Goal: Information Seeking & Learning: Check status

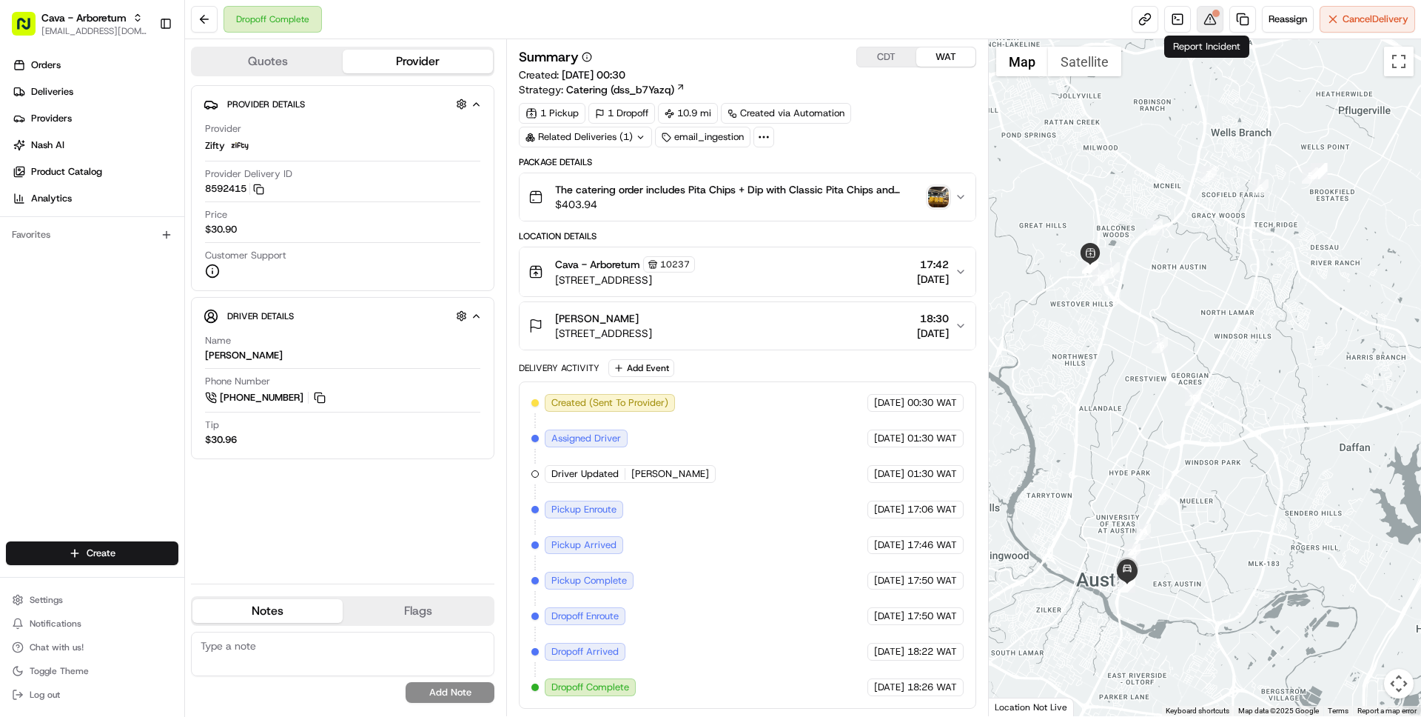
click at [1207, 16] on button at bounding box center [1210, 19] width 27 height 27
click at [886, 52] on button "CDT" at bounding box center [886, 56] width 59 height 19
click at [695, 275] on span "[STREET_ADDRESS]" at bounding box center [625, 279] width 140 height 15
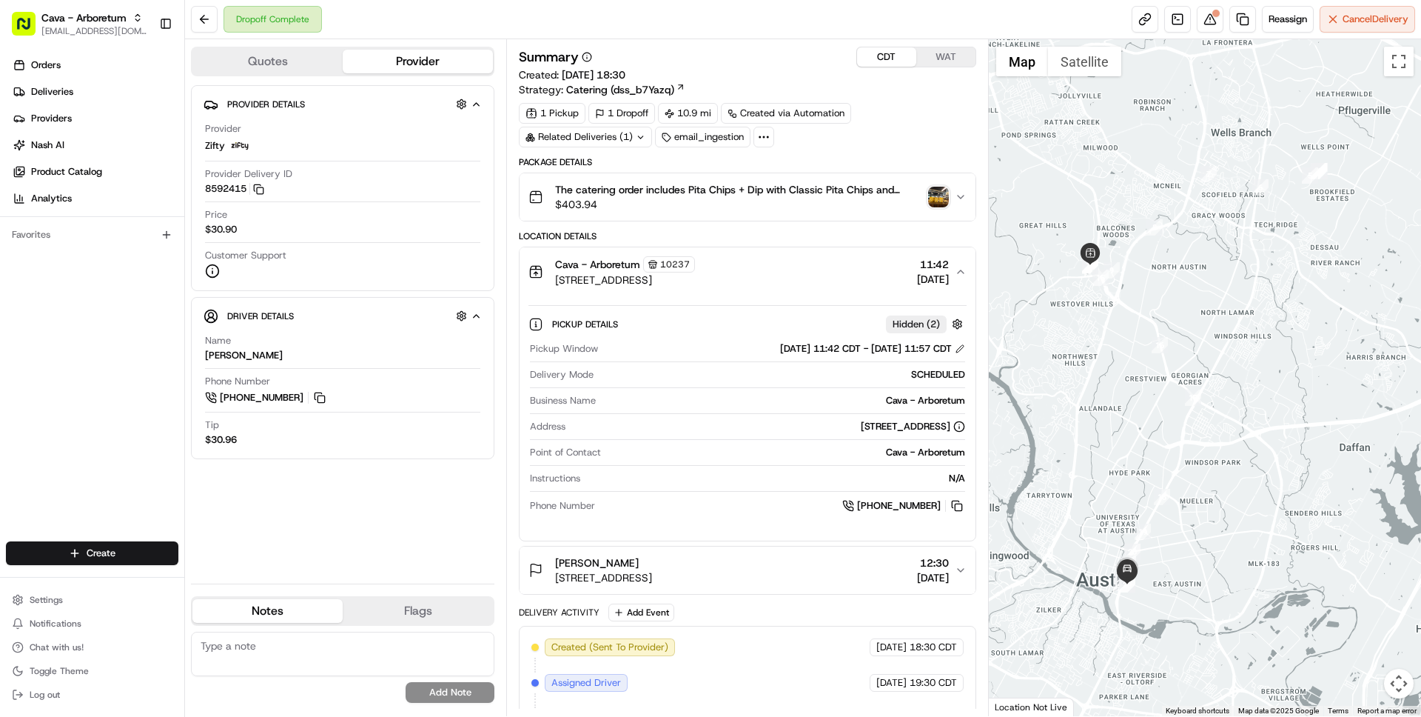
click at [695, 275] on span "[STREET_ADDRESS]" at bounding box center [625, 279] width 140 height 15
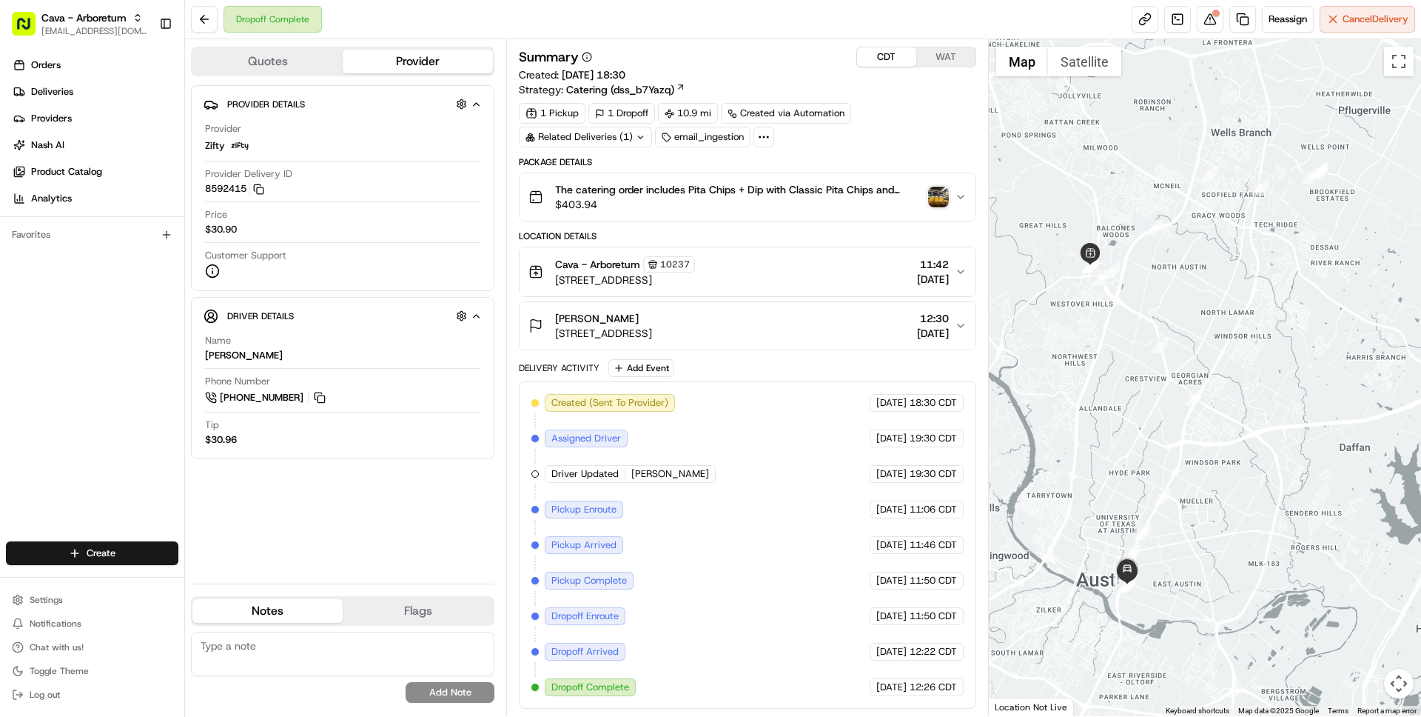
click at [867, 315] on div "CAITLIN MUDD 1000 E 6th St, Austin, TX 78702, USA 12:30 20/08/2025" at bounding box center [742, 326] width 426 height 30
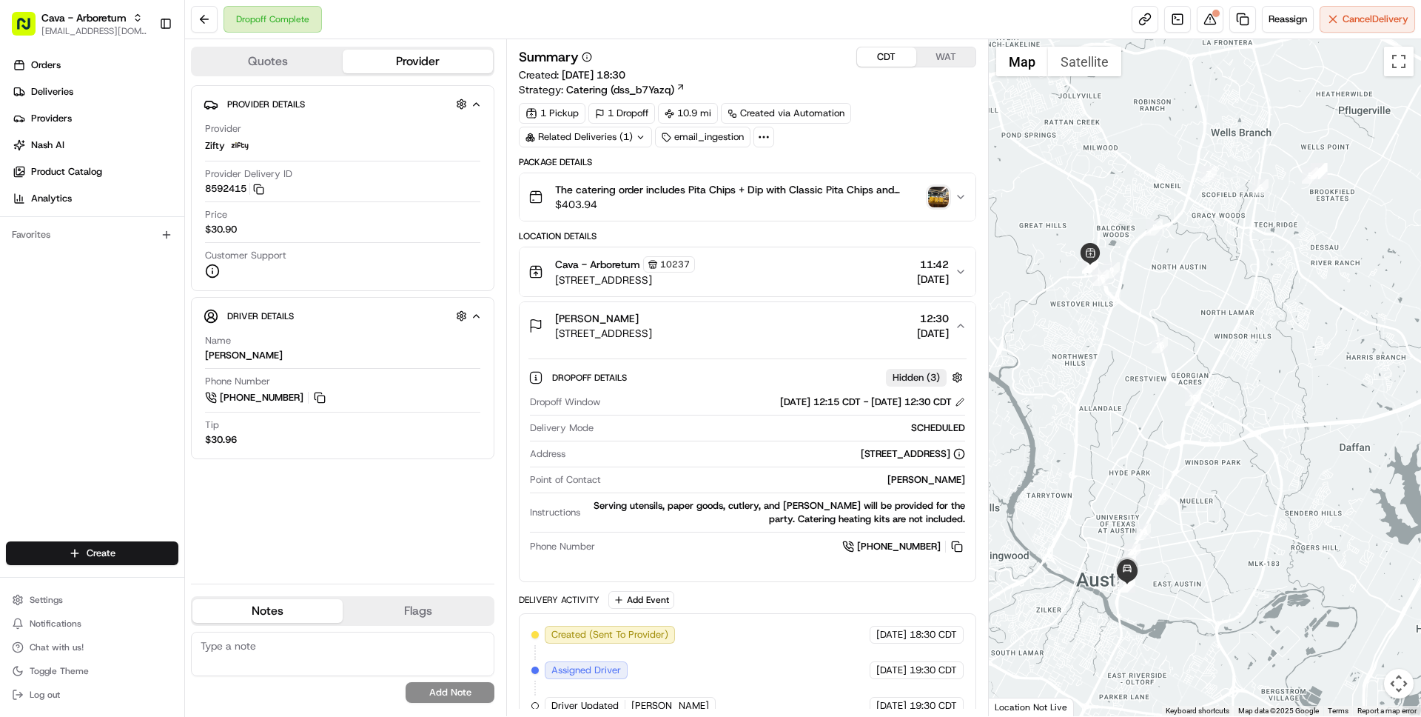
click at [867, 316] on div "CAITLIN MUDD 1000 E 6th St, Austin, TX 78702, USA 12:30 20/08/2025" at bounding box center [742, 326] width 426 height 30
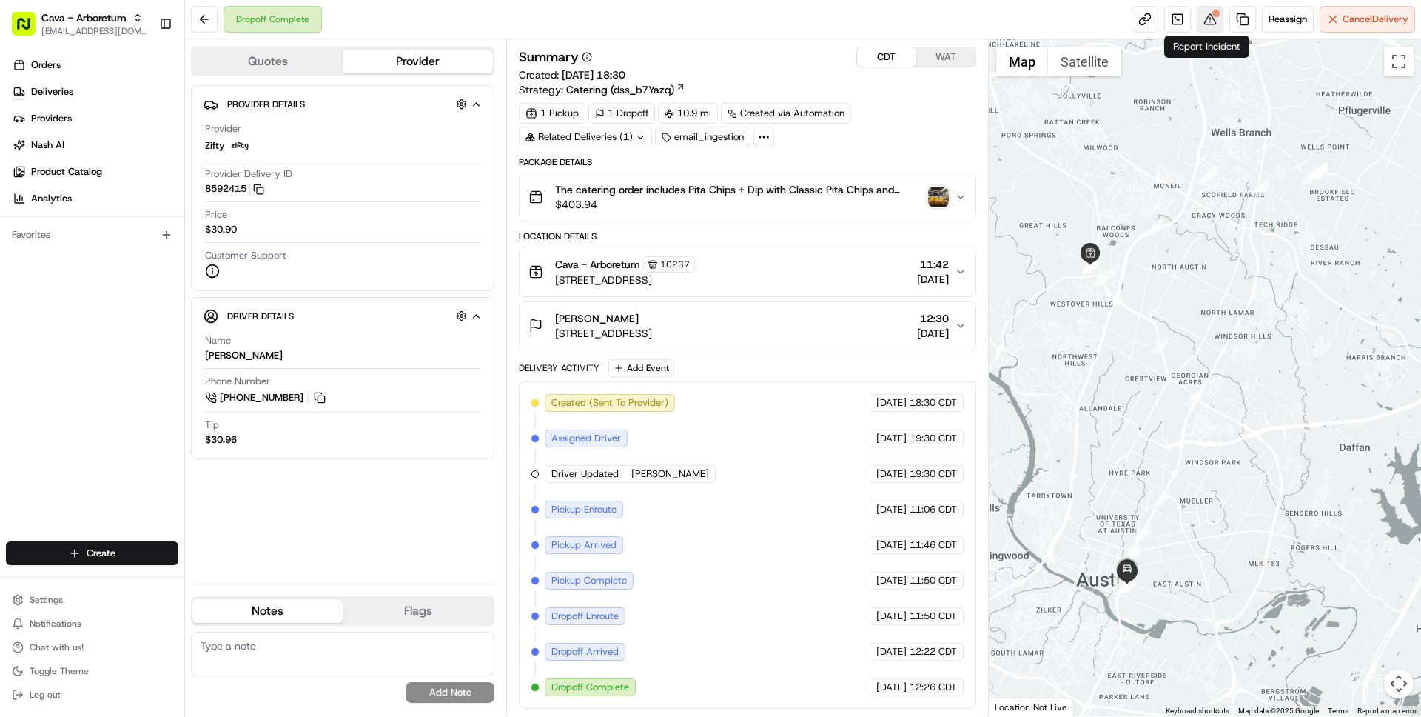
click at [1205, 15] on button at bounding box center [1210, 19] width 27 height 27
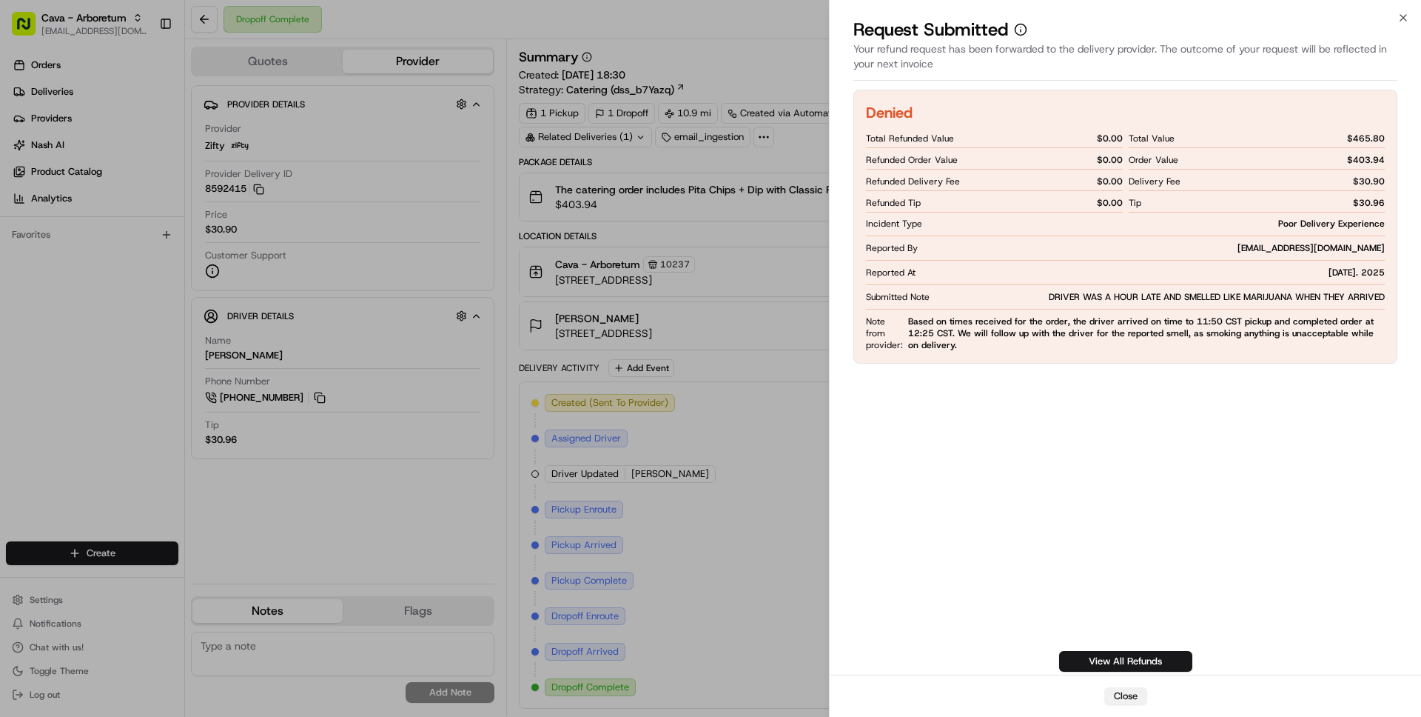
click at [1124, 701] on button "Close" at bounding box center [1125, 696] width 43 height 18
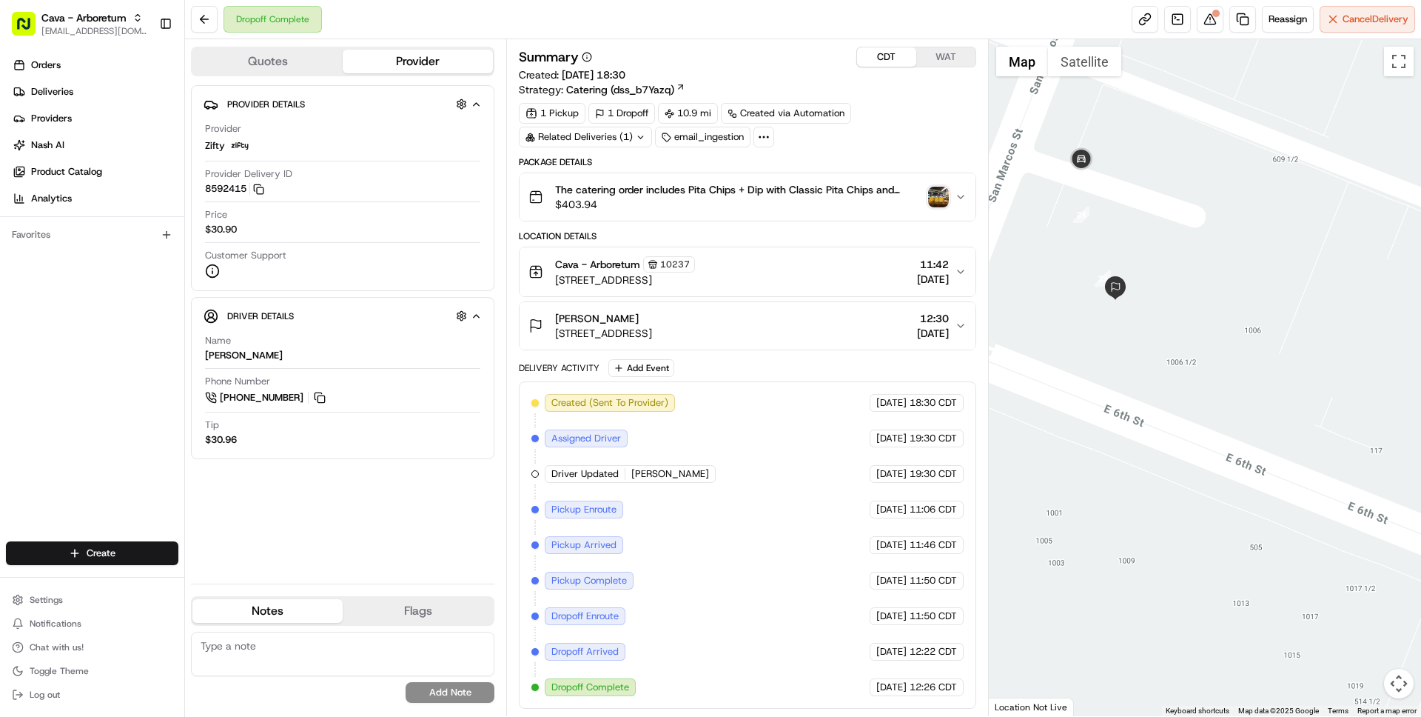
drag, startPoint x: 1130, startPoint y: 208, endPoint x: 1142, endPoint y: 346, distance: 138.2
click at [1142, 346] on div at bounding box center [1205, 377] width 433 height 677
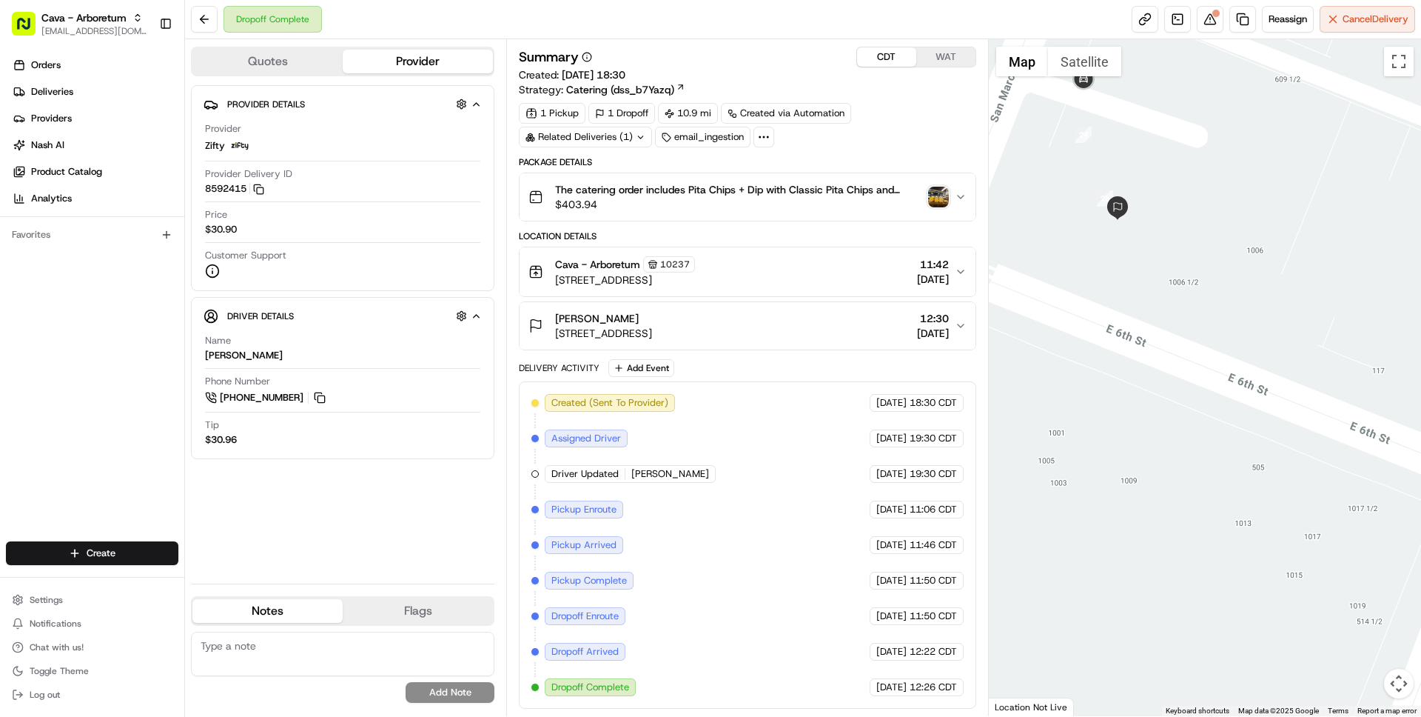
drag, startPoint x: 1014, startPoint y: 167, endPoint x: 1096, endPoint y: 244, distance: 112.6
click at [1096, 244] on div at bounding box center [1205, 377] width 433 height 677
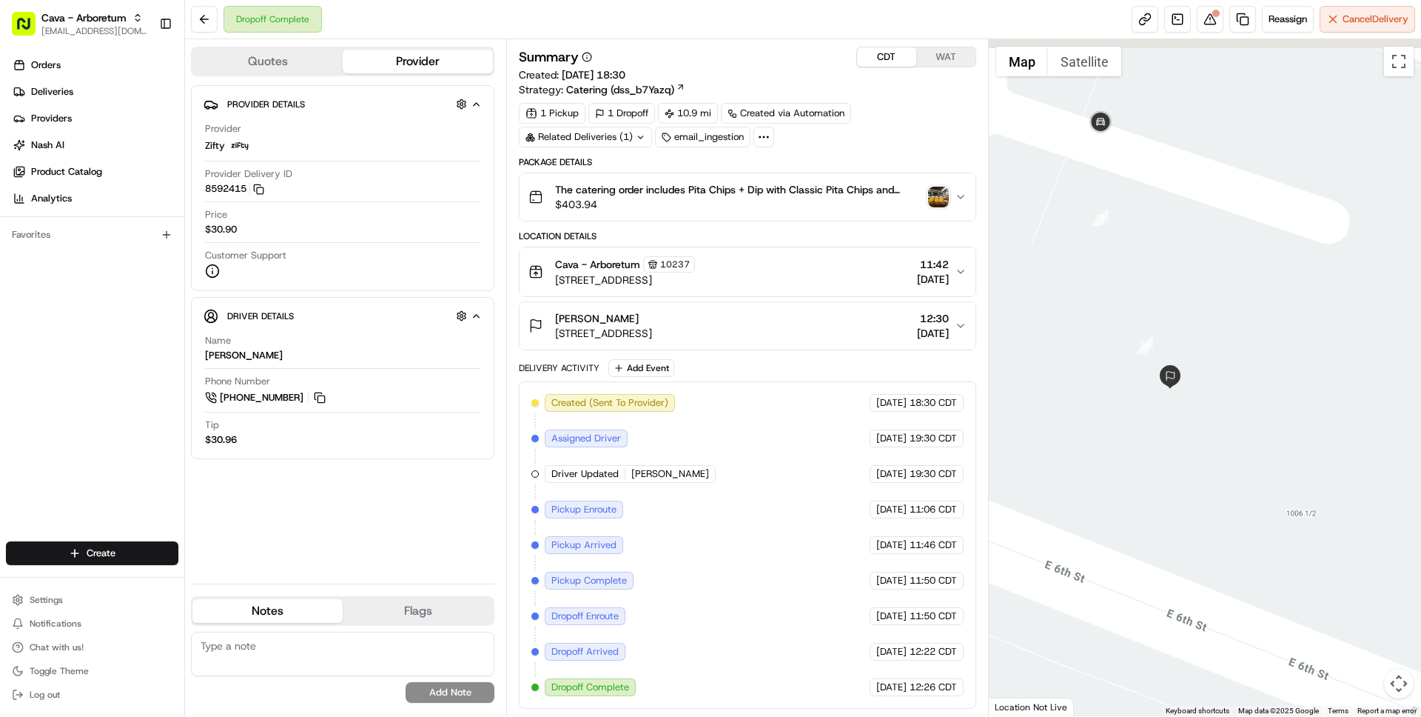
drag, startPoint x: 1085, startPoint y: 198, endPoint x: 1096, endPoint y: 348, distance: 150.6
click at [1096, 348] on div at bounding box center [1205, 377] width 433 height 677
click at [808, 328] on div "CAITLIN MUDD 1000 E 6th St, Austin, TX 78702, USA 12:30 20/08/2025" at bounding box center [742, 326] width 426 height 30
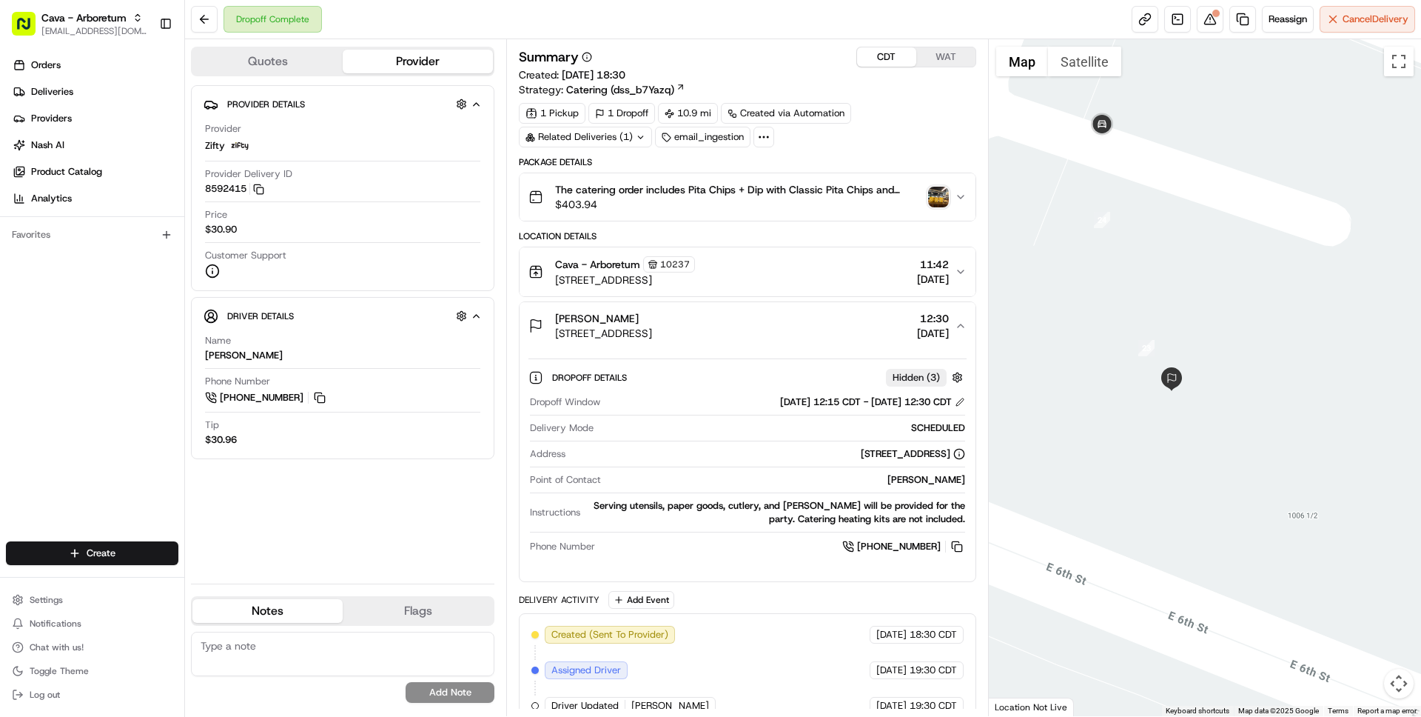
click at [808, 328] on div "CAITLIN MUDD 1000 E 6th St, Austin, TX 78702, USA 12:30 20/08/2025" at bounding box center [742, 326] width 426 height 30
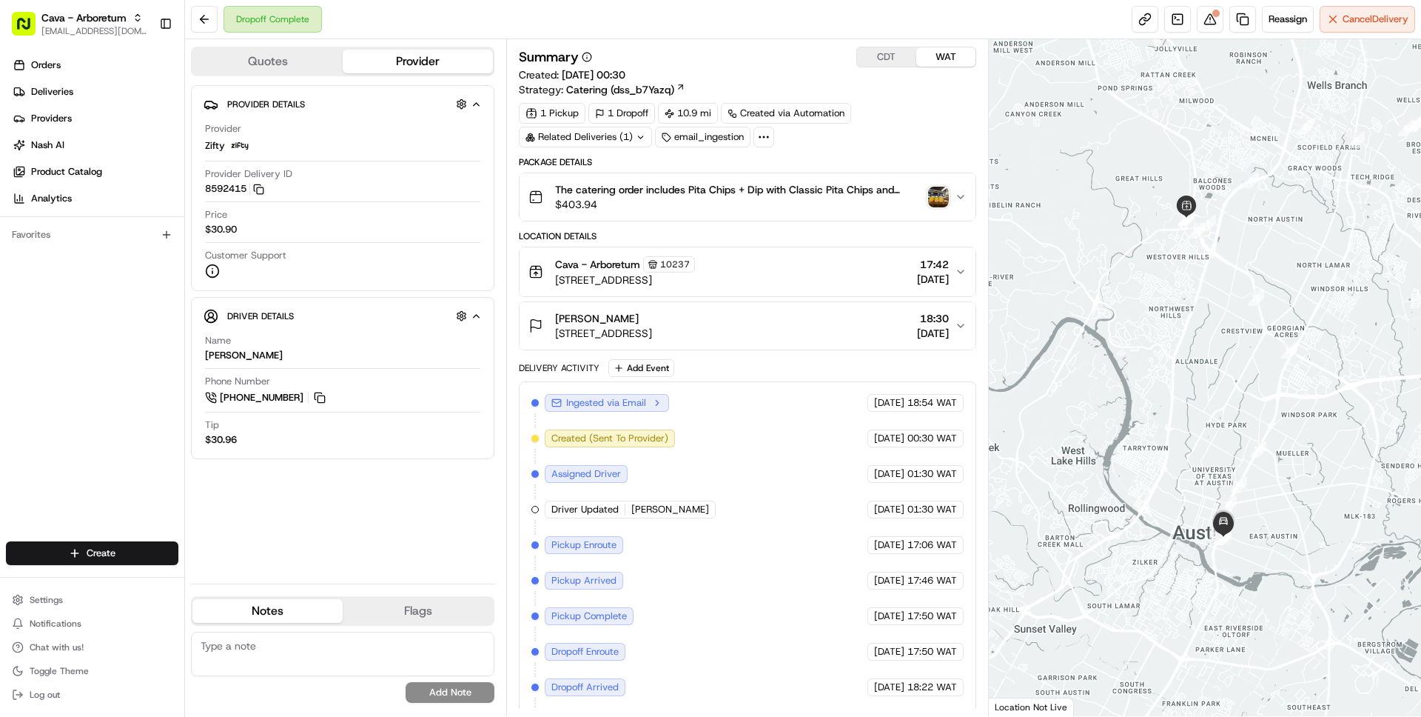
click at [637, 404] on span "Ingested via Email" at bounding box center [606, 402] width 80 height 13
click at [658, 404] on icon "button" at bounding box center [657, 403] width 10 height 10
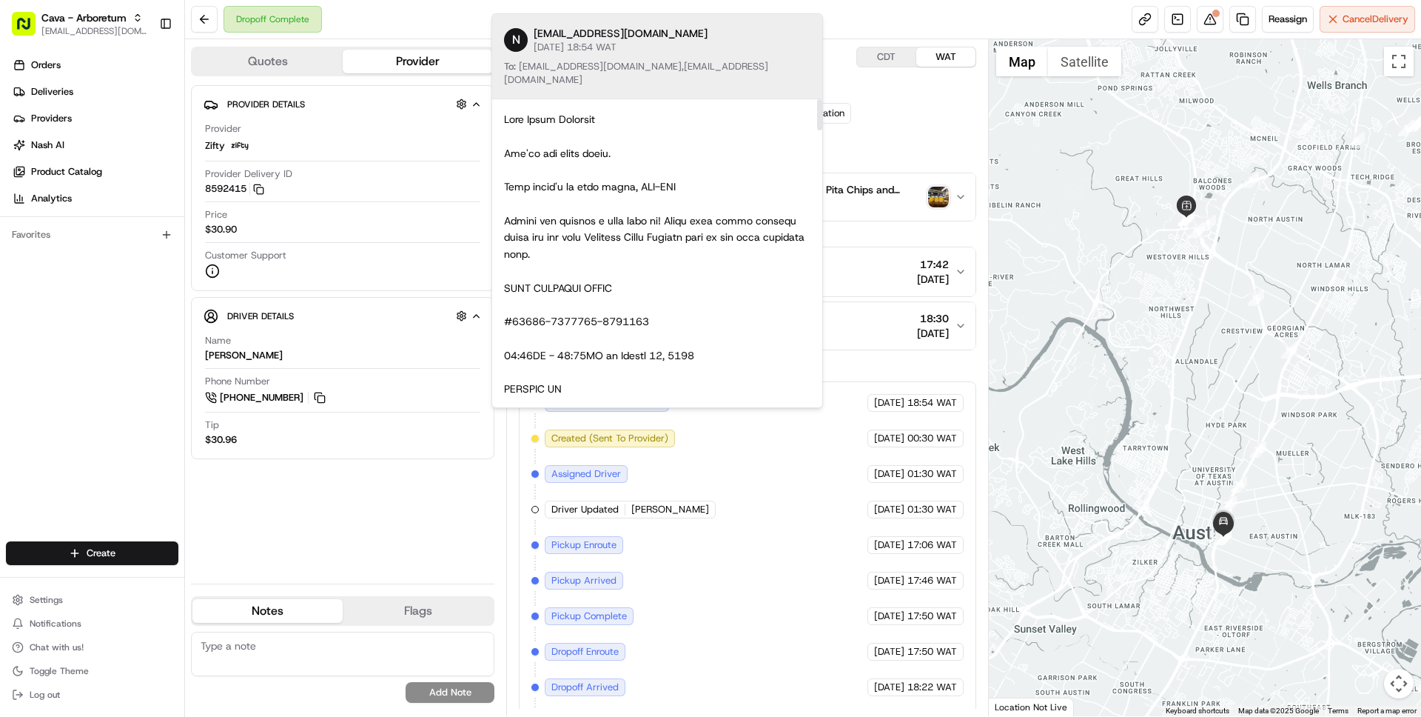
click at [842, 367] on div "Delivery Activity Add Event" at bounding box center [747, 368] width 457 height 18
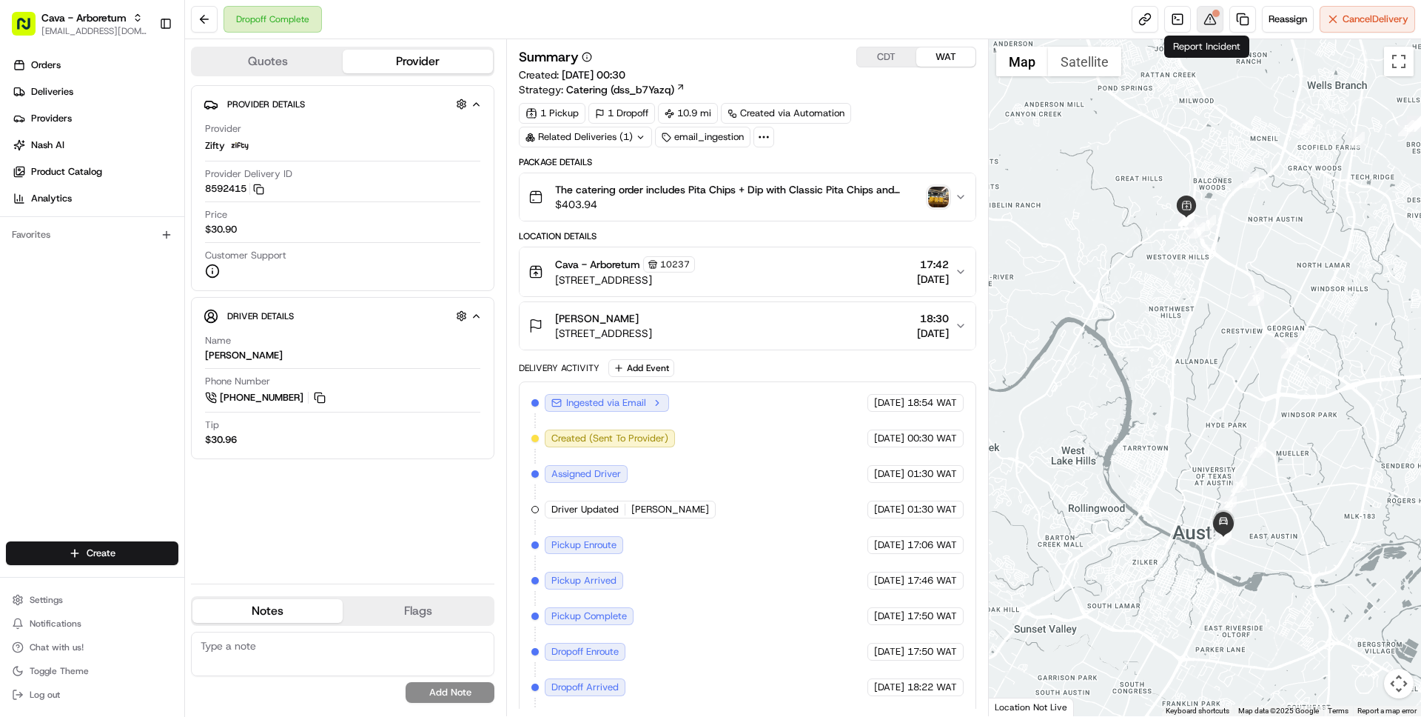
click at [1212, 16] on div at bounding box center [1215, 13] width 7 height 7
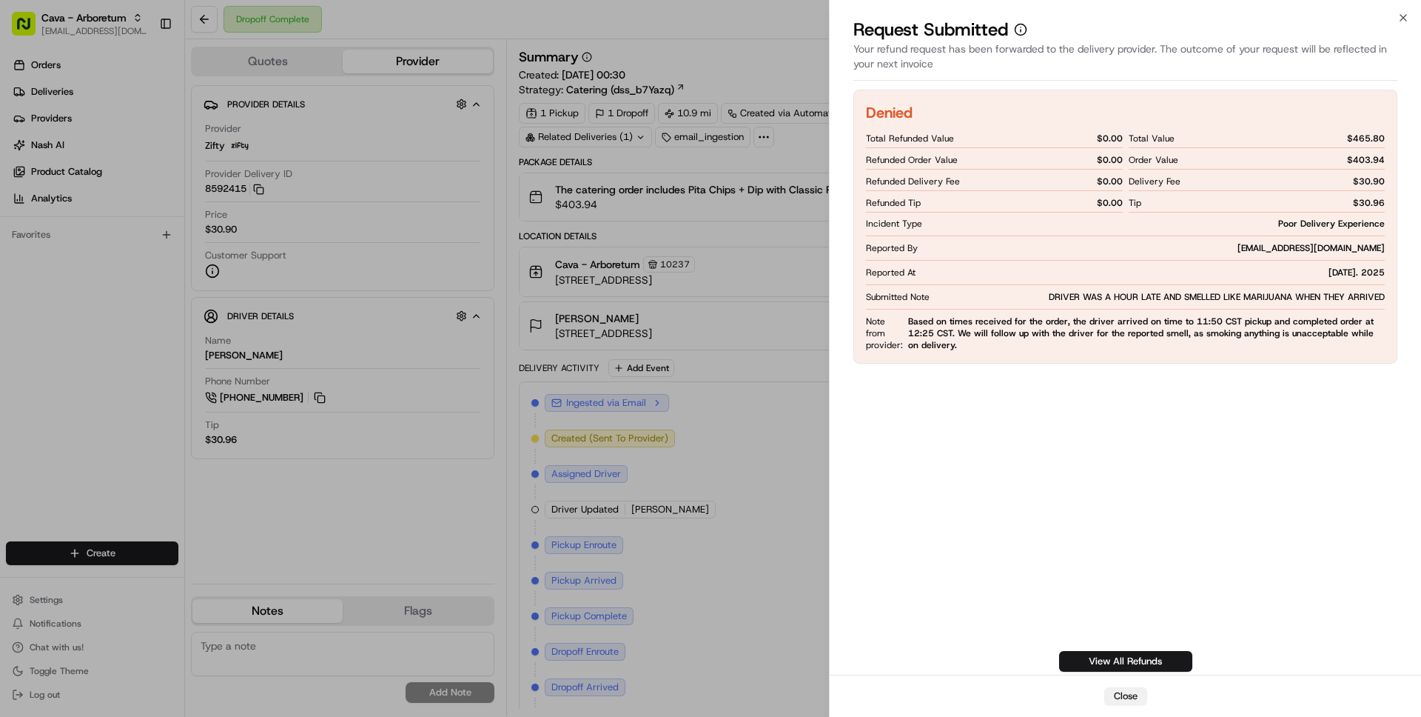
click at [1133, 698] on button "Close" at bounding box center [1125, 696] width 43 height 18
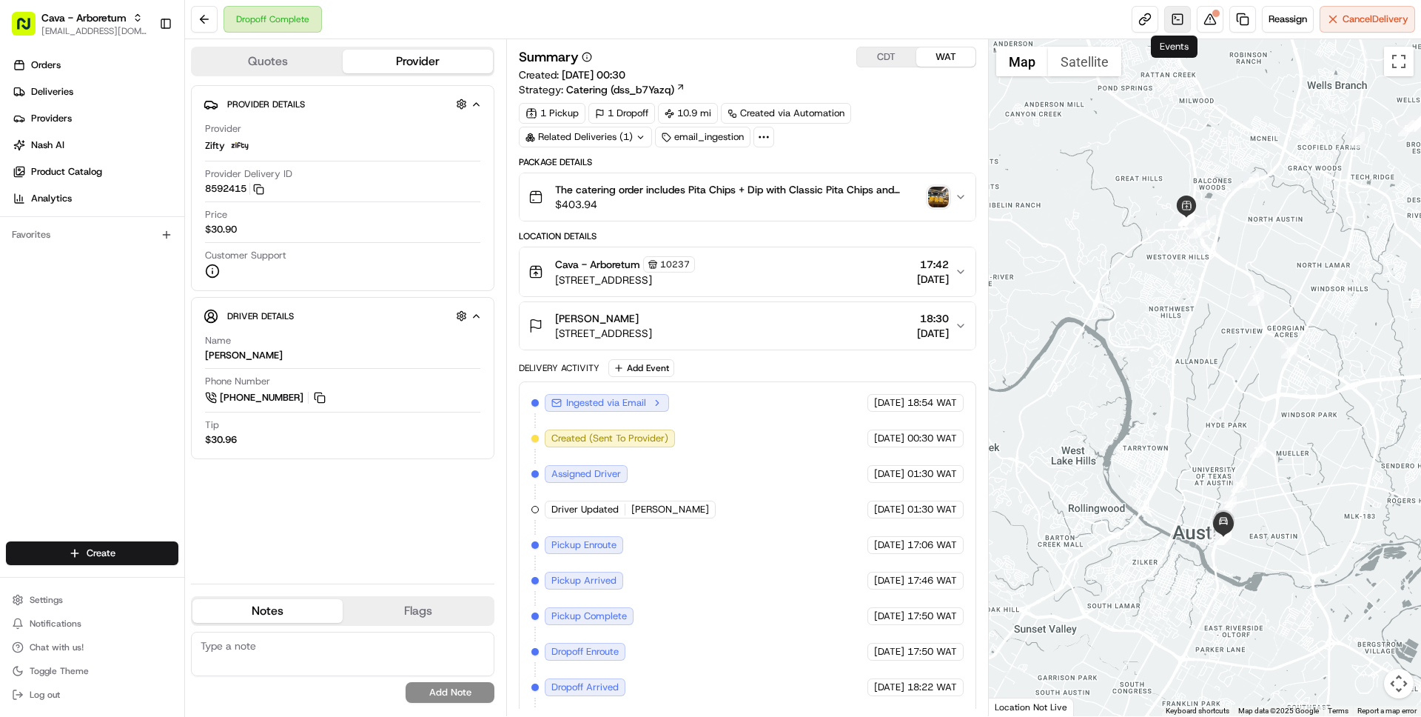
click at [1173, 12] on link at bounding box center [1177, 19] width 27 height 27
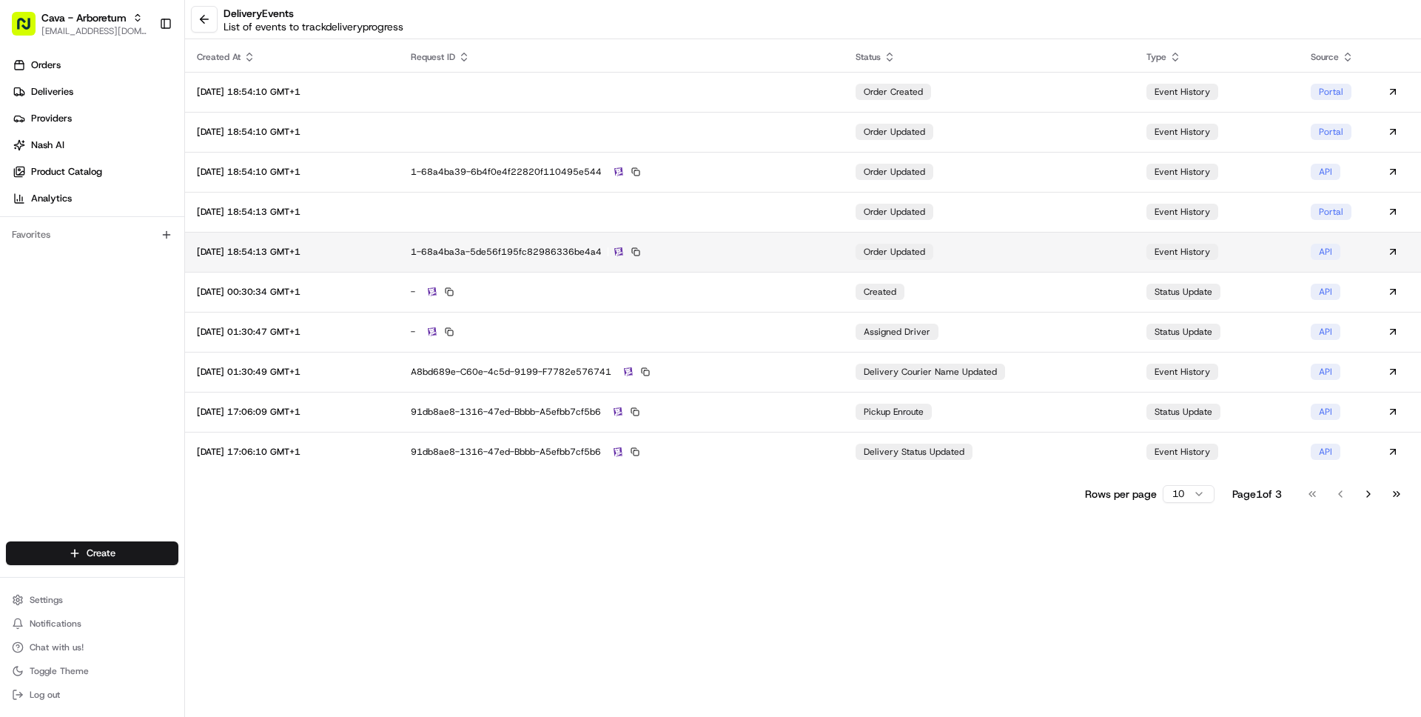
click at [832, 251] on div "1-68a4ba3a-5de56f195fc82986336be4a4" at bounding box center [621, 251] width 421 height 13
click at [1374, 490] on button "Go to next page" at bounding box center [1368, 493] width 25 height 21
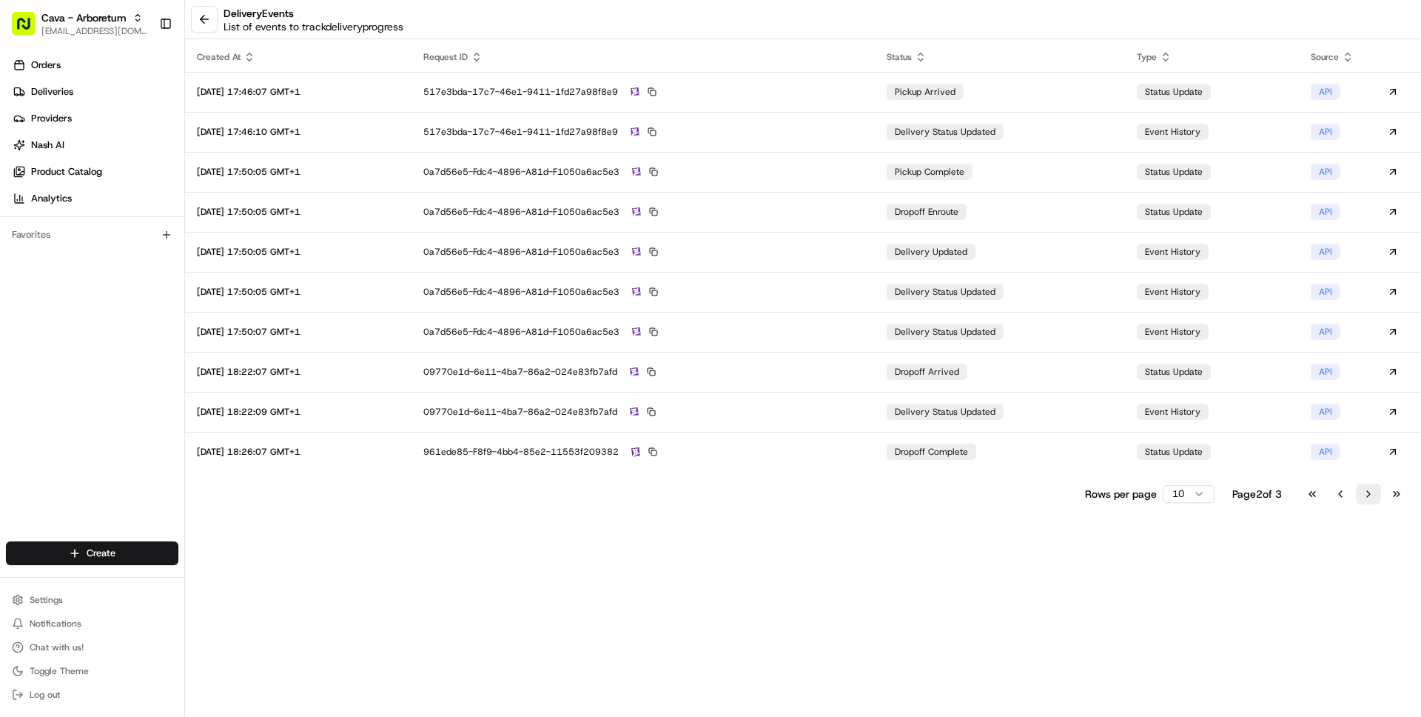
click at [1378, 501] on button "Go to next page" at bounding box center [1368, 493] width 25 height 21
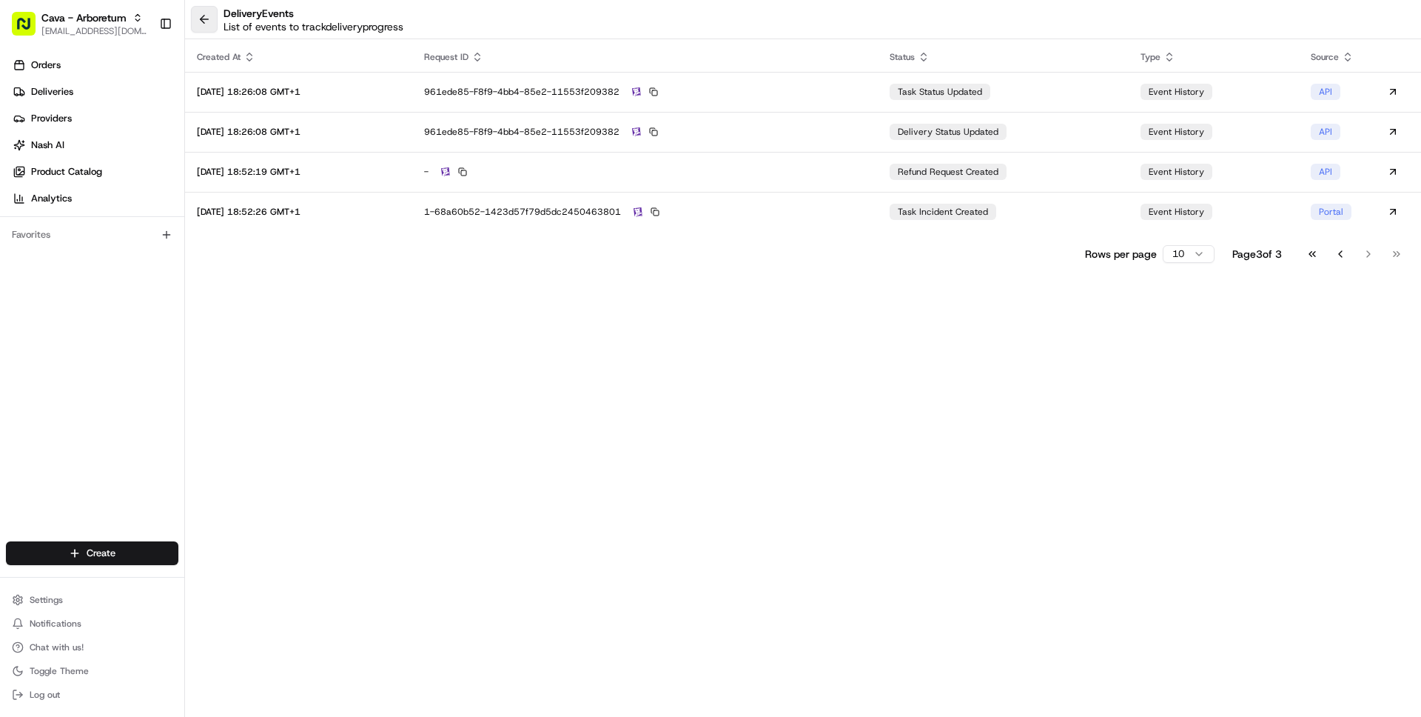
click at [209, 19] on button at bounding box center [204, 19] width 27 height 27
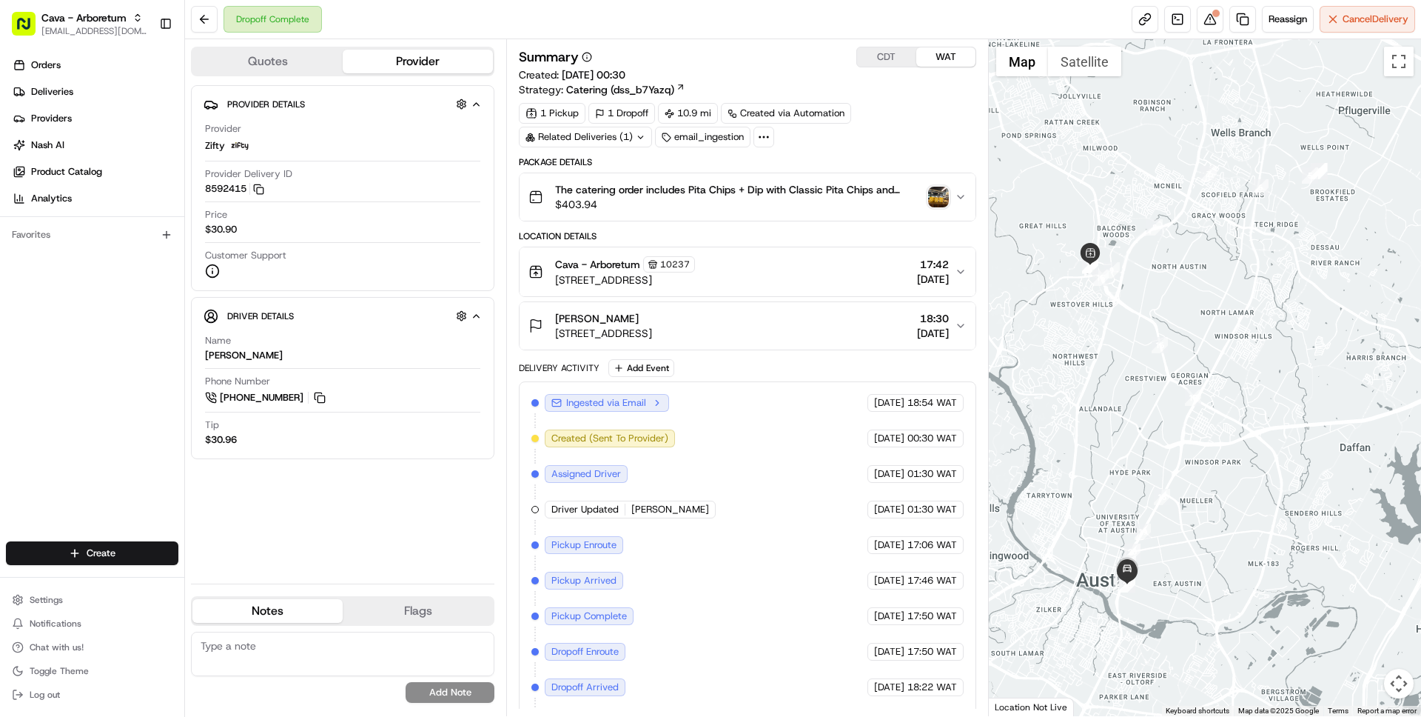
click at [640, 402] on span "Ingested via Email" at bounding box center [606, 402] width 80 height 13
click at [657, 404] on icon "button" at bounding box center [657, 402] width 3 height 5
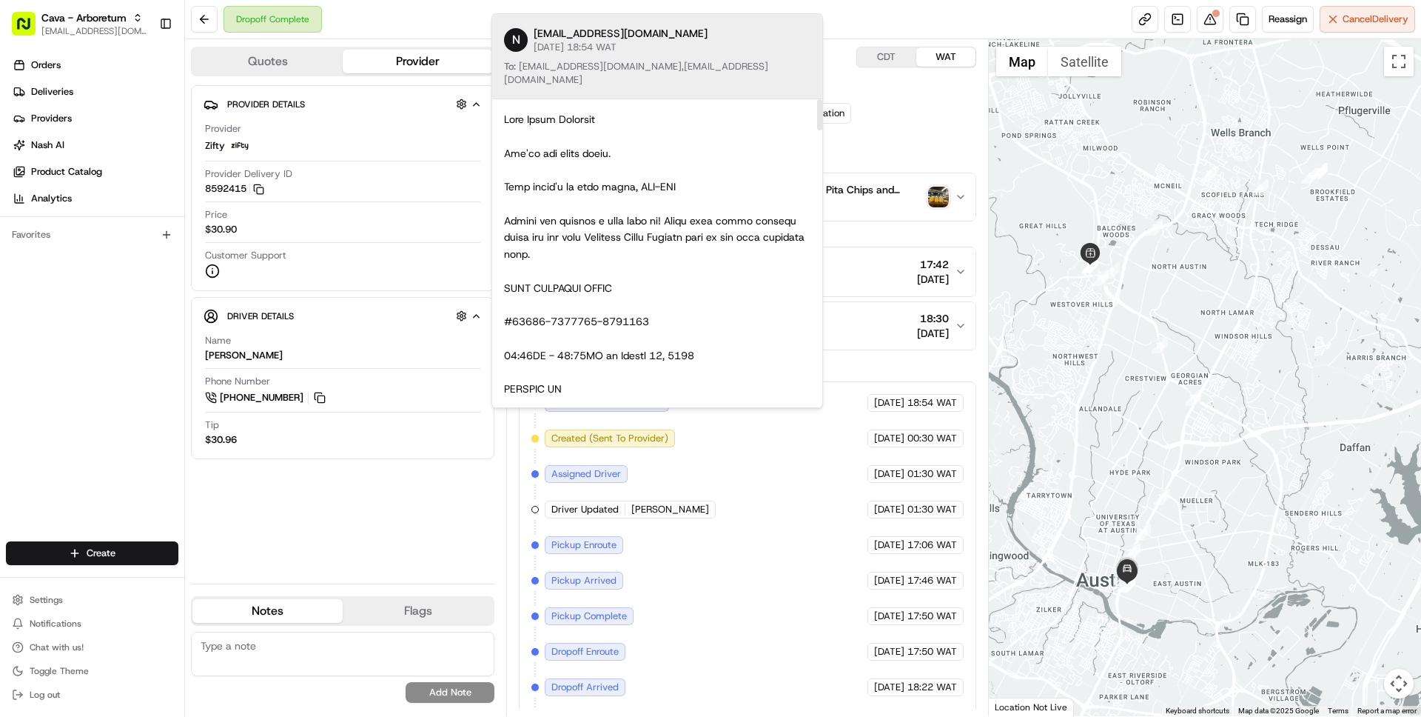
click at [865, 159] on div "Package Details" at bounding box center [747, 162] width 457 height 12
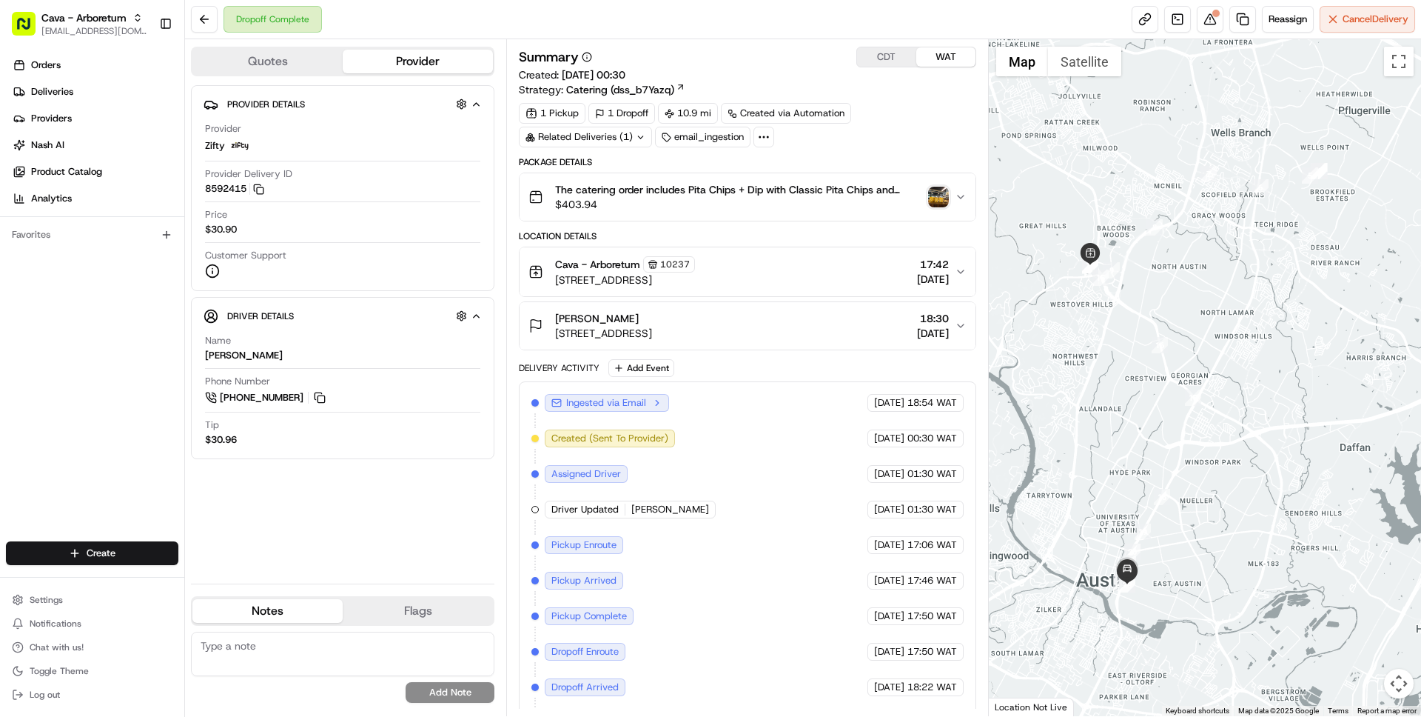
click at [701, 205] on span "$403.94" at bounding box center [738, 204] width 366 height 15
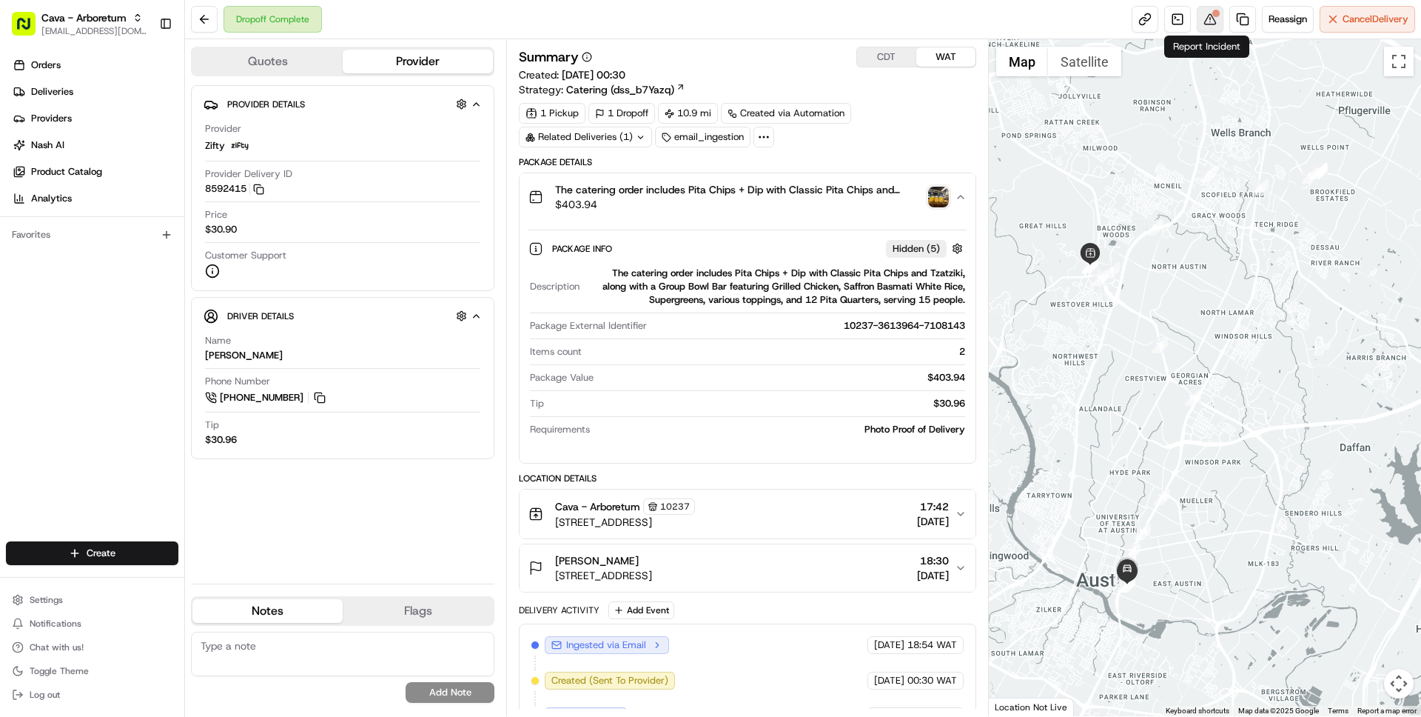
click at [1207, 13] on button at bounding box center [1210, 19] width 27 height 27
click at [855, 327] on div "10237-3613964-7108143" at bounding box center [809, 325] width 312 height 13
drag, startPoint x: 855, startPoint y: 327, endPoint x: 925, endPoint y: 332, distance: 70.5
click at [925, 332] on div "10237-3613964-7108143" at bounding box center [809, 325] width 312 height 13
copy div "10237-3613964-7108143"
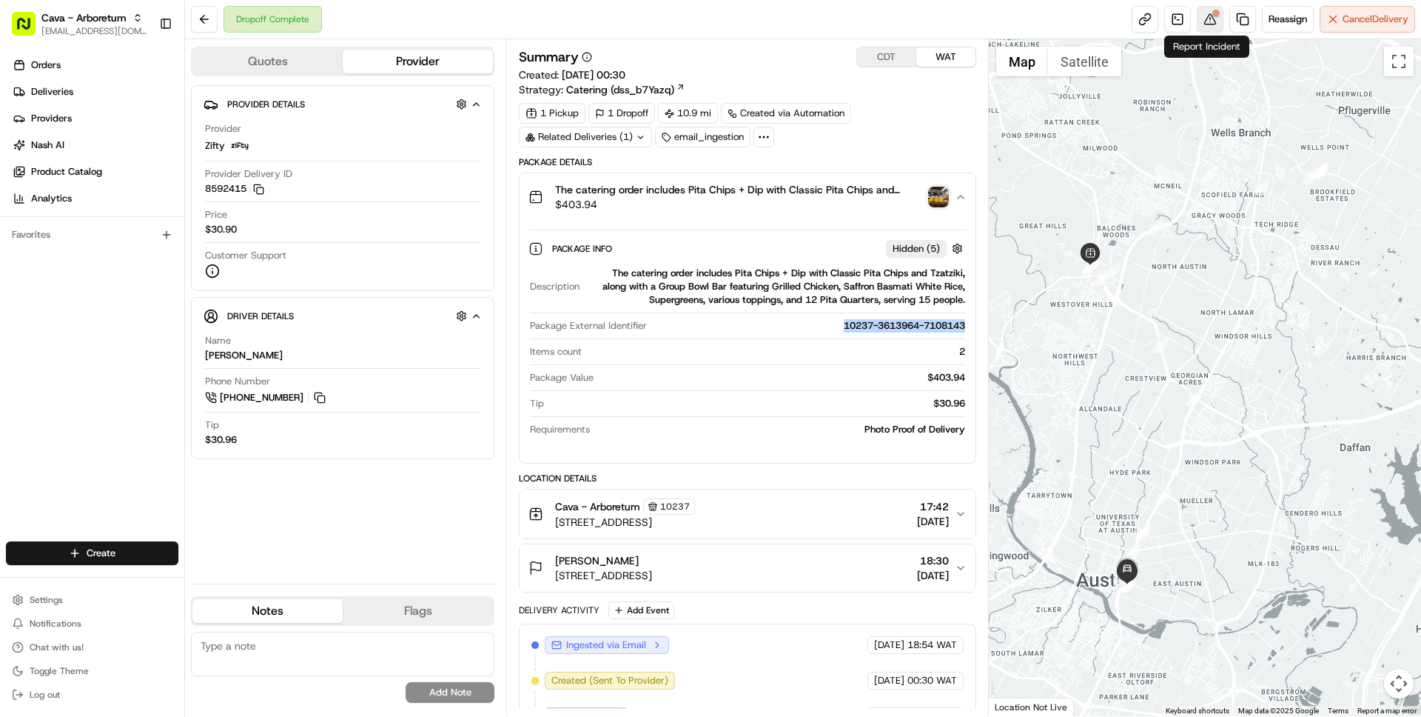
click at [1207, 22] on button at bounding box center [1210, 19] width 27 height 27
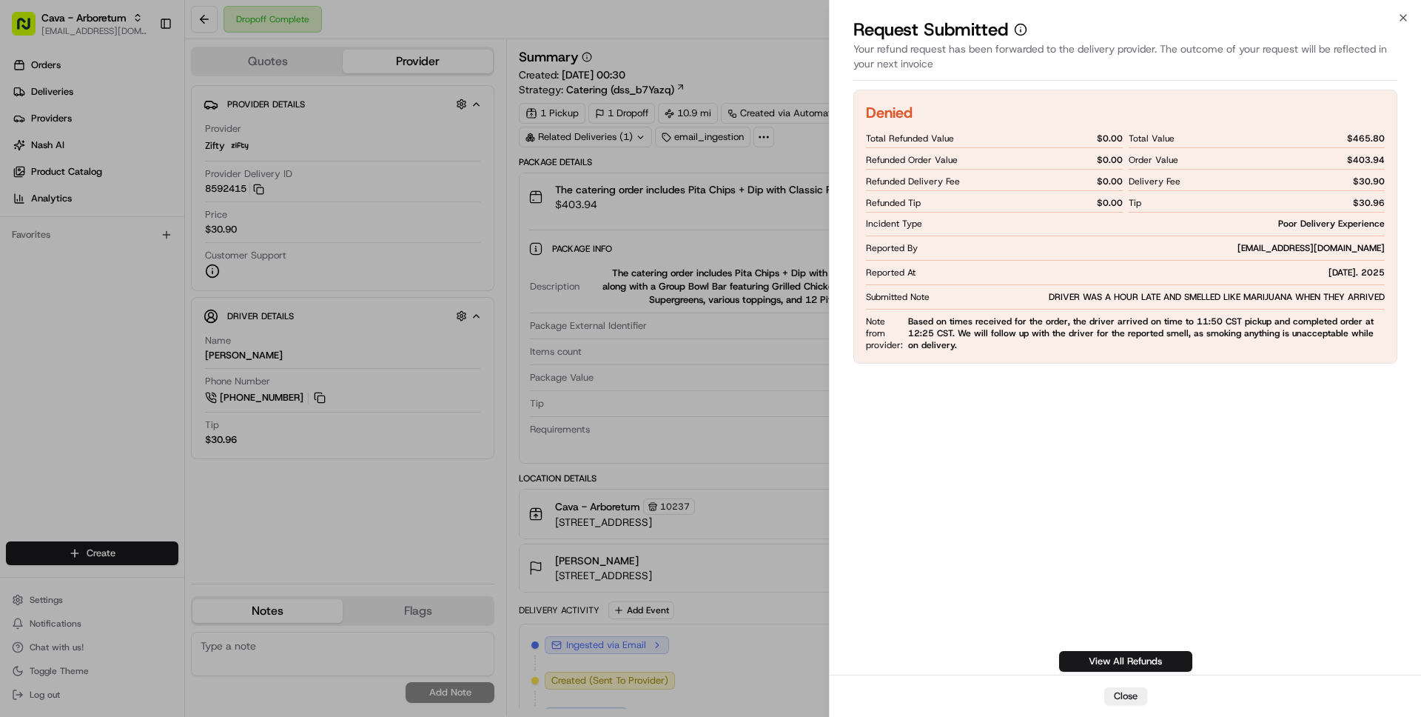
click at [1063, 298] on span "DRIVER WAS A HOUR LATE AND SMELLED LIKE MARIJUANA WHEN THEY ARRIVED" at bounding box center [1217, 297] width 336 height 12
drag, startPoint x: 1063, startPoint y: 298, endPoint x: 1316, endPoint y: 306, distance: 253.3
click at [1316, 306] on div "Denied Total Refunded Value $ 0.00 Refunded Order Value $ 0.00 Refunded Deliver…" at bounding box center [1125, 227] width 544 height 274
copy div "DRIVER WAS A HOUR LATE AND SMELLED LIKE MARIJUANA WHEN THEY ARRIVED"
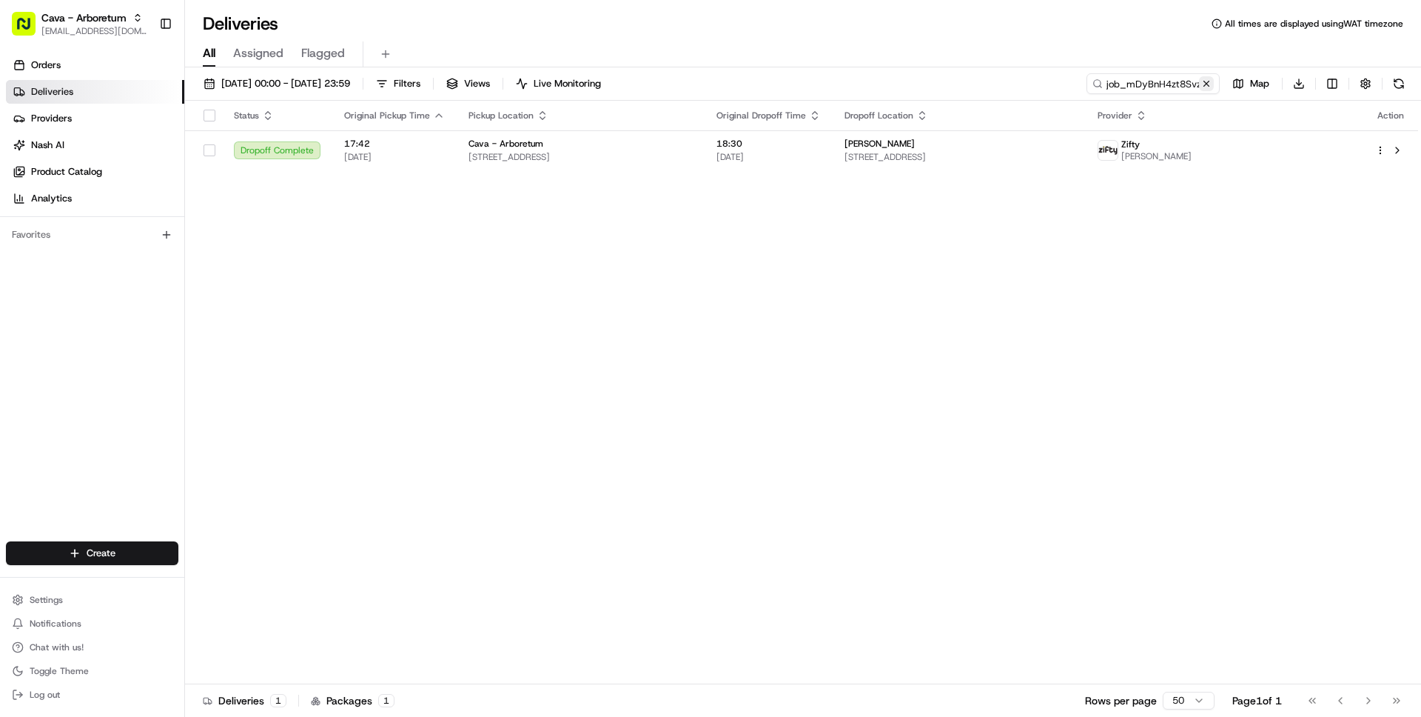
click at [1207, 84] on button at bounding box center [1206, 83] width 15 height 15
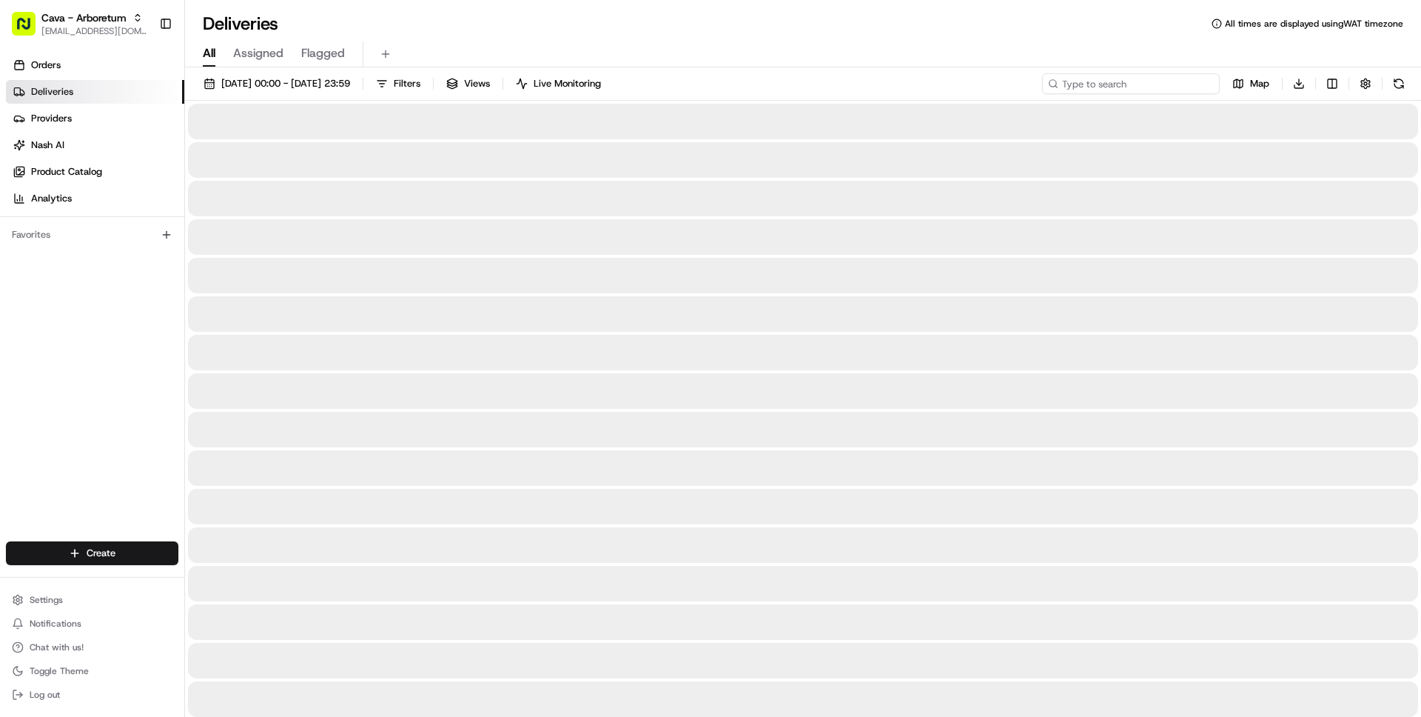
click at [1150, 84] on input at bounding box center [1131, 83] width 178 height 21
type input "300 cik¿"
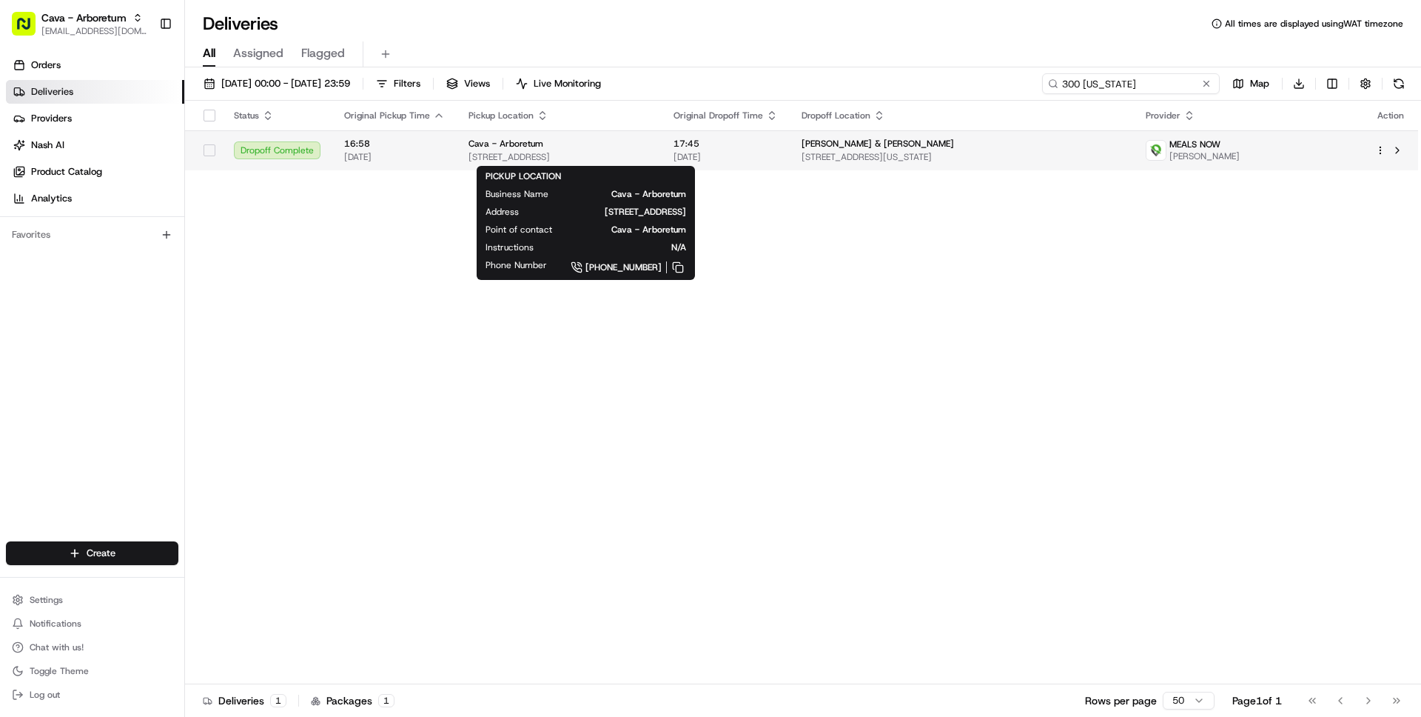
type input "300 [US_STATE]"
click at [650, 155] on span "[STREET_ADDRESS]" at bounding box center [559, 157] width 181 height 12
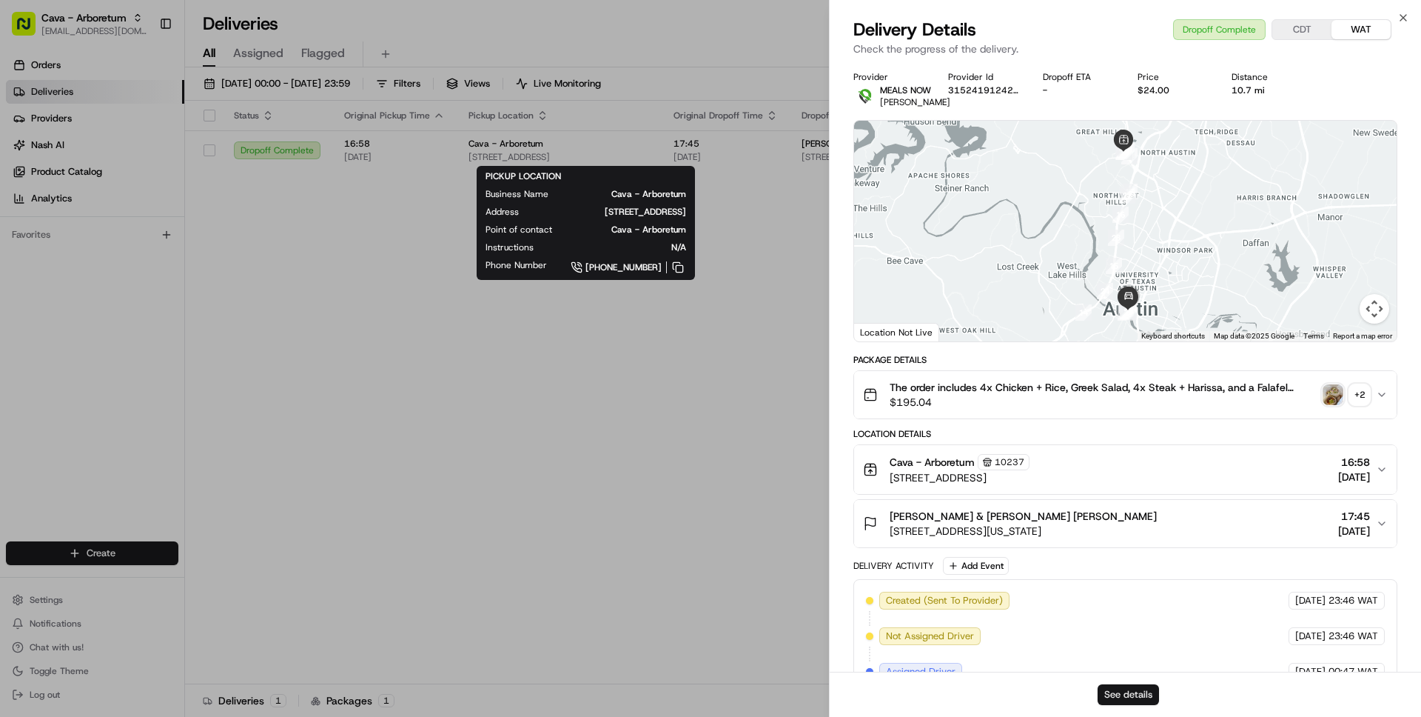
click at [1122, 693] on button "See details" at bounding box center [1128, 694] width 61 height 21
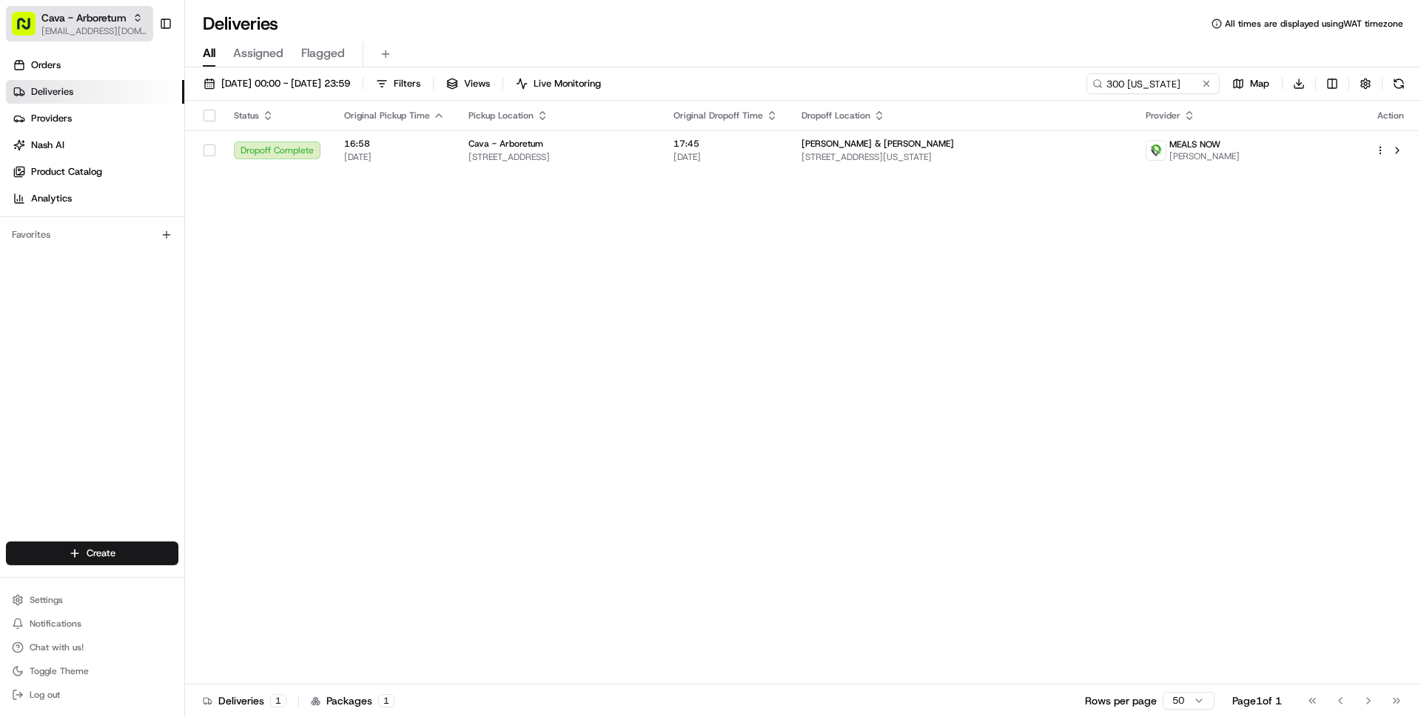
click at [124, 37] on button "Cava - Arboretum wisdom@usenash.com" at bounding box center [79, 24] width 147 height 36
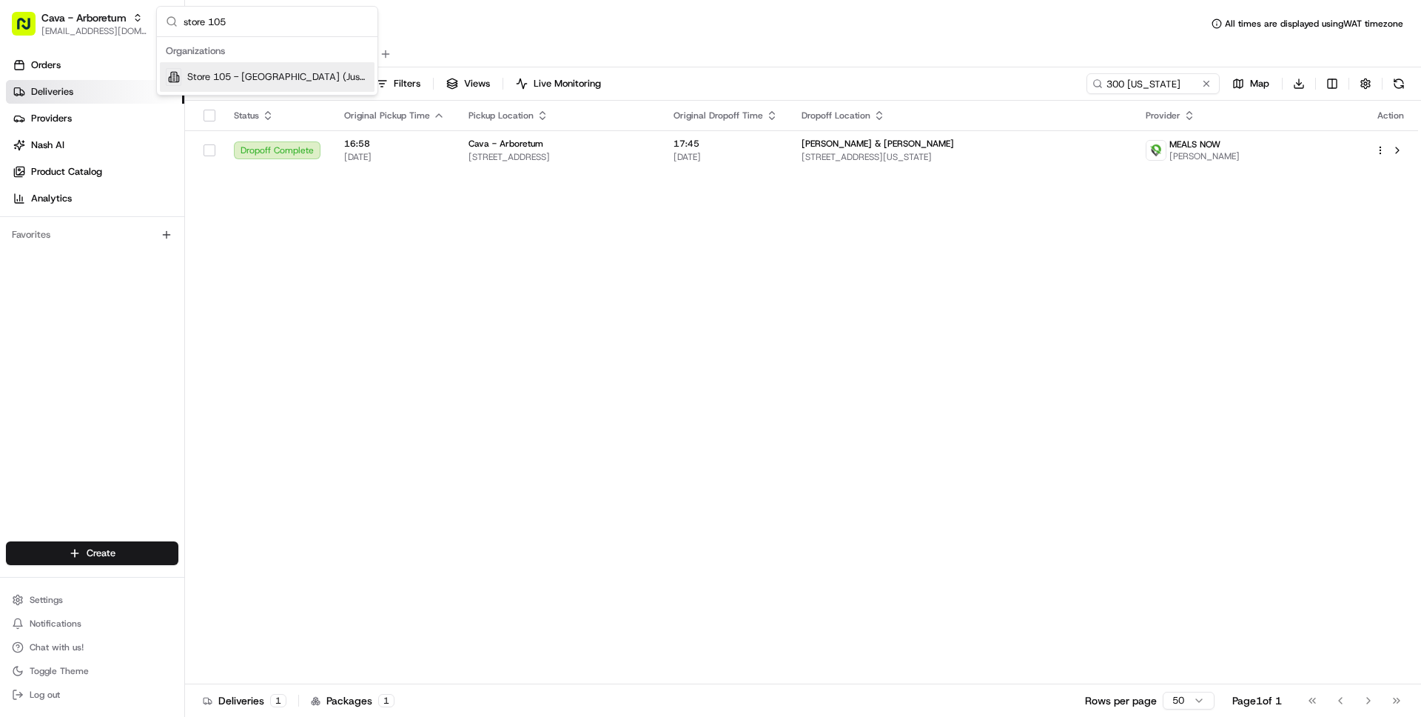
type input "store 105"
click at [264, 82] on span "Store 105 - Plainview (Just Salad)" at bounding box center [277, 76] width 181 height 13
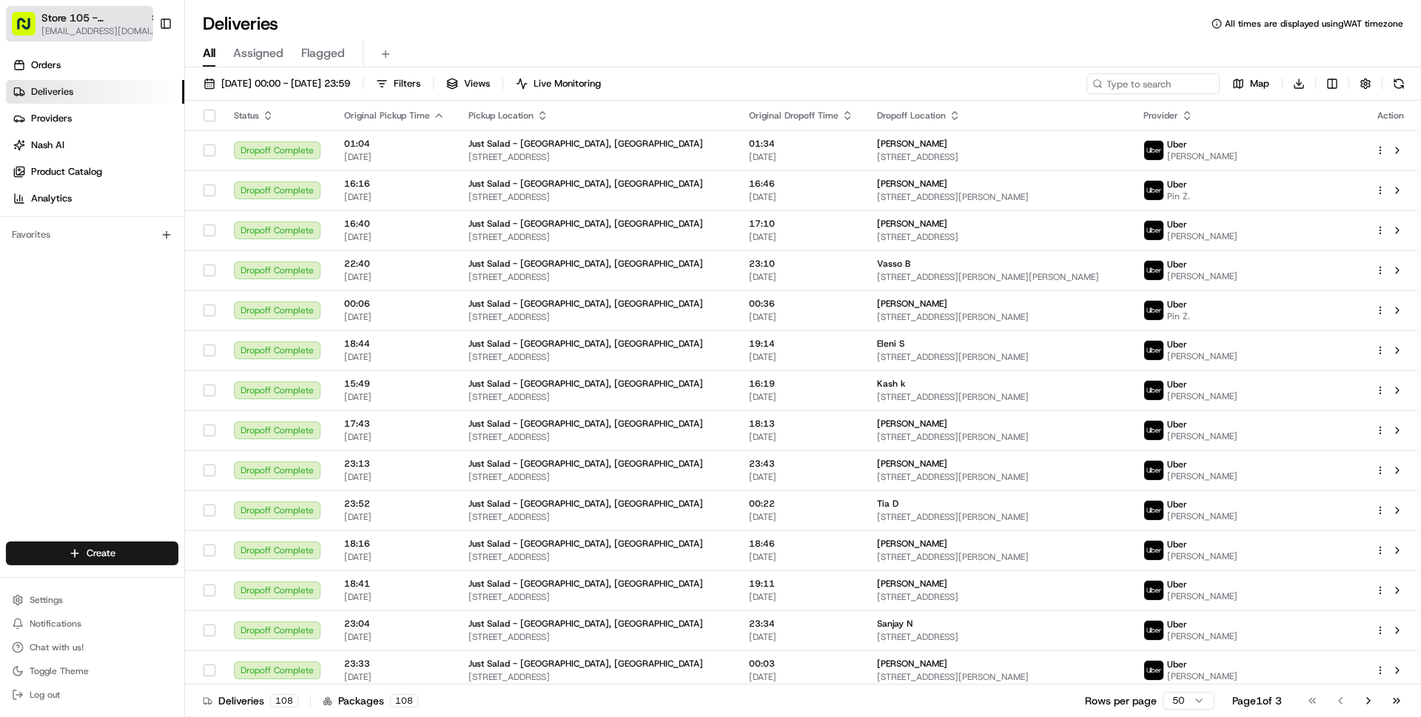
click at [38, 25] on button "Store 105 - Plainview (Just Salad) wisdom@usenash.com" at bounding box center [79, 24] width 147 height 36
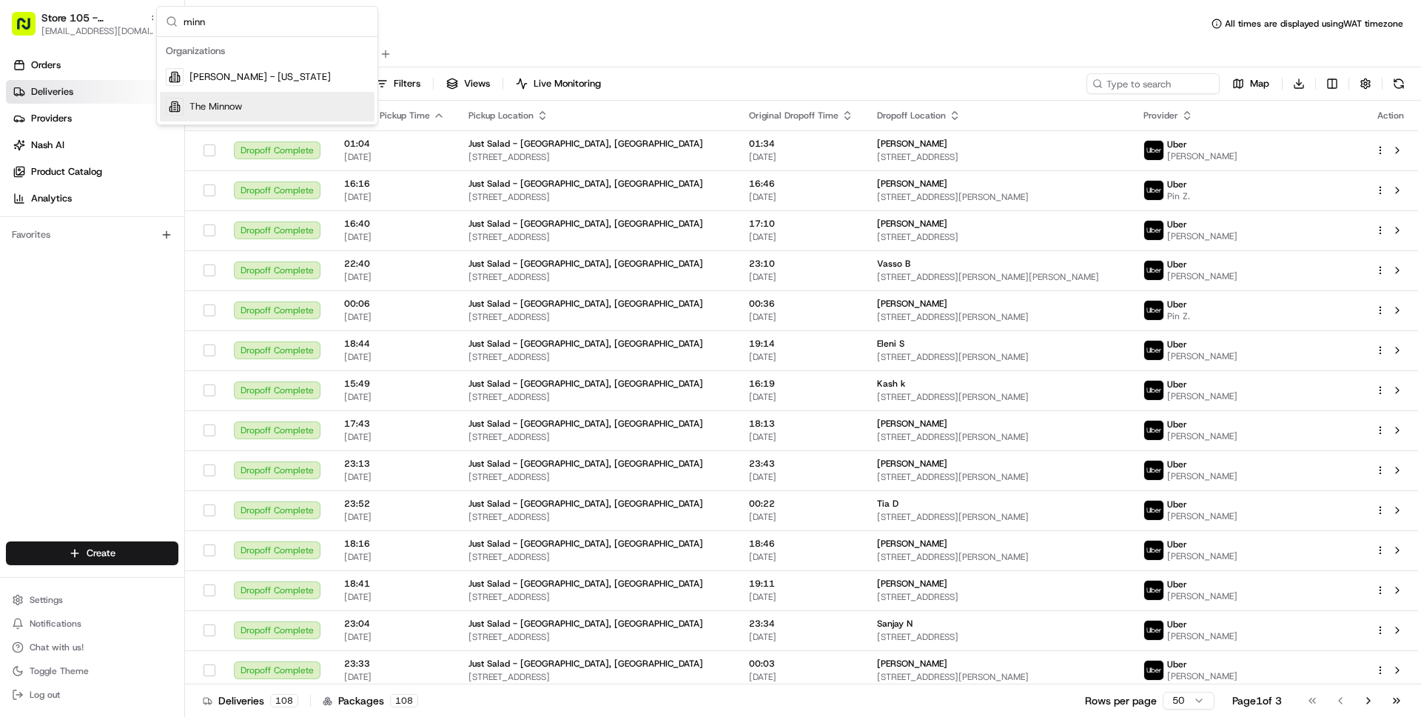
type input "minn"
click at [195, 104] on span "The Minnow" at bounding box center [215, 106] width 53 height 13
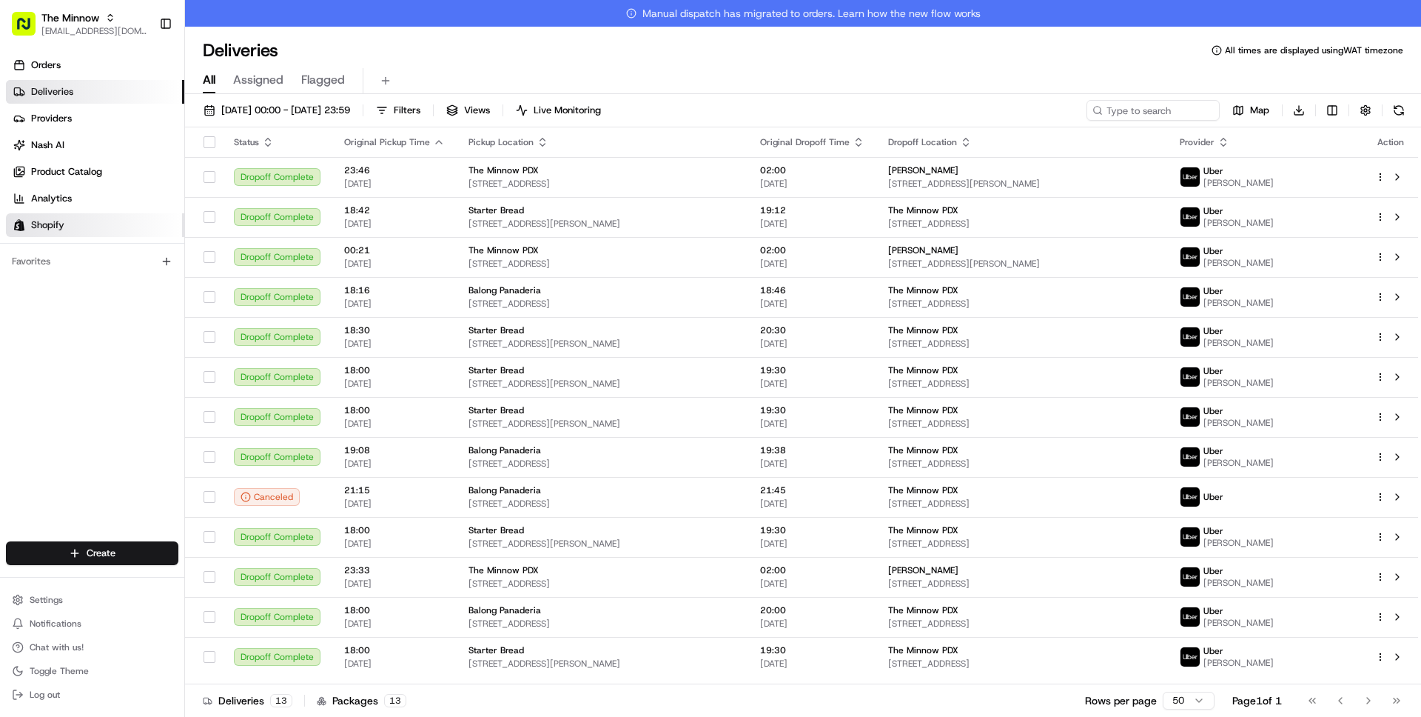
click at [91, 231] on link "Shopify" at bounding box center [95, 225] width 178 height 24
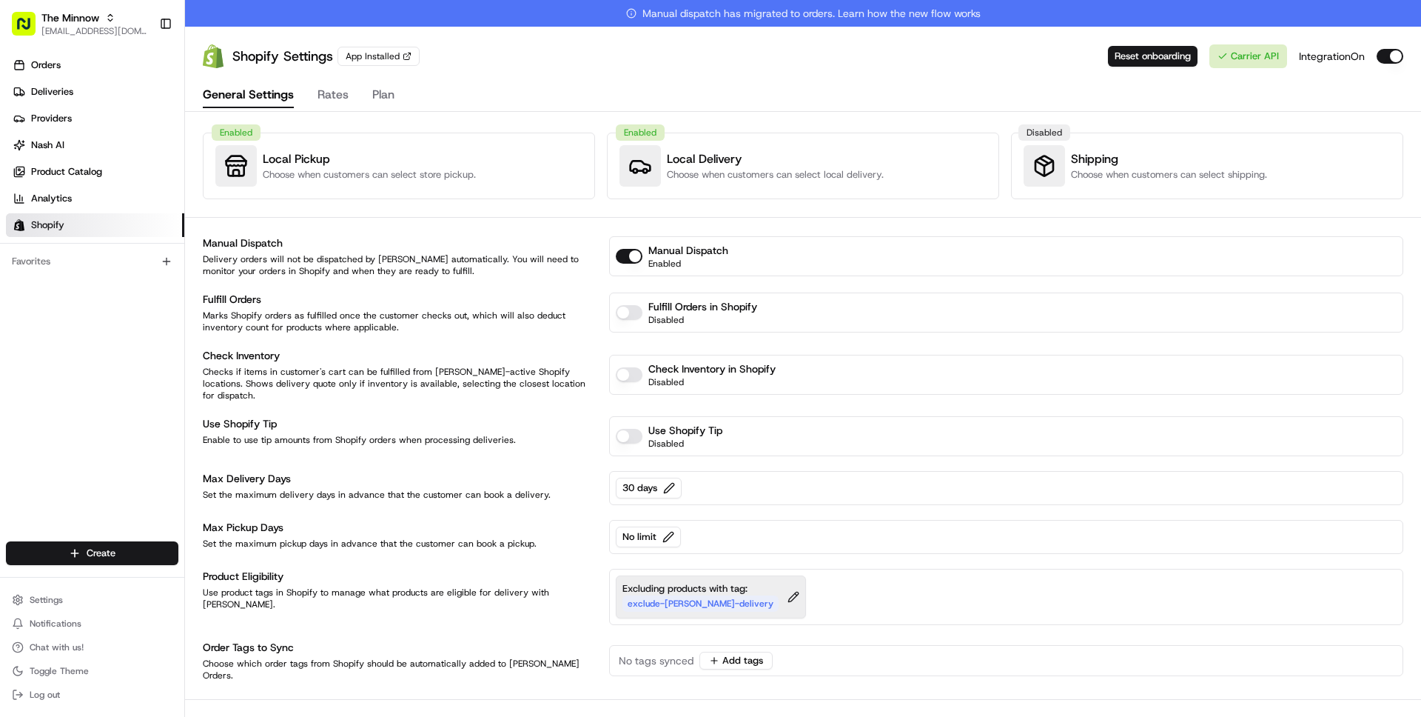
click at [702, 582] on div "Excluding products with tag: exclude-nash-delivery" at bounding box center [701, 597] width 156 height 30
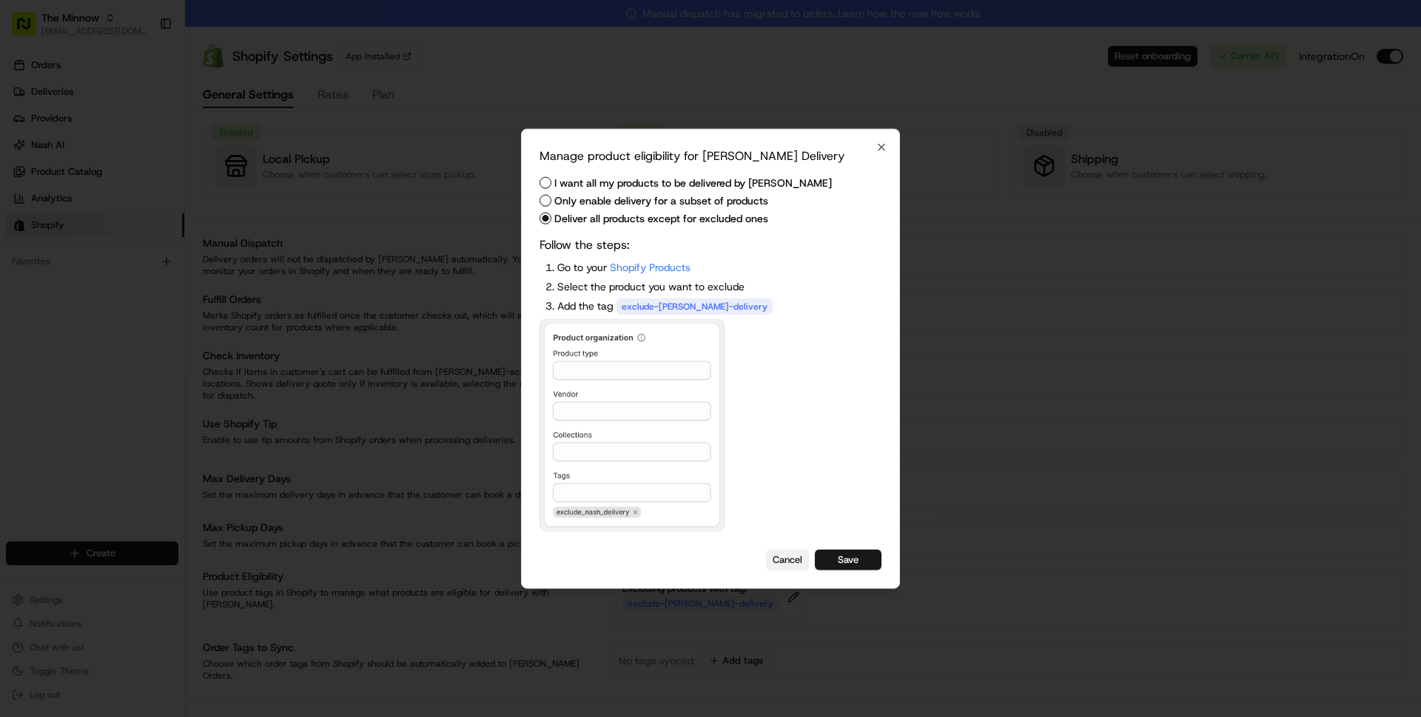
click at [781, 562] on button "Cancel" at bounding box center [787, 559] width 43 height 21
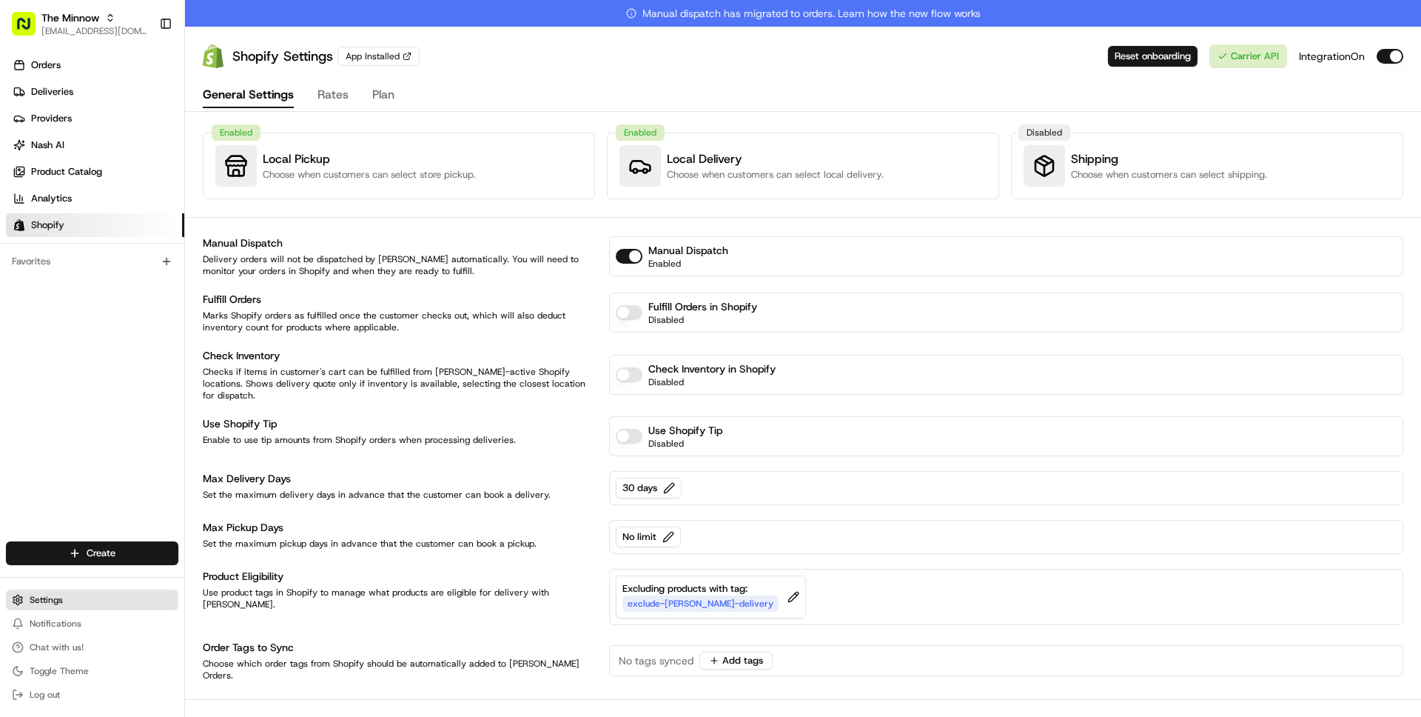
click at [55, 592] on button "Settings" at bounding box center [92, 599] width 172 height 21
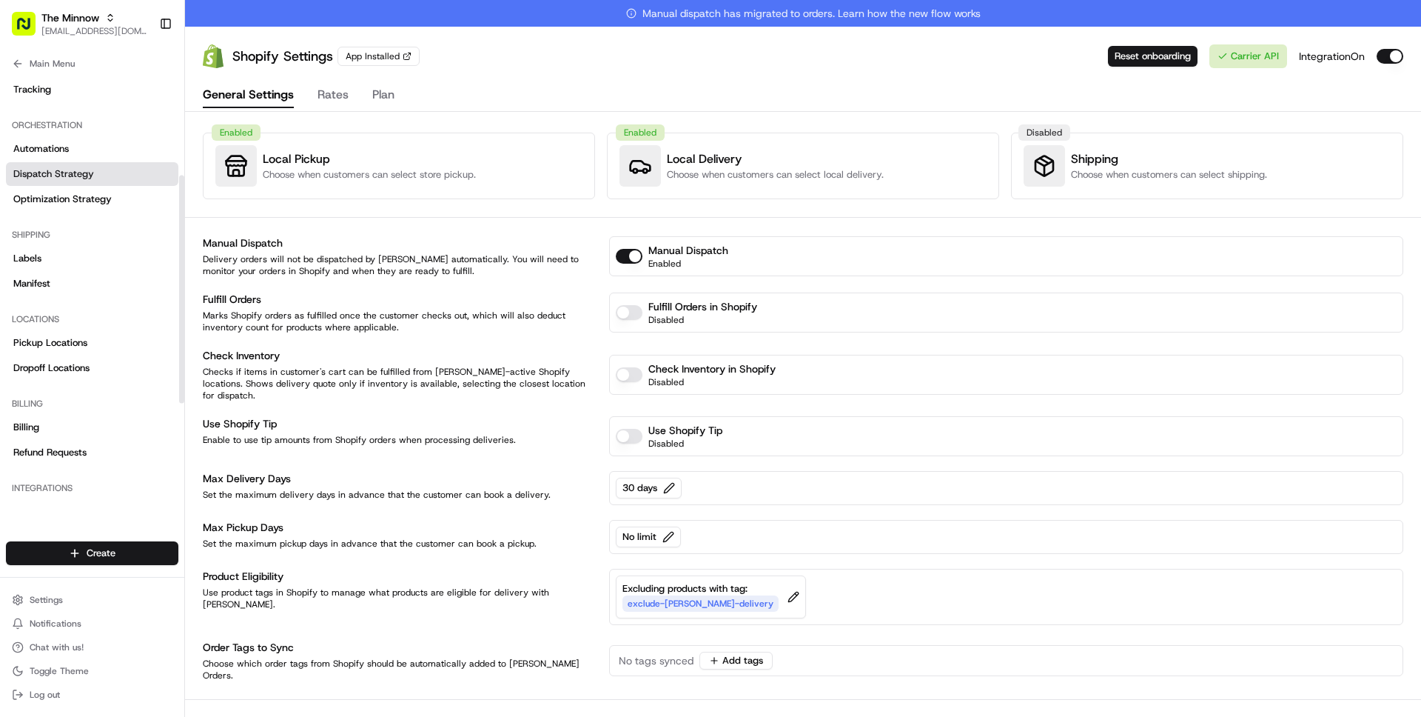
scroll to position [189, 0]
click at [70, 336] on span "Pickup Locations" at bounding box center [50, 339] width 74 height 13
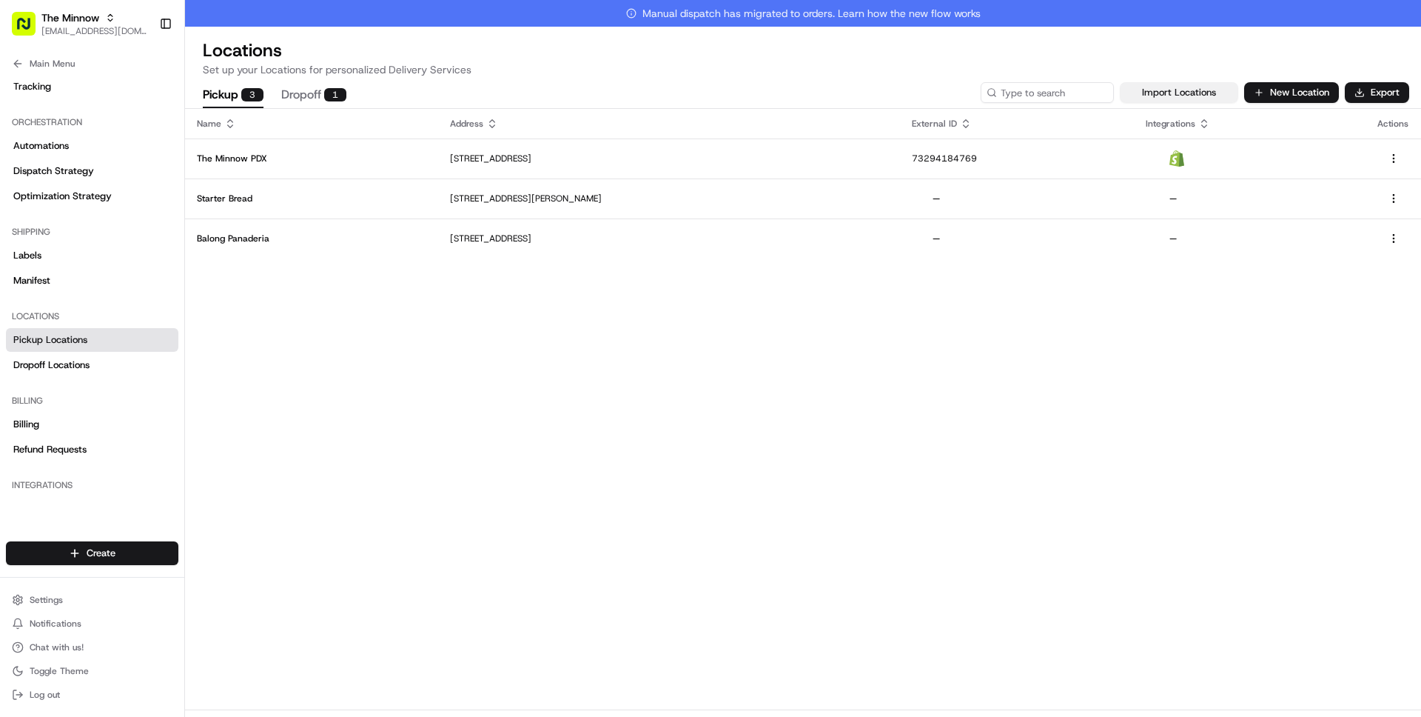
click at [1175, 97] on button "Import Locations" at bounding box center [1179, 92] width 118 height 21
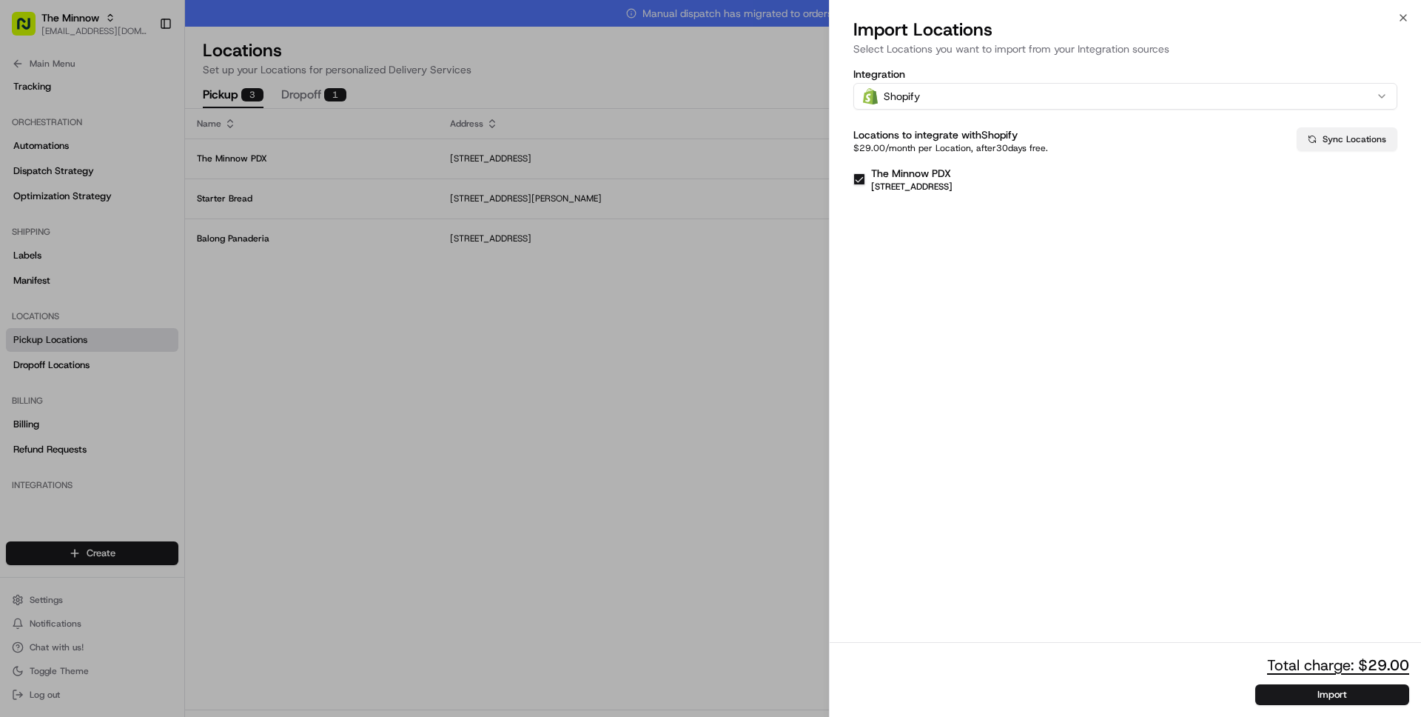
click at [1351, 144] on button "Sync Locations" at bounding box center [1347, 139] width 101 height 24
click at [1403, 16] on icon "button" at bounding box center [1404, 18] width 12 height 12
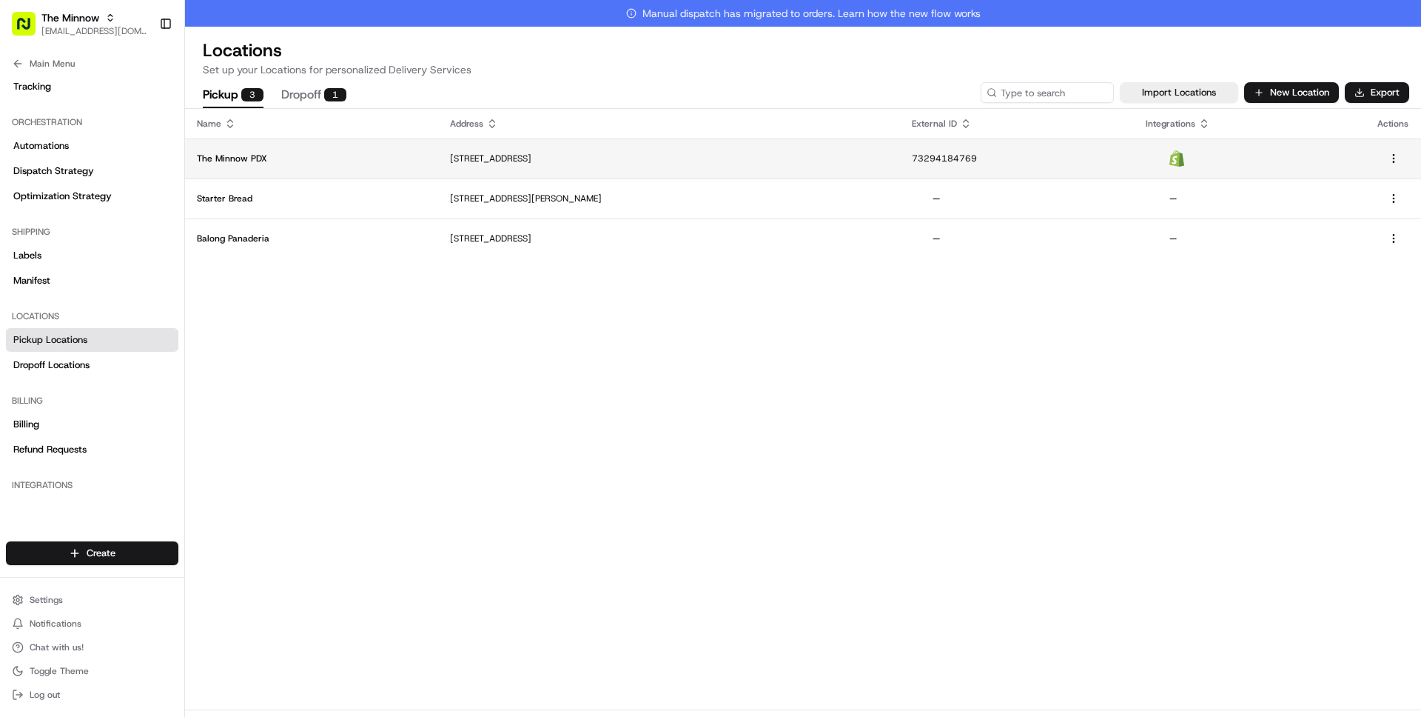
click at [873, 161] on p "740 NW 23rd Ave, Portland, OR 97210, USA" at bounding box center [669, 158] width 438 height 12
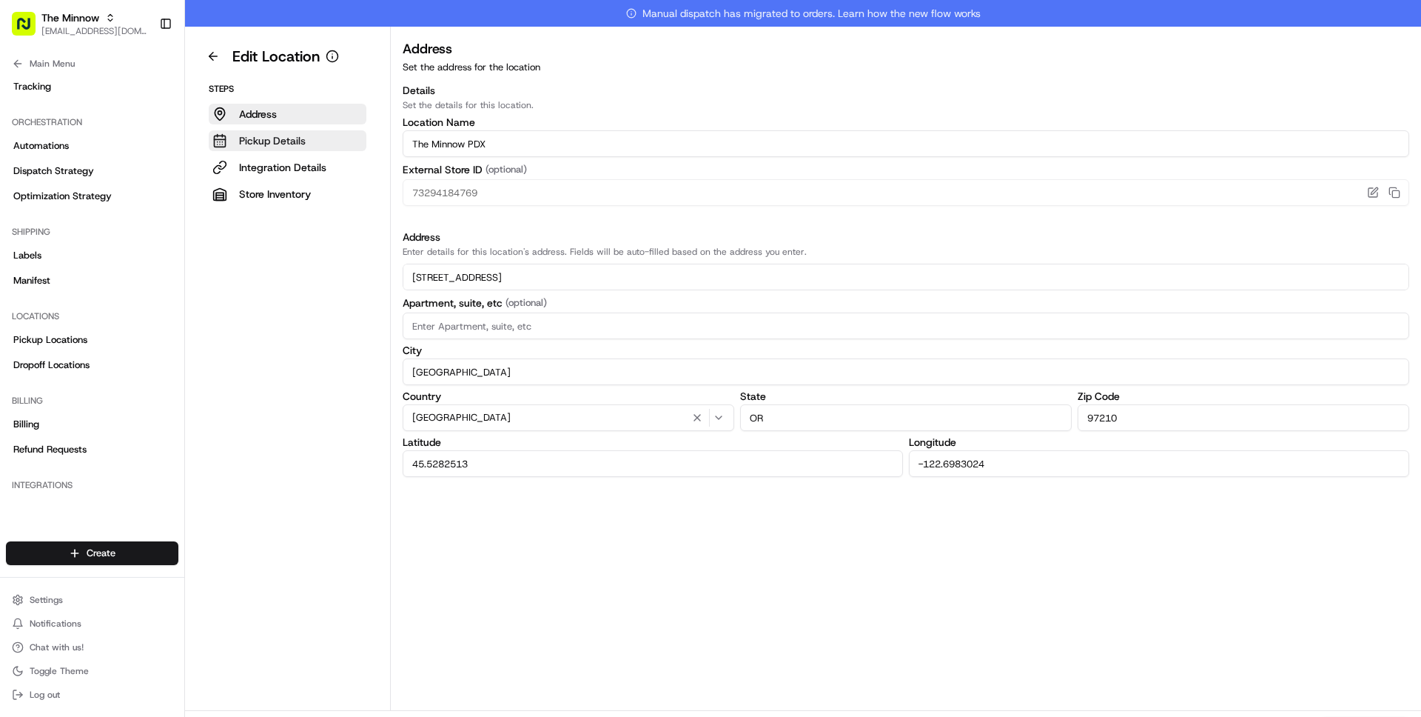
click at [269, 135] on p "Pickup Details" at bounding box center [272, 140] width 67 height 15
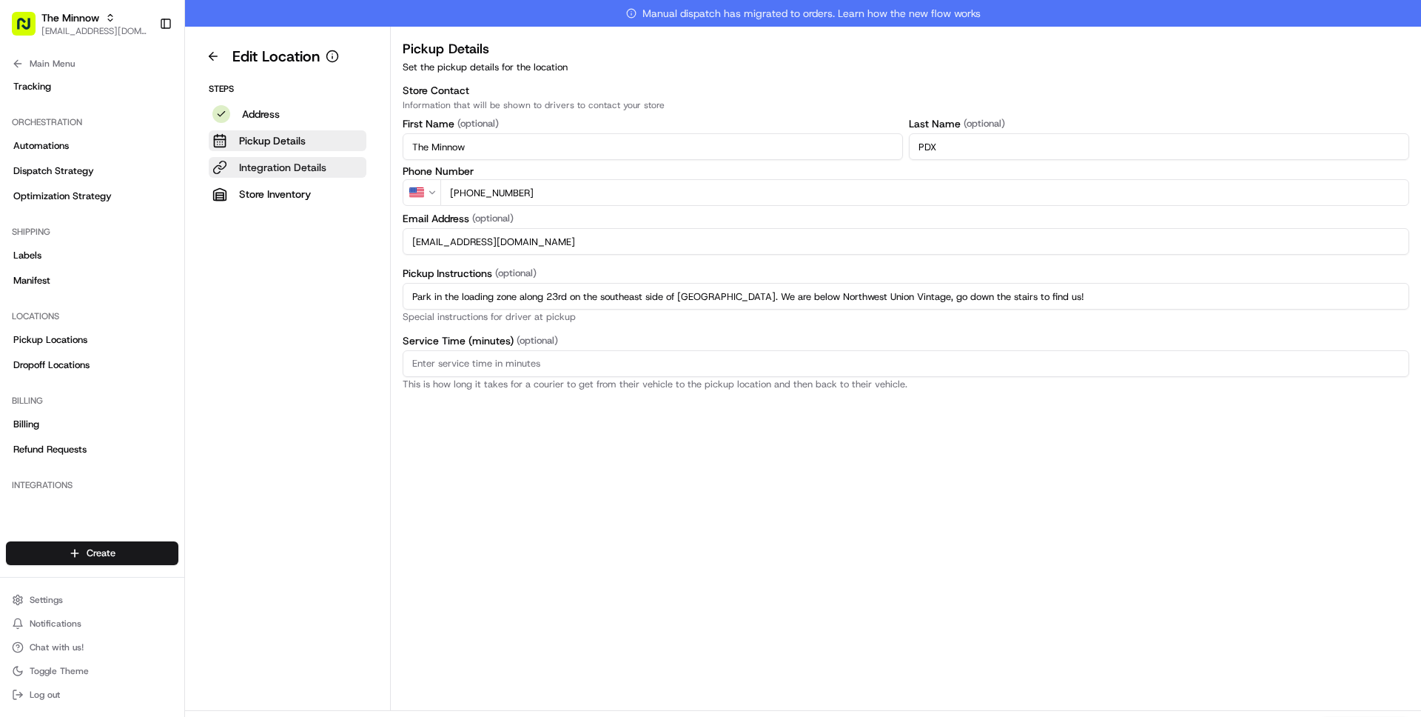
click at [269, 168] on p "Integration Details" at bounding box center [282, 167] width 87 height 15
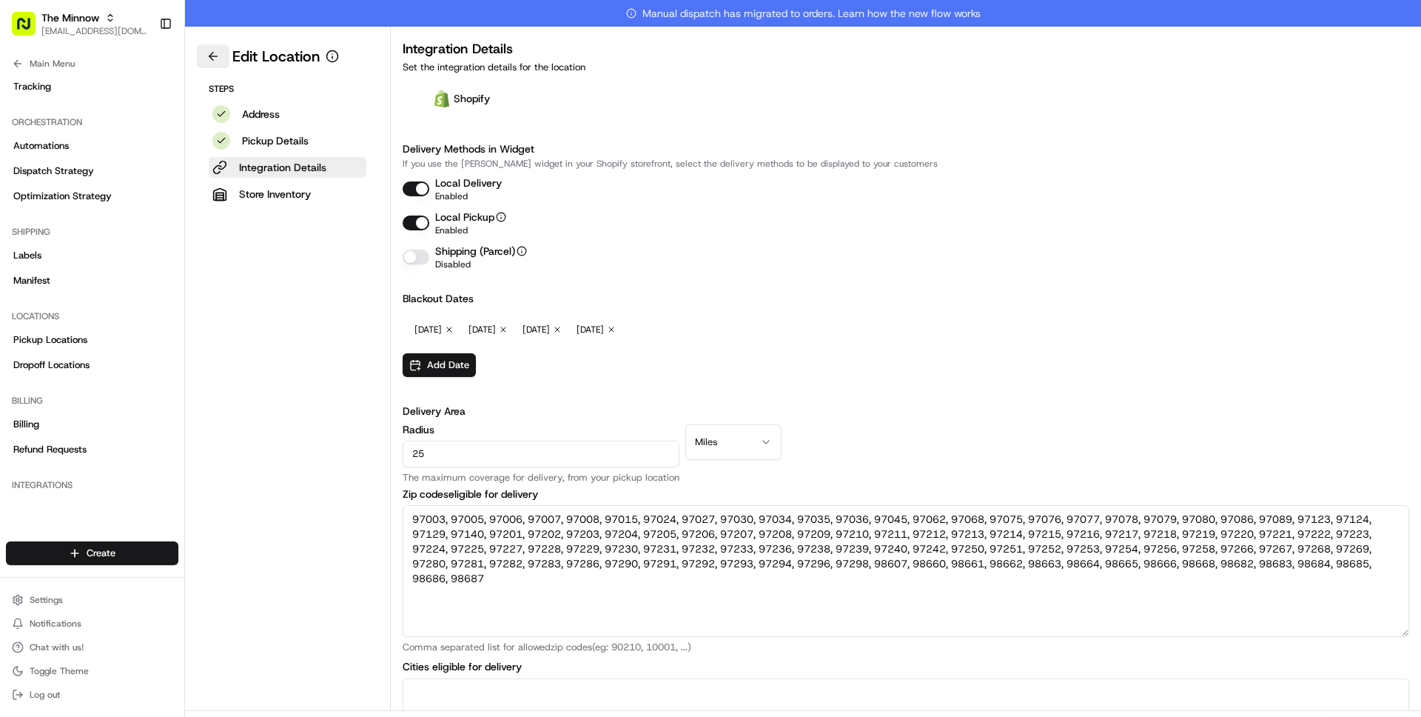
click at [212, 64] on button at bounding box center [213, 56] width 33 height 24
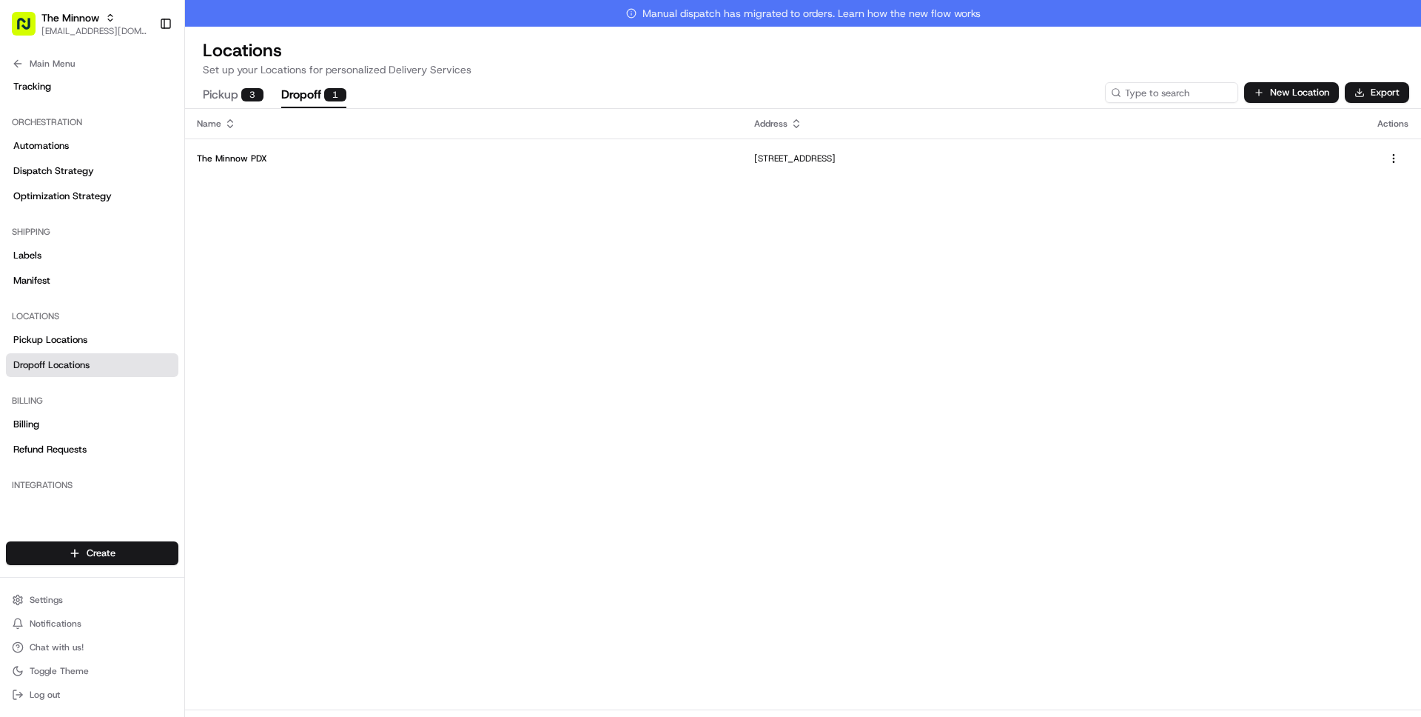
click at [310, 93] on button "Dropoff 1" at bounding box center [313, 95] width 65 height 25
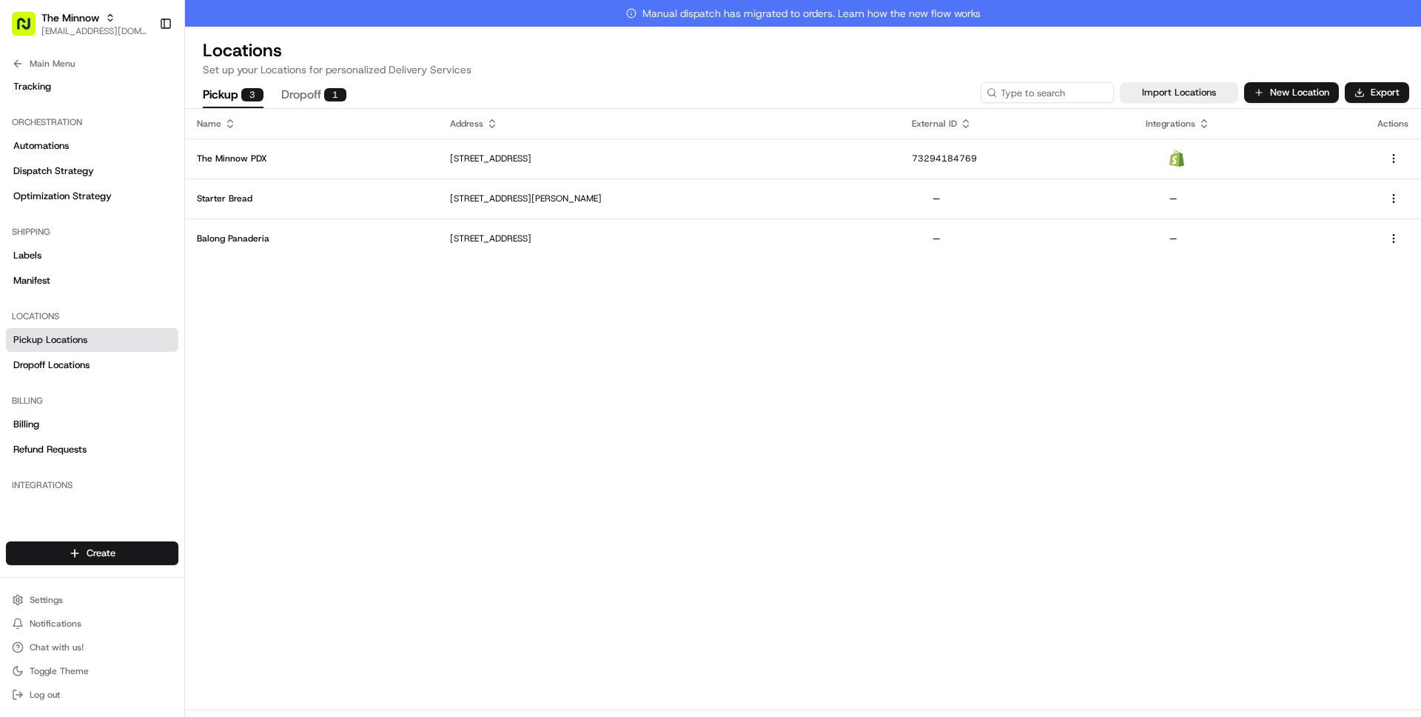
click at [237, 98] on button "Pickup 3" at bounding box center [233, 95] width 61 height 25
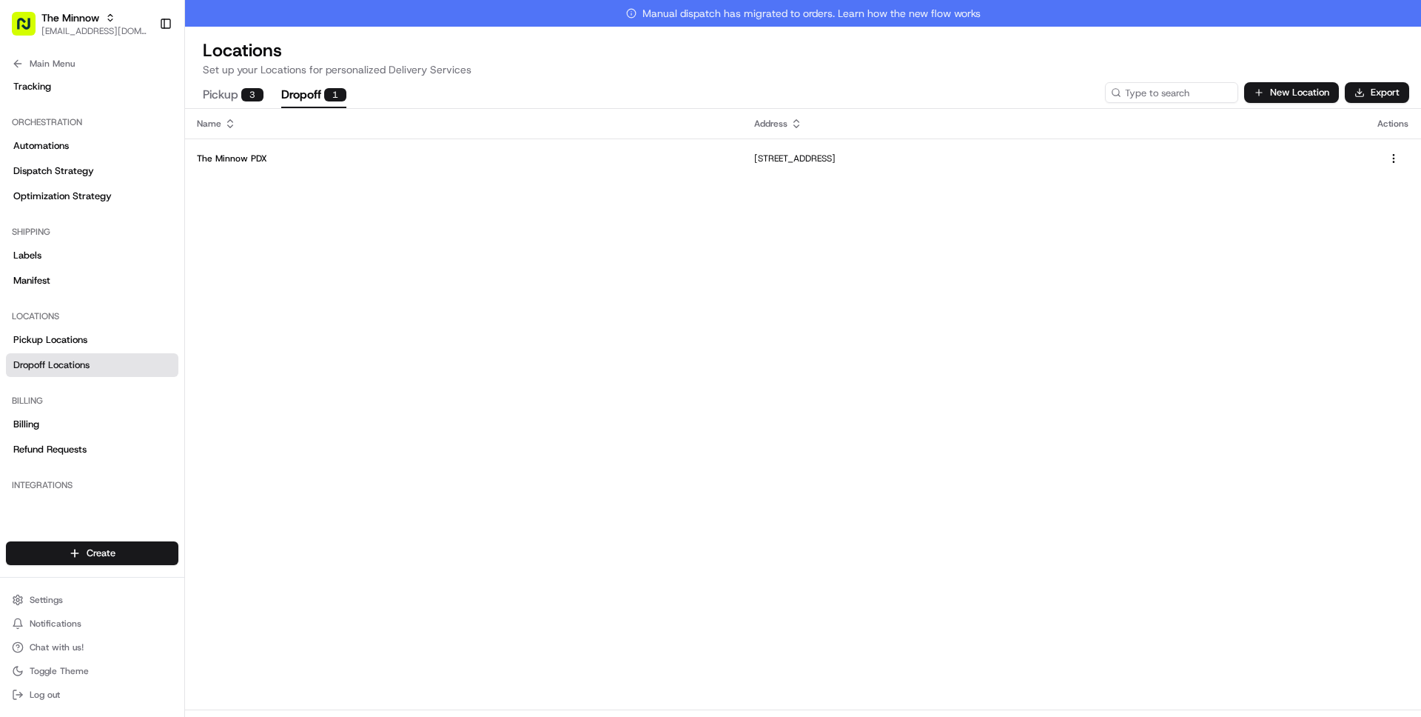
click at [312, 100] on button "Dropoff 1" at bounding box center [313, 95] width 65 height 25
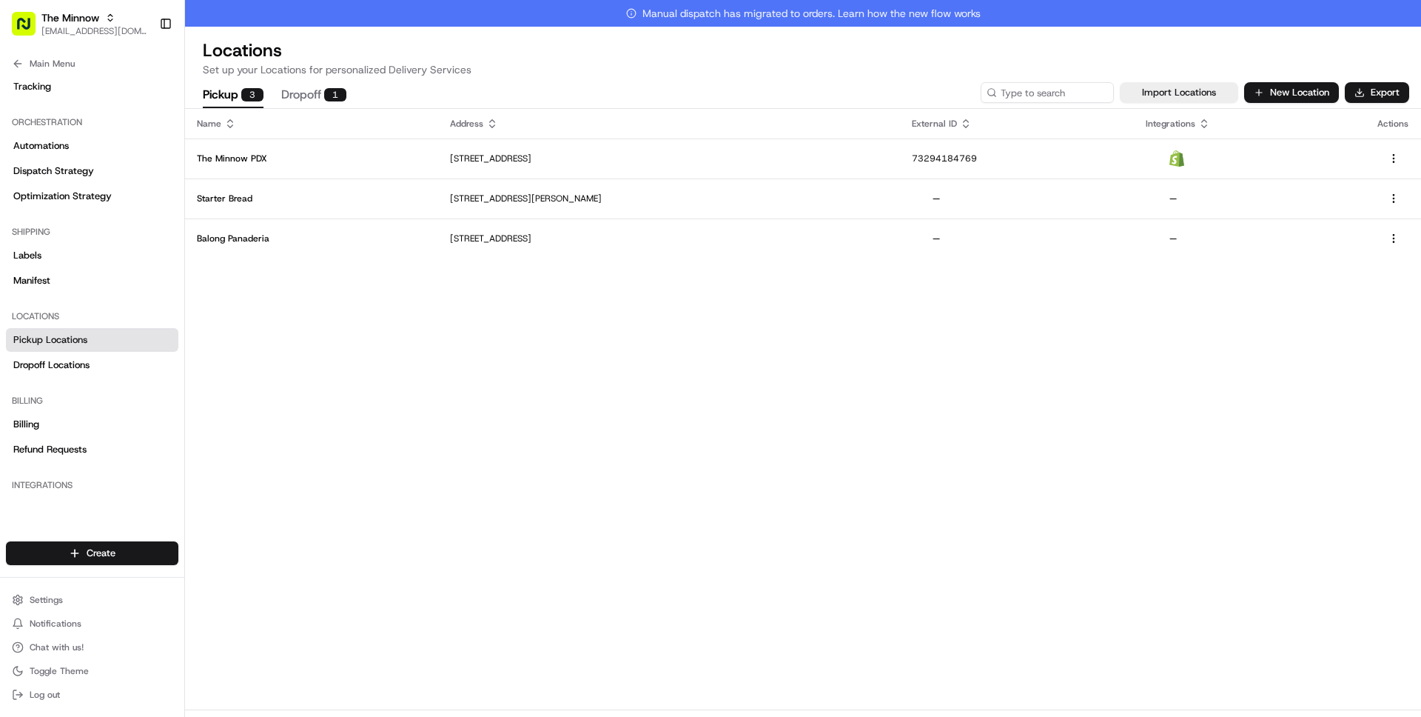
click at [218, 94] on button "Pickup 3" at bounding box center [233, 95] width 61 height 25
click at [73, 61] on span "Main Menu" at bounding box center [52, 64] width 45 height 12
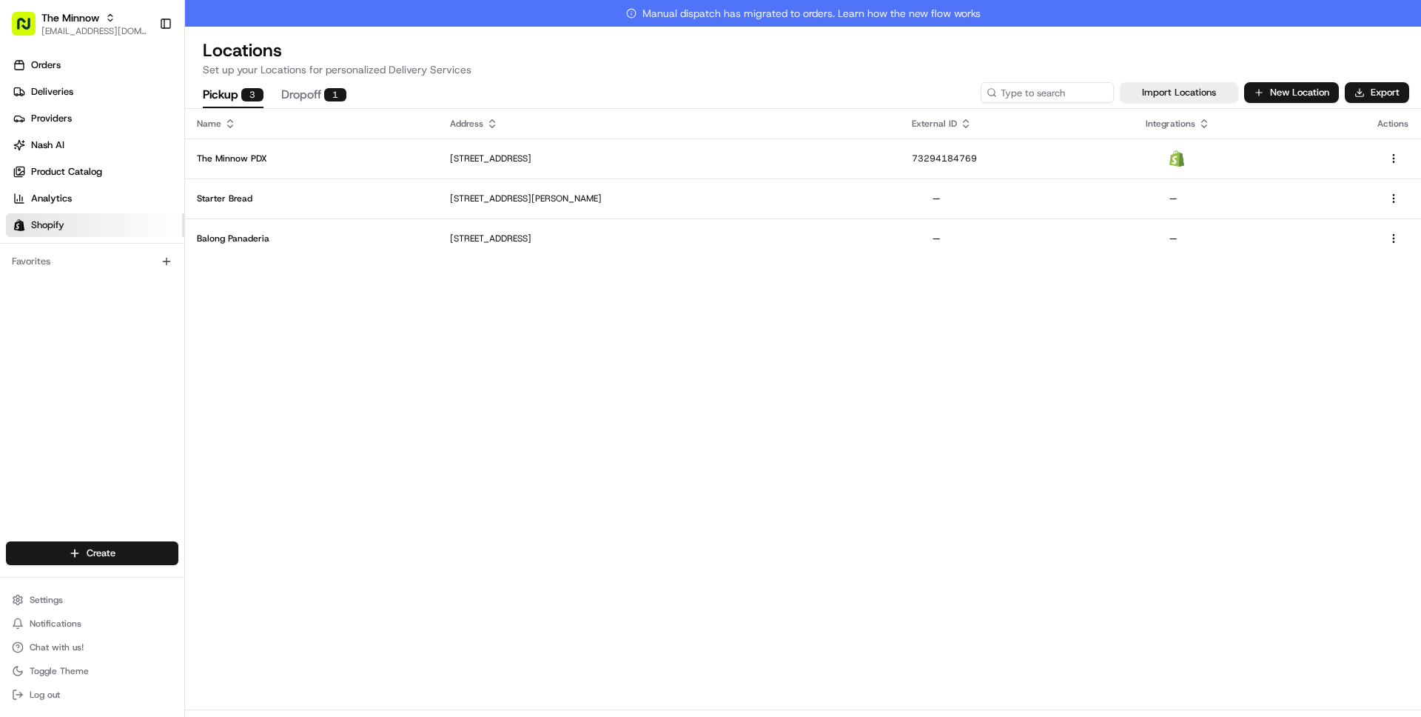
click at [73, 218] on link "Shopify" at bounding box center [95, 225] width 178 height 24
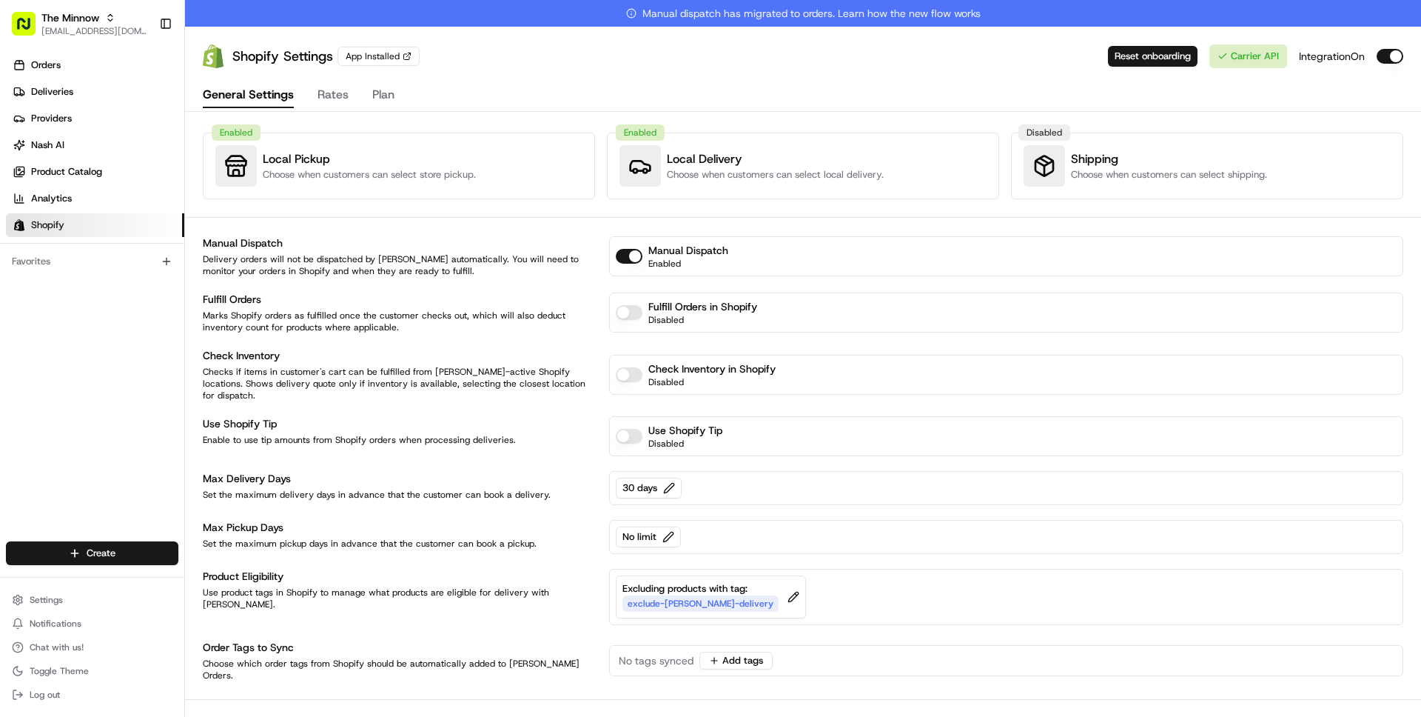
click at [334, 99] on button "Rates" at bounding box center [333, 95] width 31 height 25
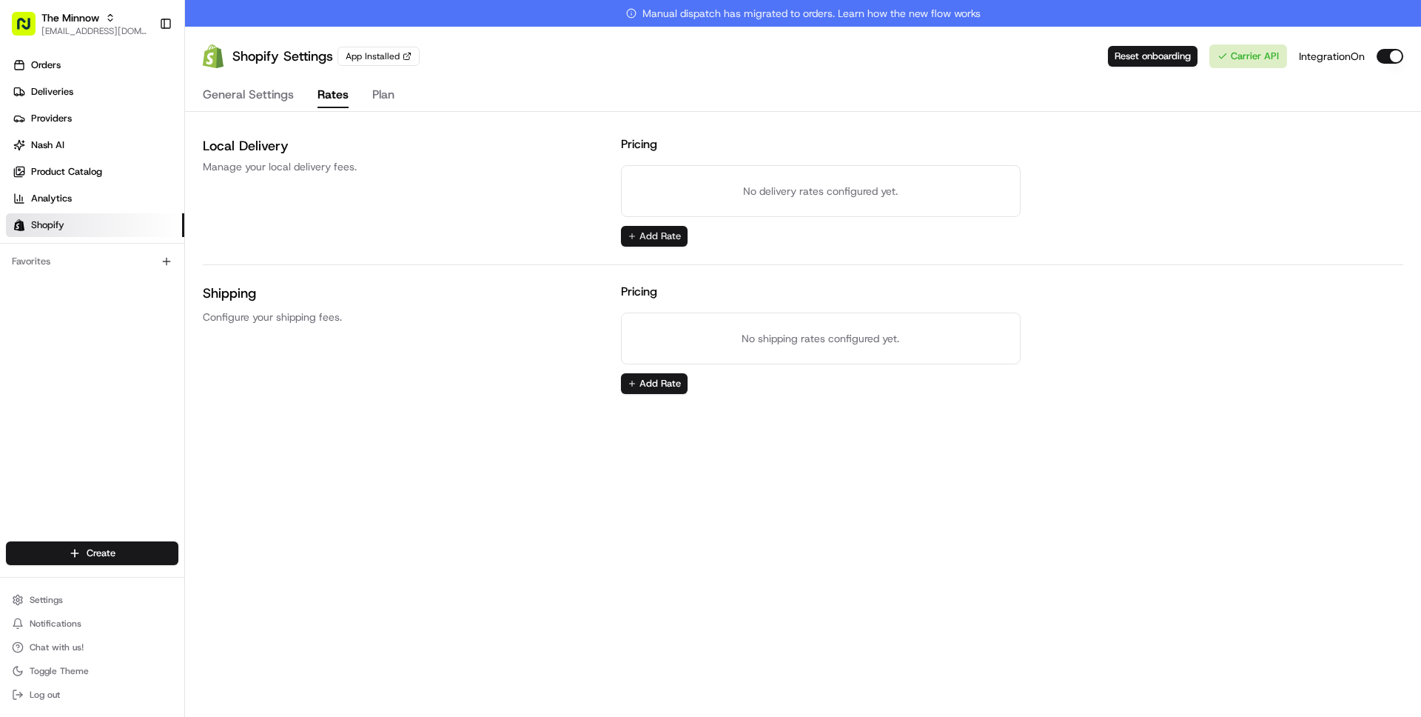
click at [663, 237] on button "Add Rate" at bounding box center [654, 236] width 67 height 21
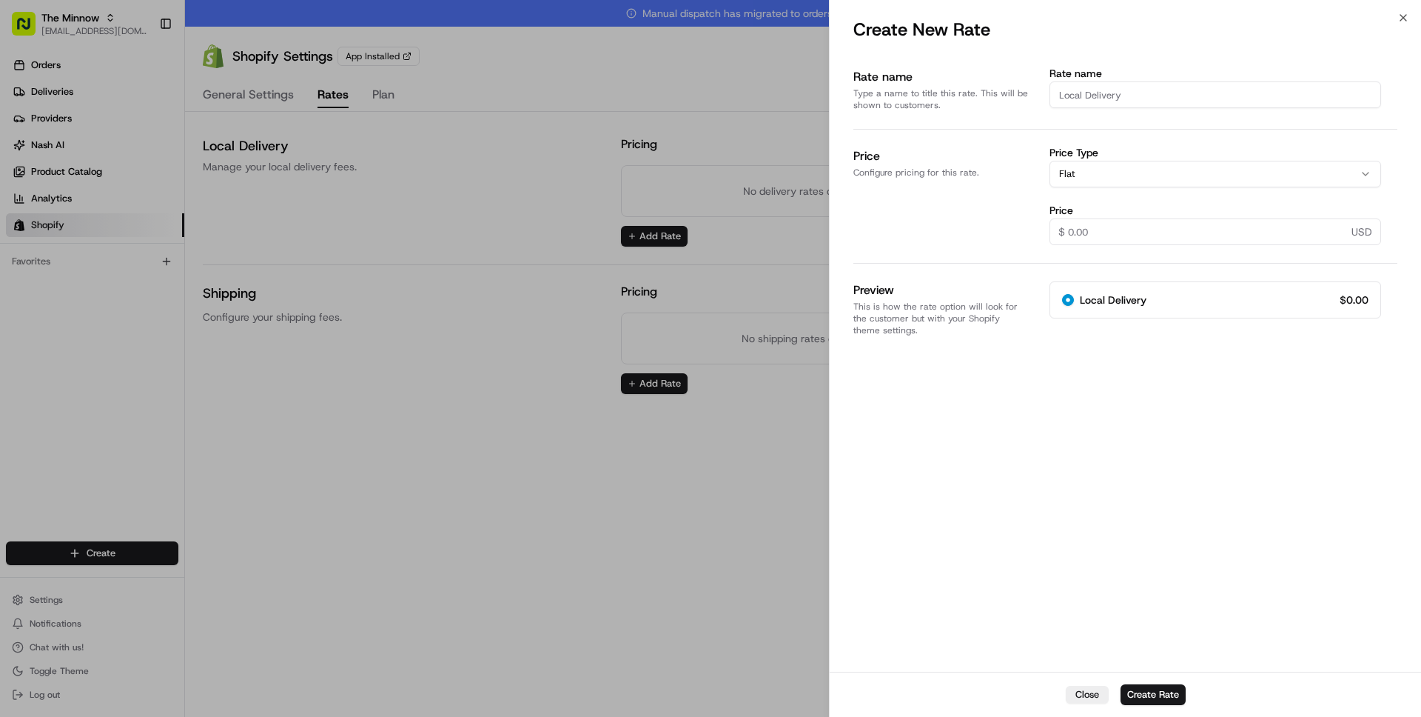
click at [1079, 170] on button "Flat" at bounding box center [1216, 174] width 332 height 27
click at [1079, 172] on button "Flat" at bounding box center [1216, 174] width 332 height 27
click at [1094, 691] on button "Close" at bounding box center [1087, 694] width 43 height 18
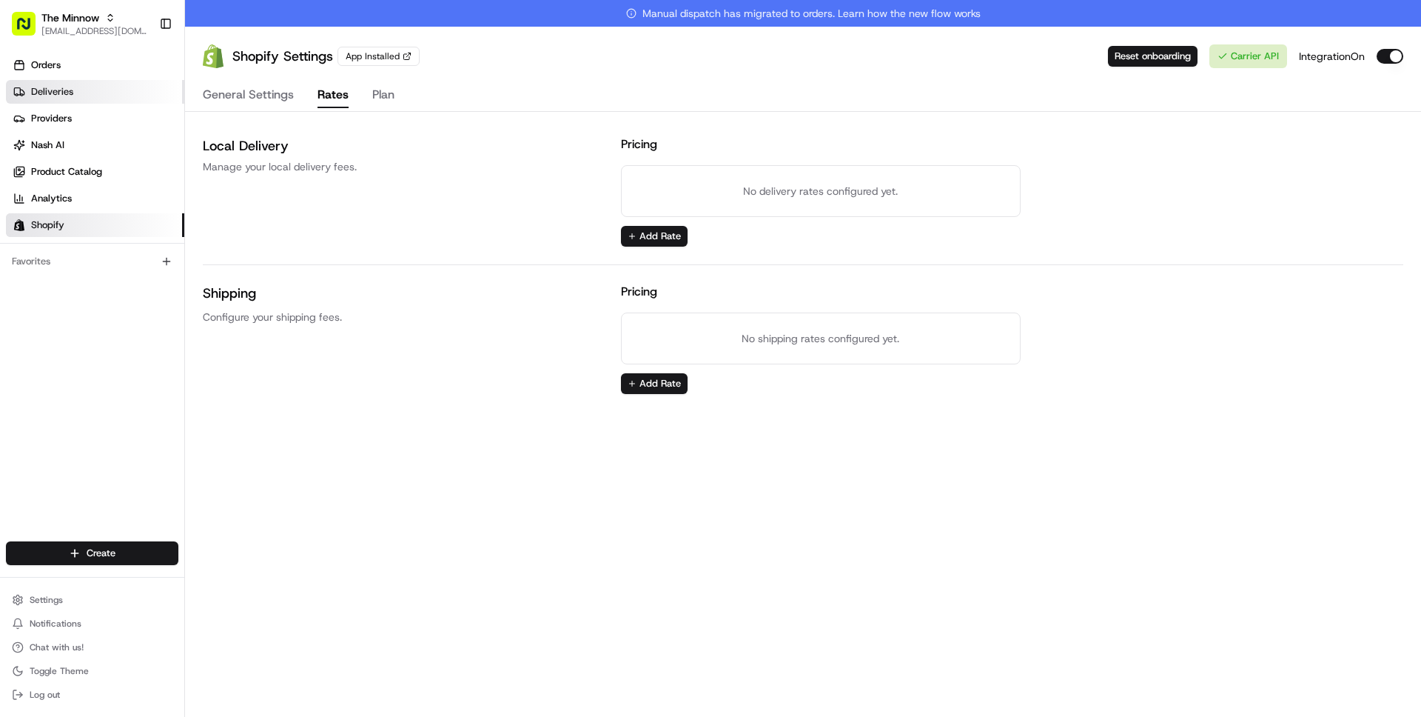
click at [60, 101] on link "Deliveries" at bounding box center [95, 92] width 178 height 24
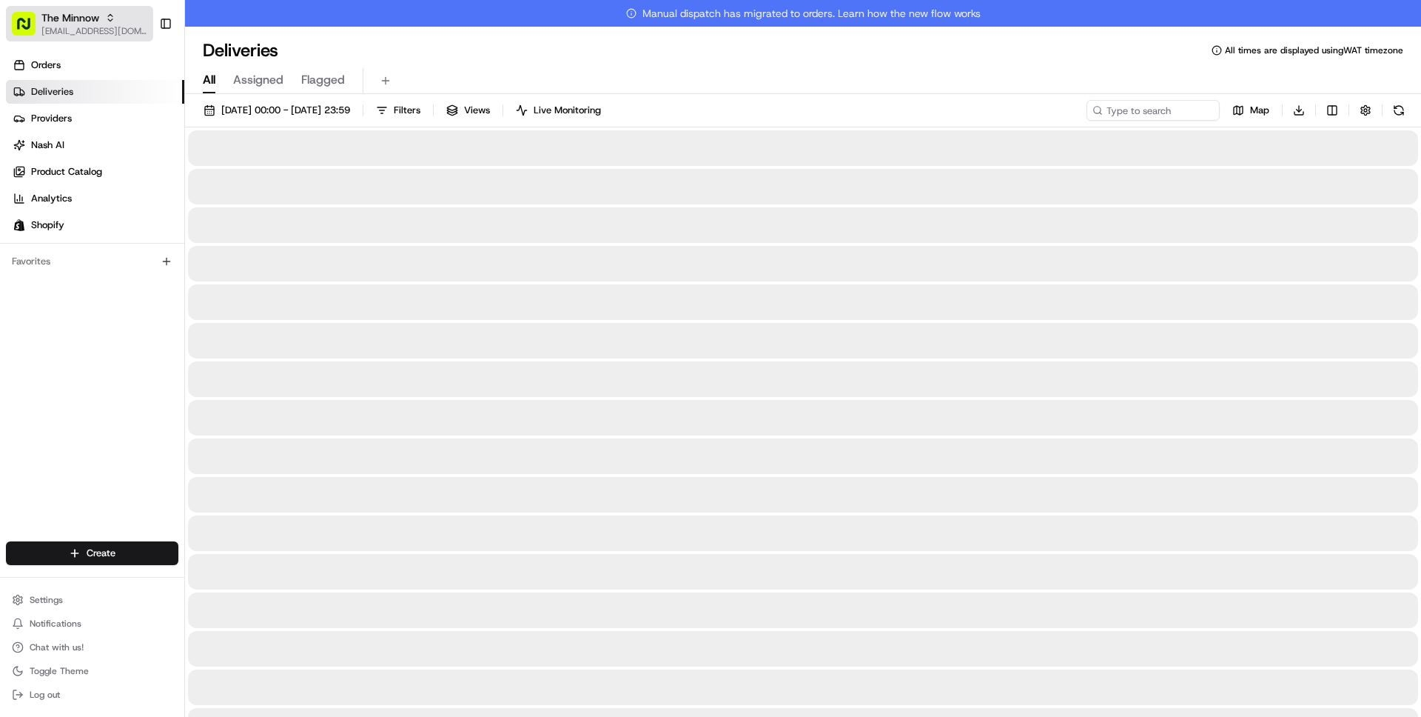
click at [76, 36] on span "[EMAIL_ADDRESS][DOMAIN_NAME]" at bounding box center [94, 31] width 106 height 12
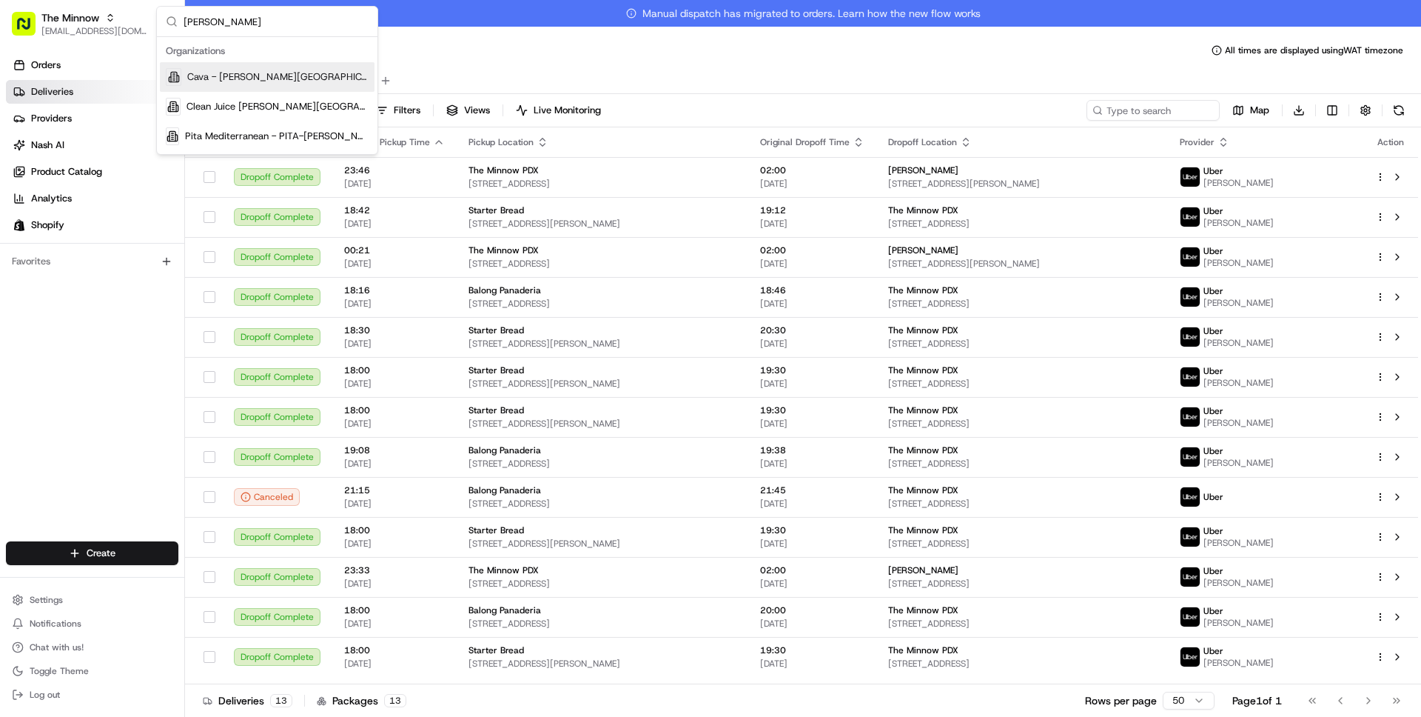
type input "sandy sprin"
click at [204, 72] on span "Cava - Sandy Springs" at bounding box center [277, 76] width 181 height 13
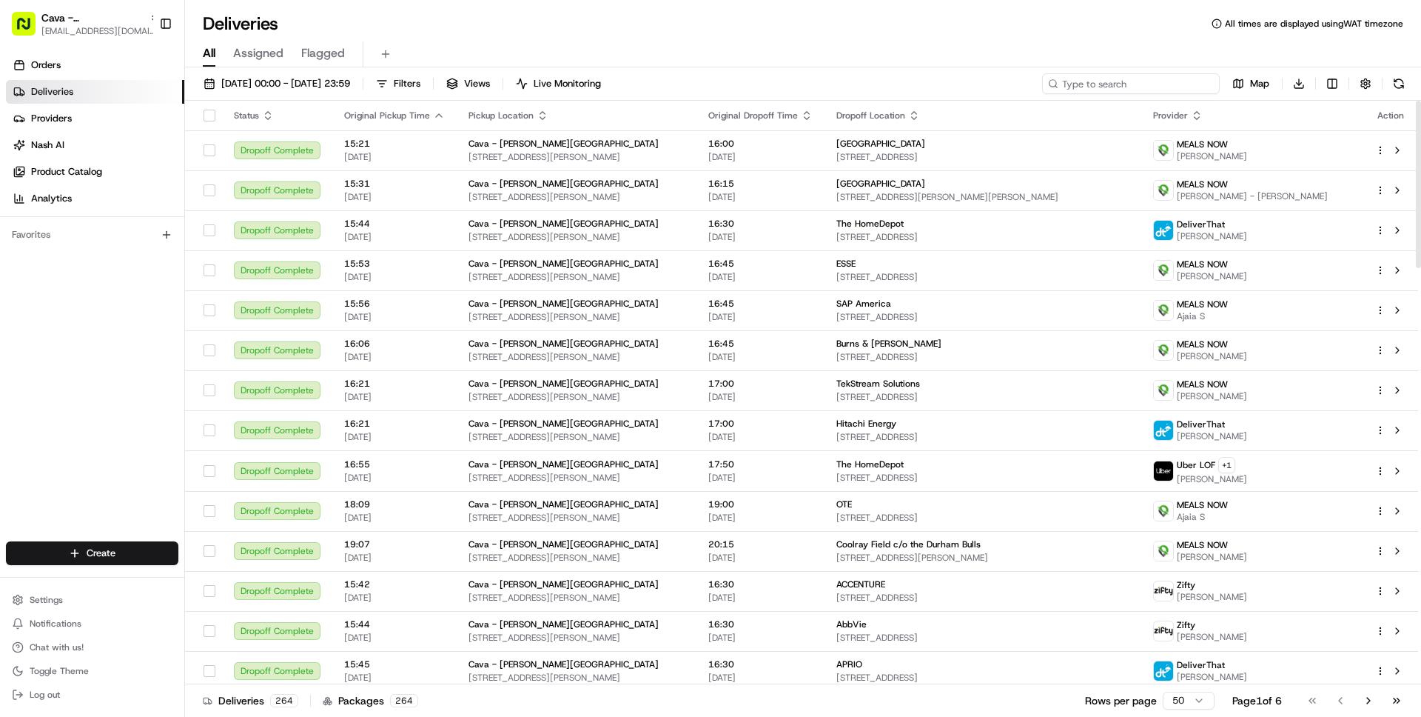
click at [1127, 80] on input at bounding box center [1131, 83] width 178 height 21
paste input "EY"
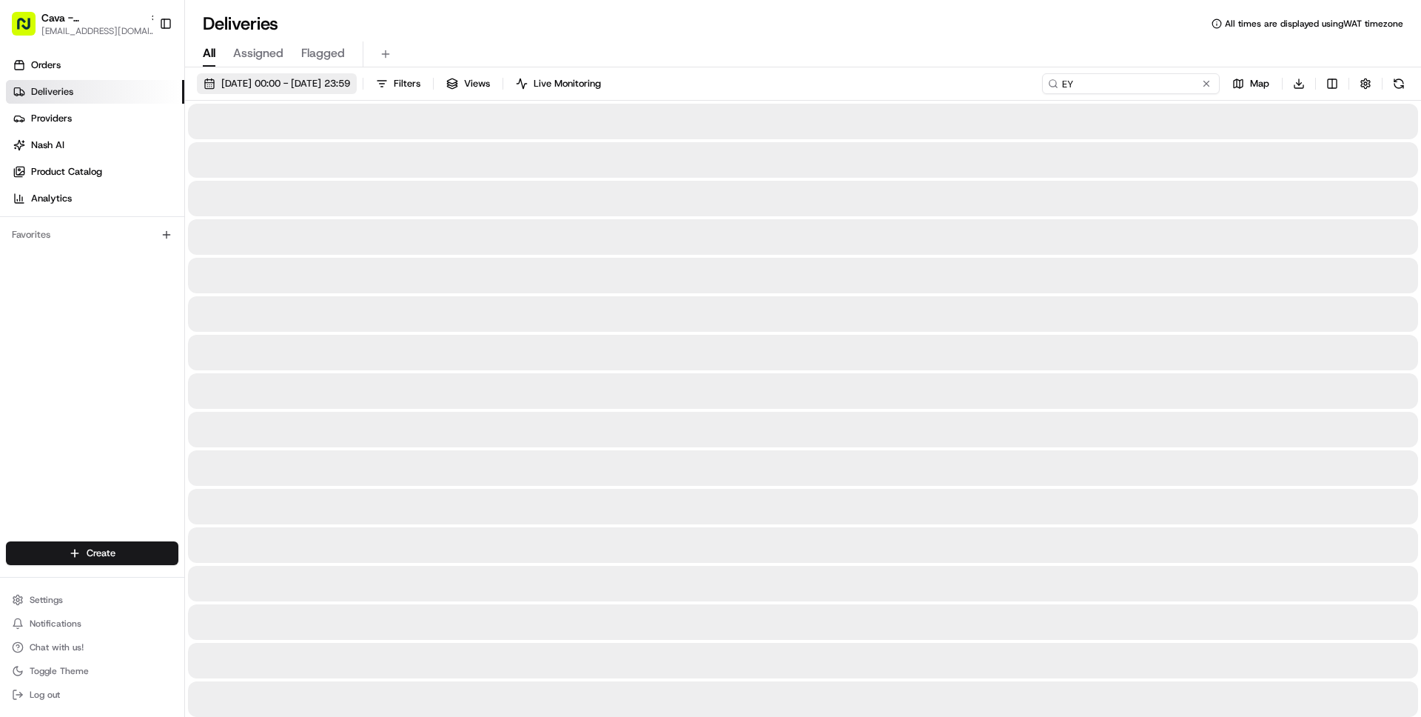
type input "EY"
click at [278, 81] on span "01/08/2025 00:00 - 31/08/2025 23:59" at bounding box center [285, 83] width 129 height 13
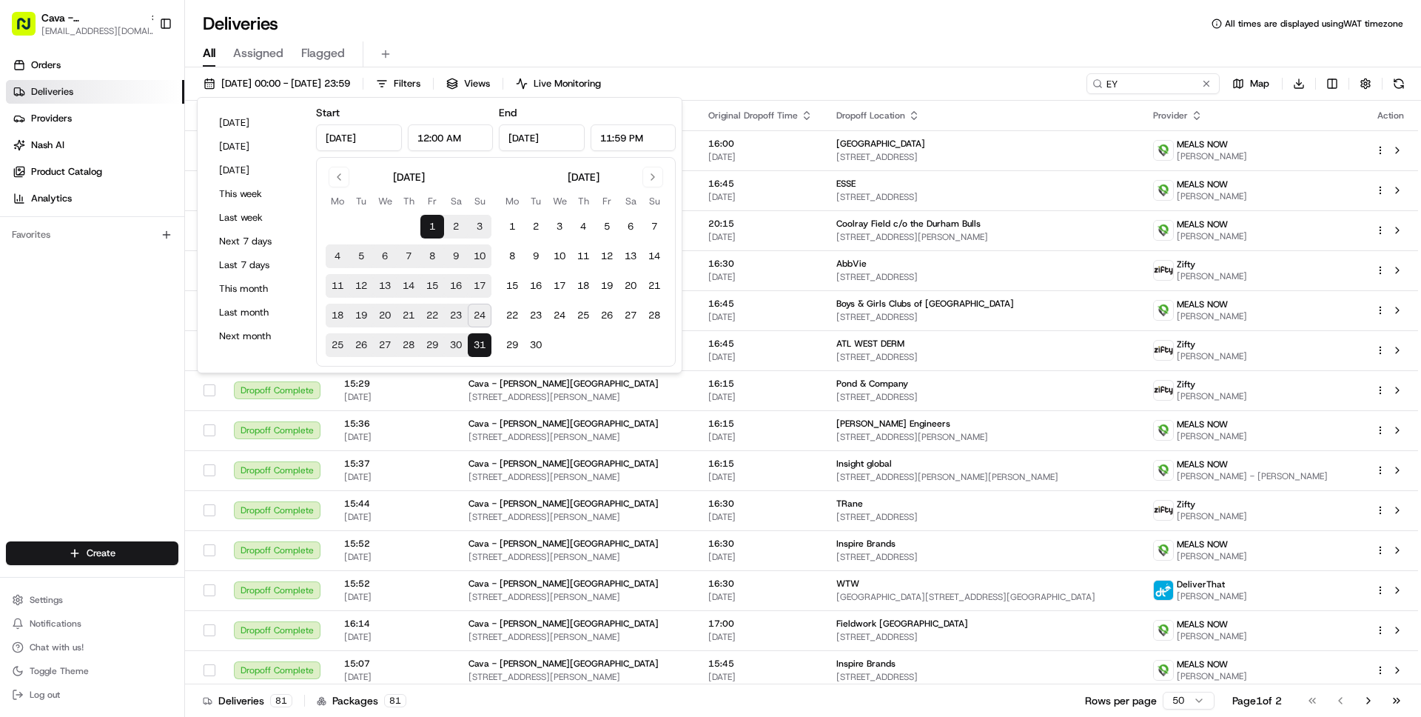
click at [360, 315] on button "19" at bounding box center [361, 315] width 24 height 24
type input "Aug 19, 2025"
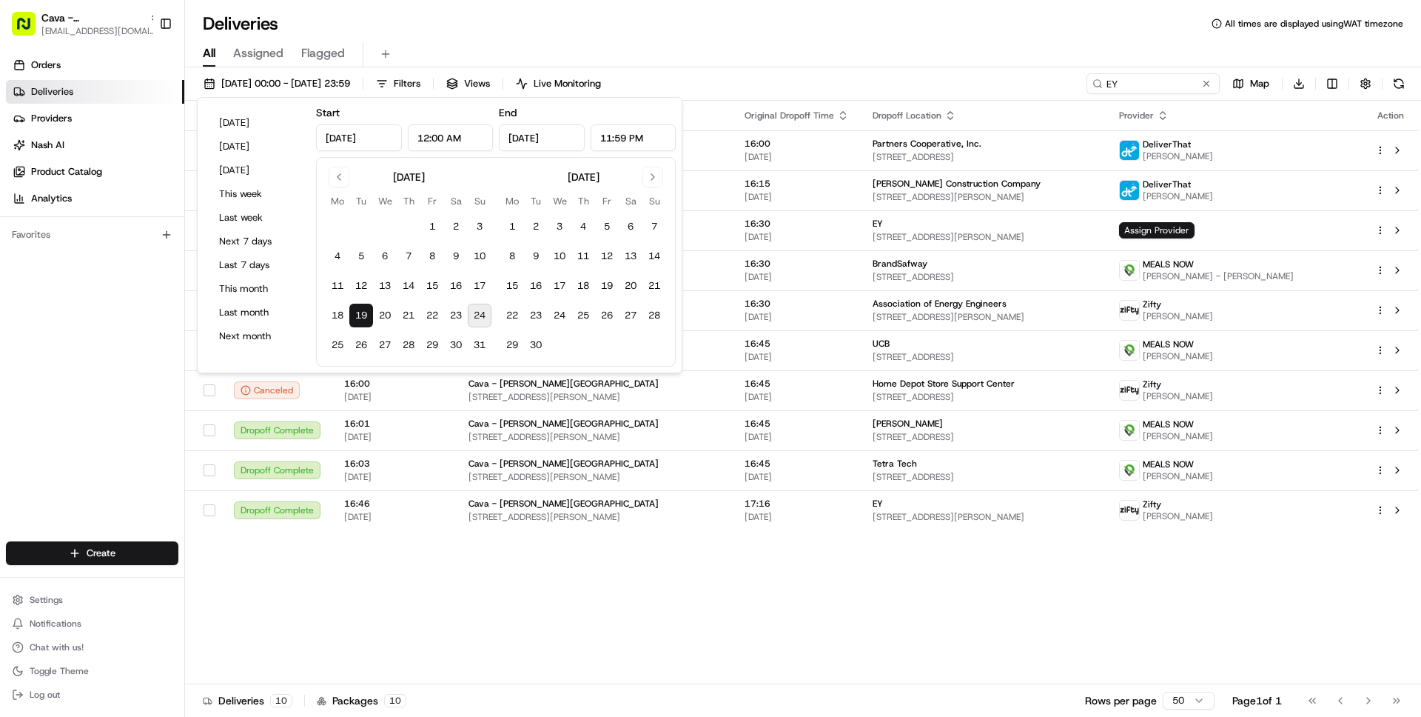
click at [802, 58] on div "All Assigned Flagged" at bounding box center [803, 54] width 1236 height 26
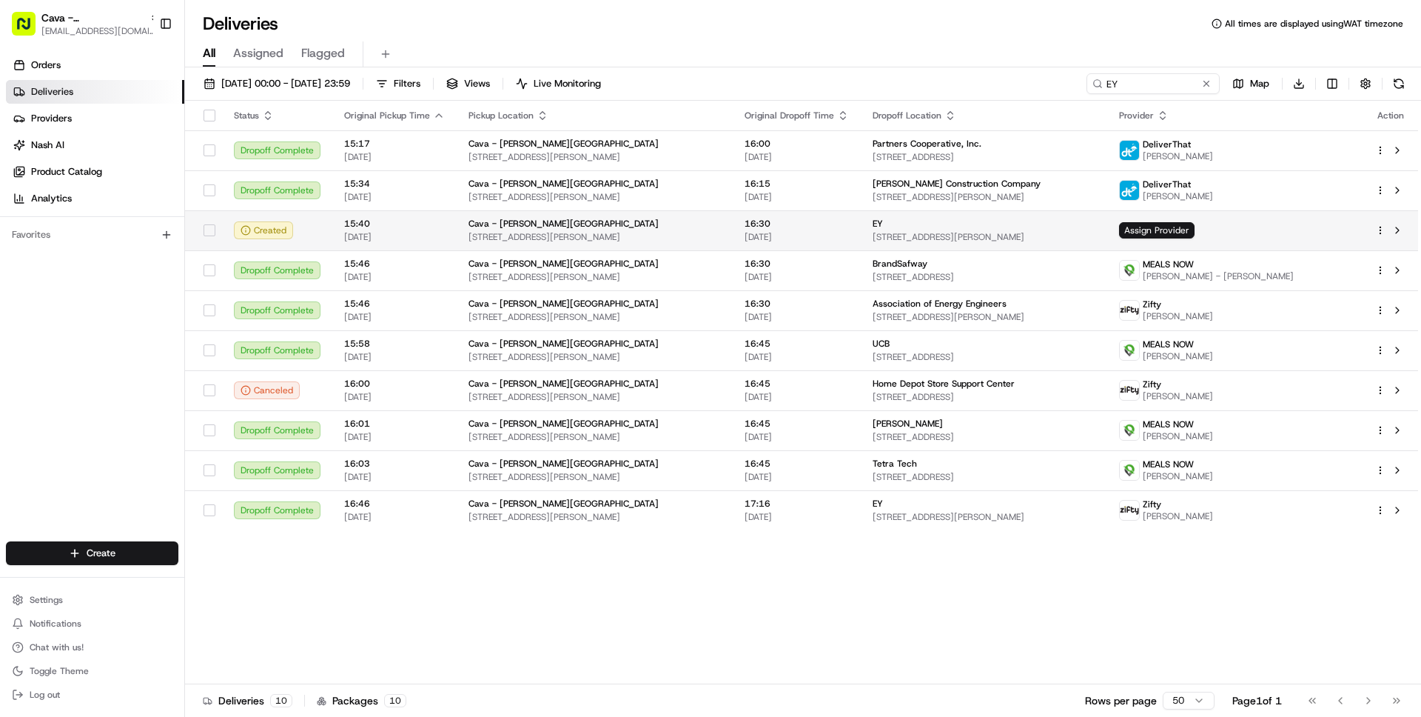
click at [845, 227] on span "16:30" at bounding box center [797, 224] width 104 height 12
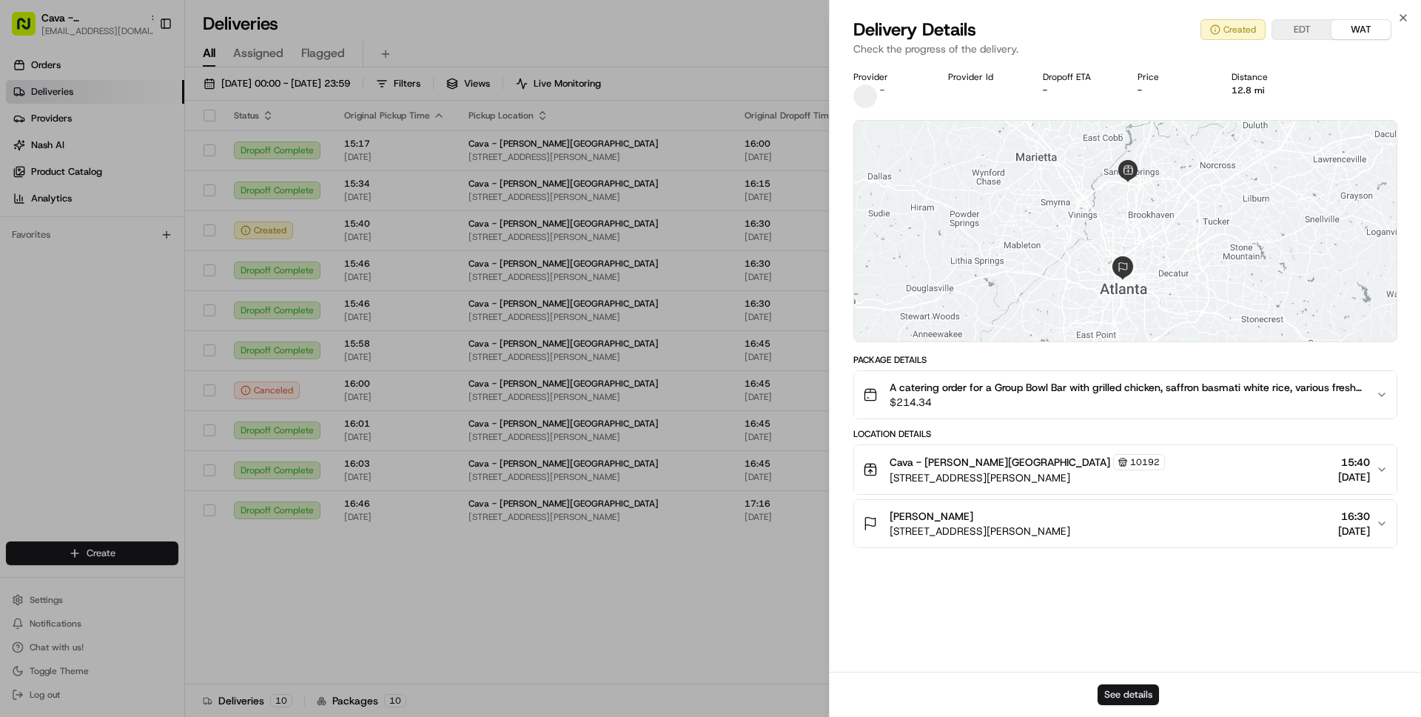
click at [1115, 694] on button "See details" at bounding box center [1128, 694] width 61 height 21
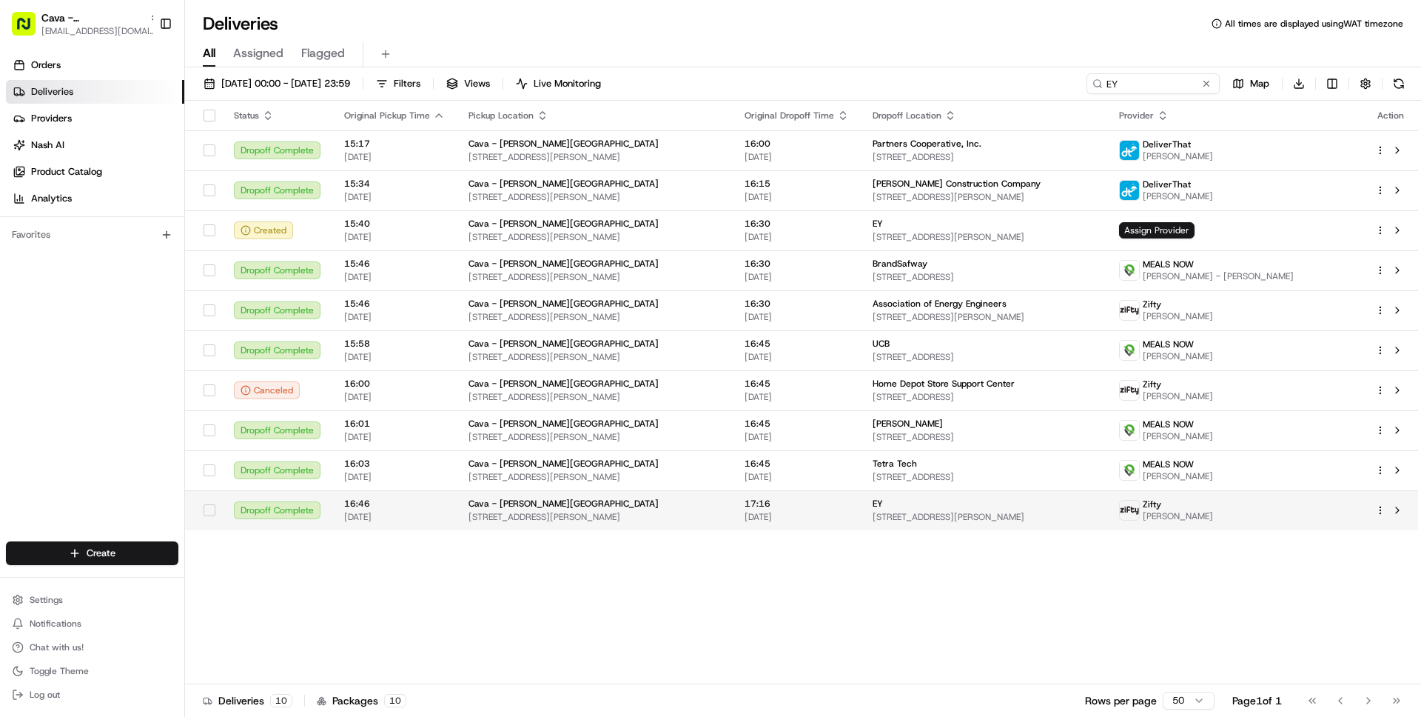
click at [849, 510] on div "17:16 19/08/2025" at bounding box center [797, 509] width 104 height 25
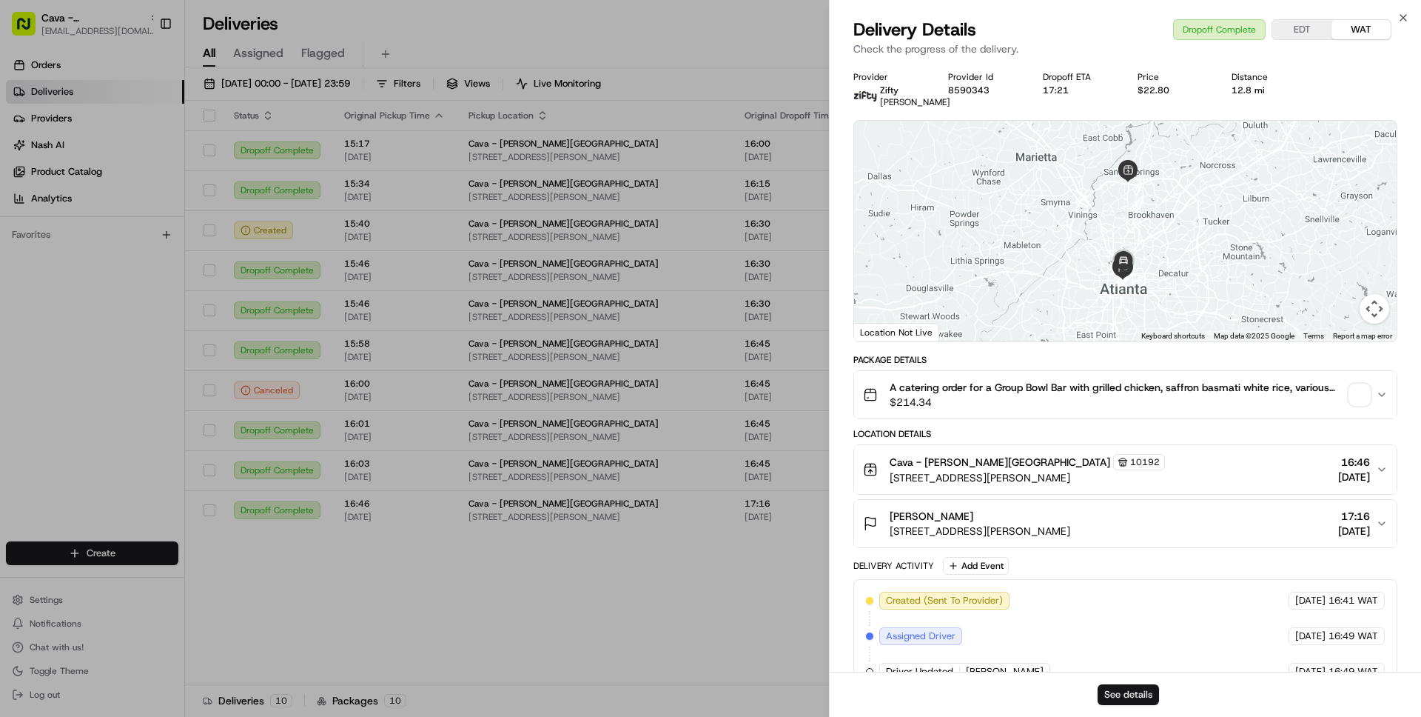
click at [1128, 696] on button "See details" at bounding box center [1128, 694] width 61 height 21
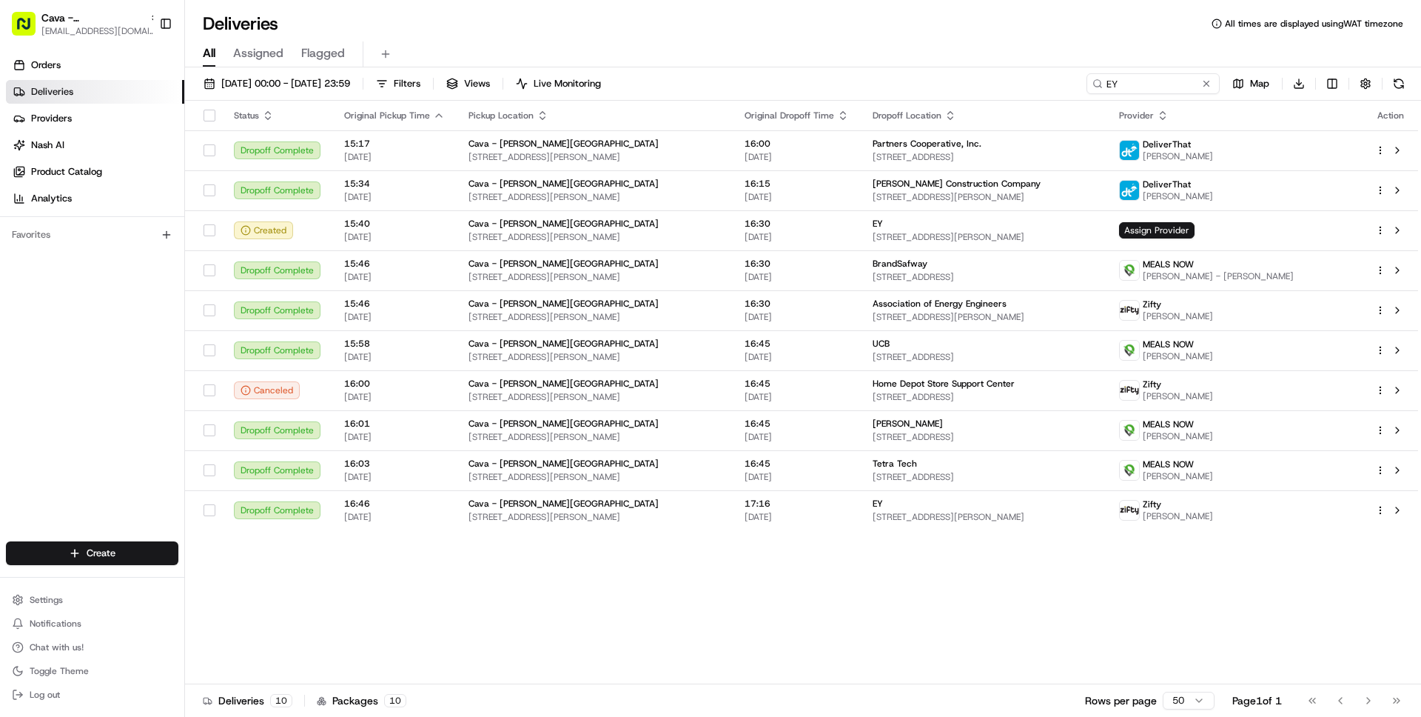
click at [275, 575] on div "Status Original Pickup Time Pickup Location Original Dropoff Time Dropoff Locat…" at bounding box center [801, 392] width 1233 height 583
click at [59, 594] on span "Settings" at bounding box center [46, 600] width 33 height 12
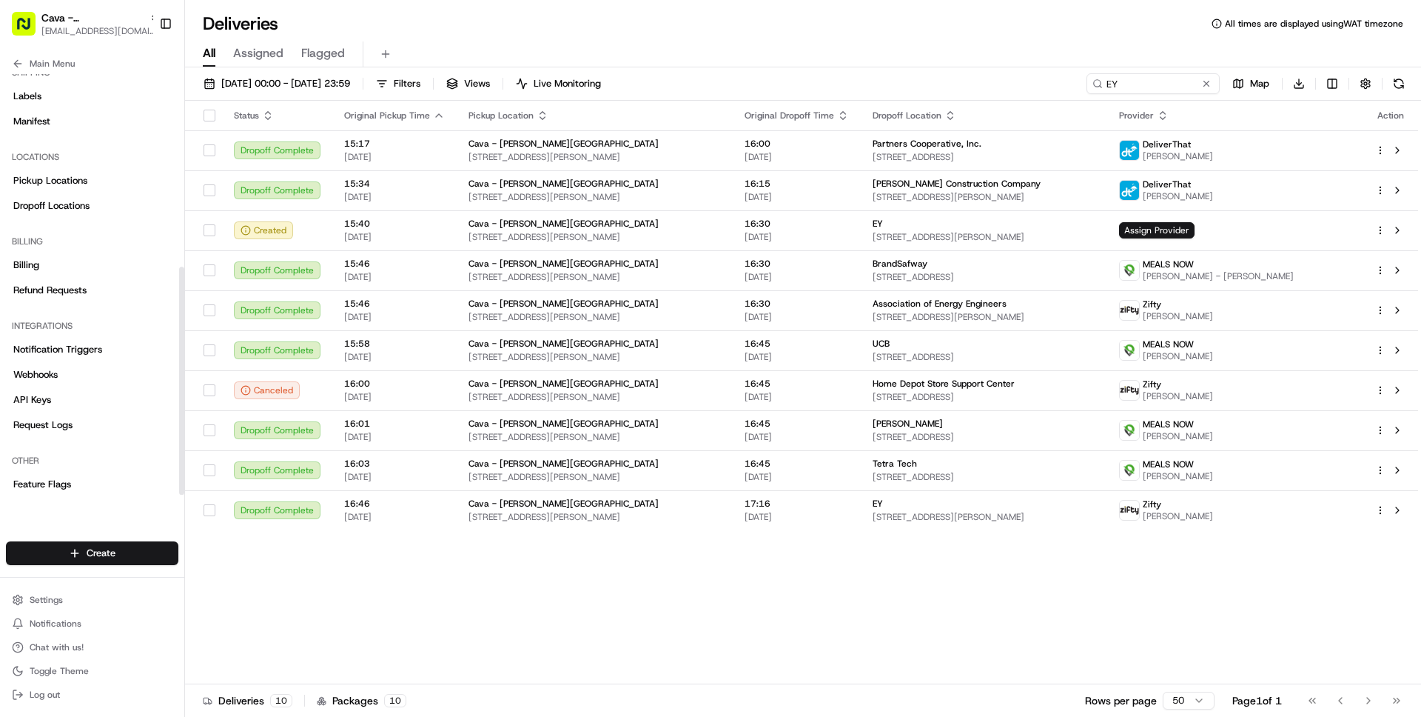
scroll to position [355, 0]
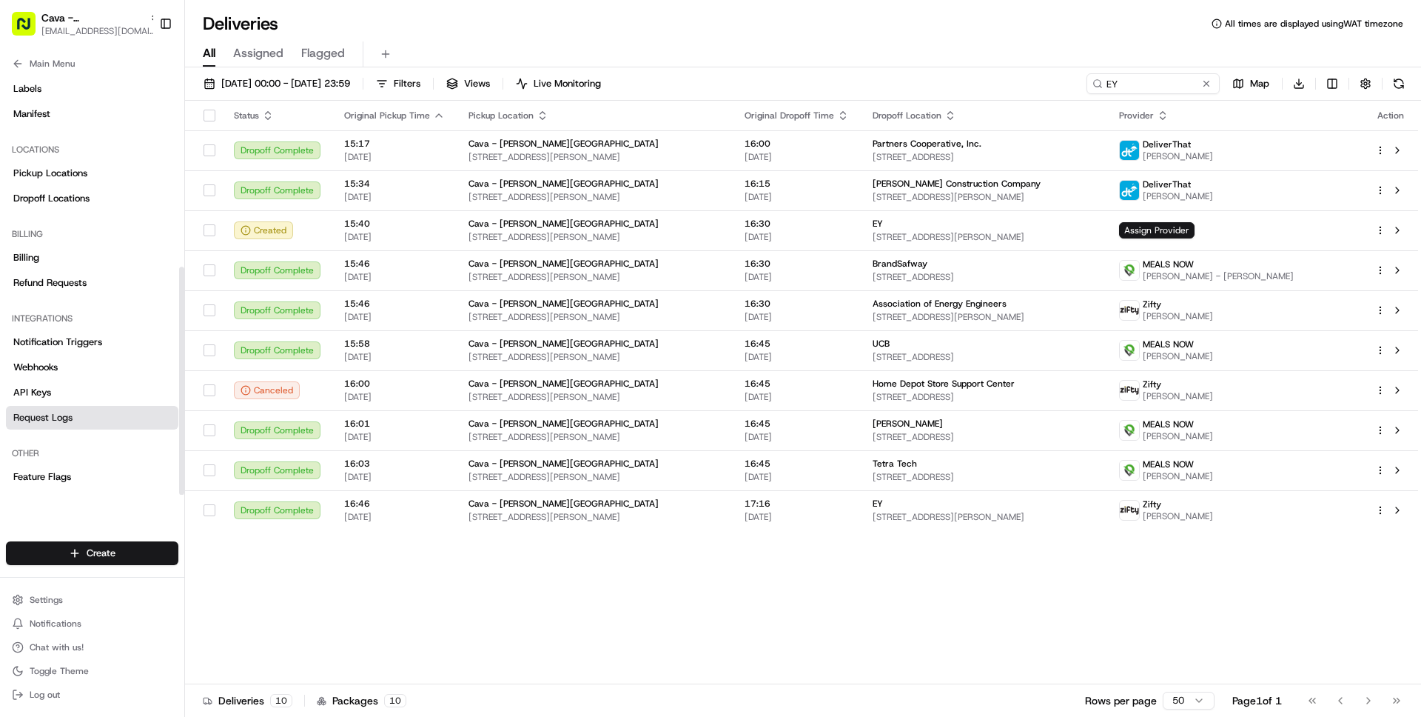
click at [84, 413] on link "Request Logs" at bounding box center [92, 418] width 172 height 24
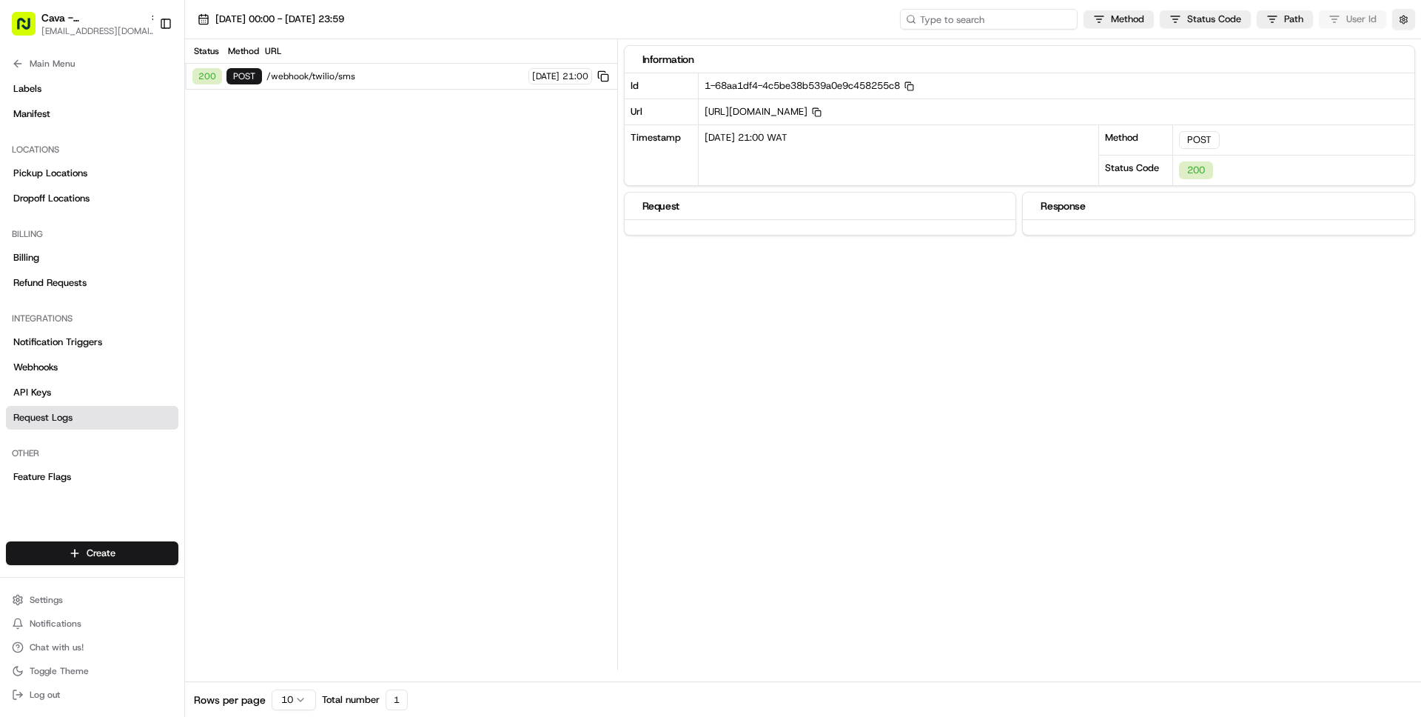
click at [1006, 14] on input at bounding box center [989, 19] width 178 height 21
paste input "job_d9HVjHK8yGA4CjSDRgYJPA"
type input "job_d9HVjHK8yGA4CjSDRgYJPA"
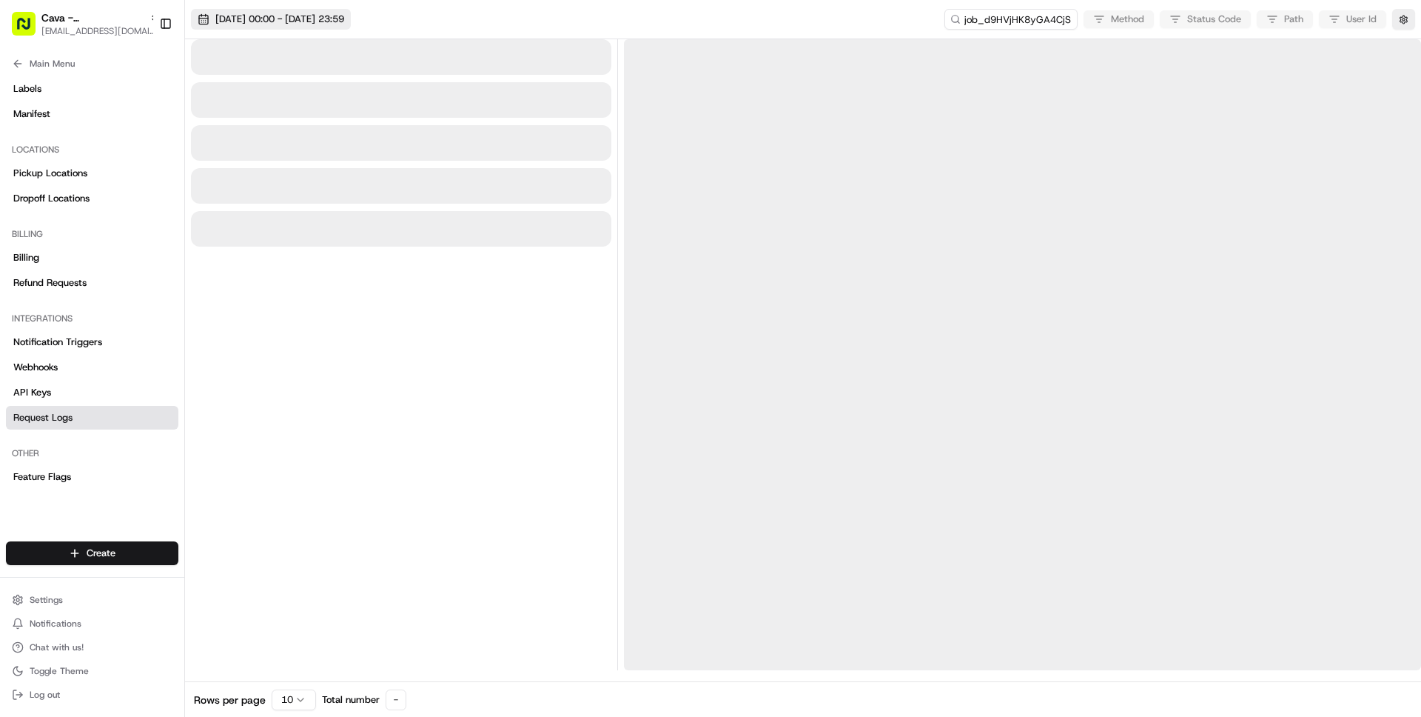
click at [266, 25] on span "23/08/2025 00:00 - 23/08/2025 23:59" at bounding box center [279, 19] width 129 height 13
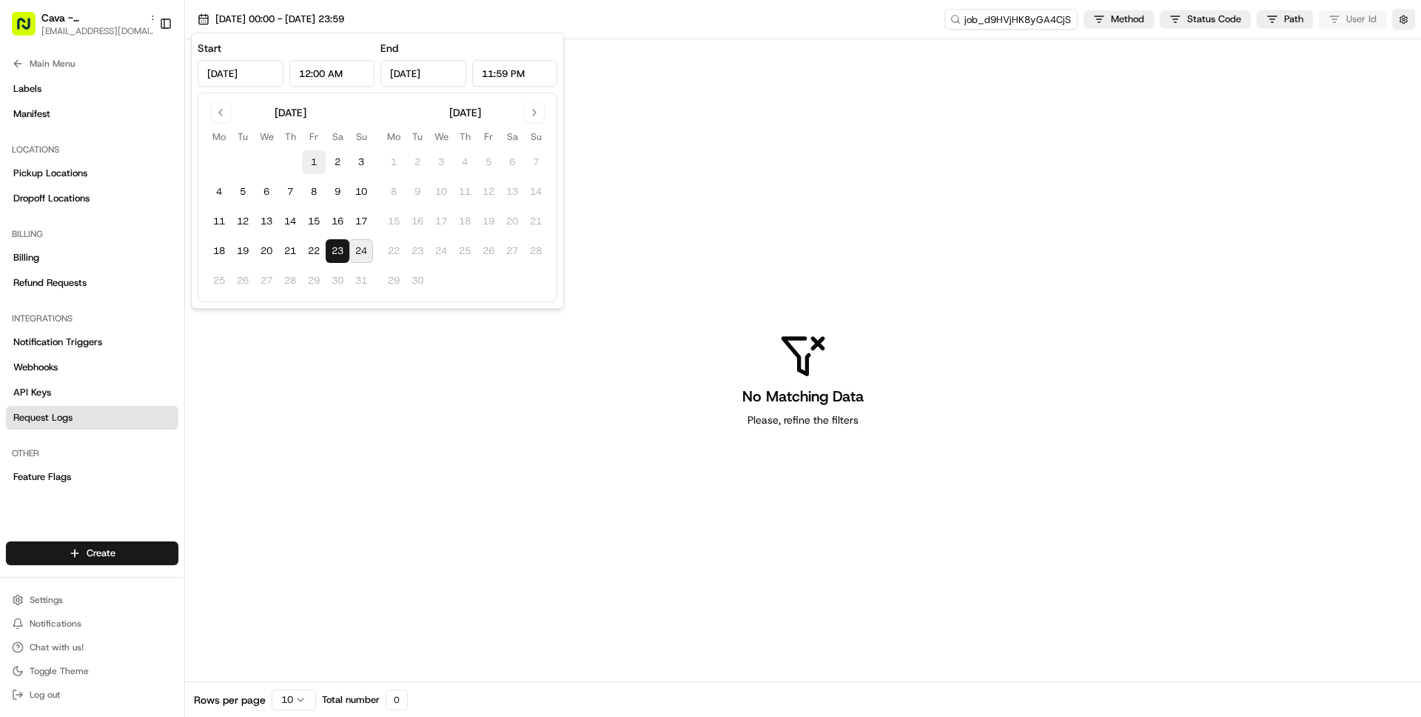
click at [309, 158] on button "1" at bounding box center [314, 162] width 24 height 24
type input "Aug 1, 2025"
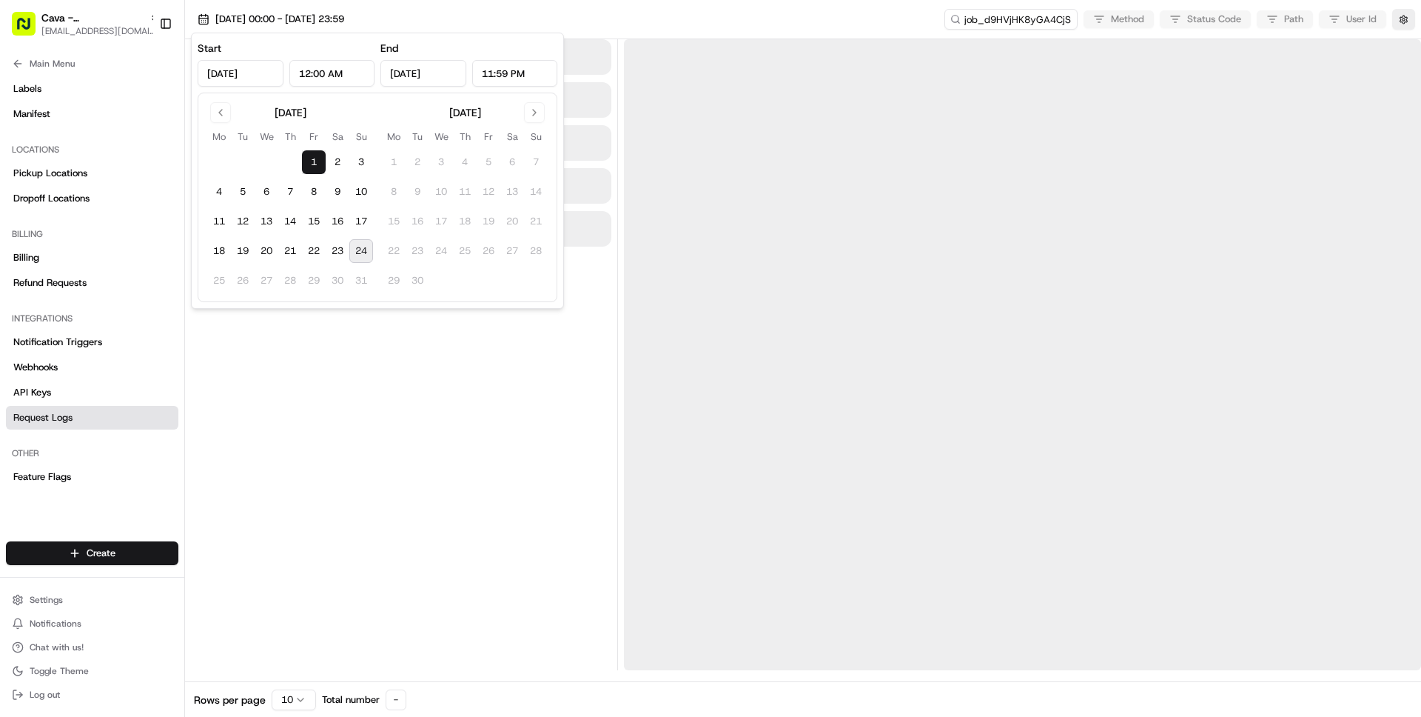
click at [360, 255] on button "24" at bounding box center [361, 251] width 24 height 24
type input "Aug 24, 2025"
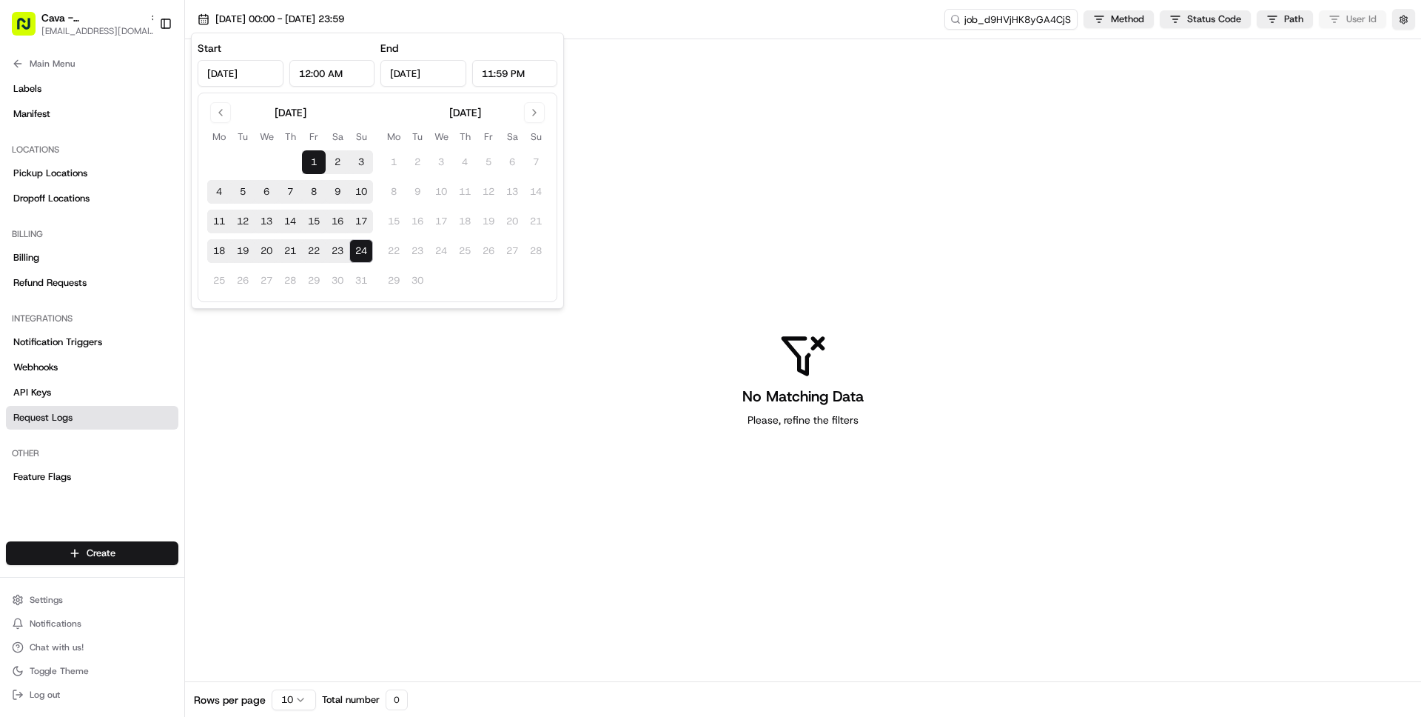
click at [246, 250] on button "19" at bounding box center [243, 251] width 24 height 24
type input "Aug 19, 2025"
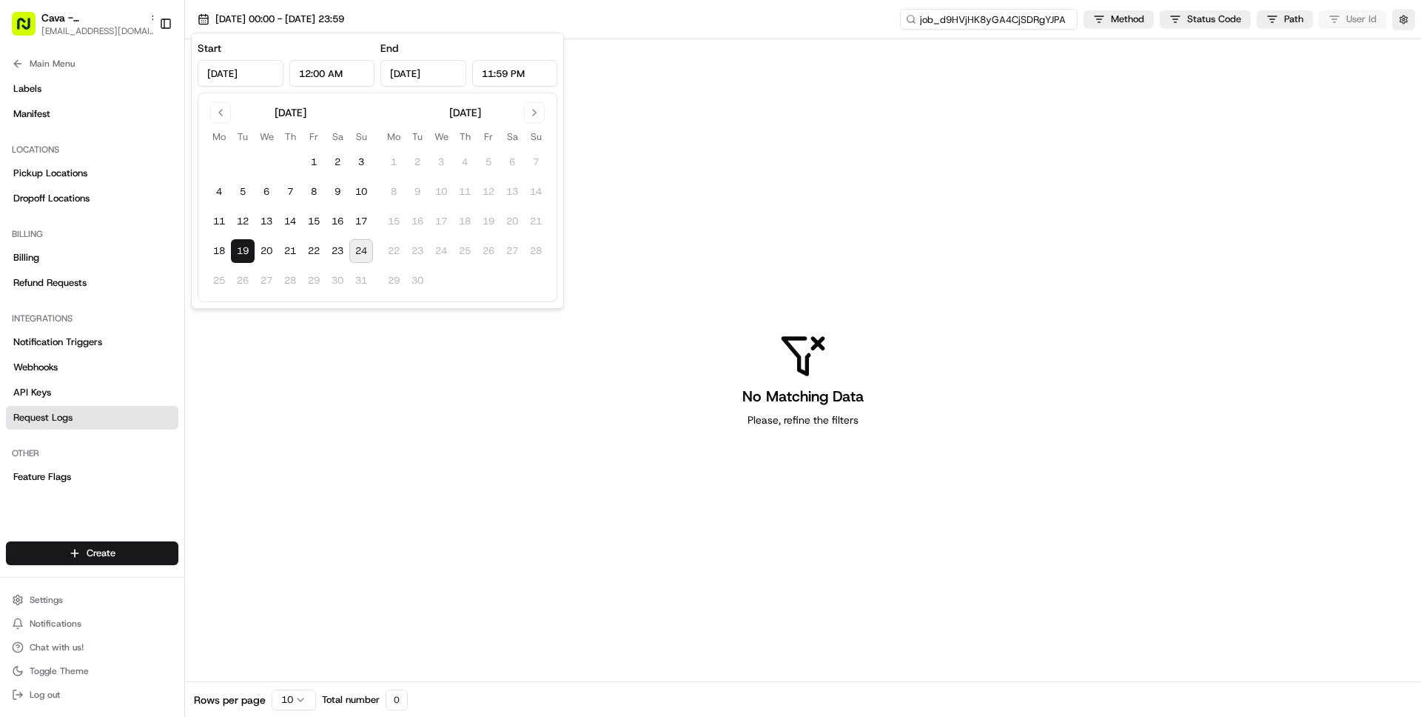
click at [999, 19] on input "job_d9HVjHK8yGA4CjSDRgYJPA" at bounding box center [989, 19] width 178 height 21
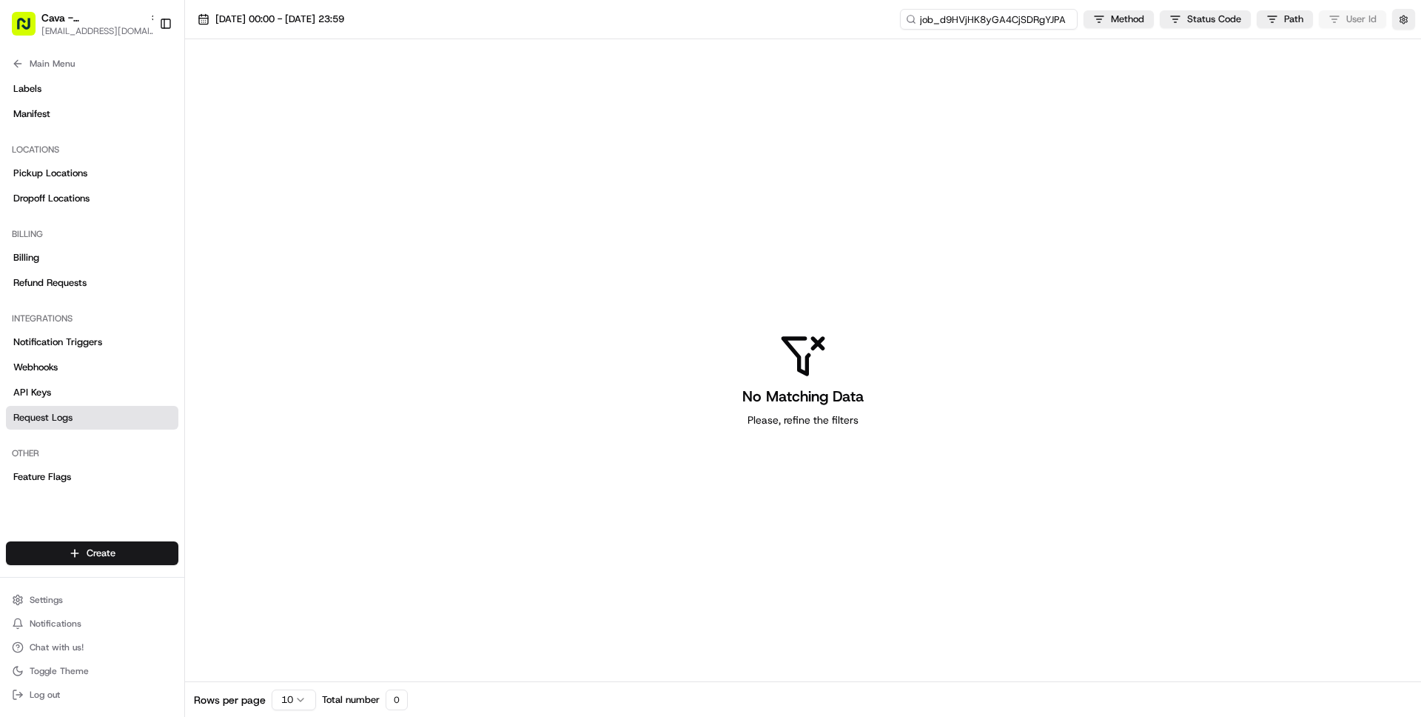
paste input "ord"
type input "ord_d9HVjHK8yGA4CjSDRgYJPA"
click at [280, 16] on span "19/08/2025 00:00 - 19/08/2025 23:59" at bounding box center [279, 19] width 129 height 13
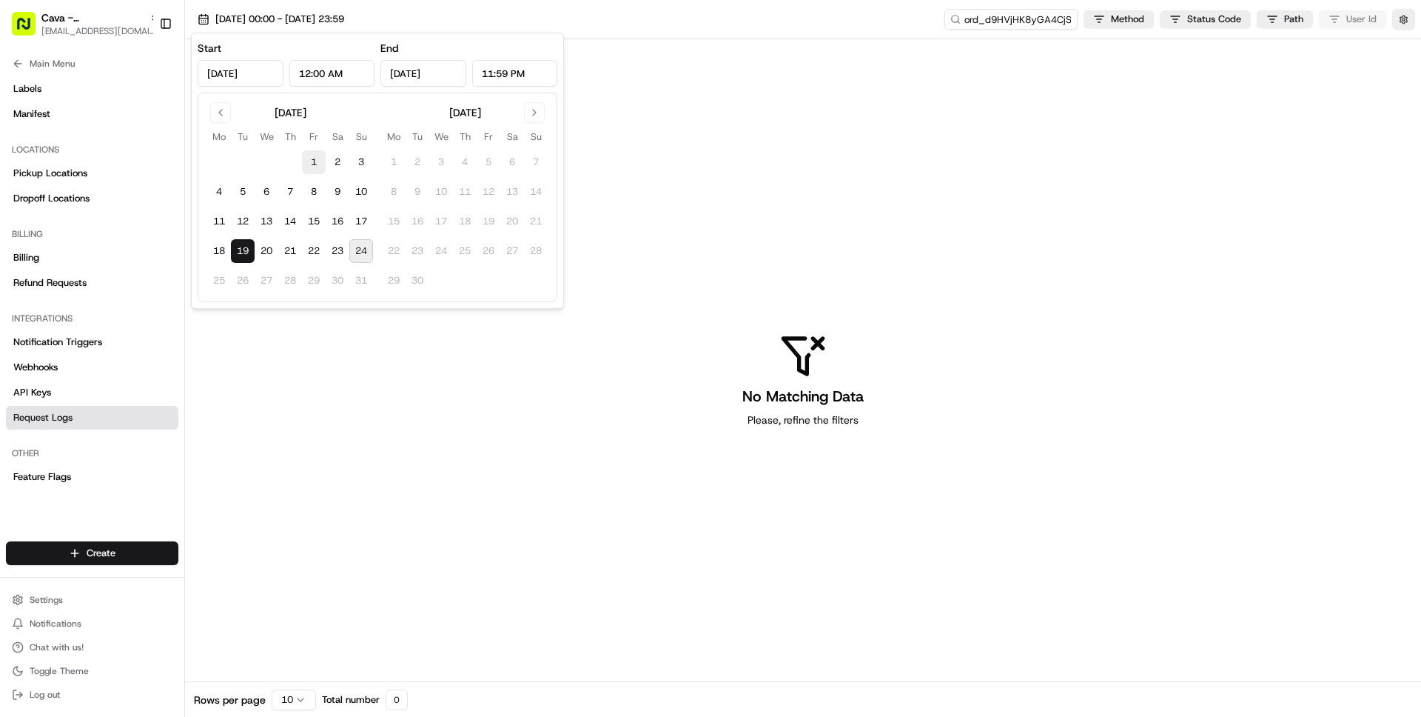
click at [312, 164] on button "1" at bounding box center [314, 162] width 24 height 24
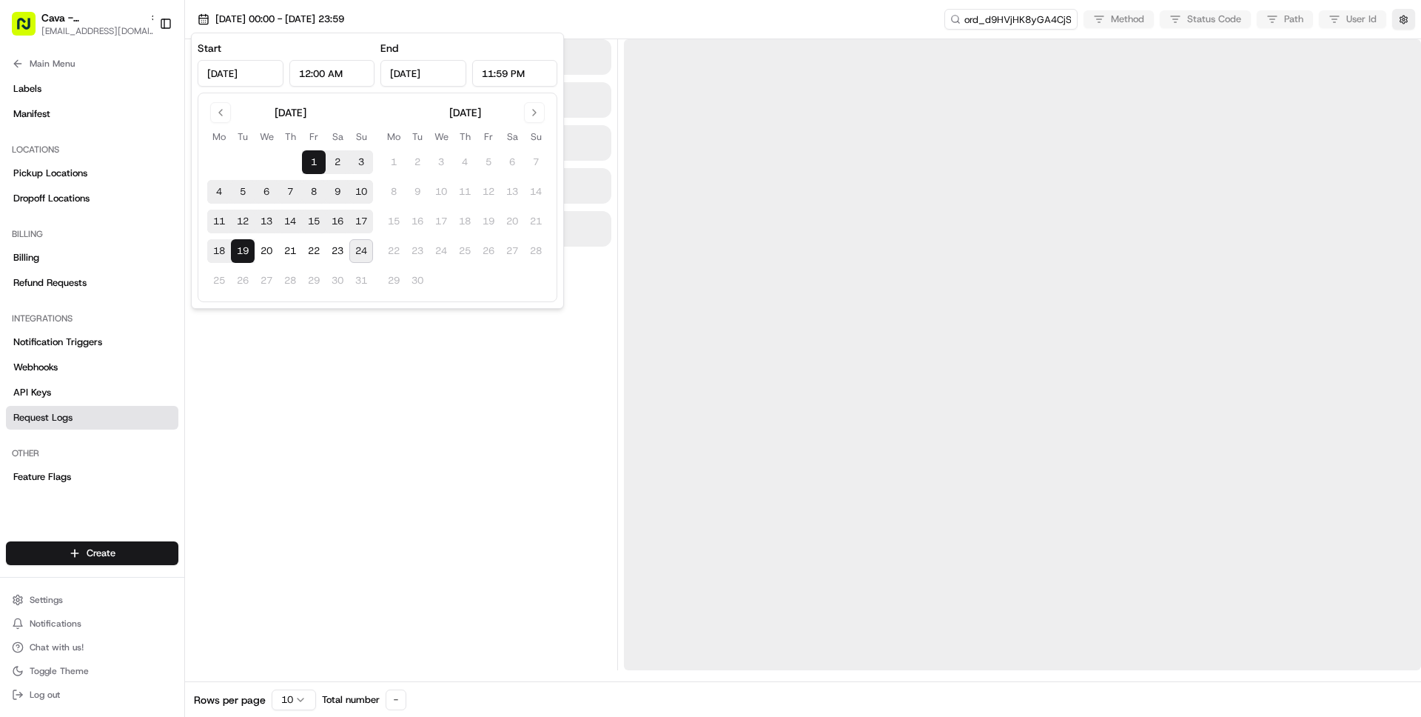
click at [361, 256] on button "24" at bounding box center [361, 251] width 24 height 24
type input "Aug 24, 2025"
click at [311, 159] on button "1" at bounding box center [314, 162] width 24 height 24
type input "Aug 1, 2025"
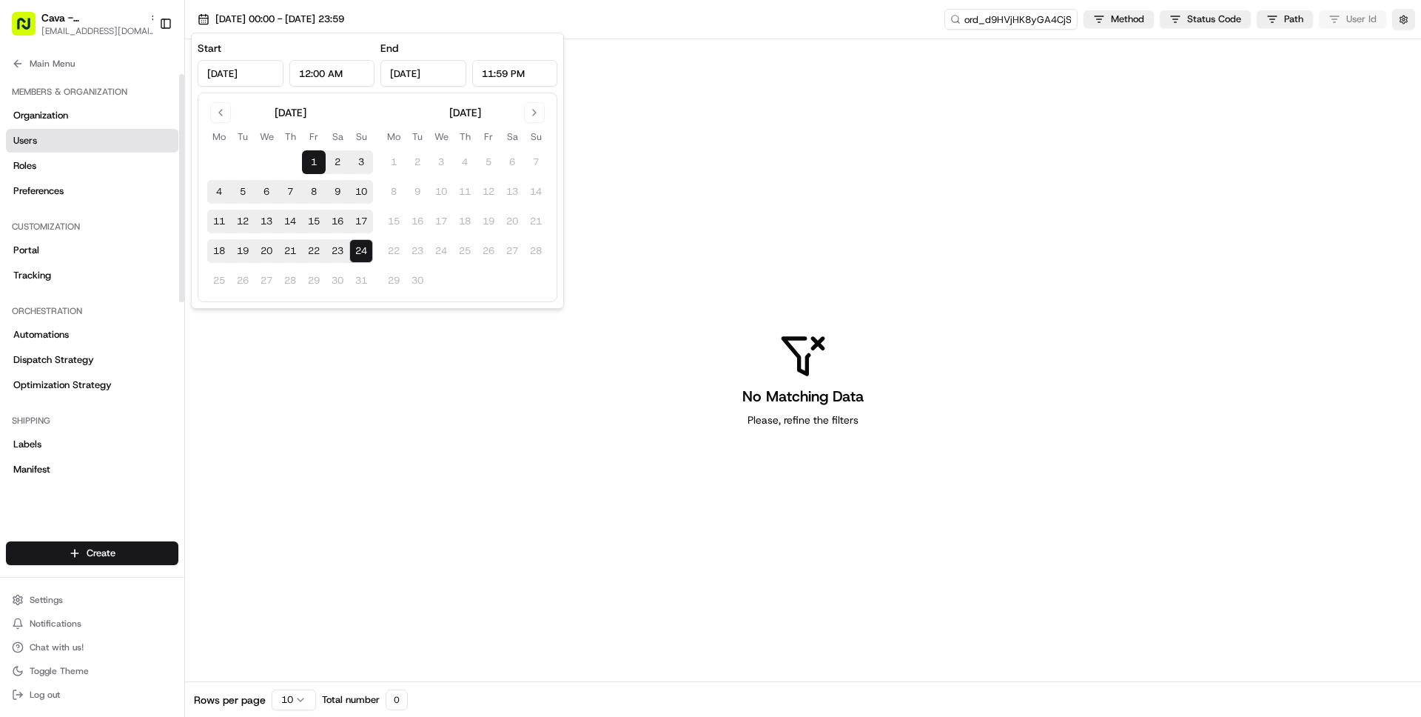
click at [67, 142] on link "Users" at bounding box center [92, 141] width 172 height 24
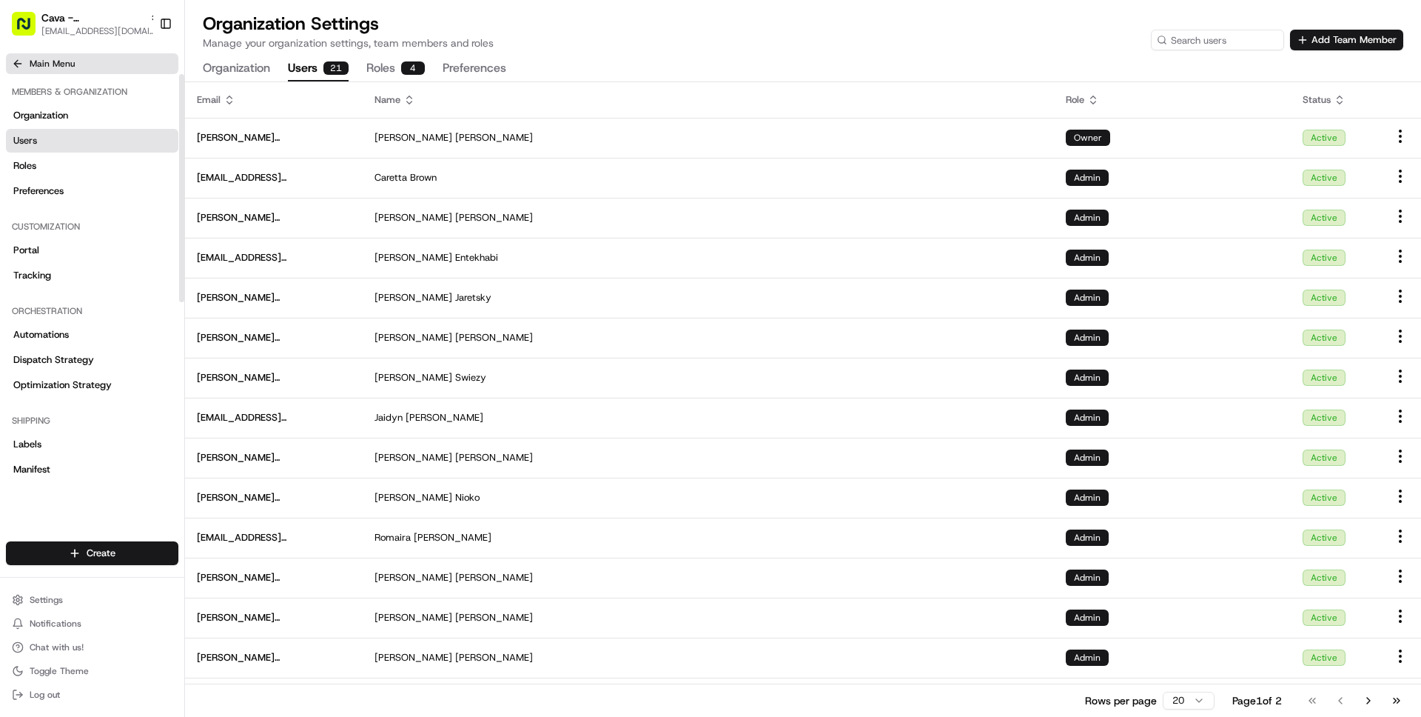
click at [82, 60] on button "Main Menu" at bounding box center [92, 63] width 172 height 21
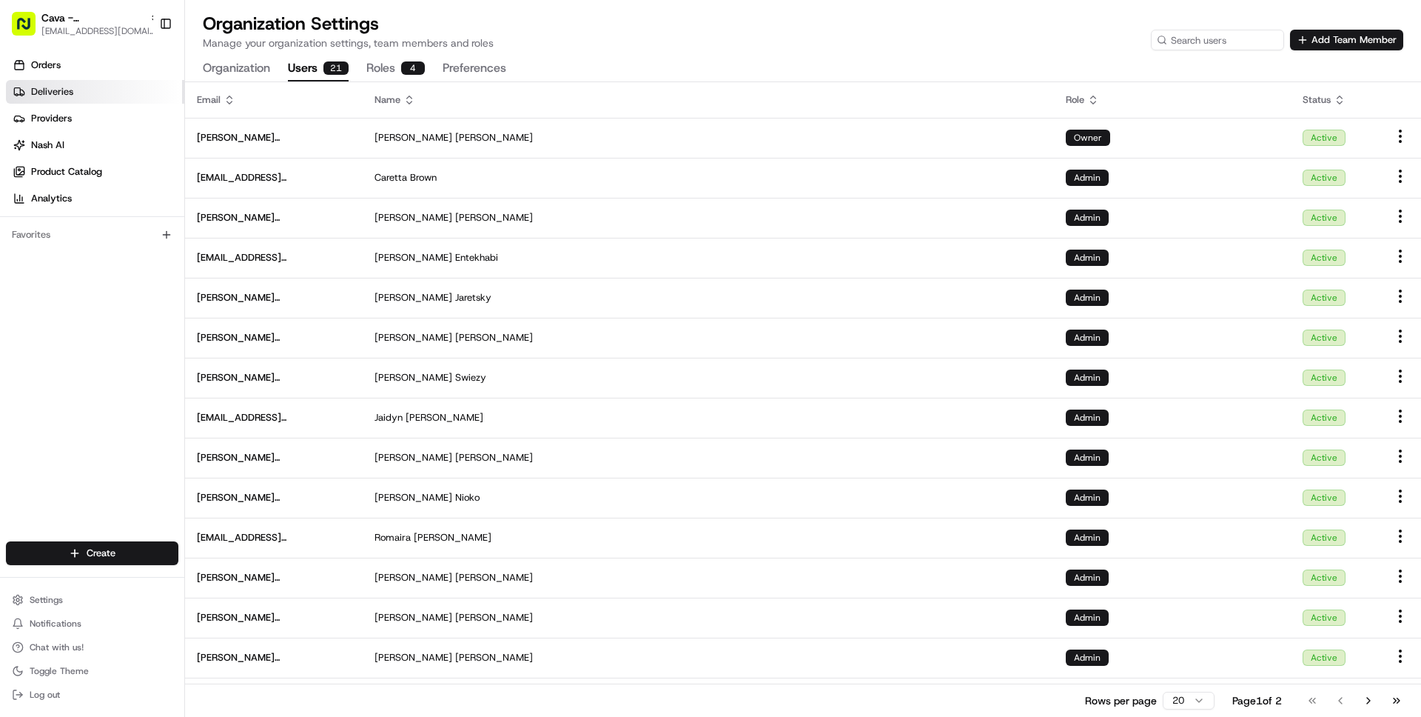
click at [62, 93] on span "Deliveries" at bounding box center [52, 91] width 42 height 13
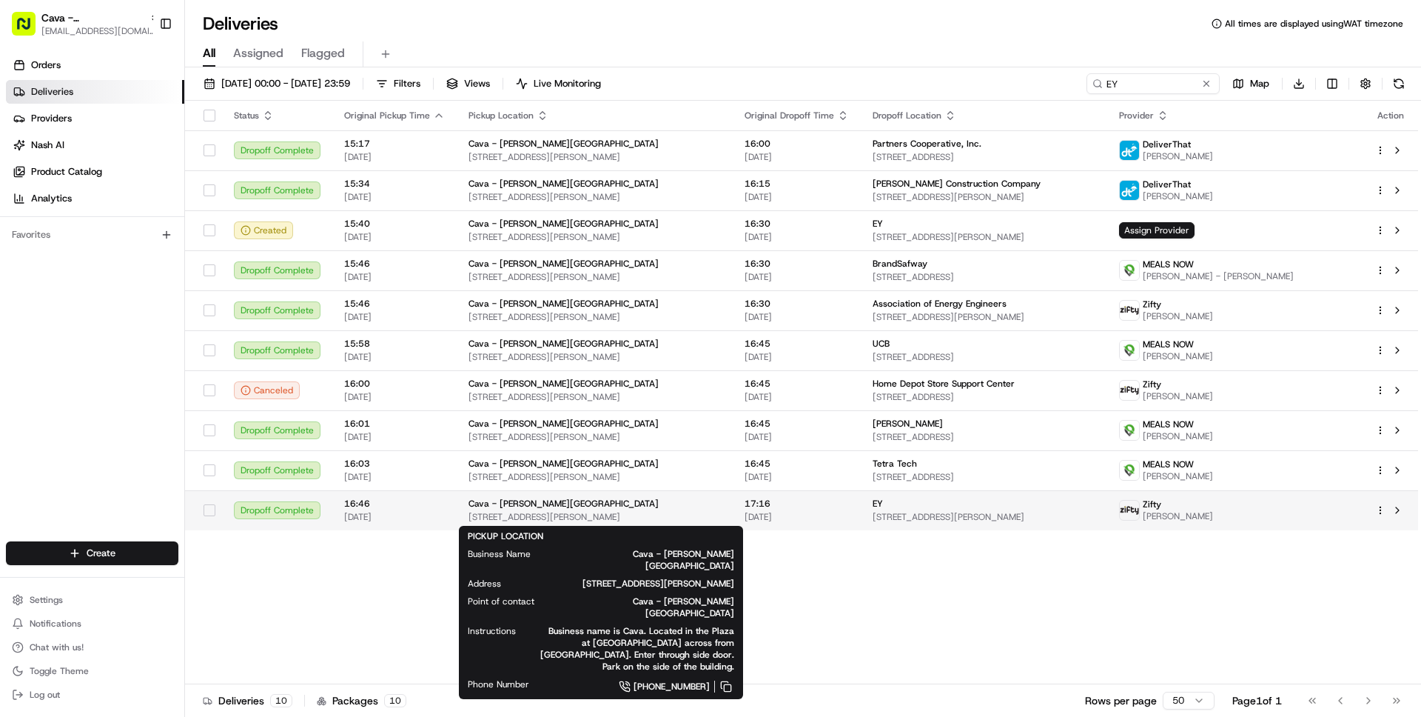
click at [645, 512] on span "5840 Roswell Rd, Sandy Springs, GA 30328, US" at bounding box center [595, 517] width 252 height 12
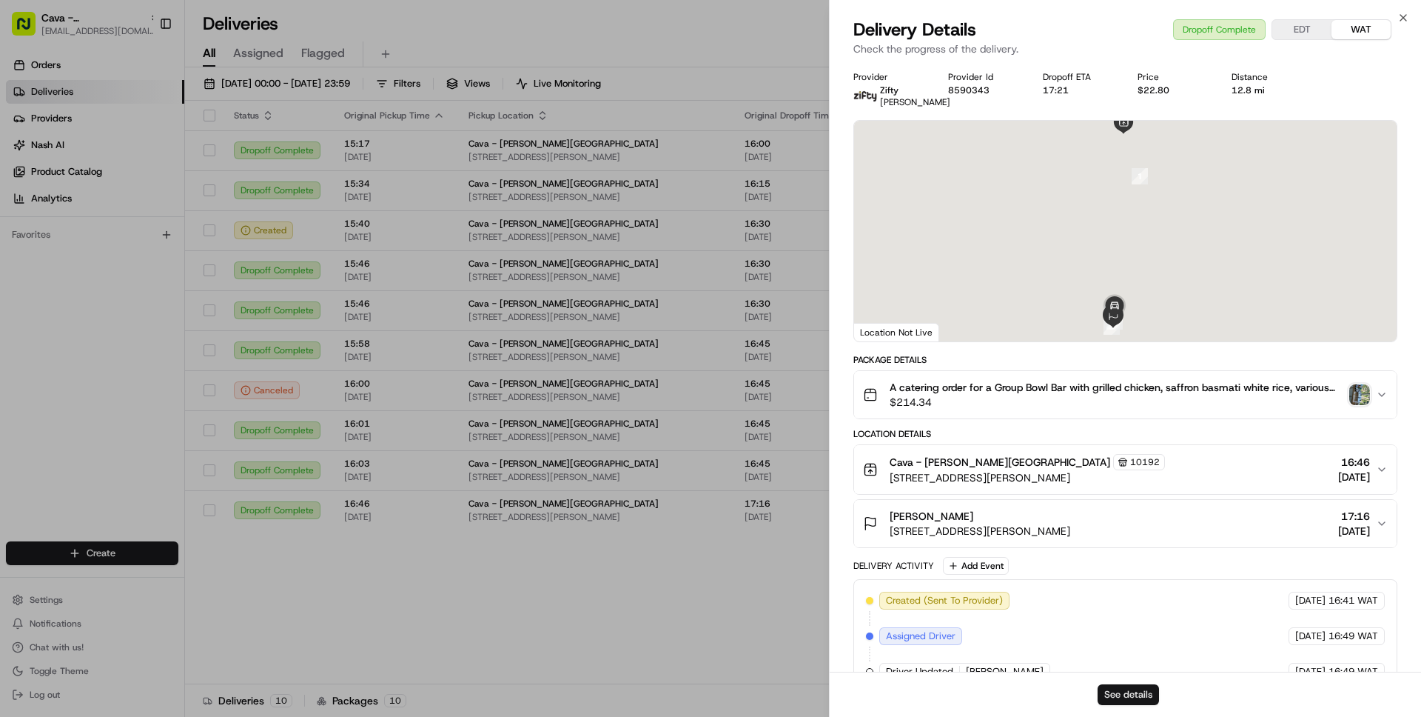
click at [1128, 695] on button "See details" at bounding box center [1128, 694] width 61 height 21
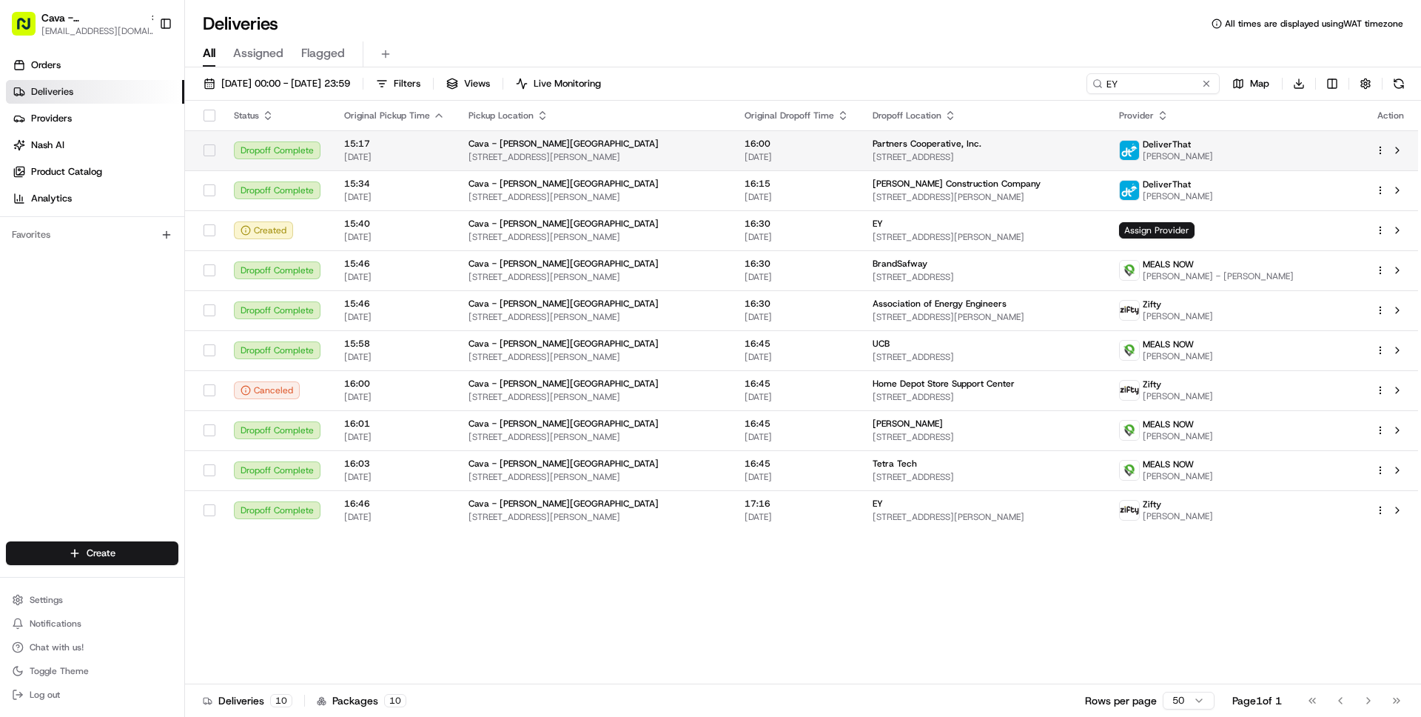
click at [684, 150] on div "Cava - Sandy Springs 5840 Roswell Rd, Sandy Springs, GA 30328, USA" at bounding box center [595, 150] width 252 height 25
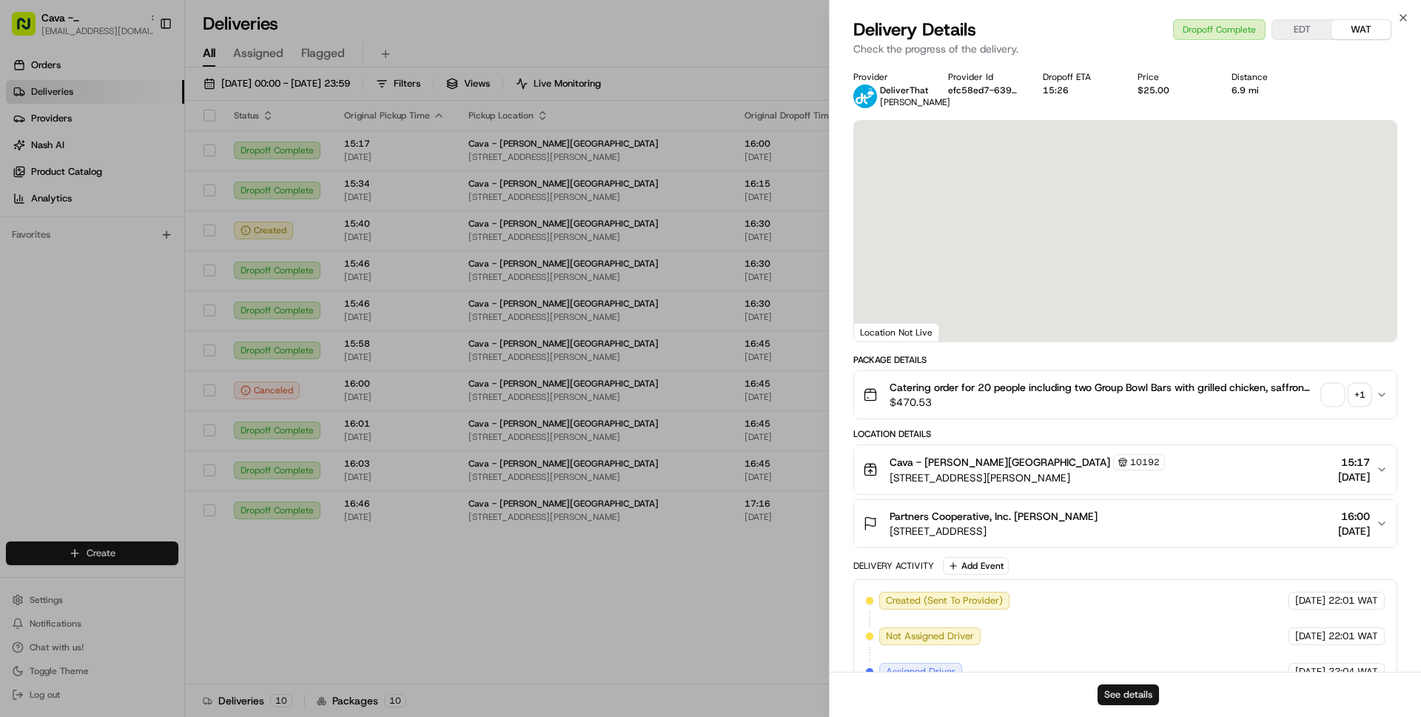
click at [1114, 693] on button "See details" at bounding box center [1128, 694] width 61 height 21
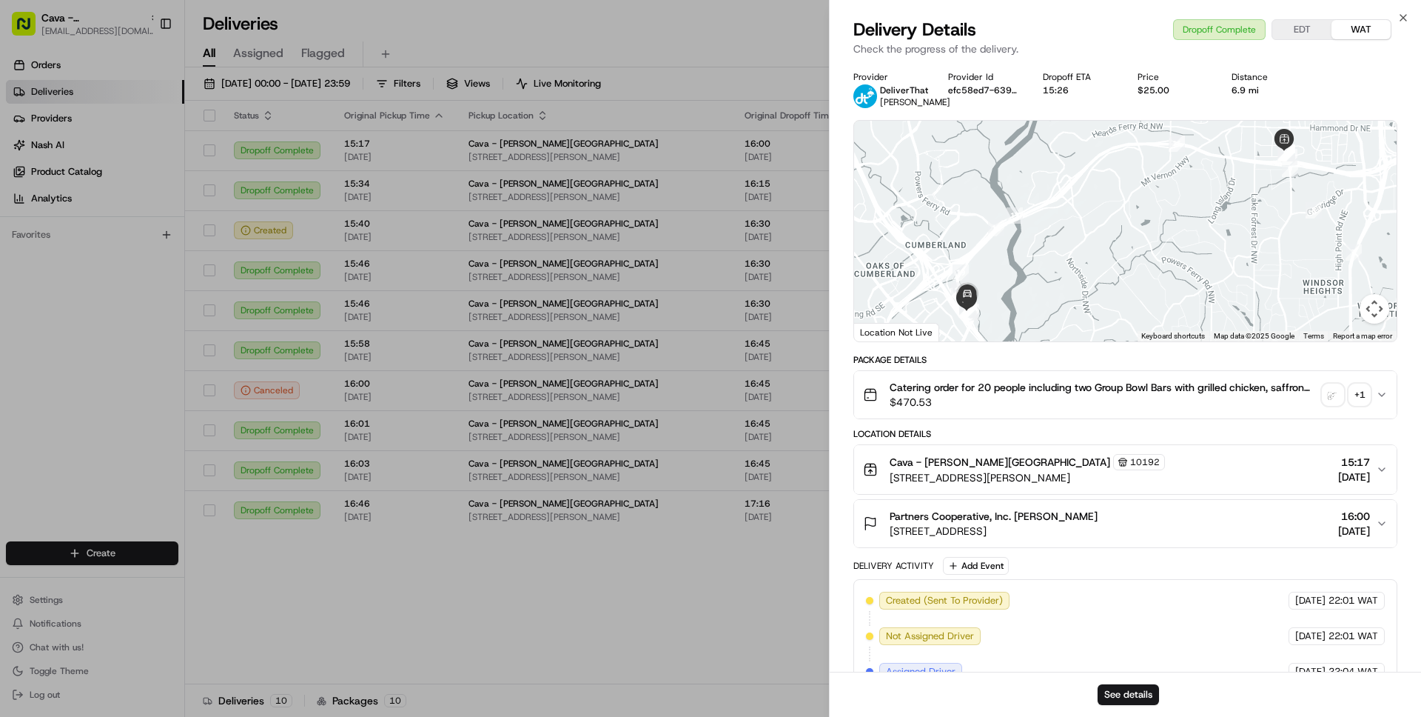
click at [1043, 392] on span "Catering order for 20 people including two Group Bowl Bars with grilled chicken…" at bounding box center [1103, 387] width 427 height 15
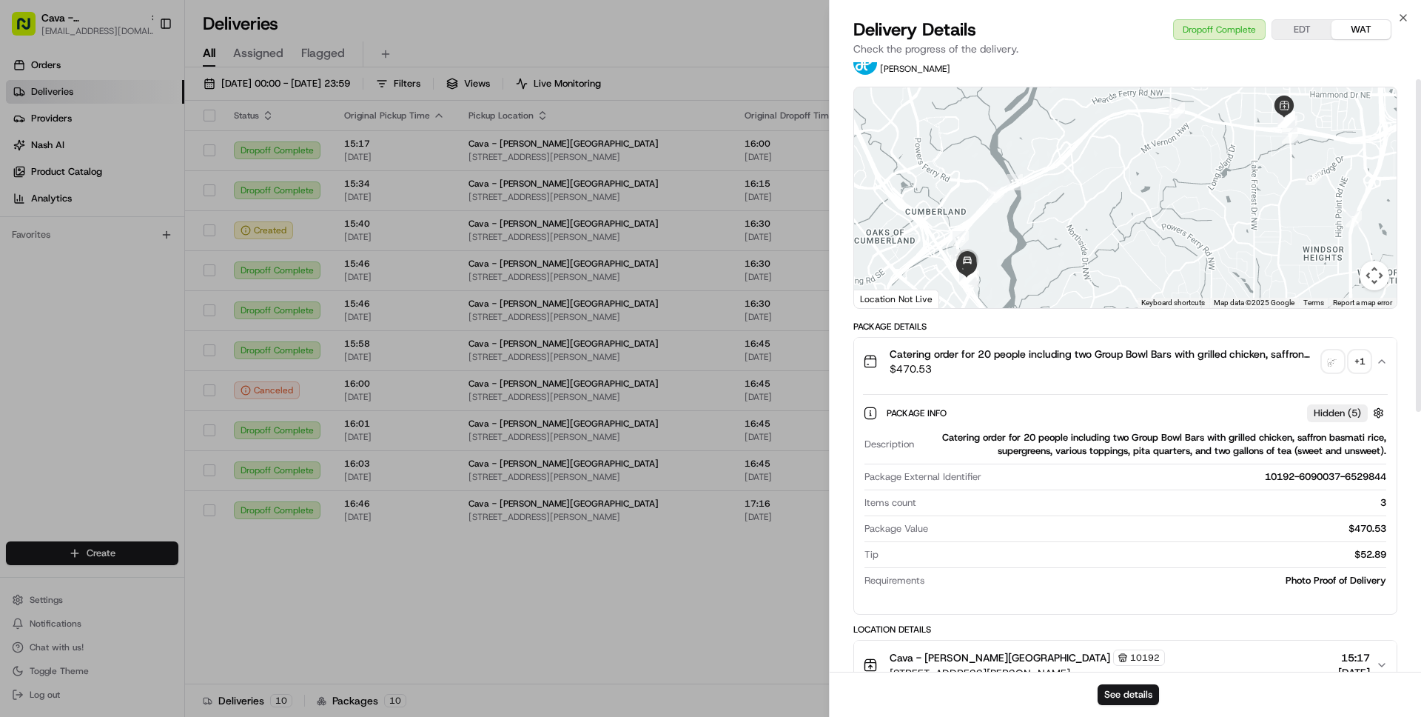
scroll to position [35, 0]
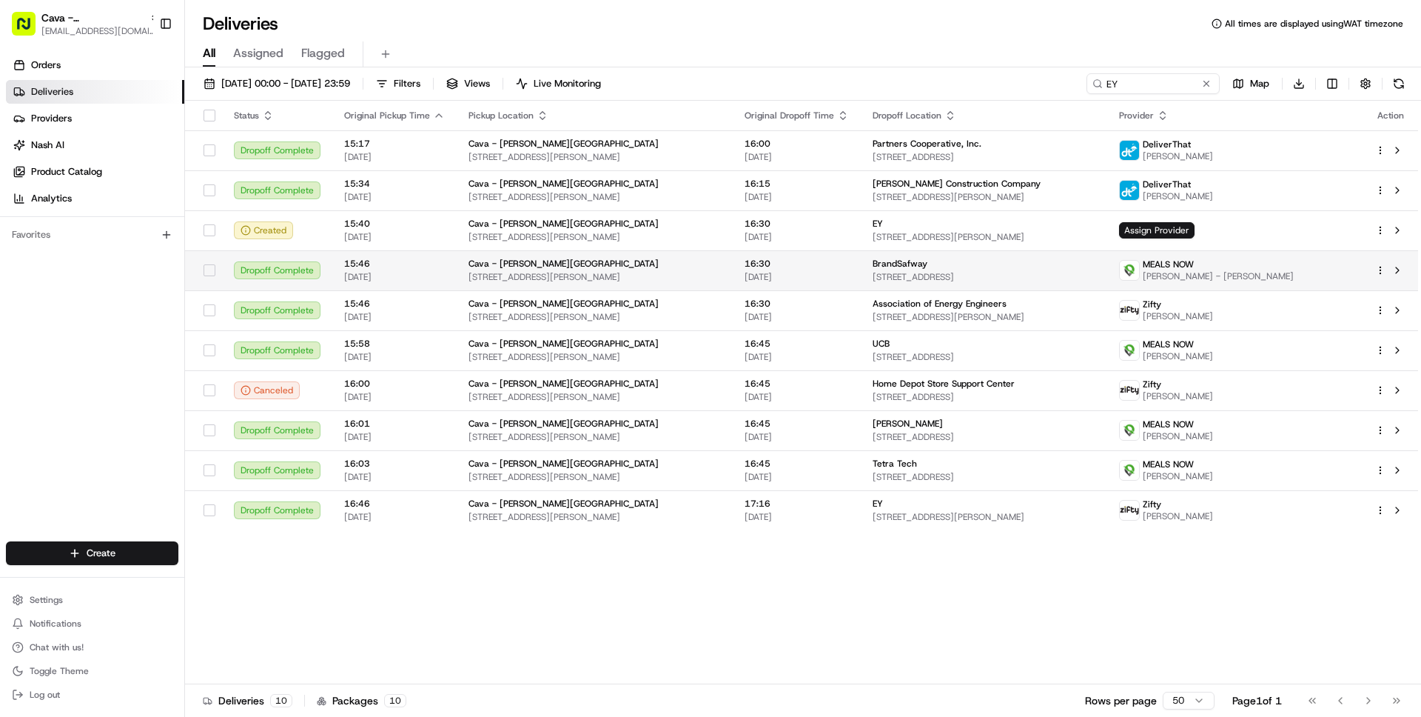
click at [484, 278] on span "[STREET_ADDRESS][PERSON_NAME]" at bounding box center [595, 277] width 252 height 12
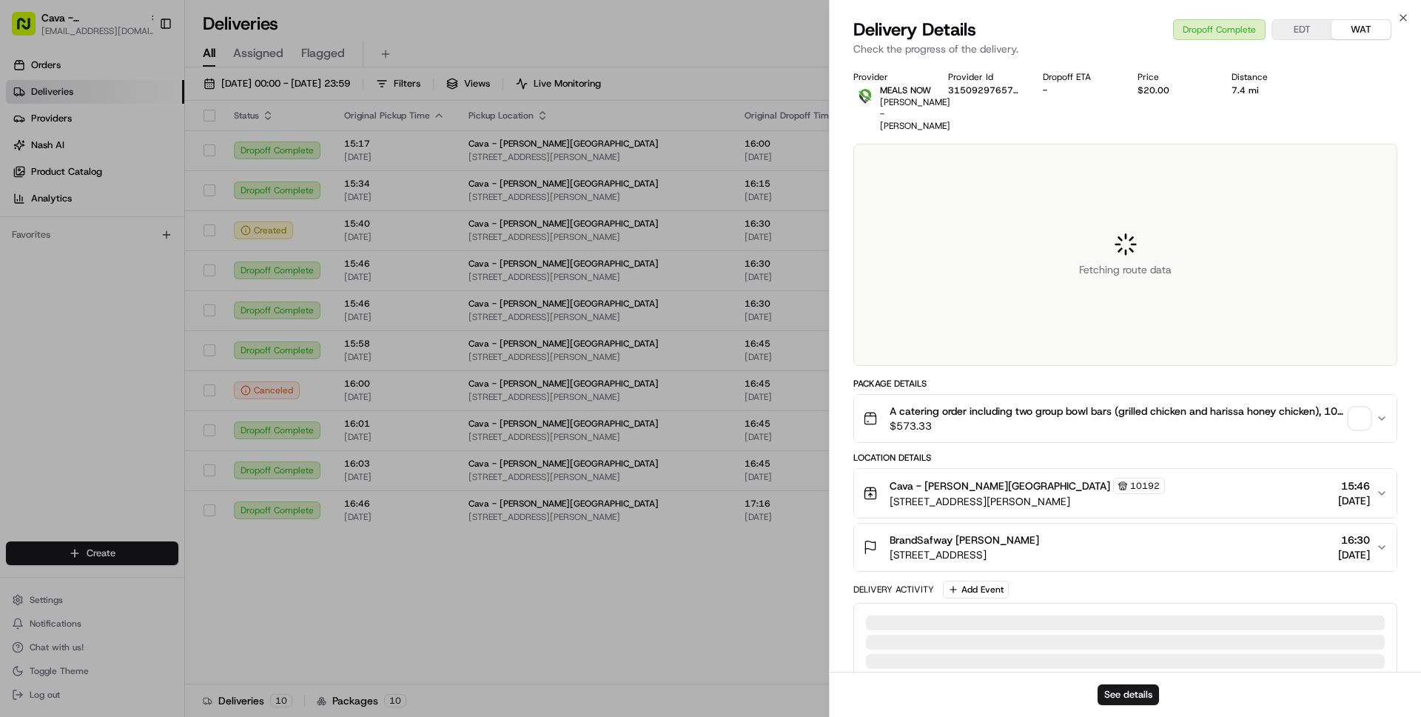
click at [951, 423] on span "$573.33" at bounding box center [1117, 425] width 454 height 15
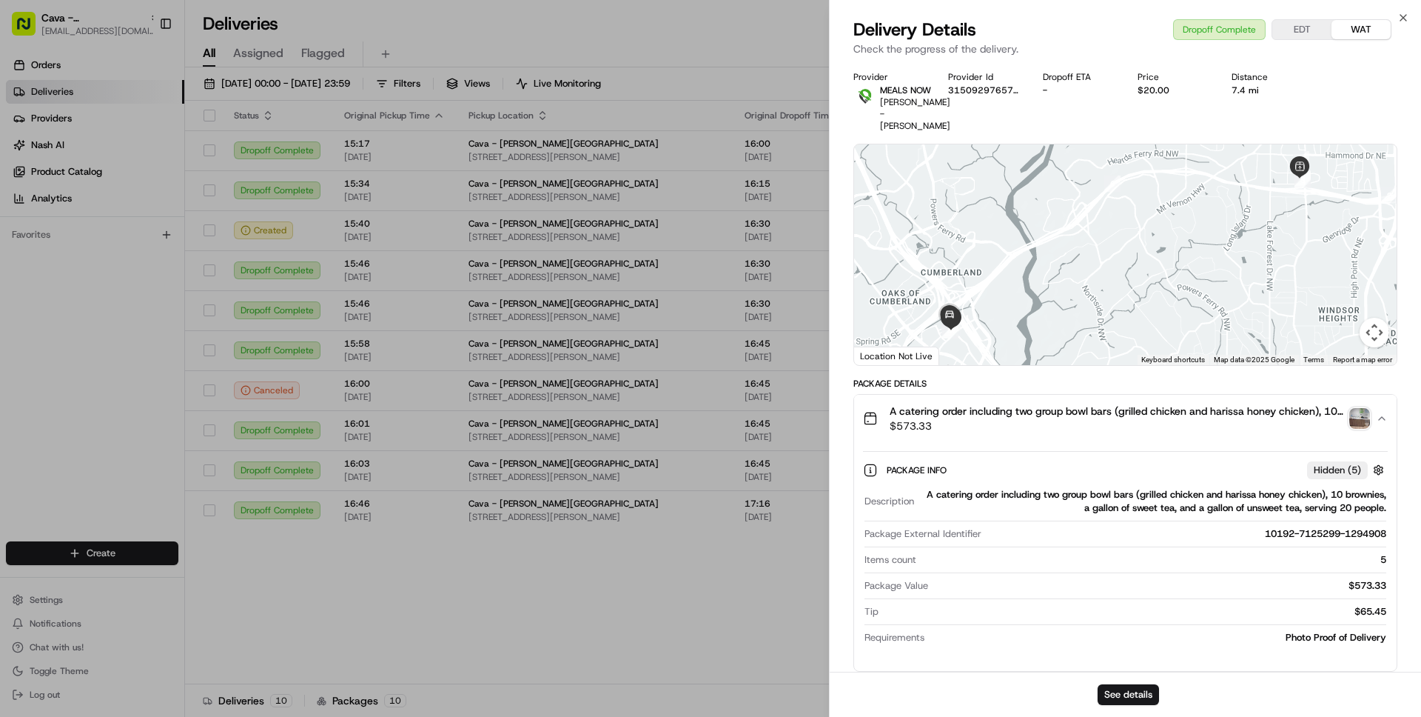
click at [951, 424] on span "$573.33" at bounding box center [1117, 425] width 454 height 15
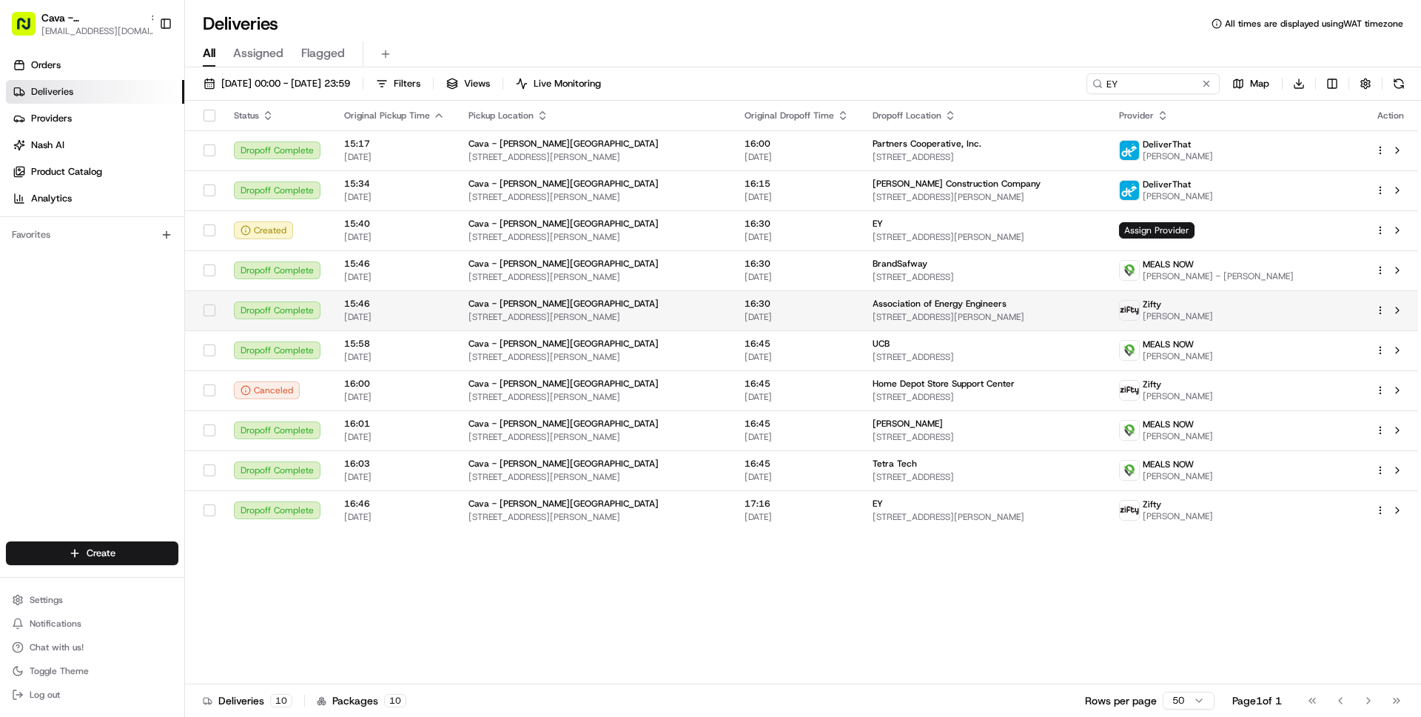
click at [411, 318] on span "[DATE]" at bounding box center [394, 317] width 101 height 12
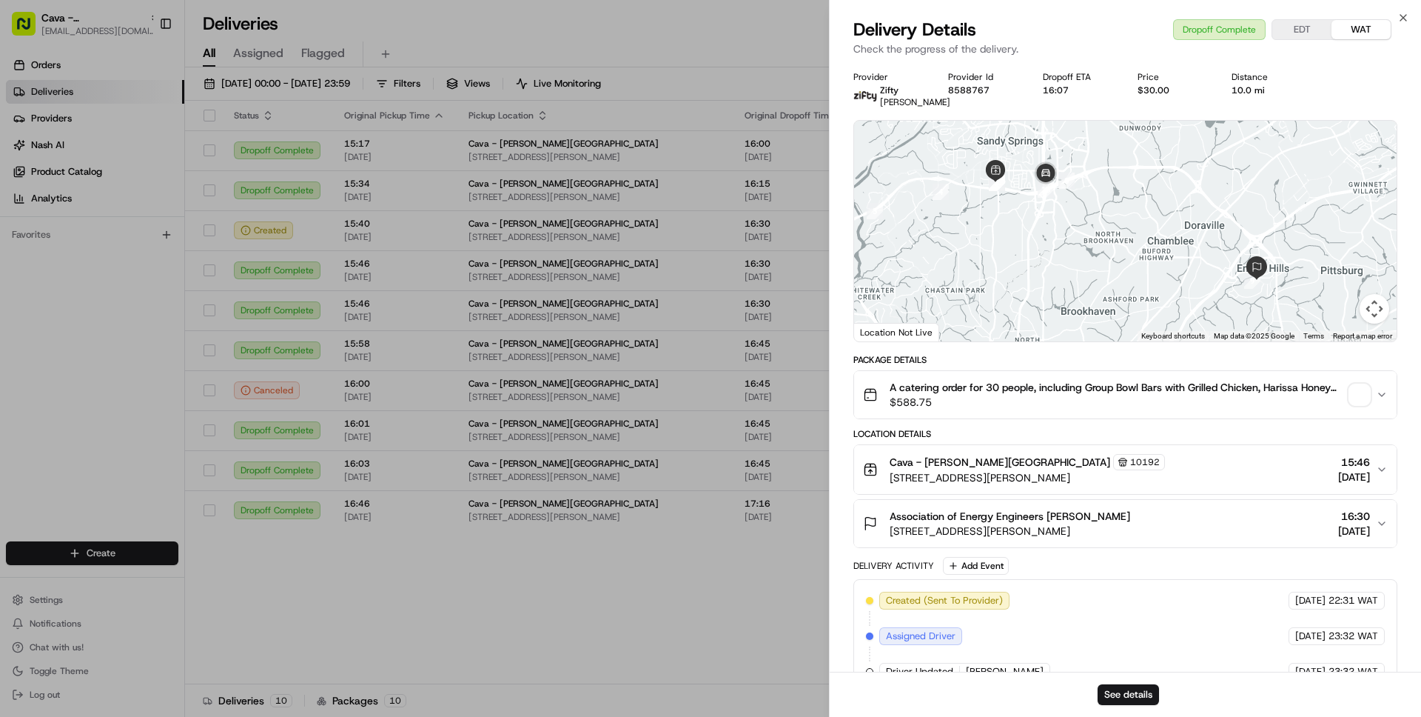
click at [1082, 470] on div "Cava - Sandy Springs 10192" at bounding box center [1027, 462] width 275 height 16
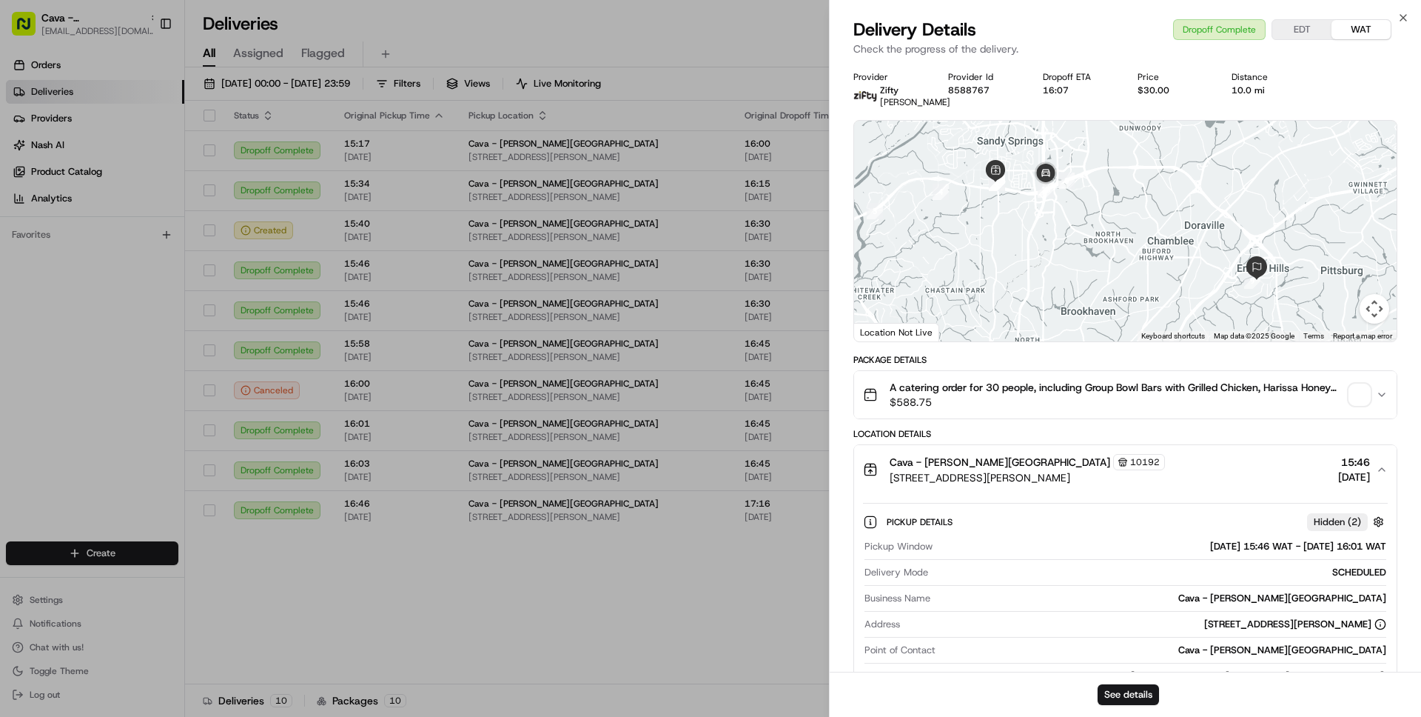
click at [1082, 470] on div "Cava - Sandy Springs 10192" at bounding box center [1027, 462] width 275 height 16
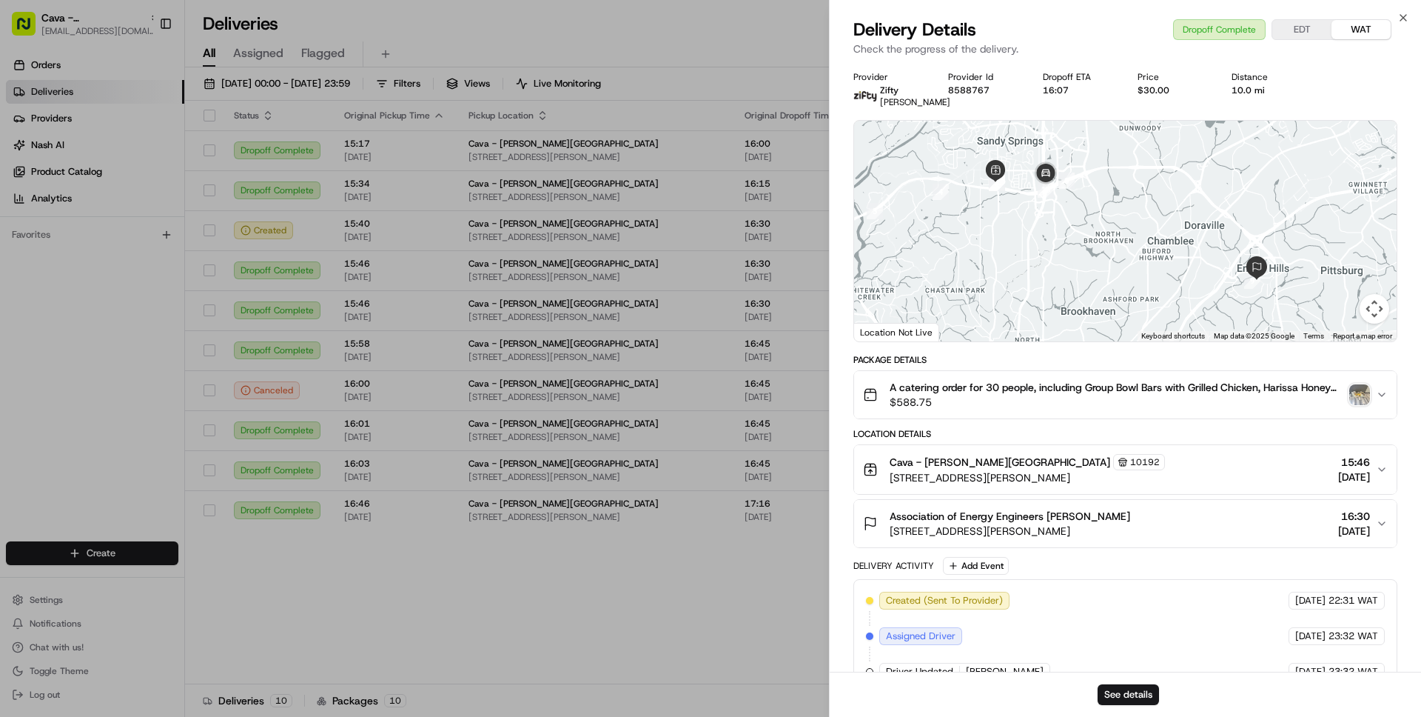
click at [1060, 385] on button "A catering order for 30 people, including Group Bowl Bars with Grilled Chicken,…" at bounding box center [1125, 394] width 543 height 47
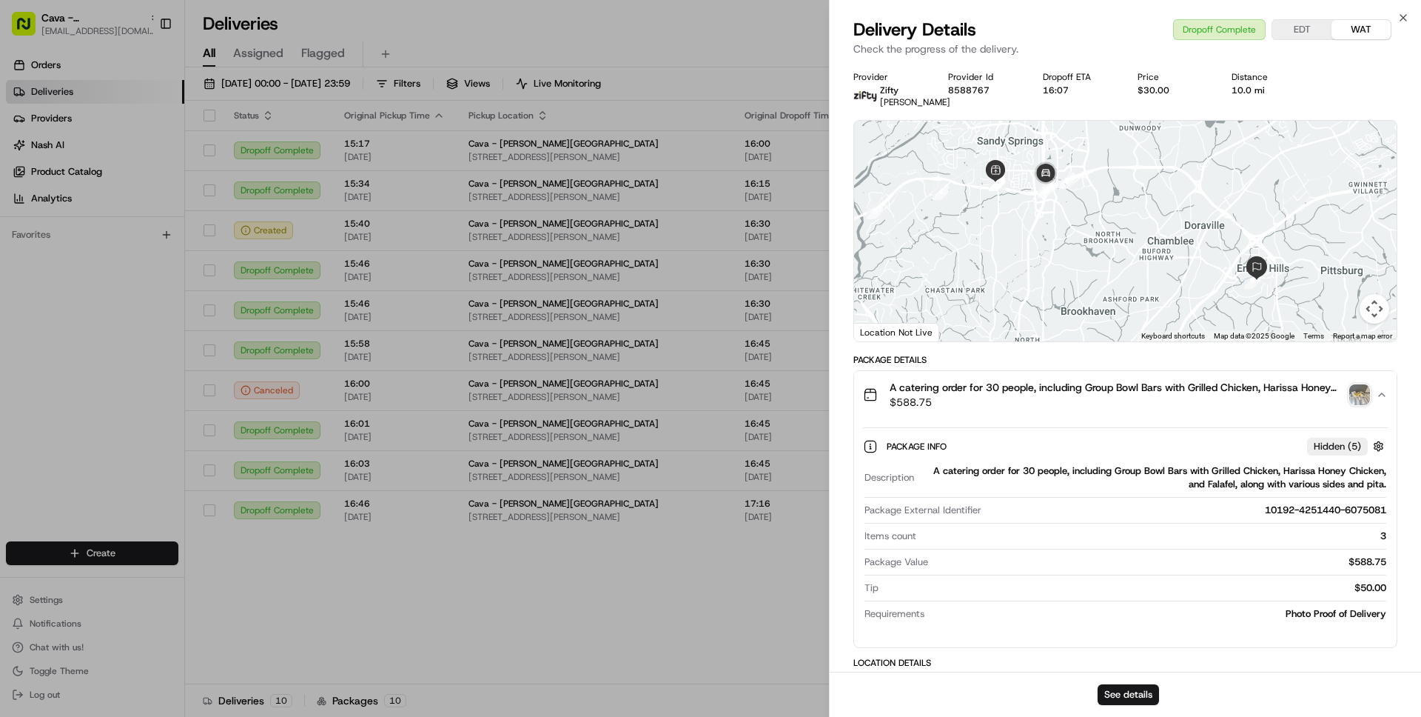
click at [1060, 386] on button "A catering order for 30 people, including Group Bowl Bars with Grilled Chicken,…" at bounding box center [1125, 394] width 543 height 47
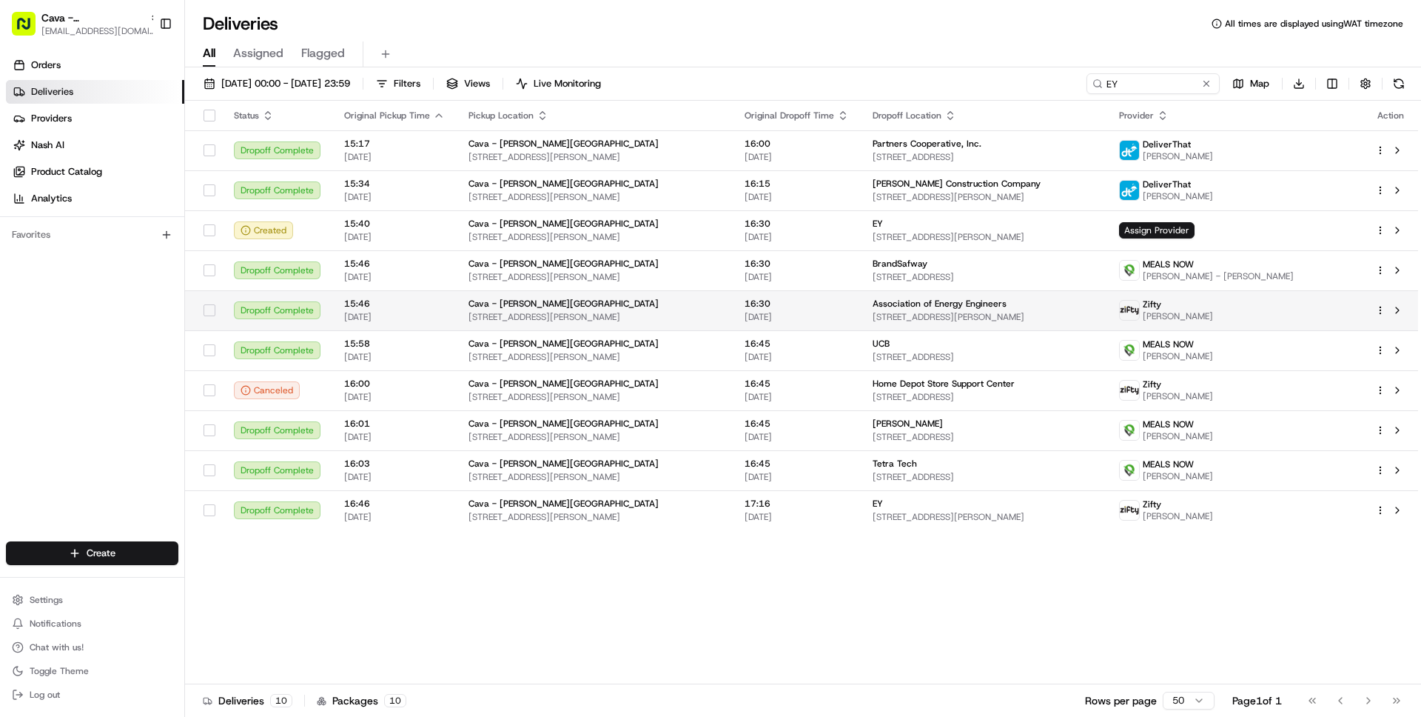
click at [472, 322] on span "5840 Roswell Rd, Sandy Springs, GA 30328, USA" at bounding box center [595, 317] width 252 height 12
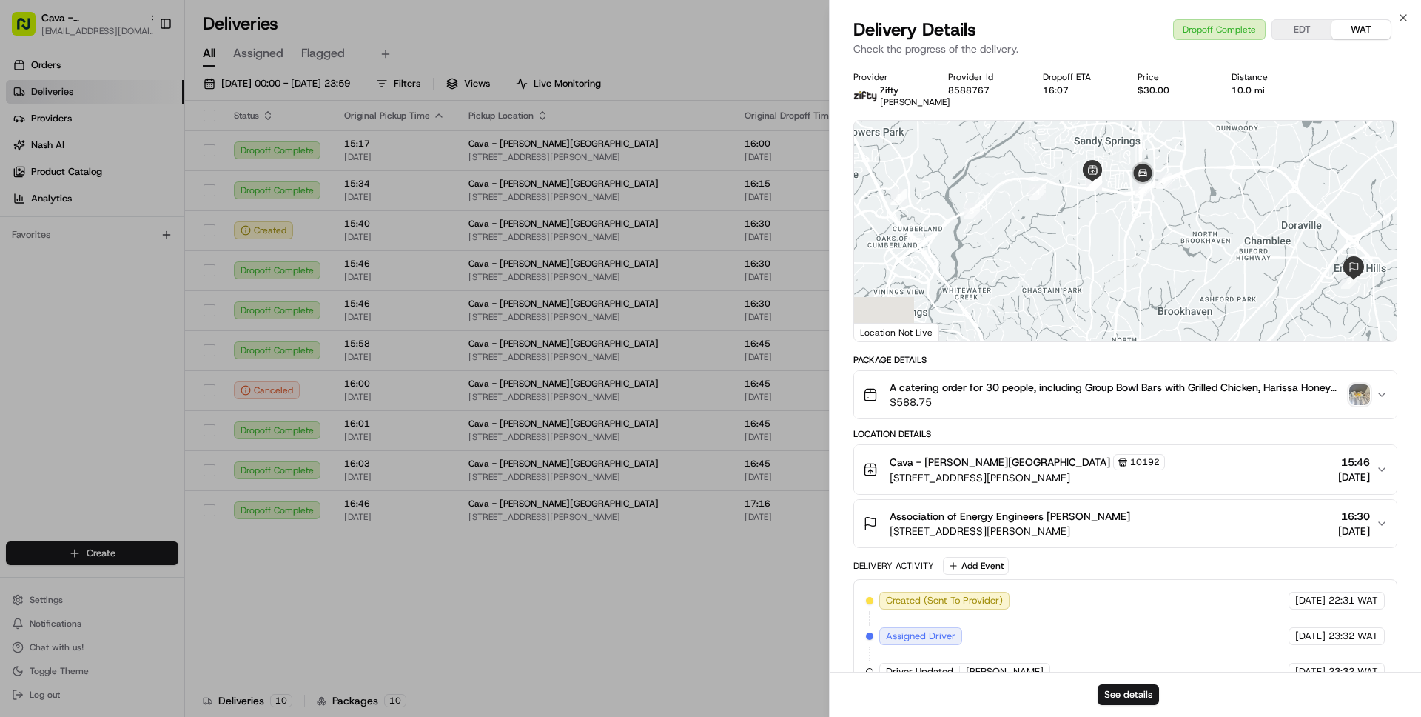
click at [1077, 418] on button "A catering order for 30 people, including Group Bowl Bars with Grilled Chicken,…" at bounding box center [1125, 394] width 543 height 47
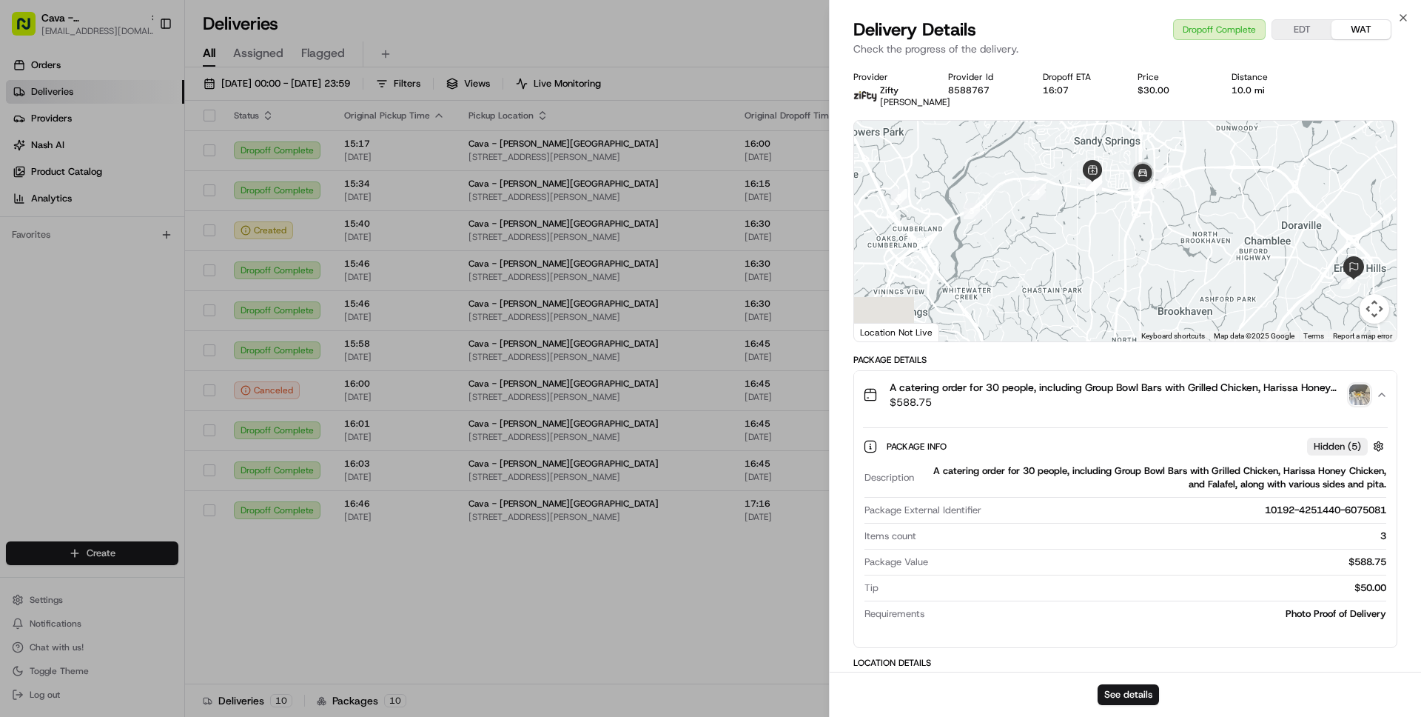
click at [1077, 418] on button "A catering order for 30 people, including Group Bowl Bars with Grilled Chicken,…" at bounding box center [1125, 394] width 543 height 47
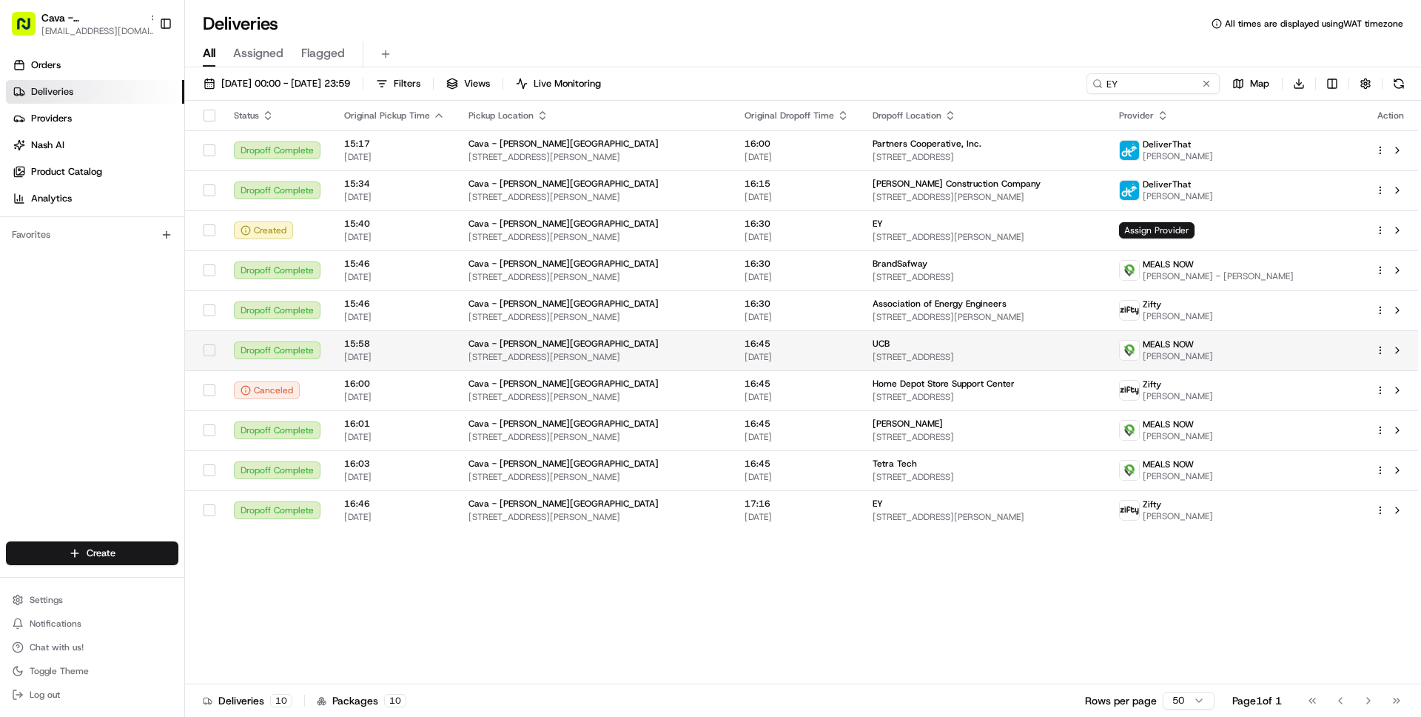
click at [382, 346] on span "15:58" at bounding box center [394, 344] width 101 height 12
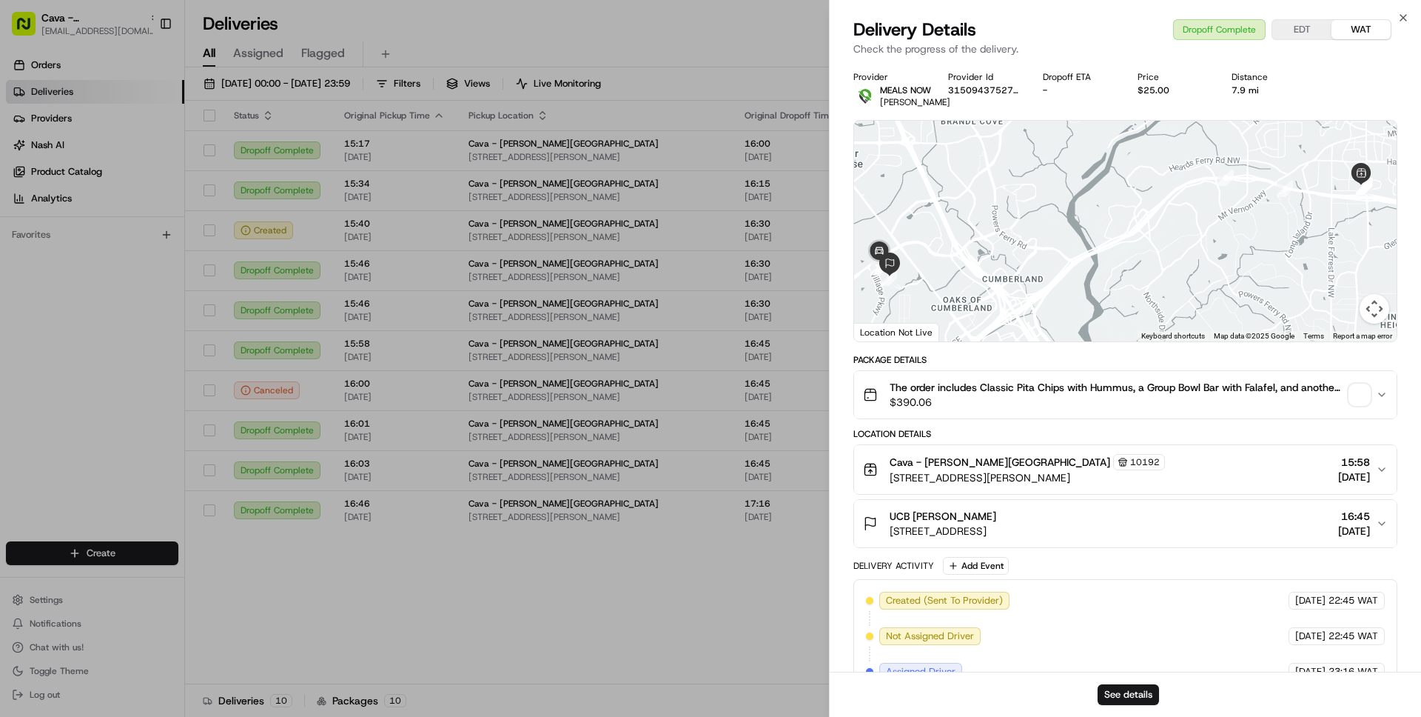
click at [1090, 395] on span "The order includes Classic Pita Chips with Hummus, a Group Bowl Bar with Falafe…" at bounding box center [1117, 387] width 454 height 15
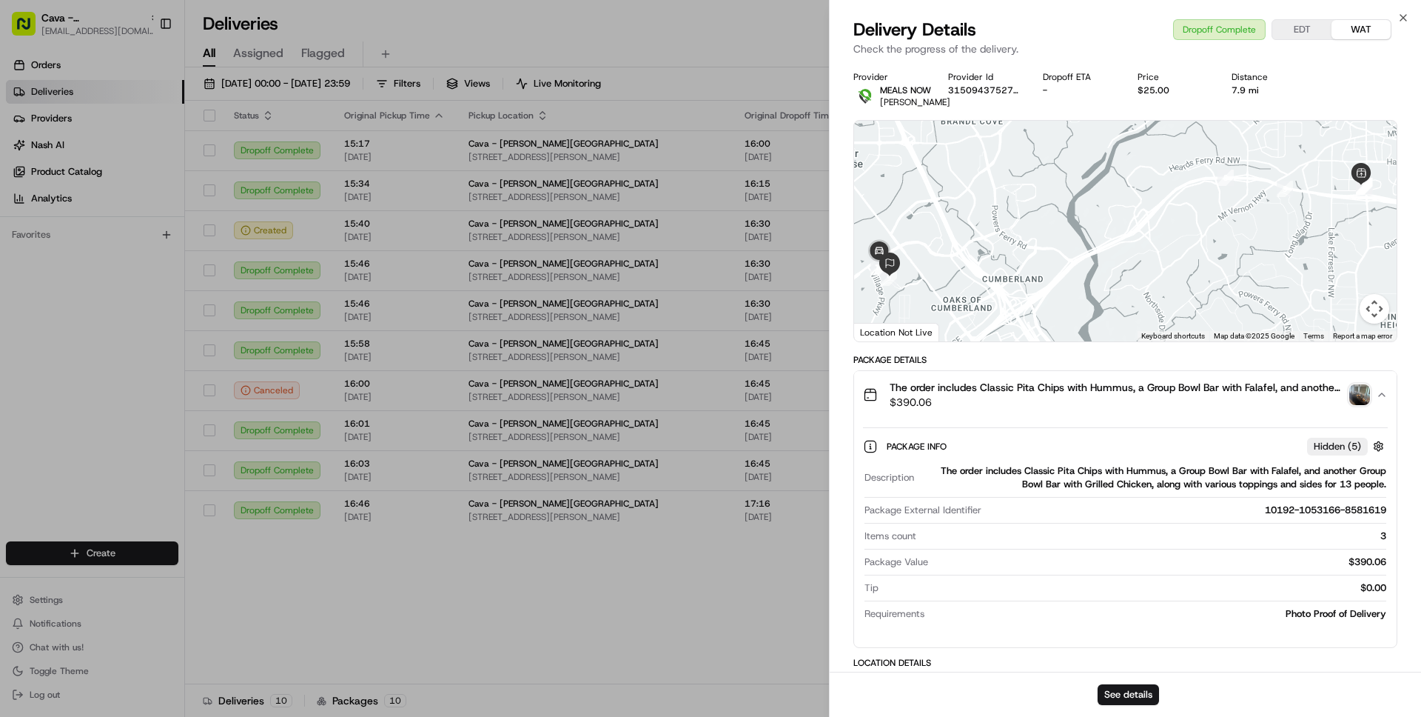
click at [1090, 395] on span "The order includes Classic Pita Chips with Hummus, a Group Bowl Bar with Falafe…" at bounding box center [1117, 387] width 454 height 15
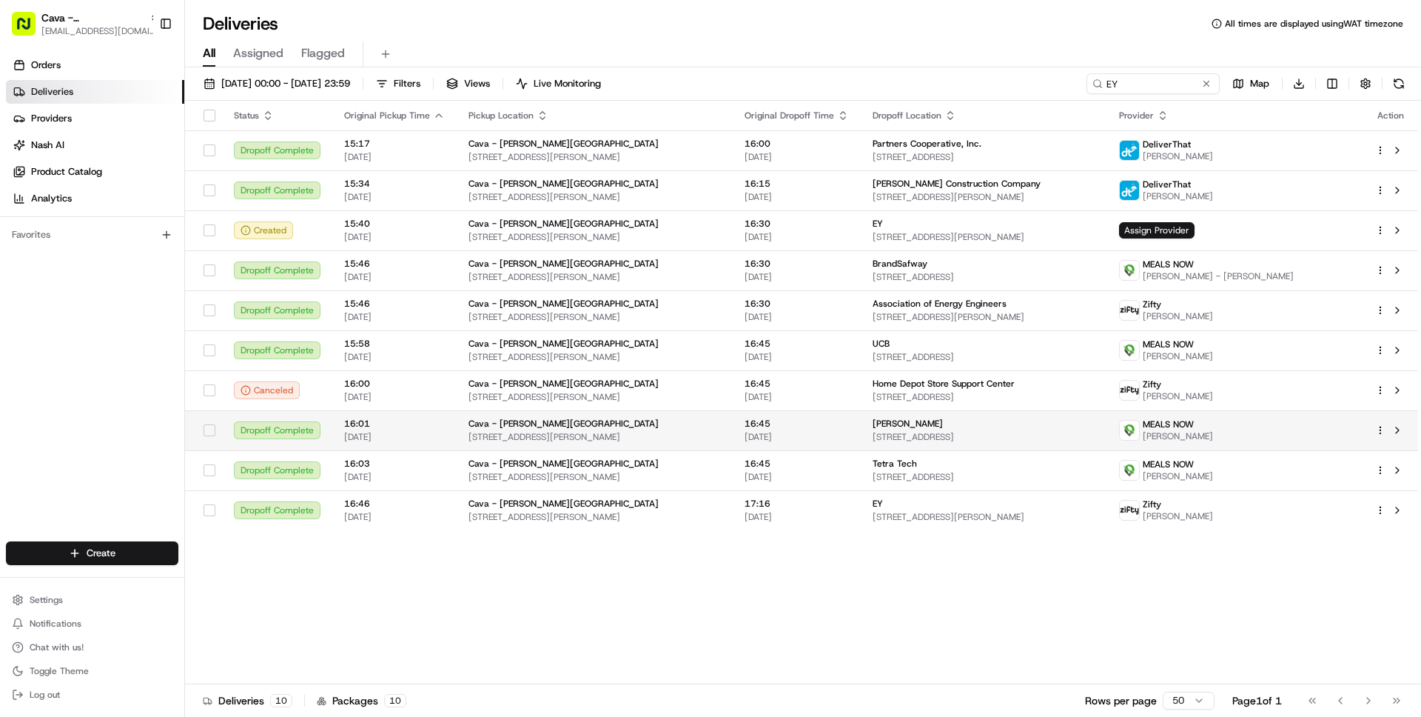
click at [417, 440] on span "19/08/2025" at bounding box center [394, 437] width 101 height 12
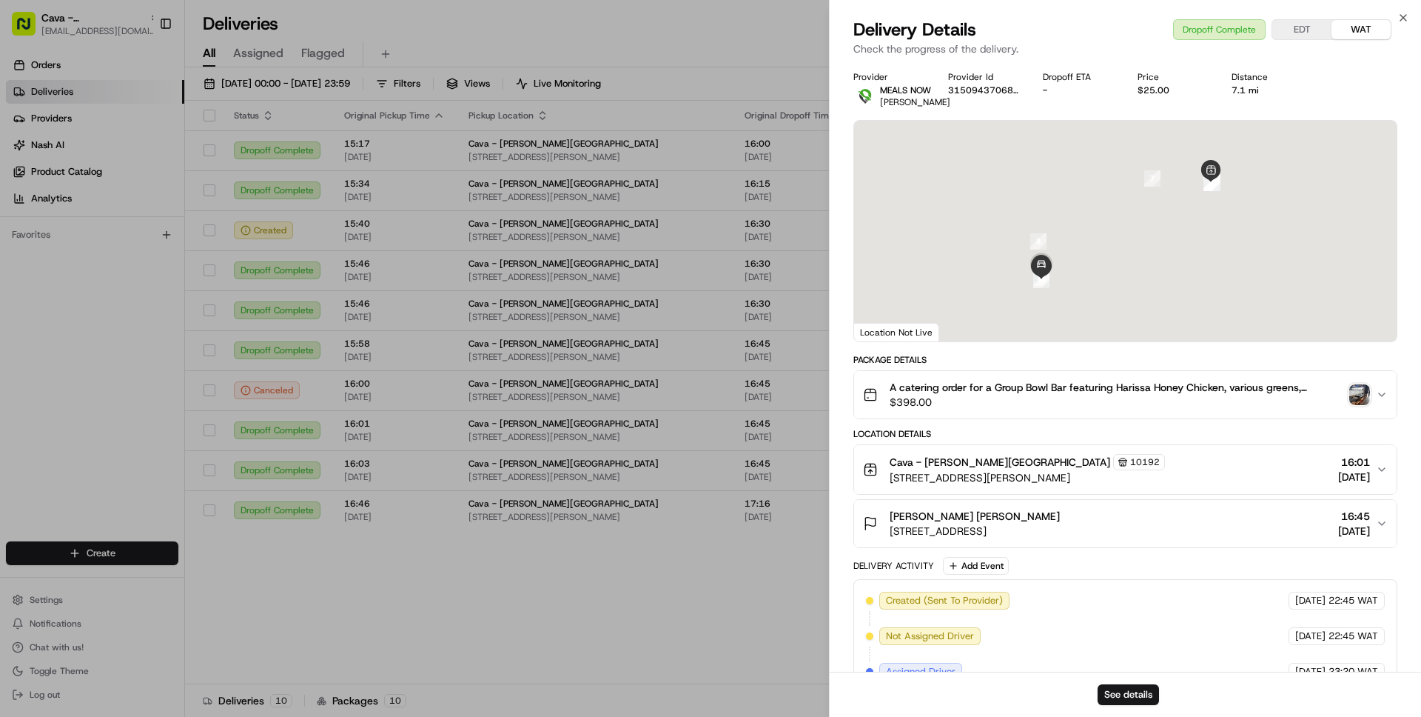
click at [1112, 391] on span "A catering order for a Group Bowl Bar featuring Harissa Honey Chicken, various …" at bounding box center [1117, 387] width 454 height 15
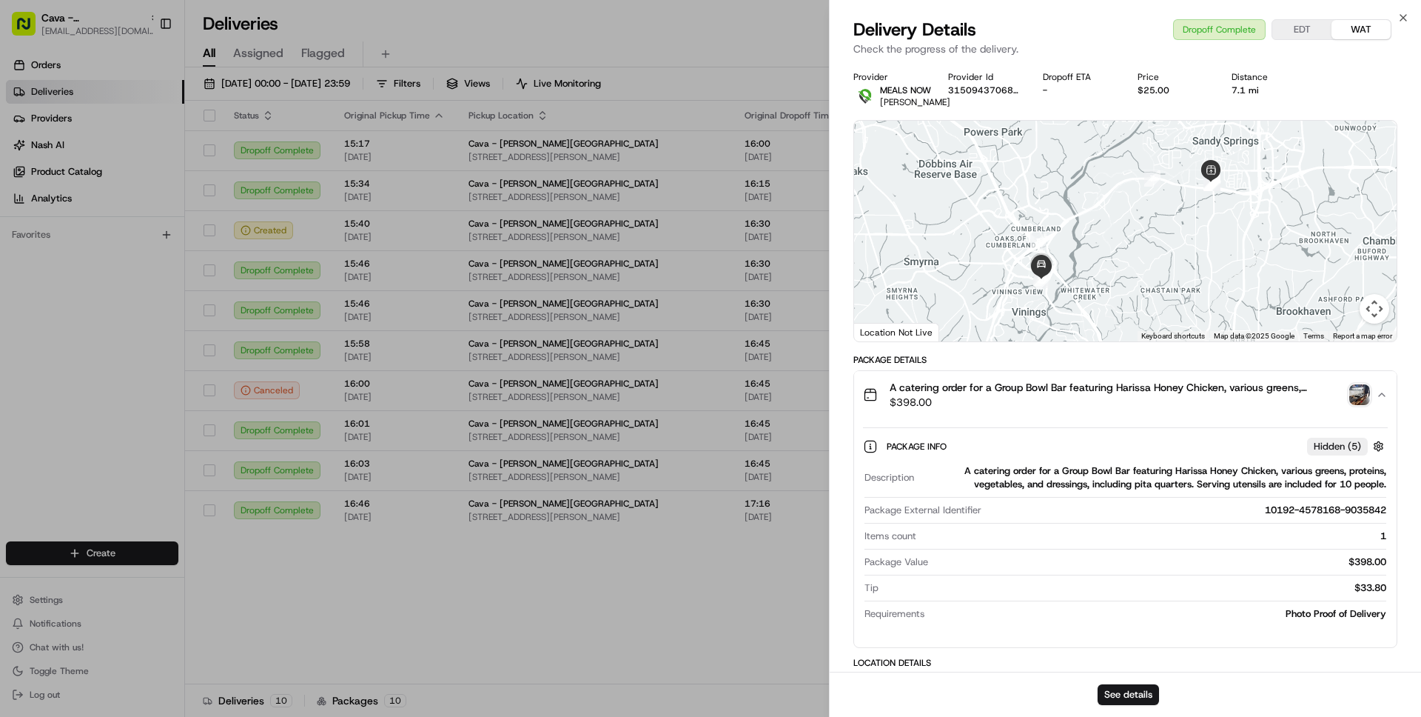
click at [1112, 391] on span "A catering order for a Group Bowl Bar featuring Harissa Honey Chicken, various …" at bounding box center [1117, 387] width 454 height 15
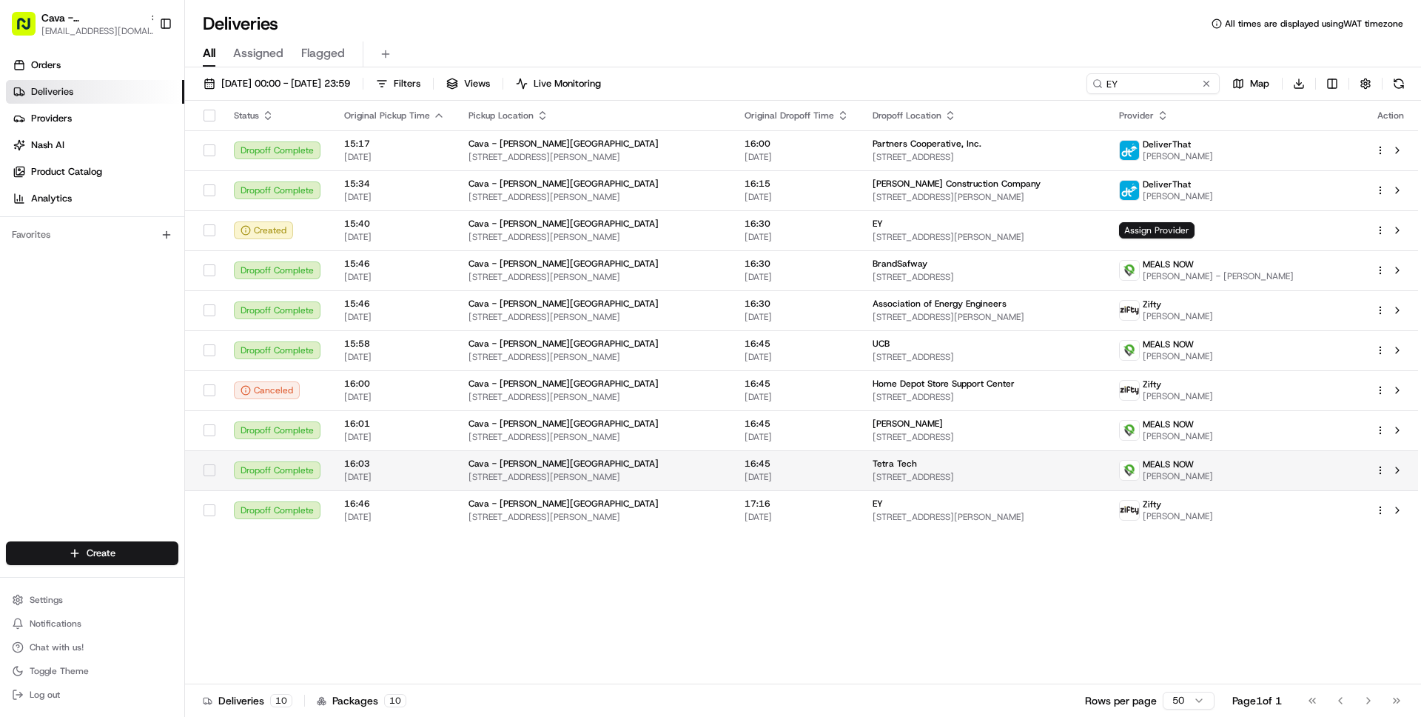
click at [431, 466] on span "16:03" at bounding box center [394, 463] width 101 height 12
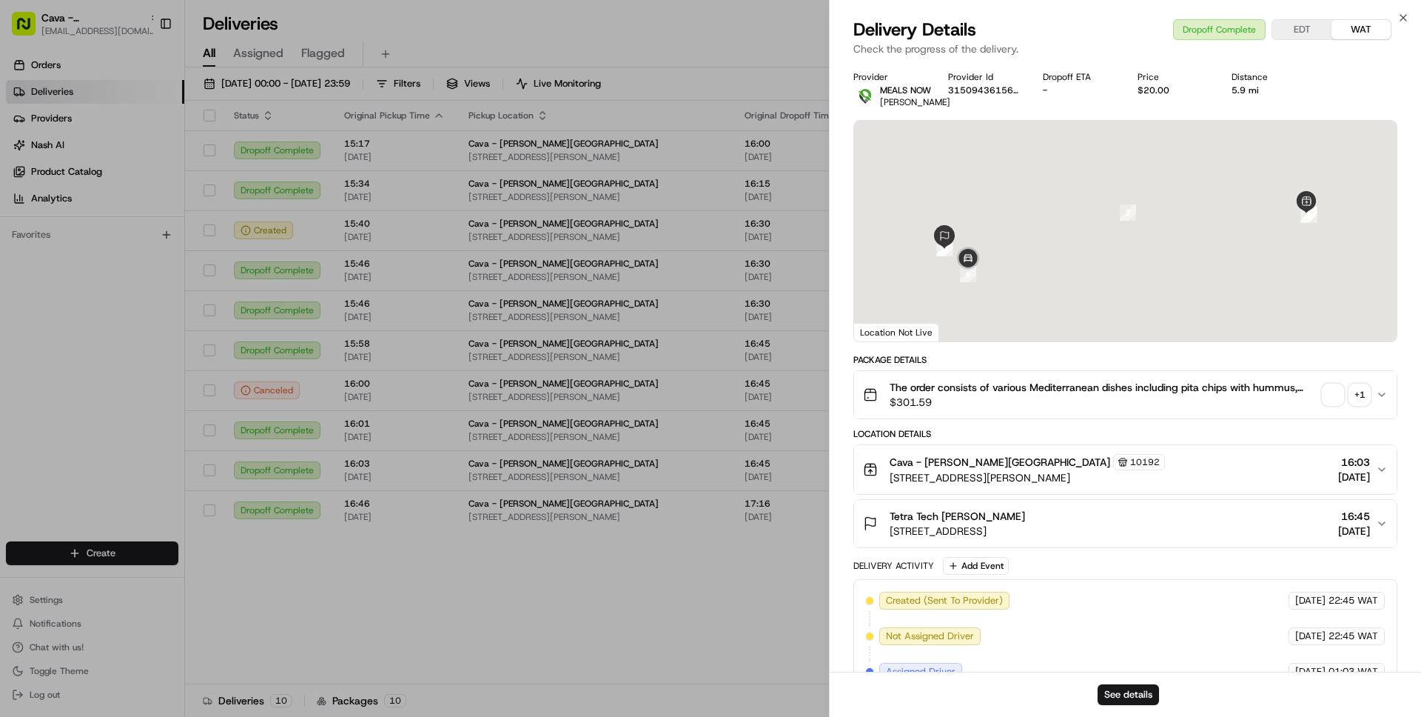
click at [1040, 405] on span "$301.59" at bounding box center [1103, 402] width 427 height 15
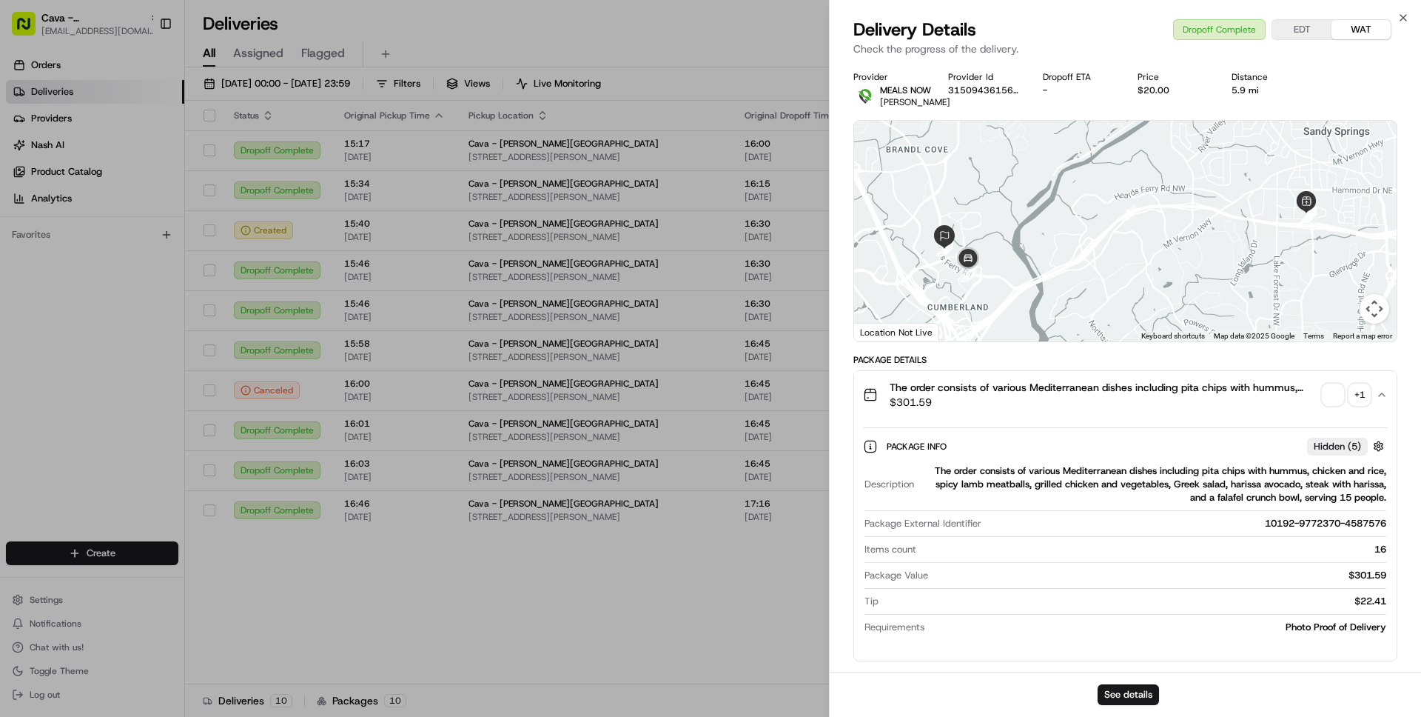
click at [1040, 405] on span "$301.59" at bounding box center [1103, 402] width 427 height 15
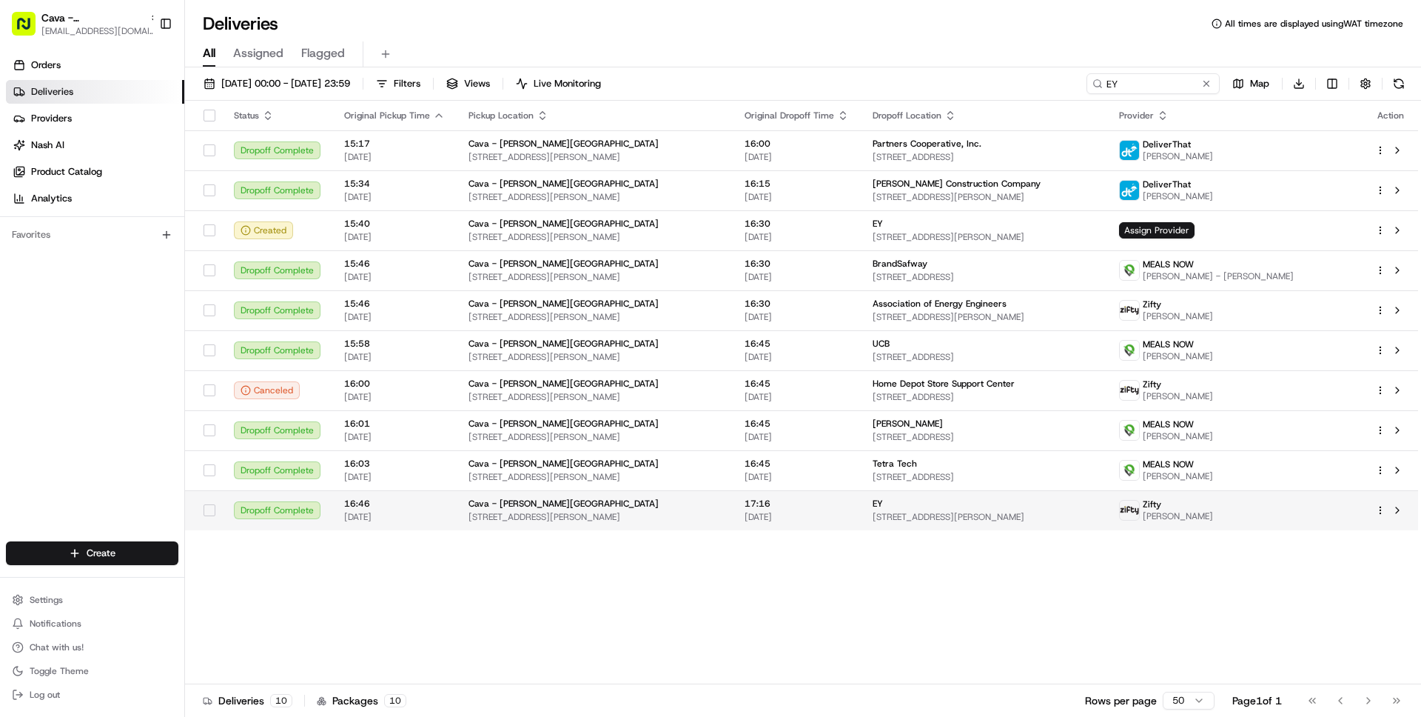
click at [419, 523] on td "16:46 19/08/2025" at bounding box center [394, 510] width 124 height 40
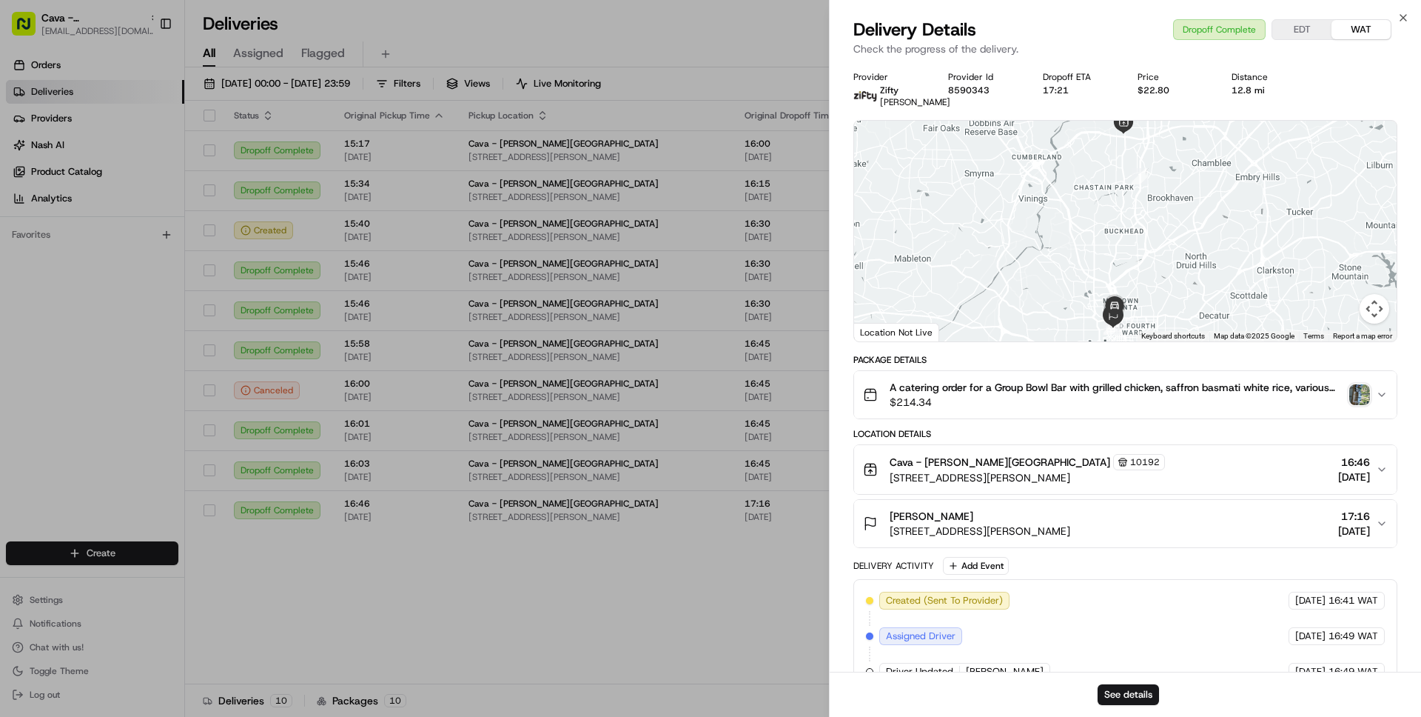
click at [1095, 409] on span "$214.34" at bounding box center [1117, 402] width 454 height 15
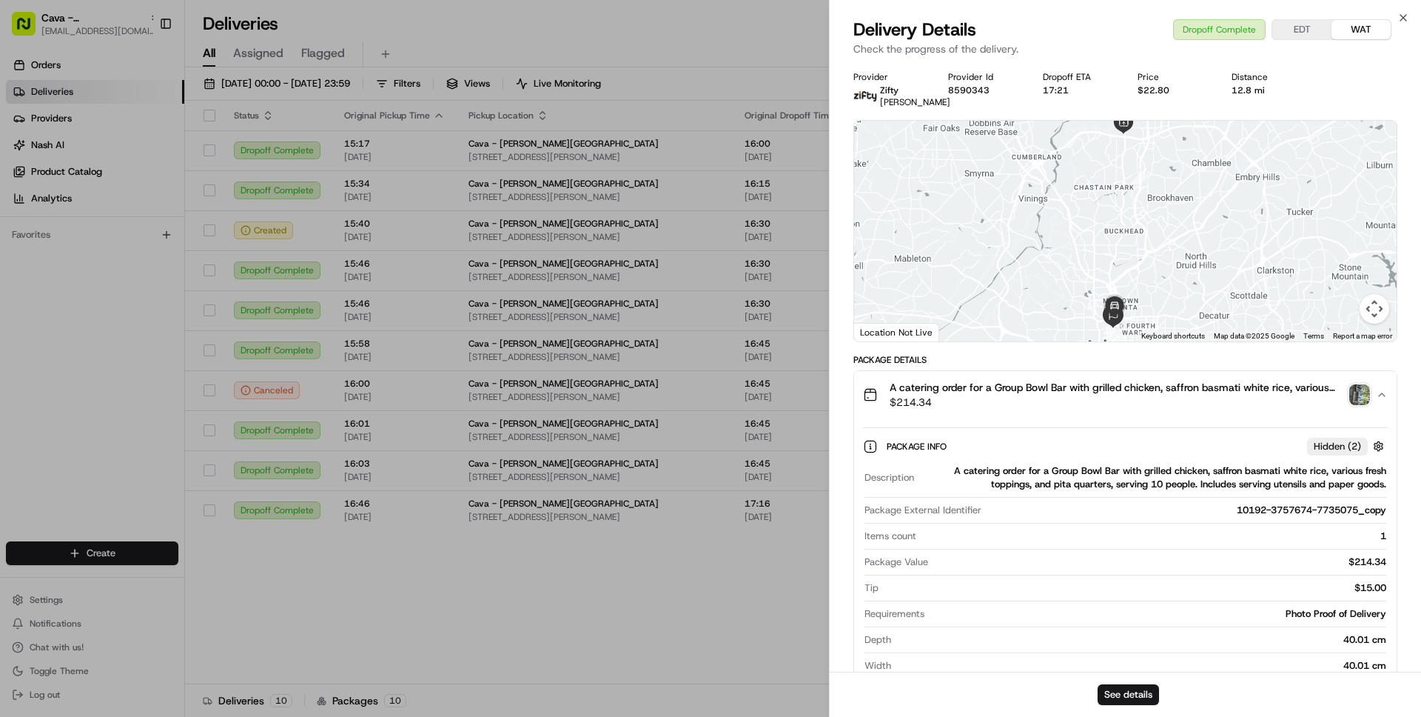
click at [1095, 409] on span "$214.34" at bounding box center [1117, 402] width 454 height 15
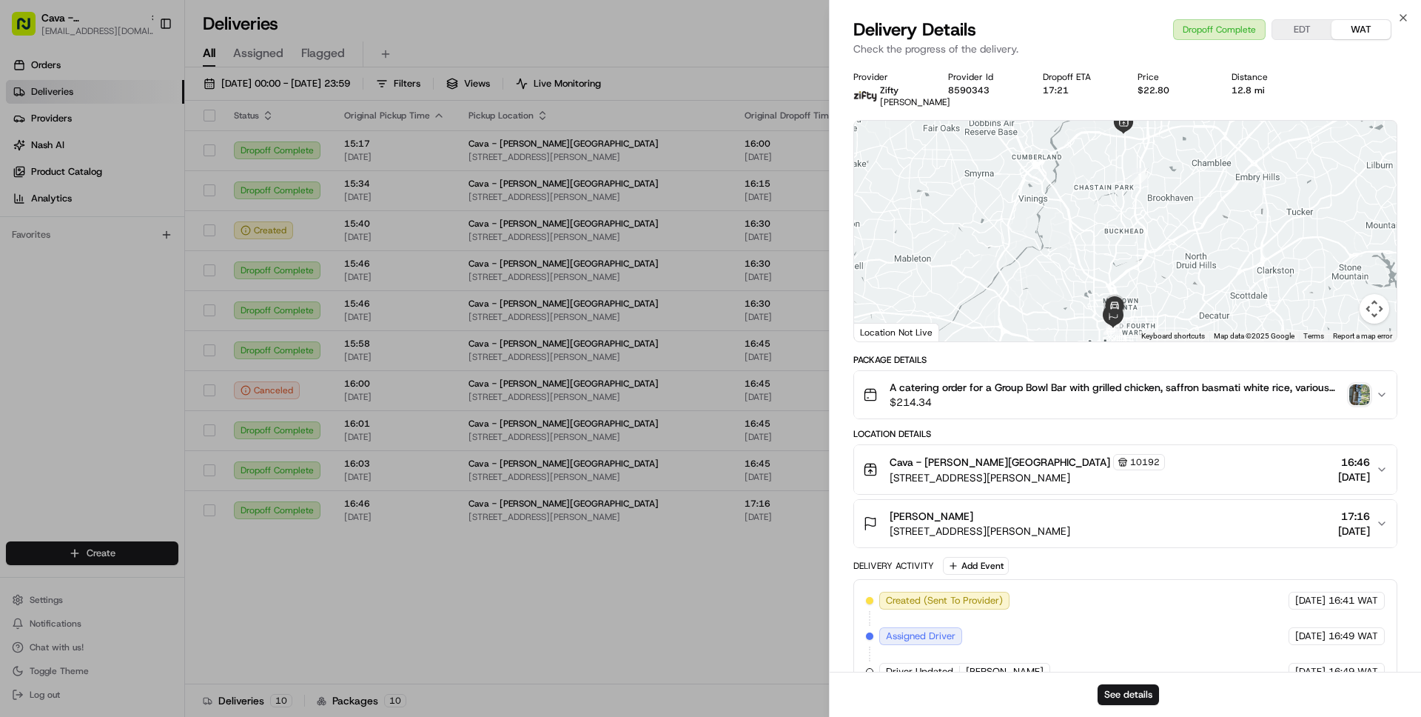
click at [1075, 395] on span "A catering order for a Group Bowl Bar with grilled chicken, saffron basmati whi…" at bounding box center [1117, 387] width 454 height 15
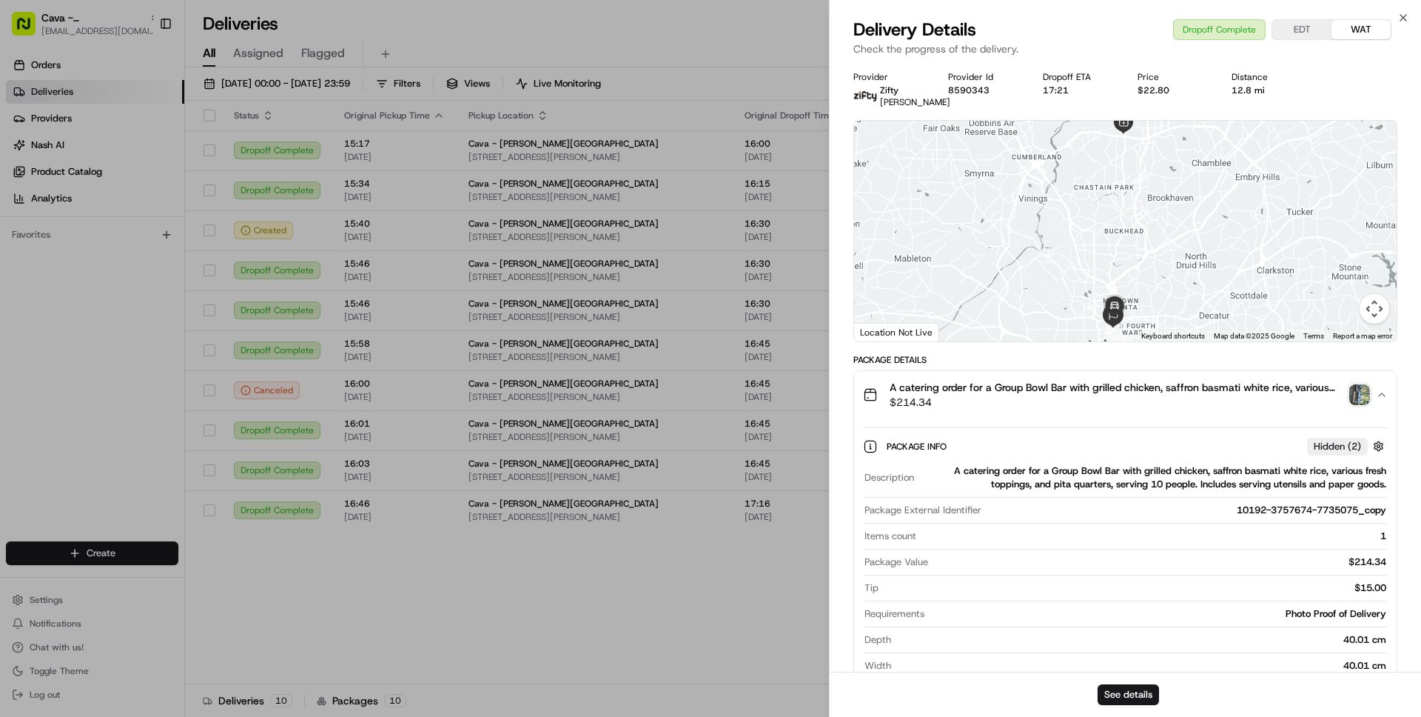
click at [1291, 620] on div "Photo Proof of Delivery" at bounding box center [1158, 613] width 456 height 13
drag, startPoint x: 1291, startPoint y: 624, endPoint x: 1365, endPoint y: 626, distance: 74.1
click at [1365, 620] on div "Photo Proof of Delivery" at bounding box center [1158, 613] width 456 height 13
copy div "Photo Proof of Delivery"
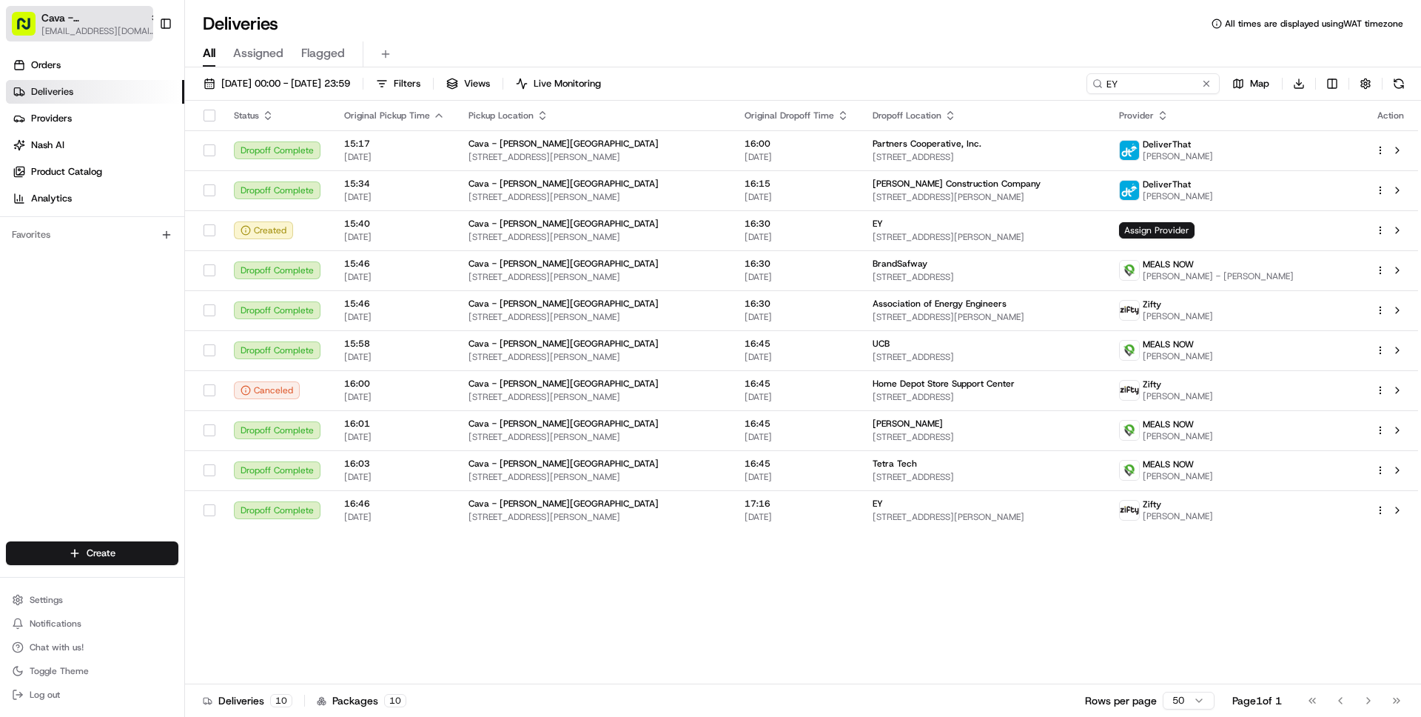
click at [66, 11] on span "Cava - [PERSON_NAME][GEOGRAPHIC_DATA]" at bounding box center [92, 17] width 102 height 15
type input "org_SimBMb"
click at [213, 76] on span "Tiny Mile" at bounding box center [208, 76] width 39 height 13
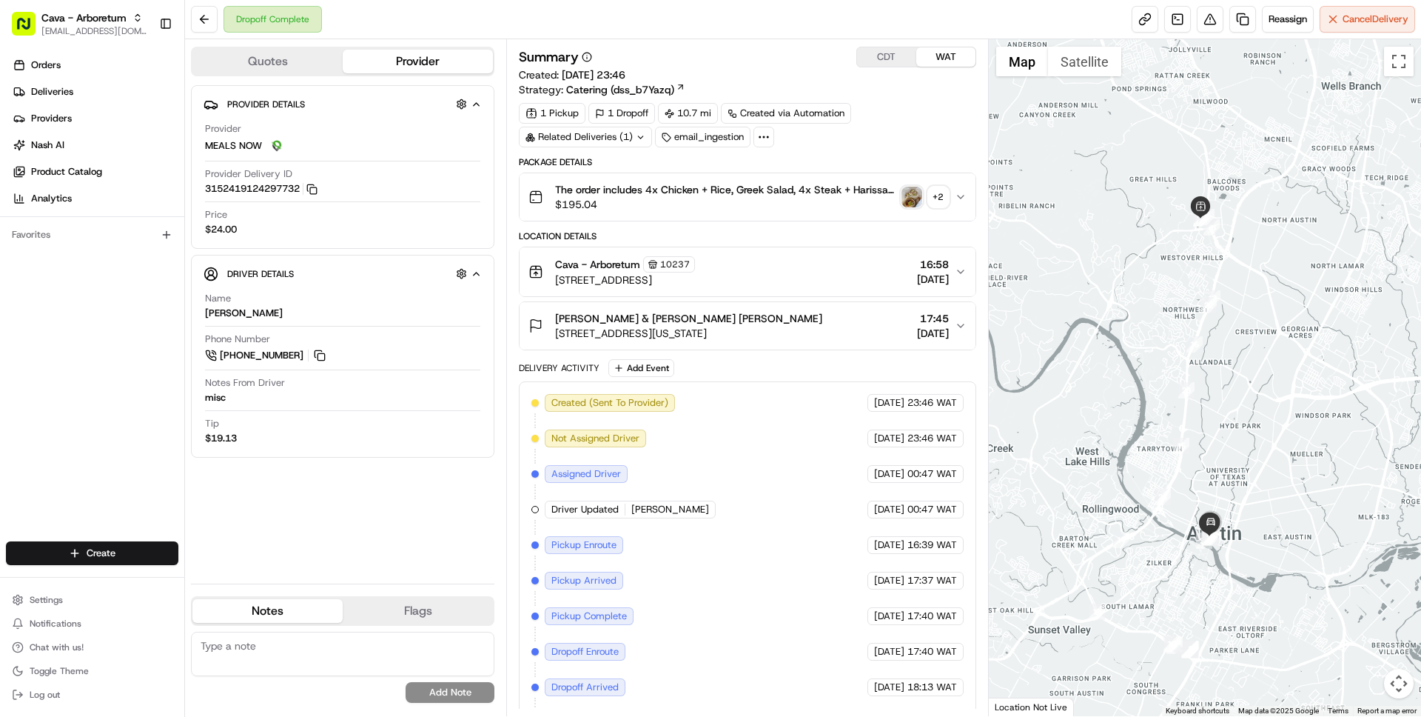
click at [887, 53] on button "CDT" at bounding box center [886, 56] width 59 height 19
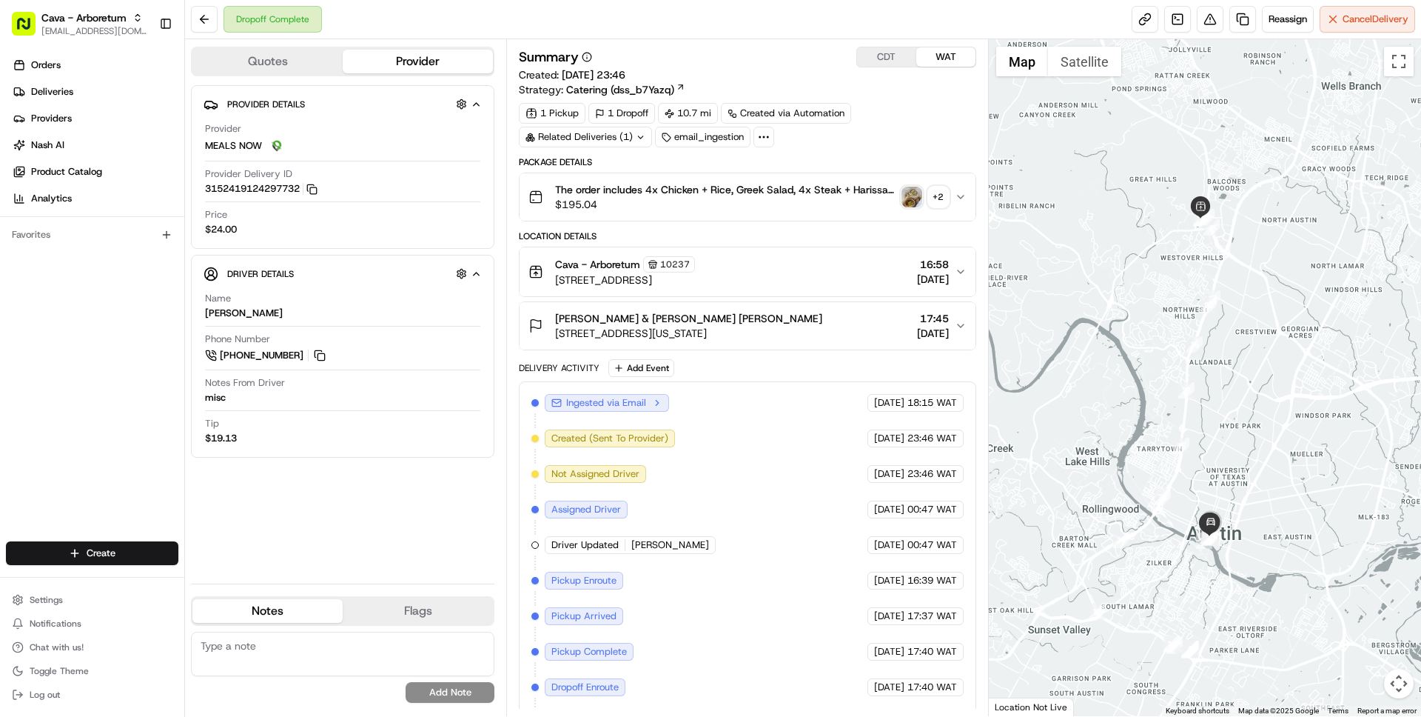
click at [631, 400] on span "Ingested via Email" at bounding box center [606, 402] width 80 height 13
click at [658, 402] on icon "button" at bounding box center [657, 403] width 10 height 10
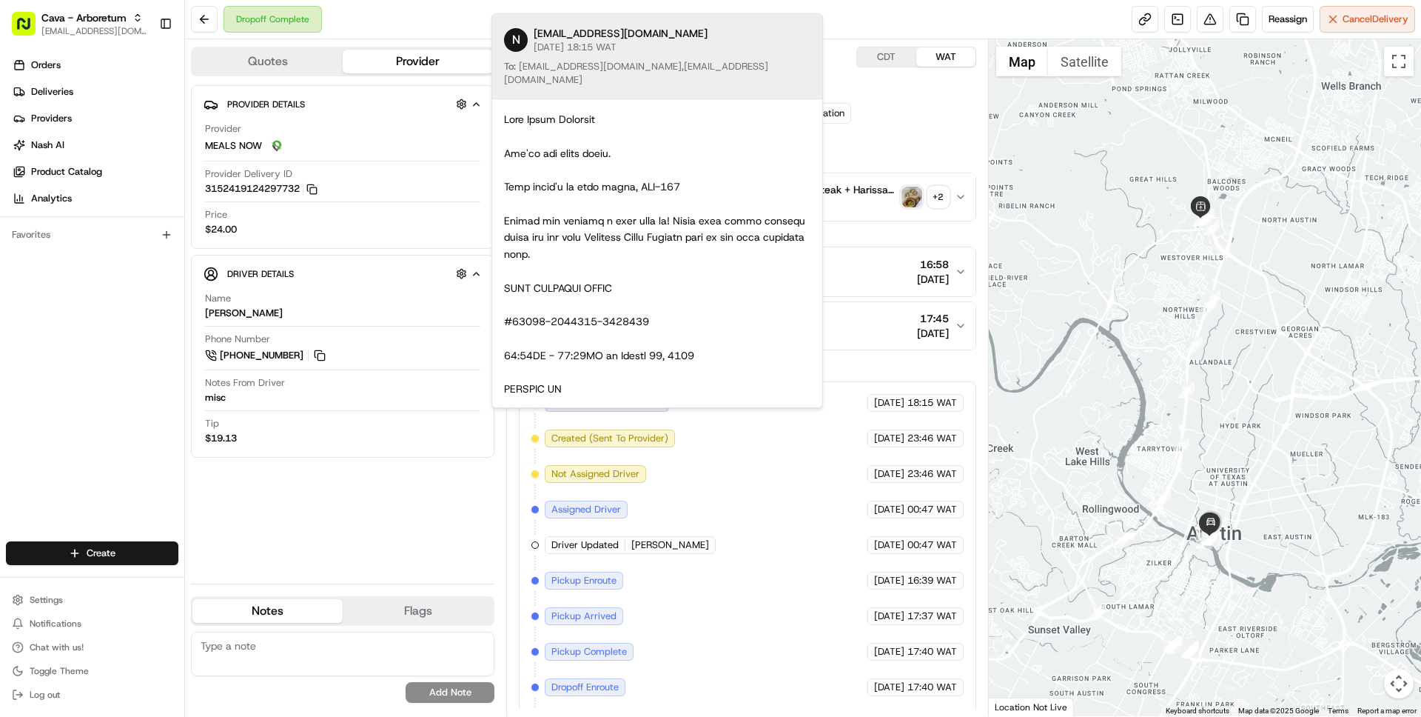
click at [859, 360] on div "Delivery Activity Add Event" at bounding box center [747, 368] width 457 height 18
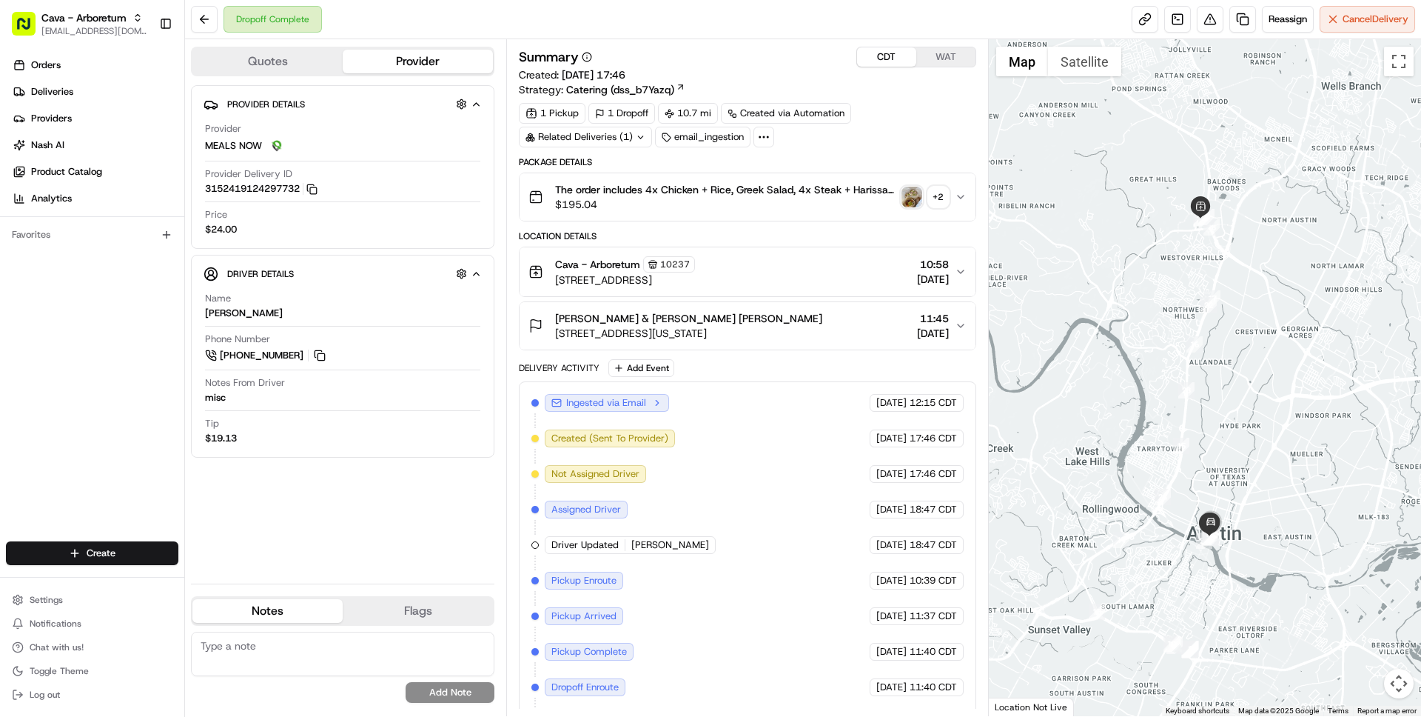
click at [883, 54] on button "CDT" at bounding box center [886, 56] width 59 height 19
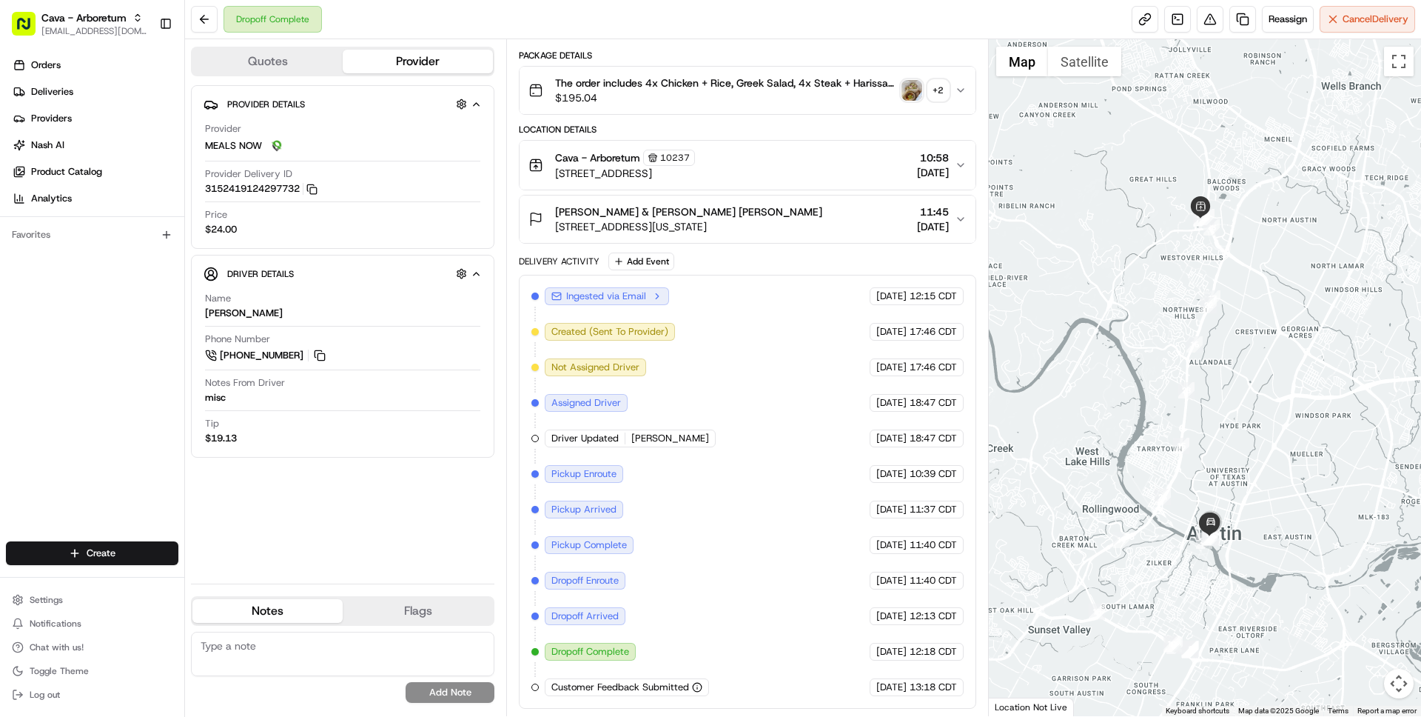
click at [639, 82] on span "The order includes 4x Chicken + Rice, Greek Salad, 4x Steak + Harissa, and a Fa…" at bounding box center [725, 83] width 340 height 15
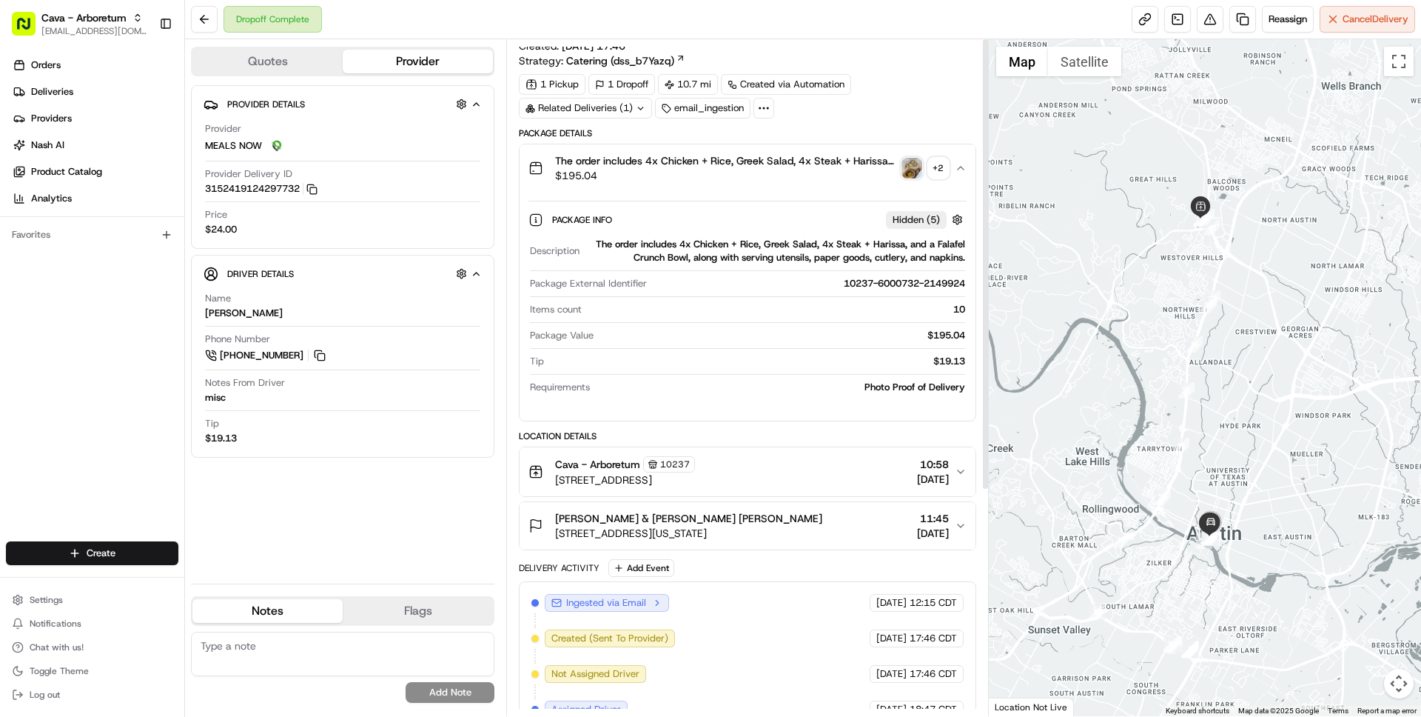
scroll to position [0, 0]
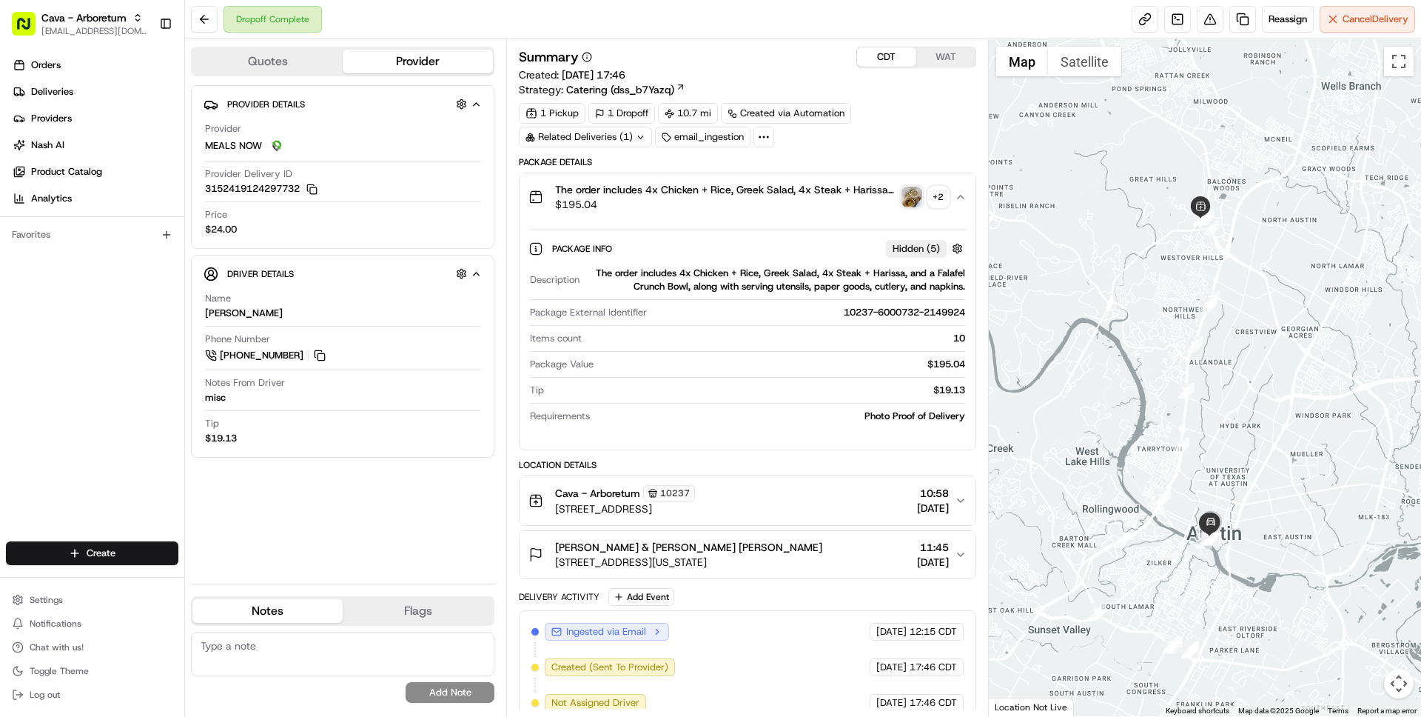
click at [848, 309] on div "10237-6000732-2149924" at bounding box center [809, 312] width 312 height 13
drag, startPoint x: 848, startPoint y: 309, endPoint x: 925, endPoint y: 312, distance: 77.0
click at [925, 312] on div "10237-6000732-2149924" at bounding box center [809, 312] width 312 height 13
copy div "10237-6000732-2149924"
click at [832, 207] on span "$195.04" at bounding box center [725, 204] width 340 height 15
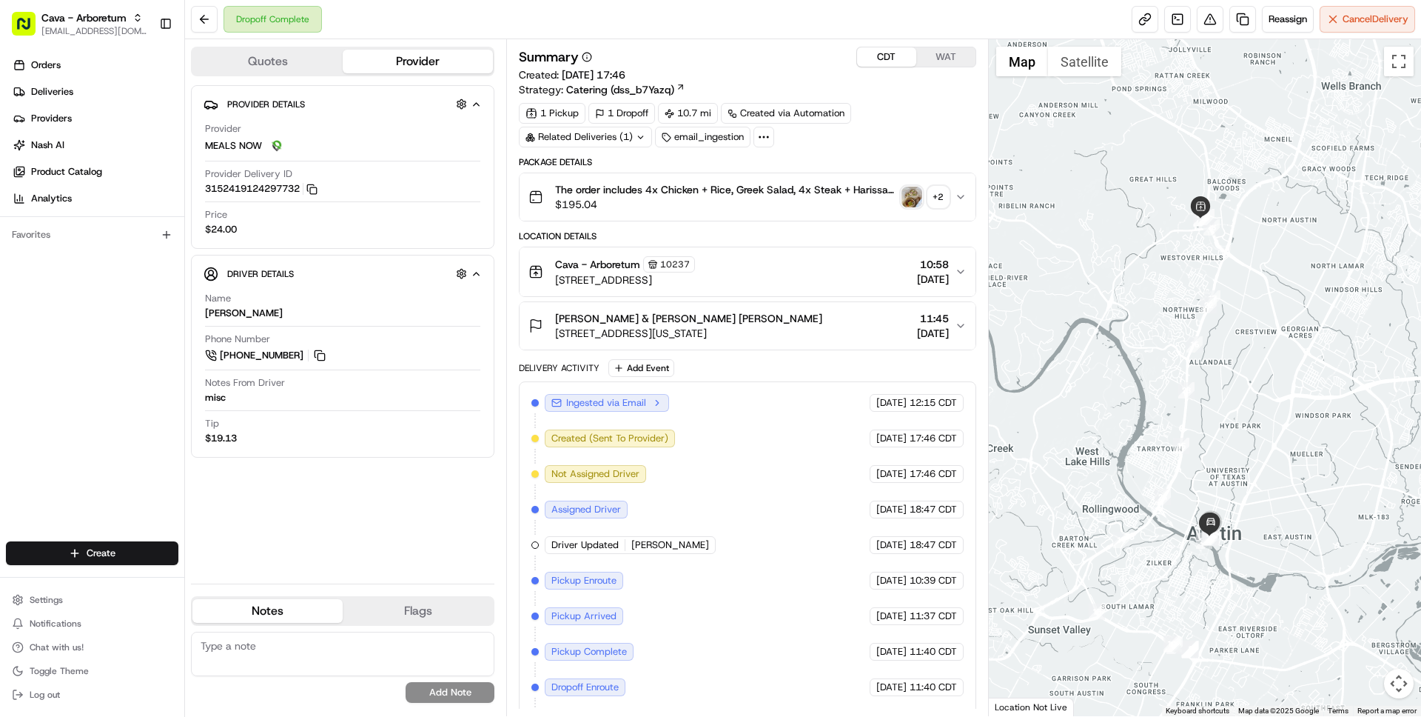
scroll to position [107, 0]
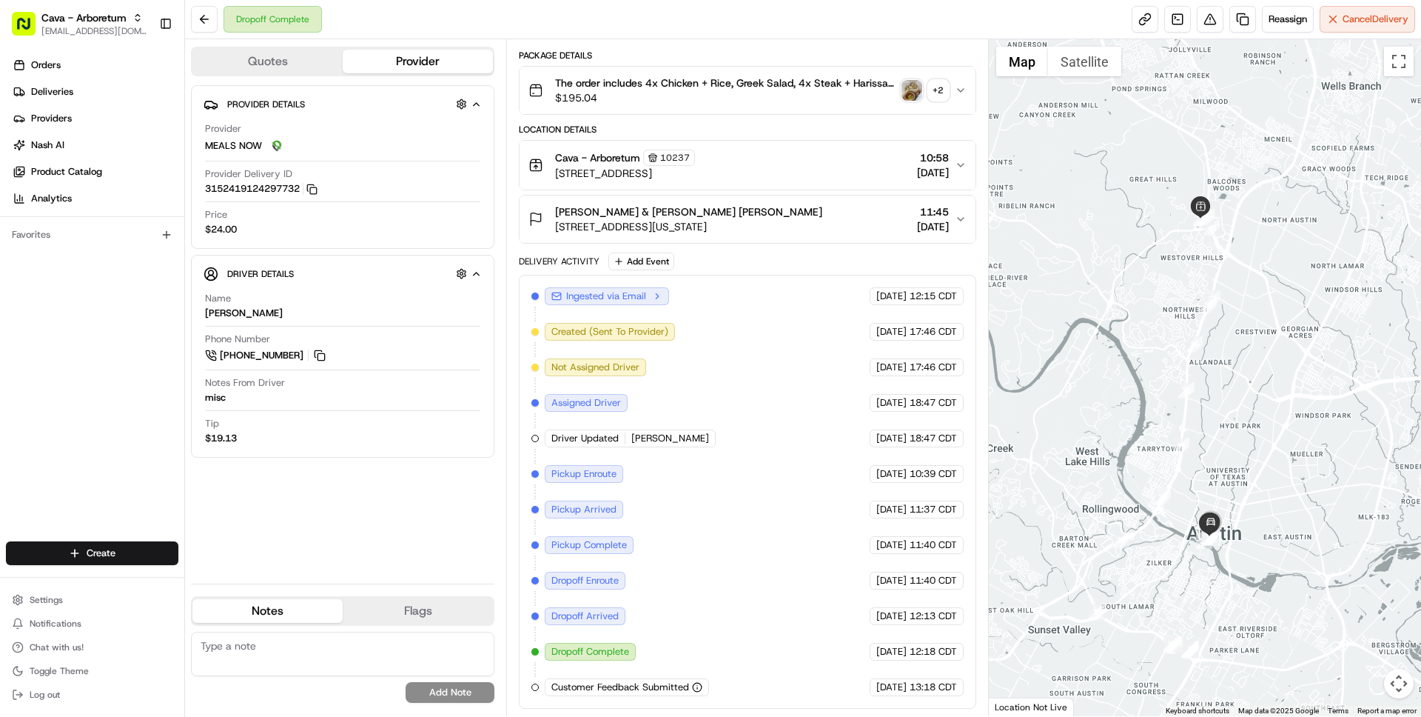
click at [799, 232] on span "300 Colorado St Suite 2400, Austin, TX 78701, USA" at bounding box center [688, 226] width 267 height 15
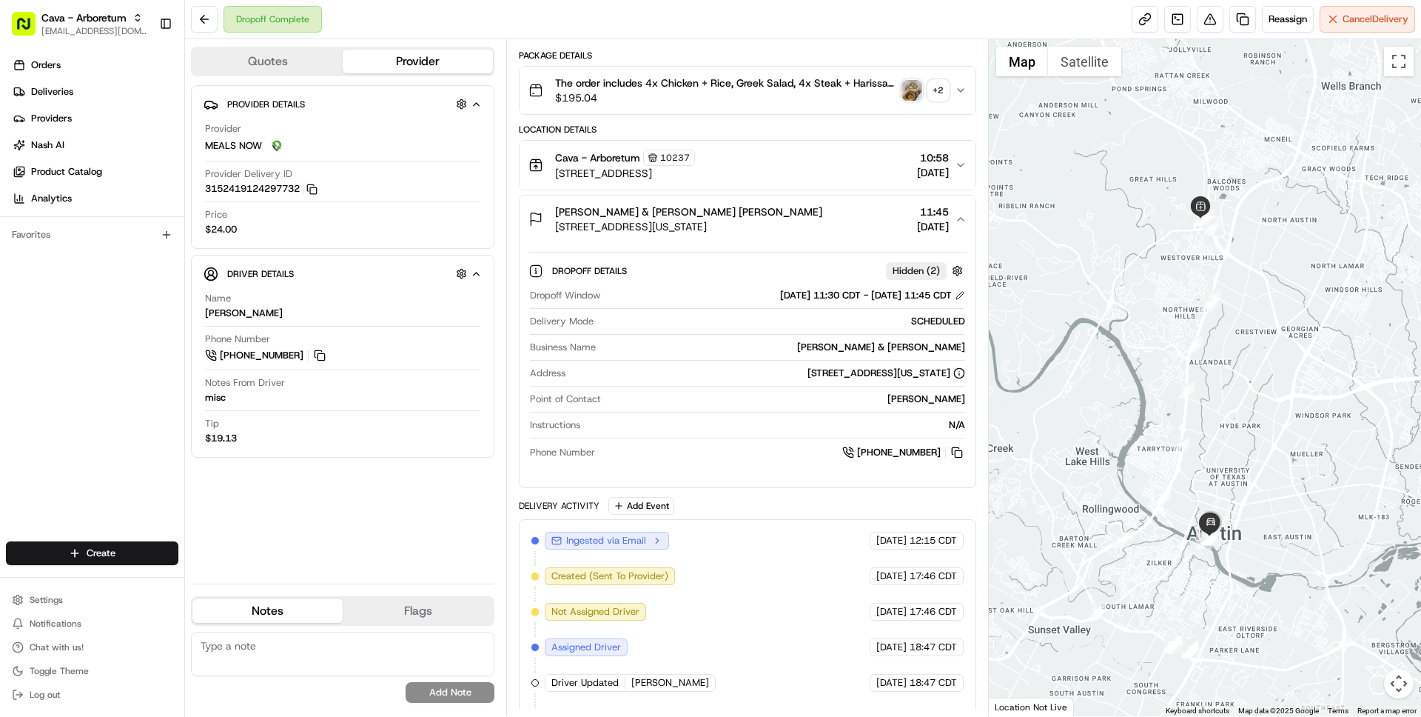
click at [799, 232] on span "300 Colorado St Suite 2400, Austin, TX 78701, USA" at bounding box center [688, 226] width 267 height 15
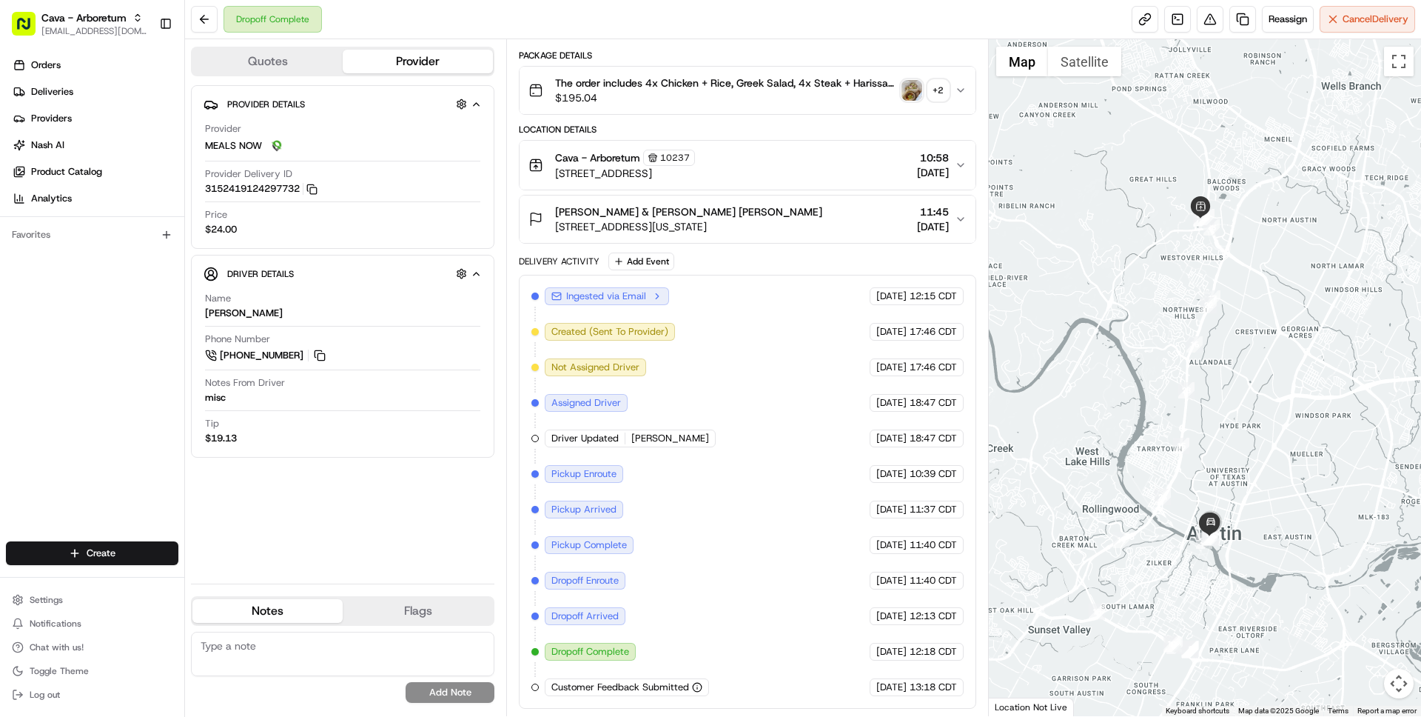
click at [799, 232] on span "300 Colorado St Suite 2400, Austin, TX 78701, USA" at bounding box center [688, 226] width 267 height 15
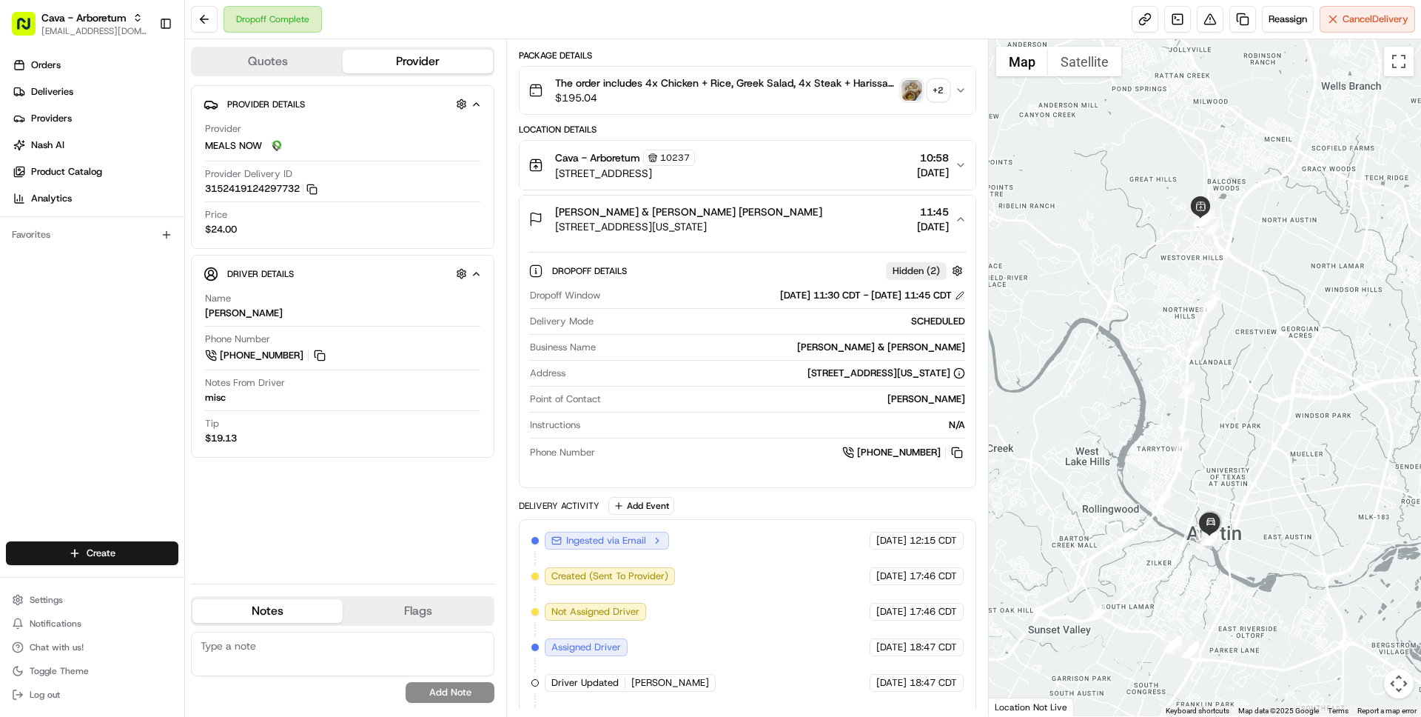
click at [799, 232] on span "300 Colorado St Suite 2400, Austin, TX 78701, USA" at bounding box center [688, 226] width 267 height 15
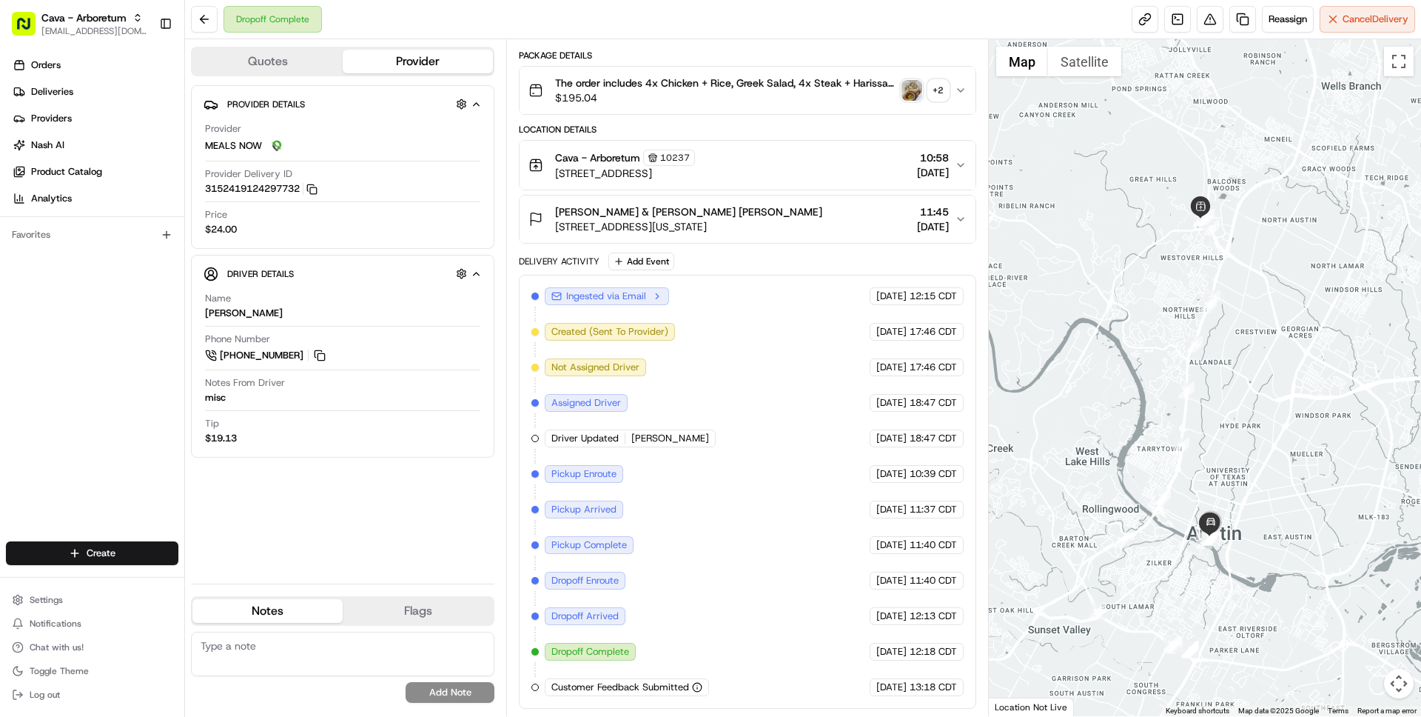
scroll to position [0, 0]
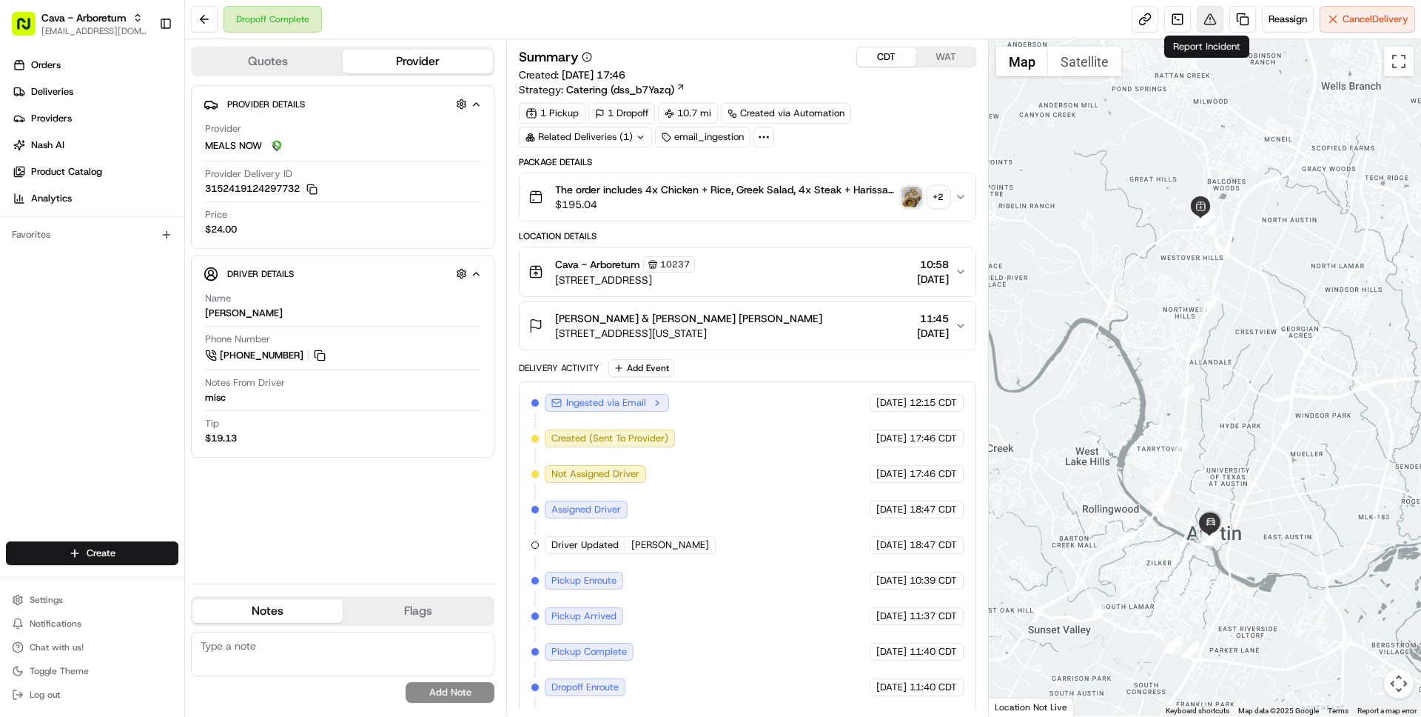
click at [1204, 19] on button at bounding box center [1210, 19] width 27 height 27
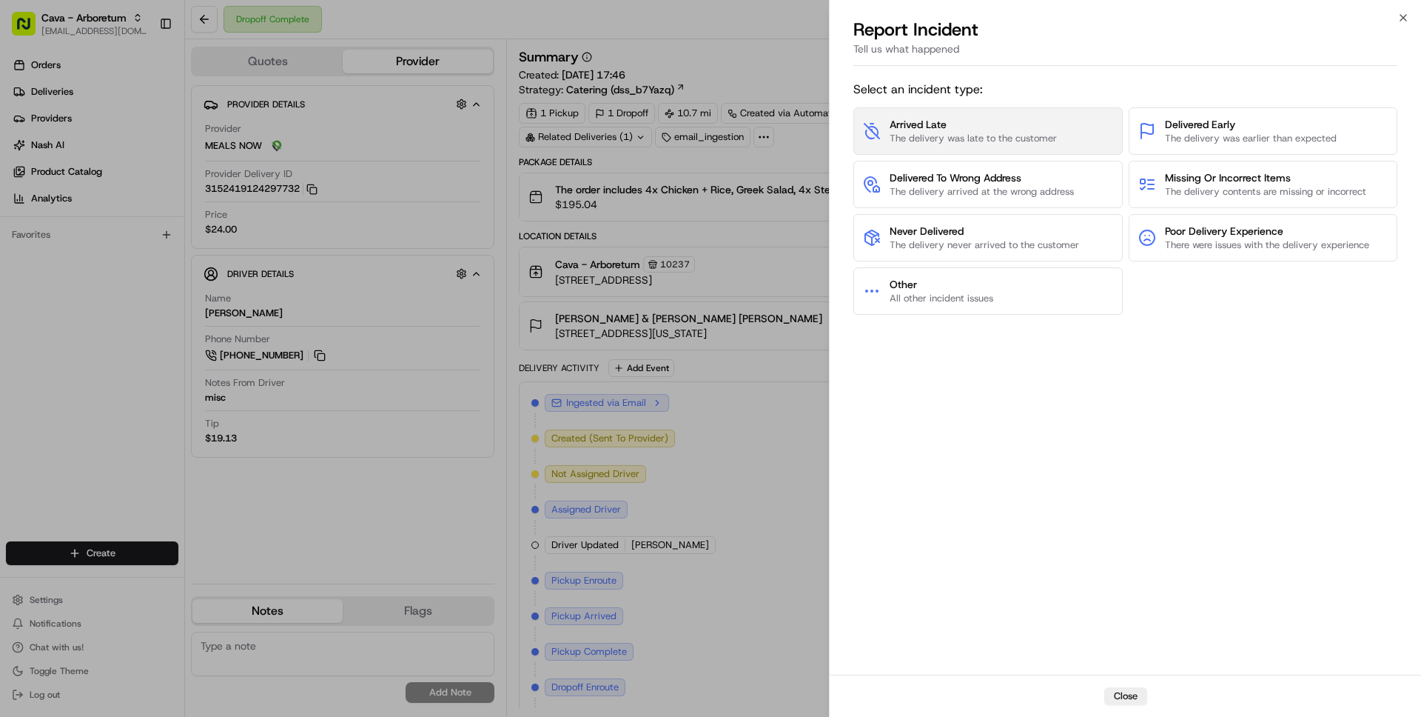
click at [999, 138] on span "The delivery was late to the customer" at bounding box center [973, 138] width 167 height 13
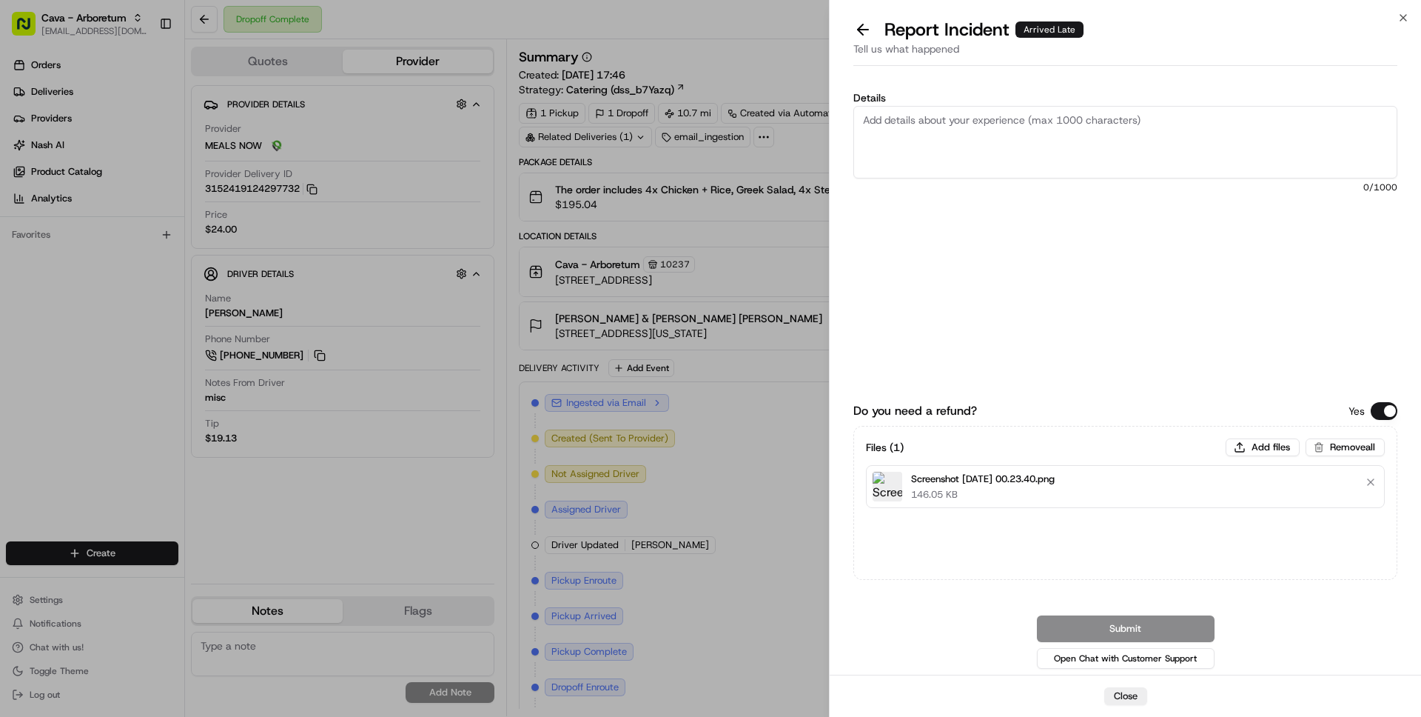
click at [1014, 133] on textarea "Details" at bounding box center [1125, 142] width 544 height 73
paste textarea "DRIVER WAS A HOUR LATE AND SMELLED LIKE MARIJUANA WHEN THEY ARRIVED"
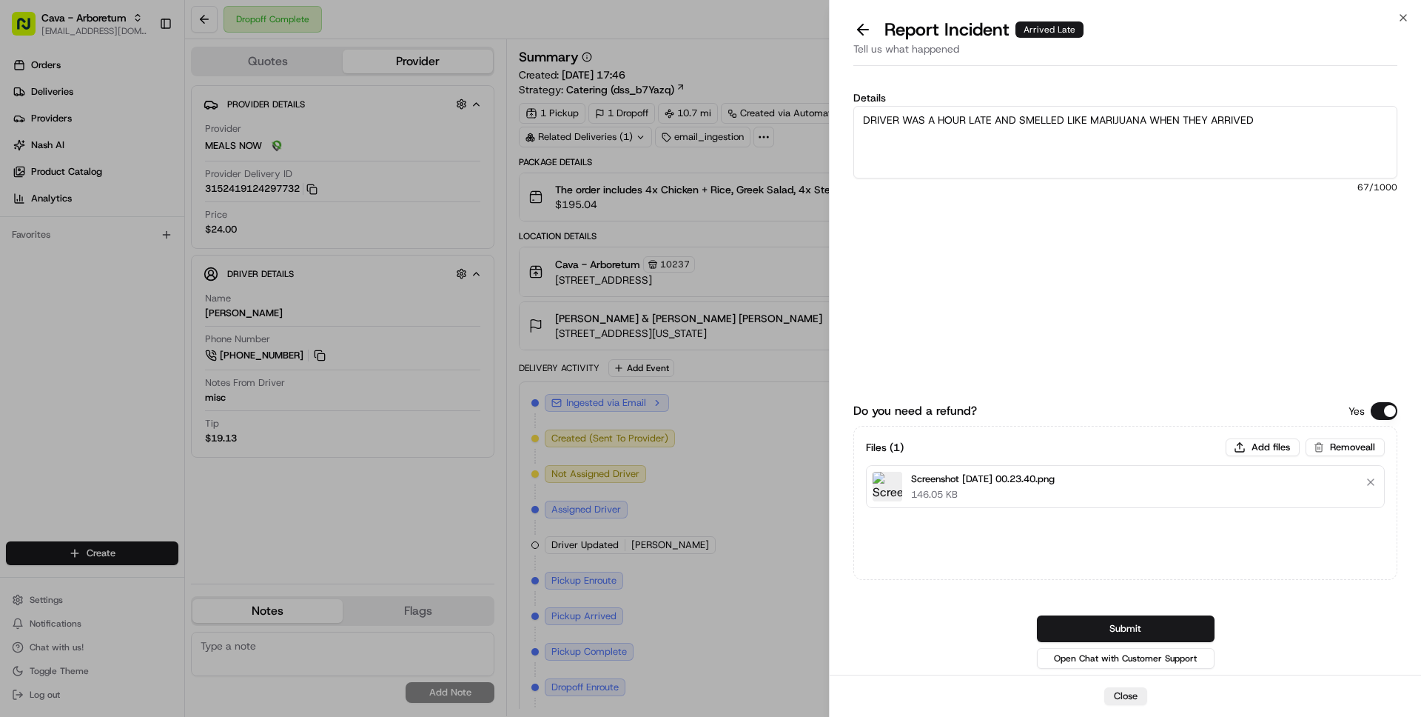
click at [873, 114] on textarea "DRIVER WAS A HOUR LATE AND SMELLED LIKE MARIJUANA WHEN THEY ARRIVED" at bounding box center [1125, 142] width 544 height 73
click at [908, 121] on textarea "Driver WAS A HOUR LATE AND SMELLED LIKE MARIJUANA WHEN THEY ARRIVED" at bounding box center [1125, 142] width 544 height 73
click at [942, 117] on textarea "Driver was an HOUR LATE AND SMELLED LIKE MARIJUANA WHEN THEY ARRIVED" at bounding box center [1125, 142] width 544 height 73
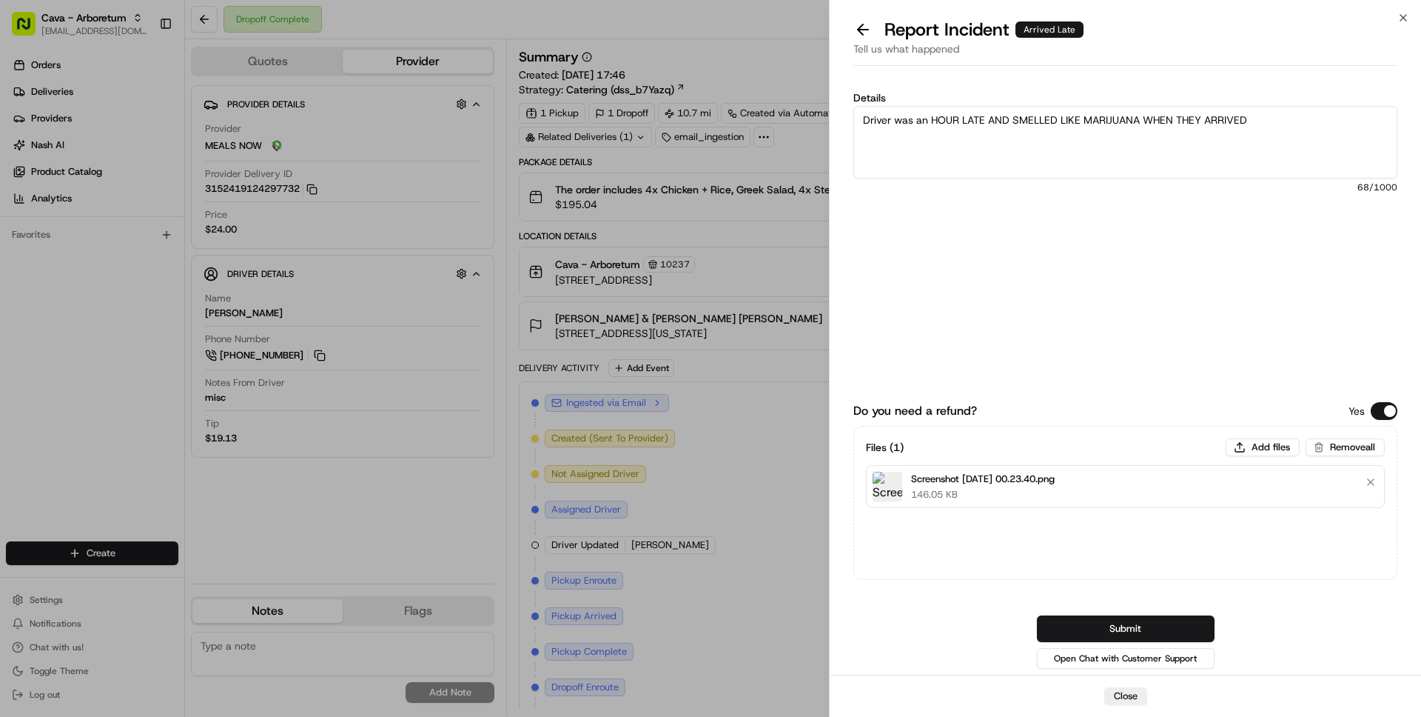
click at [942, 117] on textarea "Driver was an HOUR LATE AND SMELLED LIKE MARIJUANA WHEN THEY ARRIVED" at bounding box center [1125, 142] width 544 height 73
click at [967, 116] on textarea "Driver was an hour LATE AND SMELLED LIKE MARIJUANA WHEN THEY ARRIVED" at bounding box center [1125, 142] width 544 height 73
click at [989, 117] on textarea "Driver was an hour late AND SMELLED LIKE MARIJUANA WHEN THEY ARRIVED" at bounding box center [1125, 142] width 544 height 73
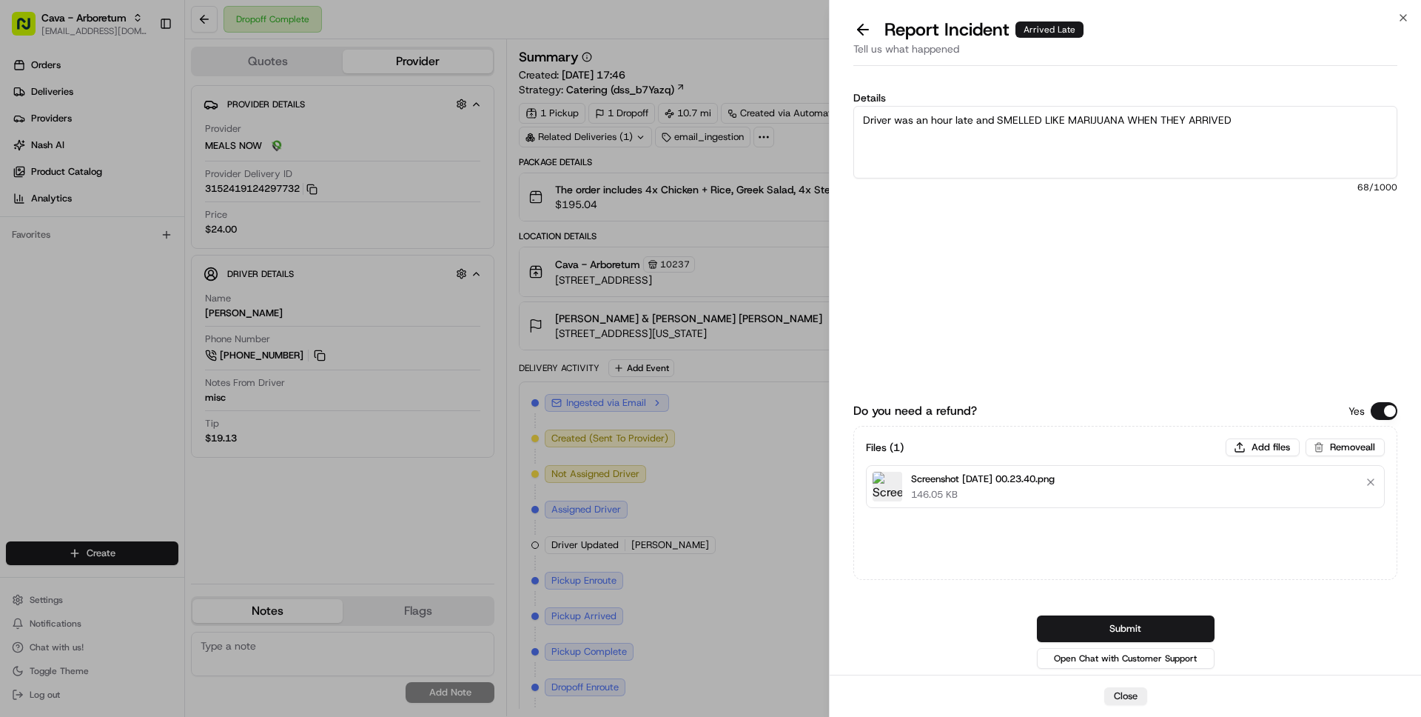
click at [1013, 120] on textarea "Driver was an hour late and SMELLED LIKE MARIJUANA WHEN THEY ARRIVED" at bounding box center [1125, 142] width 544 height 73
click at [1050, 124] on textarea "Driver was an hour late and smelled LIKE MARIJUANA WHEN THEY ARRIVED" at bounding box center [1125, 142] width 544 height 73
click at [1088, 122] on textarea "Driver was an hour late and smelled like MARIJUANA WHEN THEY ARRIVED" at bounding box center [1125, 142] width 544 height 73
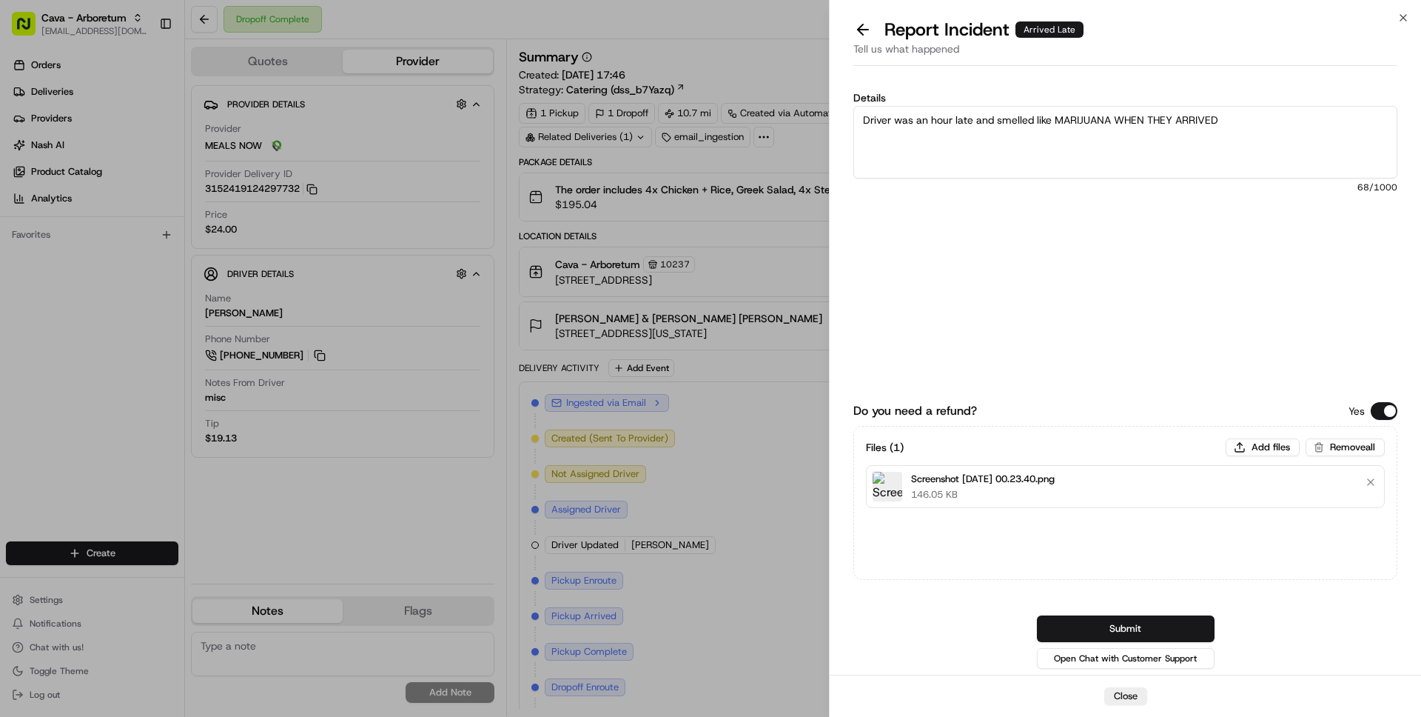
click at [1088, 122] on textarea "Driver was an hour late and smelled like MARIJUANA WHEN THEY ARRIVED" at bounding box center [1125, 142] width 544 height 73
click at [1120, 119] on textarea "Driver was an hour late and smelled like Marijuana WHEN THEY ARRIVED" at bounding box center [1125, 142] width 544 height 73
click at [1148, 117] on textarea "Driver was an hour late and smelled like Marijuana when THEY ARRIVED" at bounding box center [1125, 142] width 544 height 73
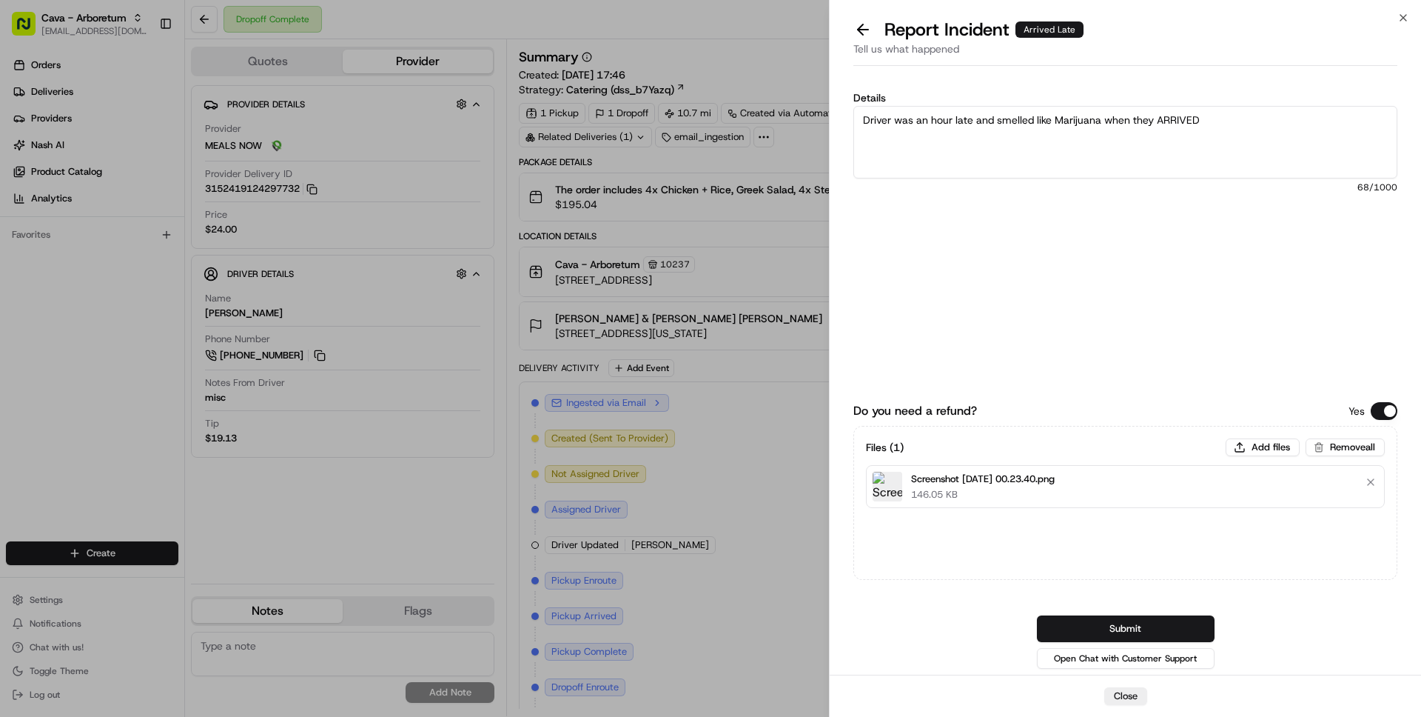
click at [1188, 123] on textarea "Driver was an hour late and smelled like Marijuana when they ARRIVED" at bounding box center [1125, 142] width 544 height 73
click at [917, 119] on textarea "Driver was an hour late and smelled like Marijuana when they arrived." at bounding box center [1125, 142] width 544 height 73
drag, startPoint x: 917, startPoint y: 119, endPoint x: 934, endPoint y: 119, distance: 17.0
click at [934, 119] on textarea "Driver was an hour late and smelled like Marijuana when they arrived." at bounding box center [1125, 142] width 544 height 73
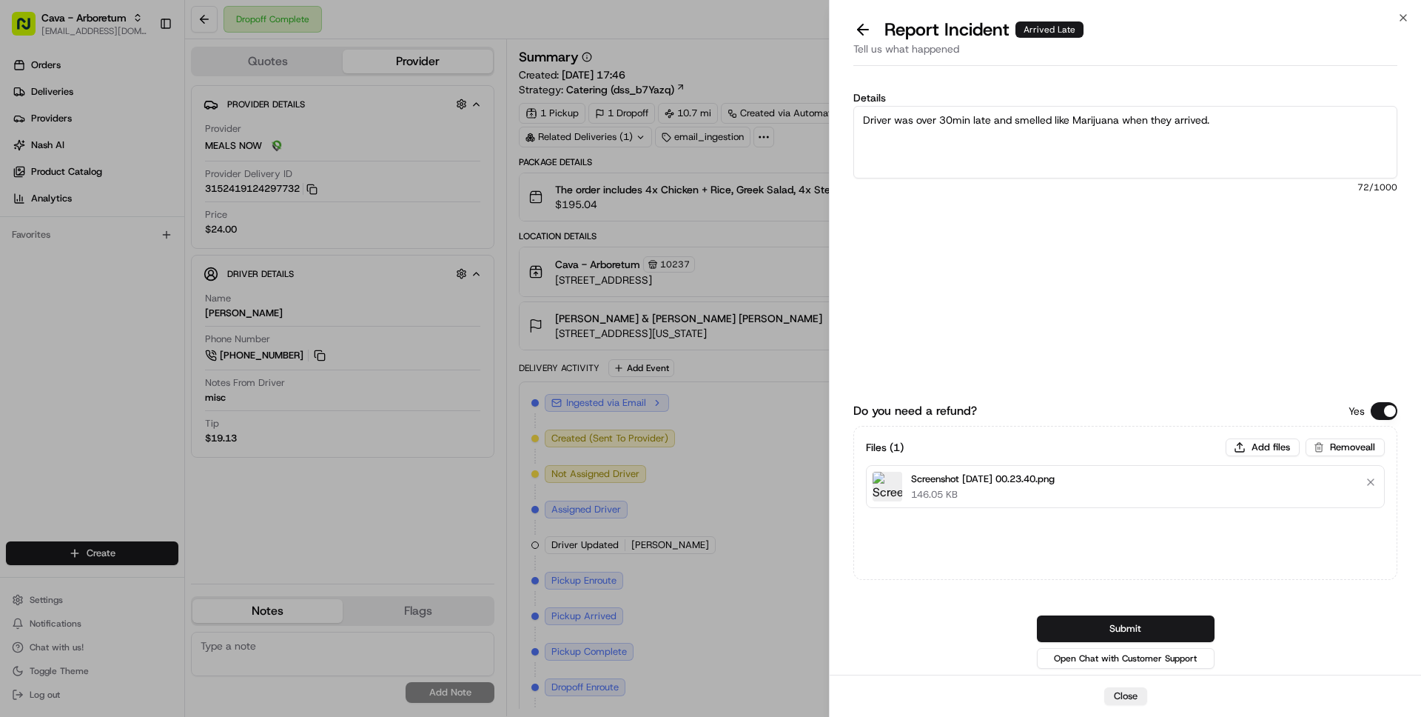
type textarea "Driver was over 30min late and smelled like Marijuana when they arrived."
click at [1118, 630] on button "Submit" at bounding box center [1126, 628] width 178 height 27
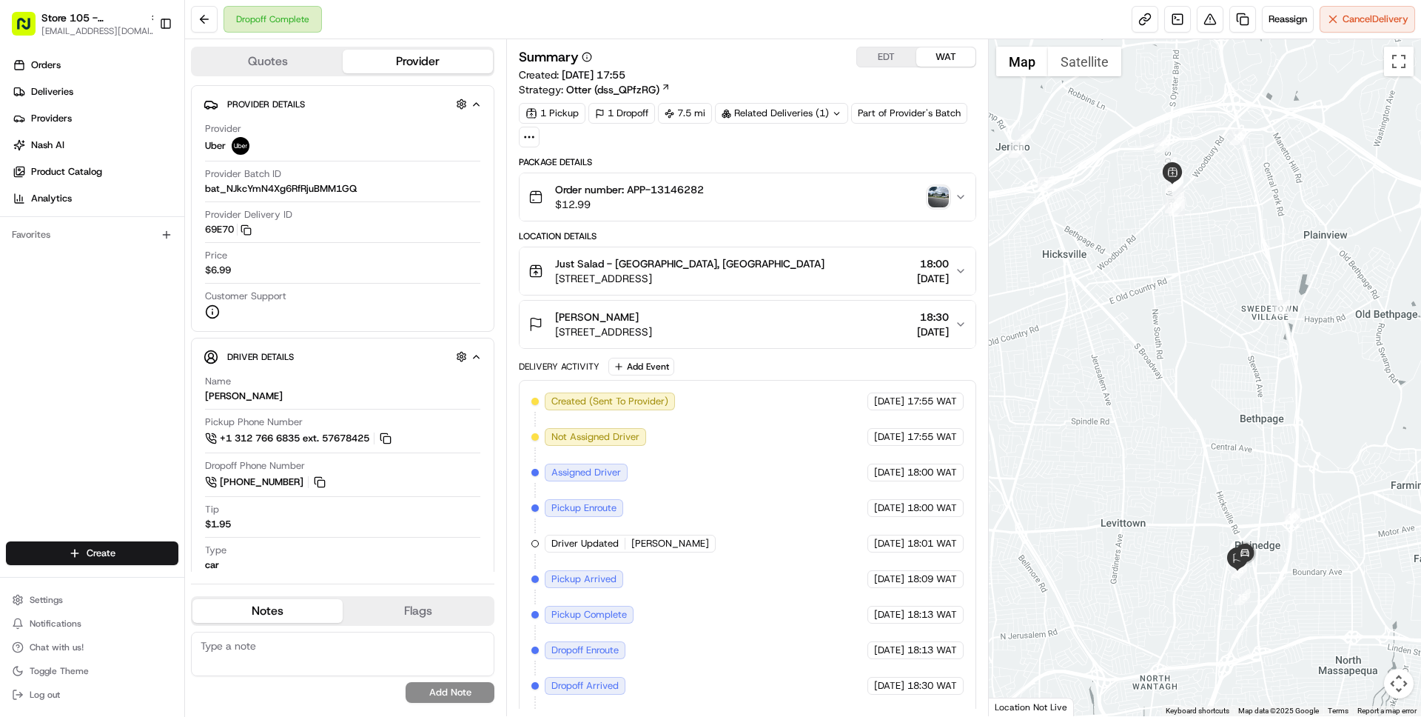
click at [941, 192] on img "button" at bounding box center [938, 197] width 21 height 21
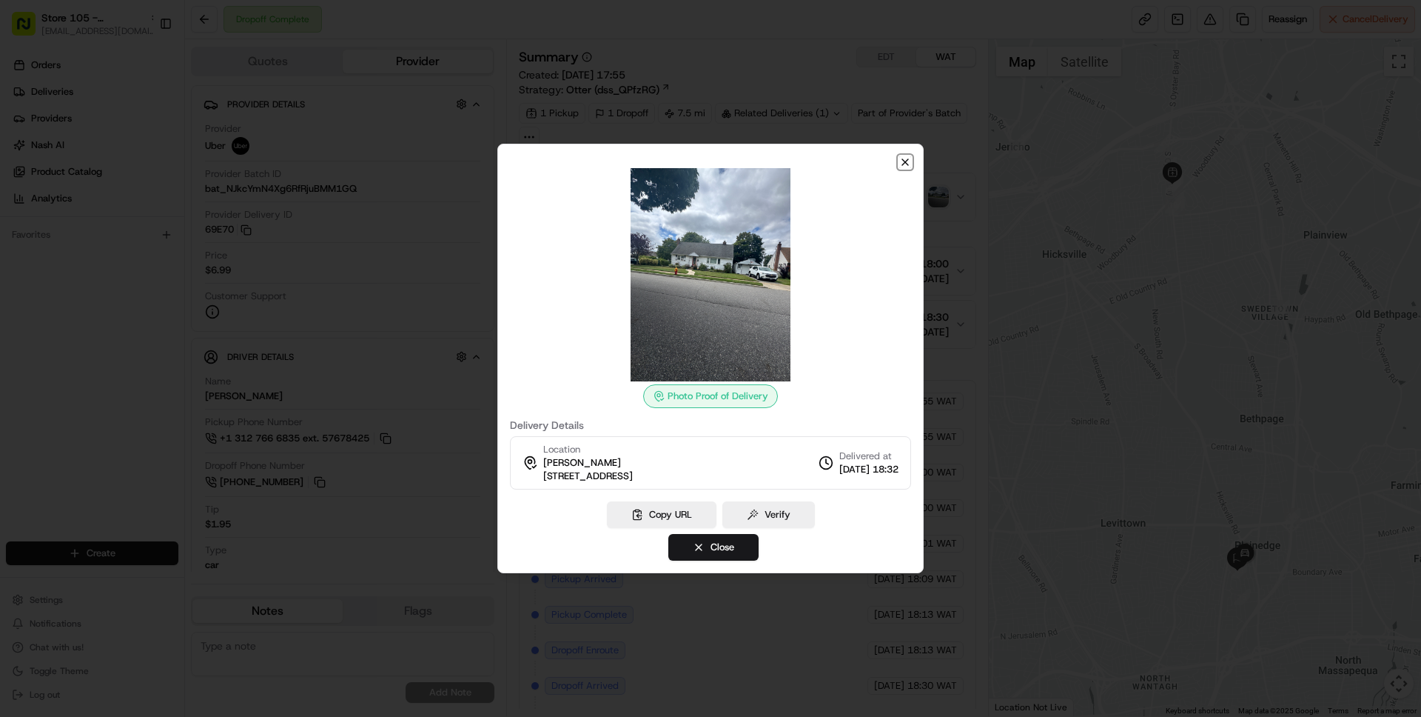
click at [905, 161] on icon "button" at bounding box center [905, 162] width 6 height 6
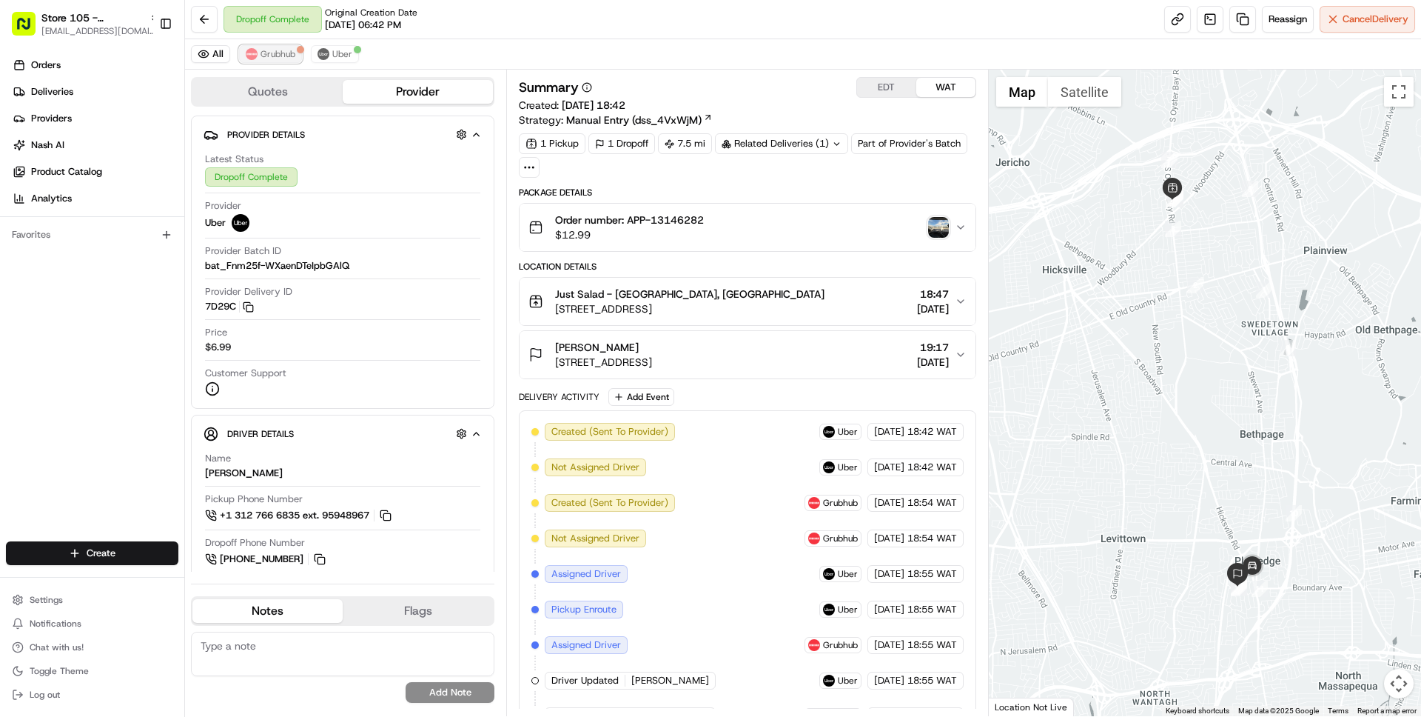
click at [255, 55] on img at bounding box center [252, 54] width 12 height 12
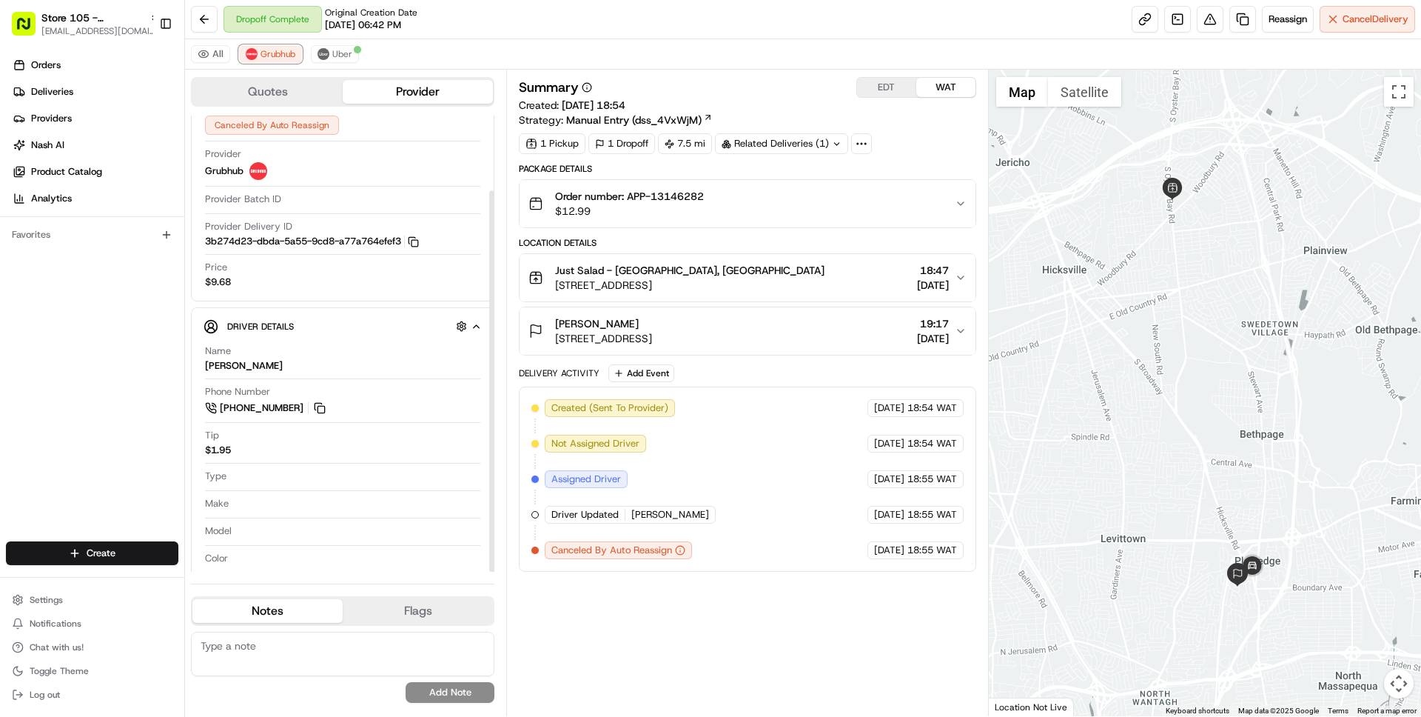
scroll to position [90, 0]
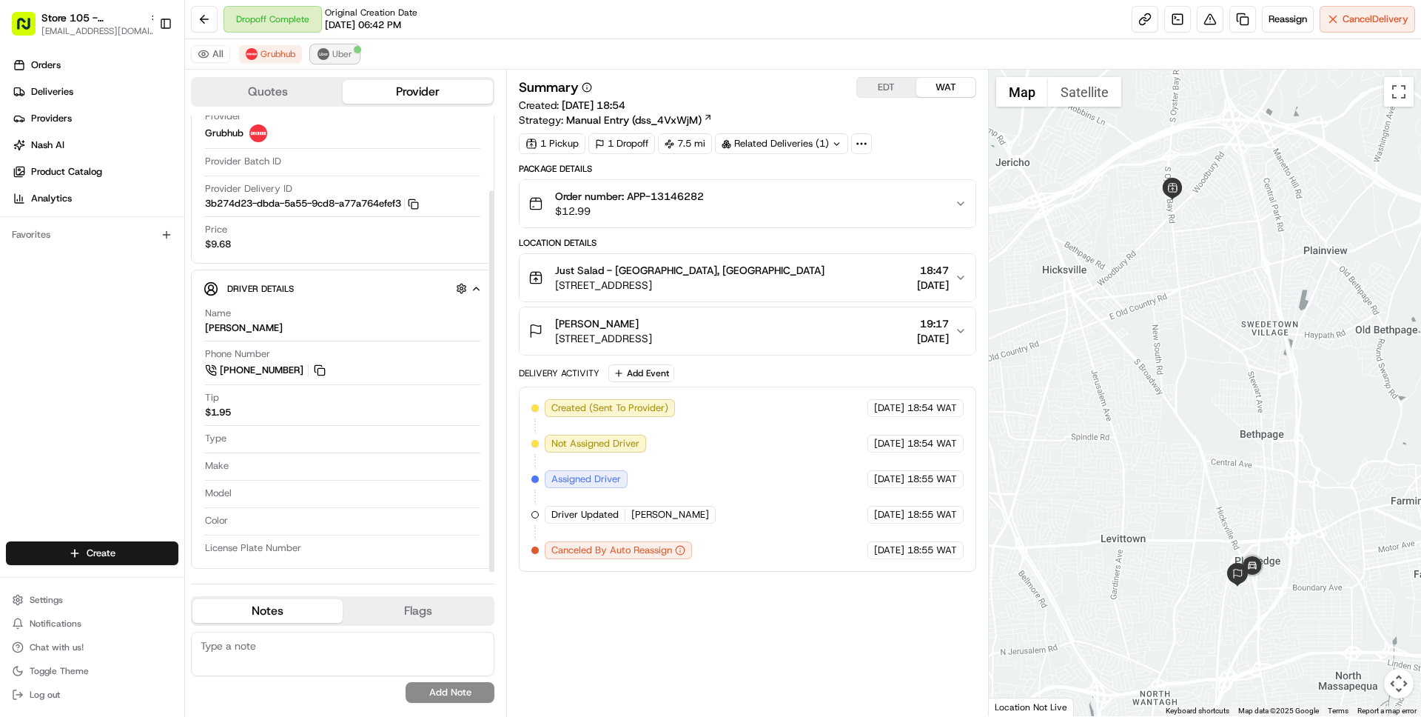
click at [338, 57] on span "Uber" at bounding box center [342, 54] width 20 height 12
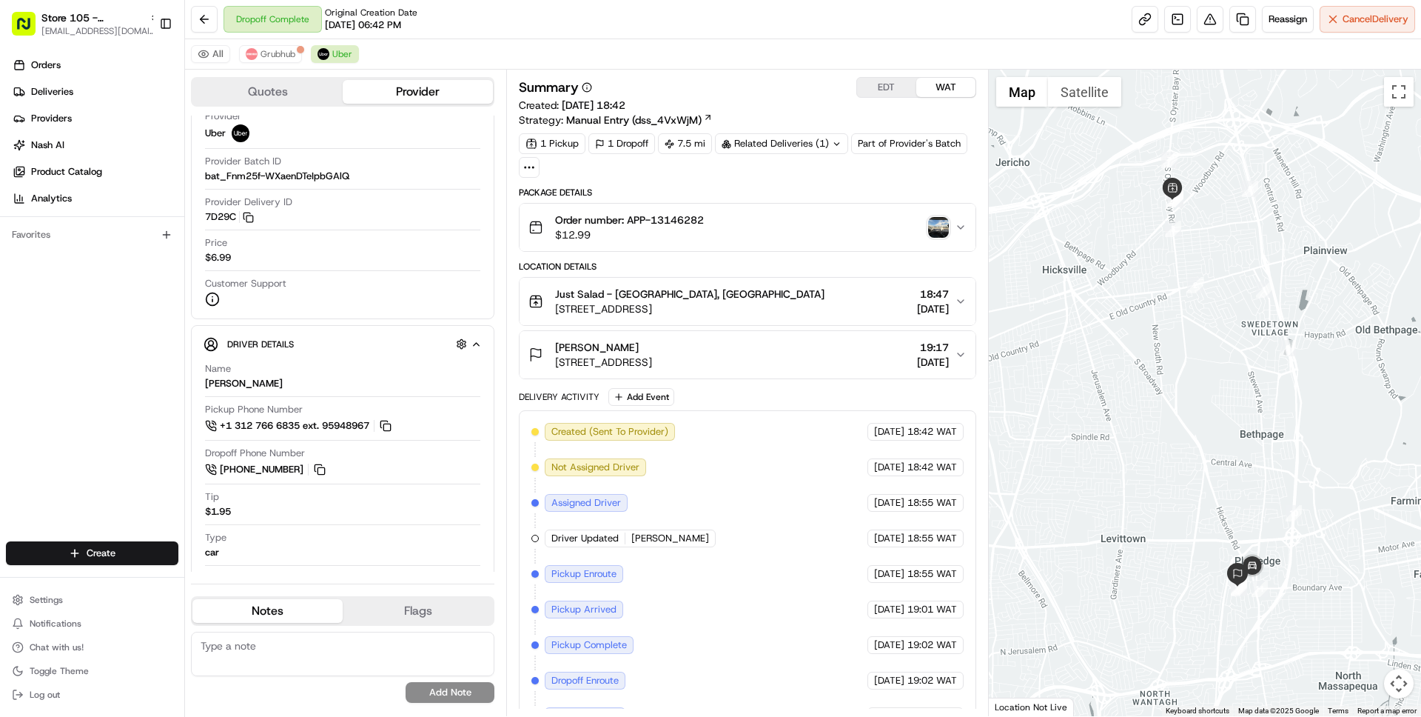
click at [933, 227] on img "button" at bounding box center [938, 227] width 21 height 21
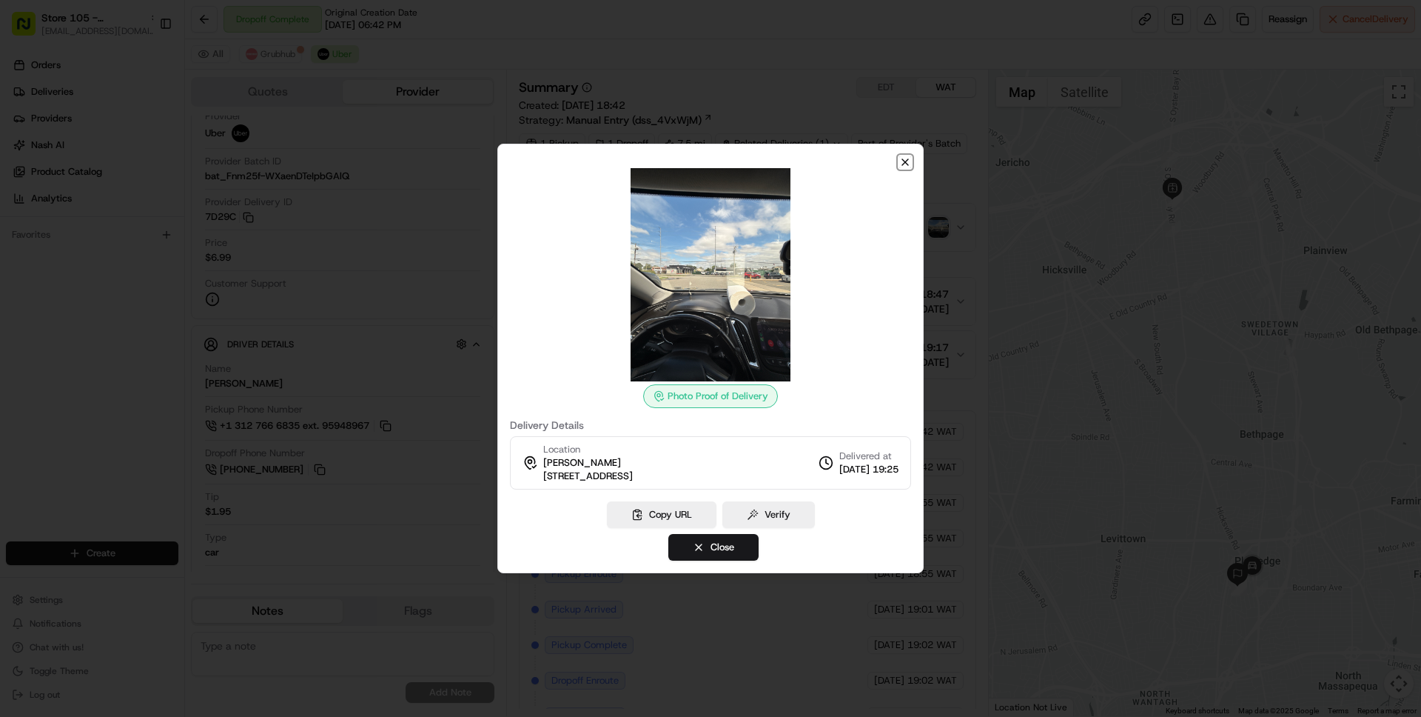
click at [905, 157] on icon "button" at bounding box center [905, 162] width 12 height 12
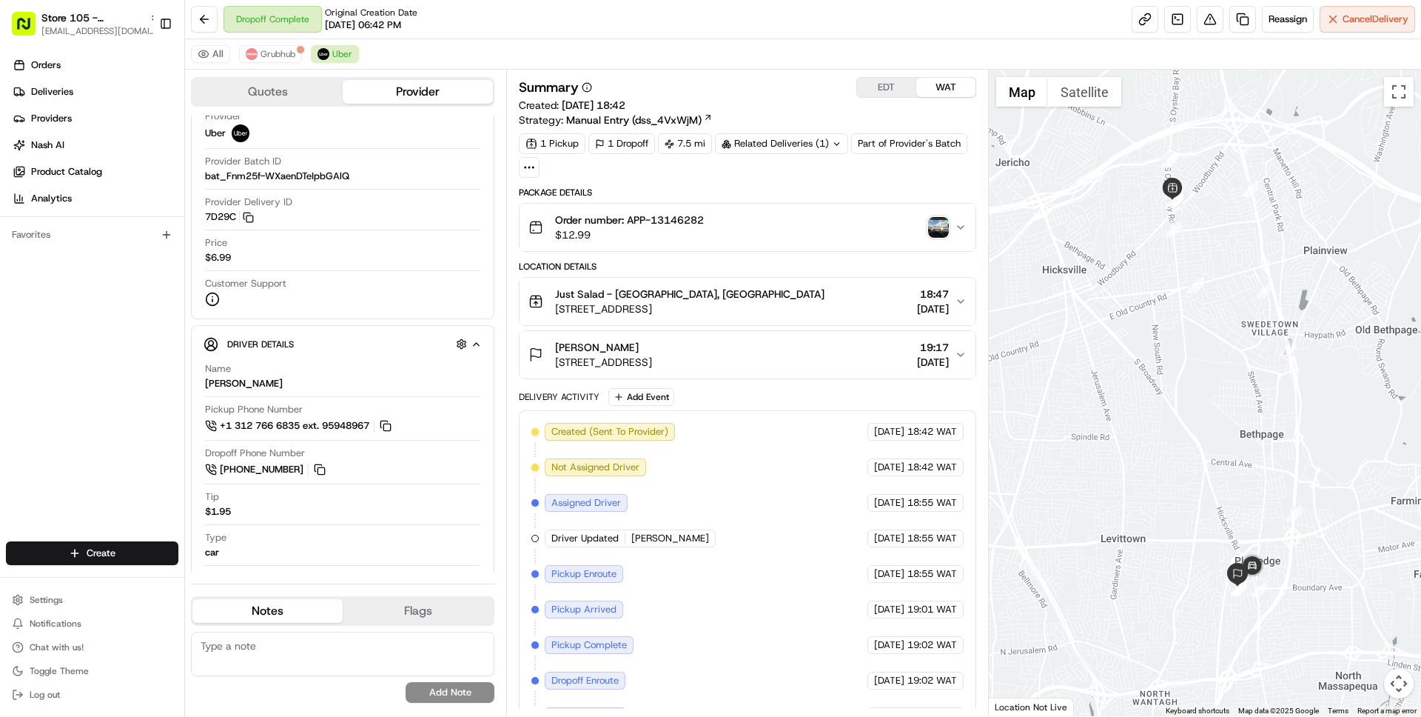
scroll to position [100, 0]
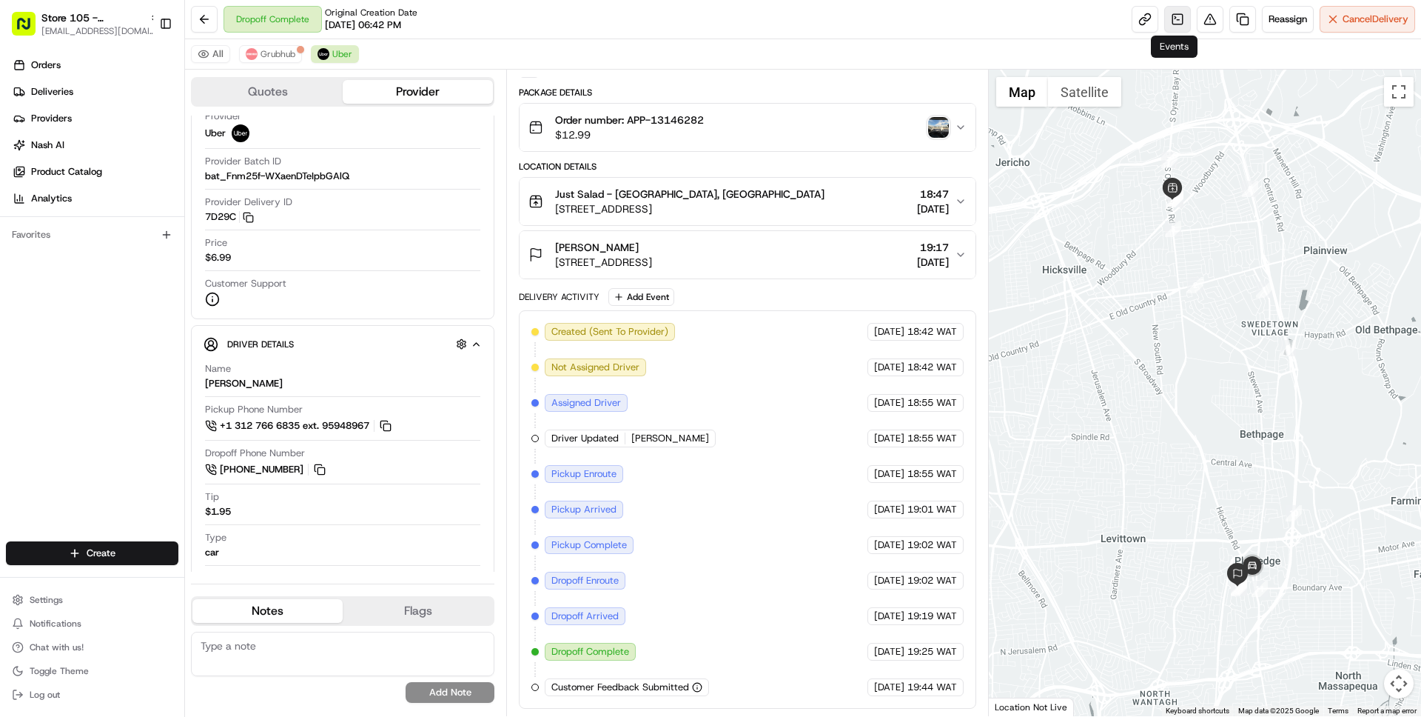
click at [1173, 19] on link at bounding box center [1177, 19] width 27 height 27
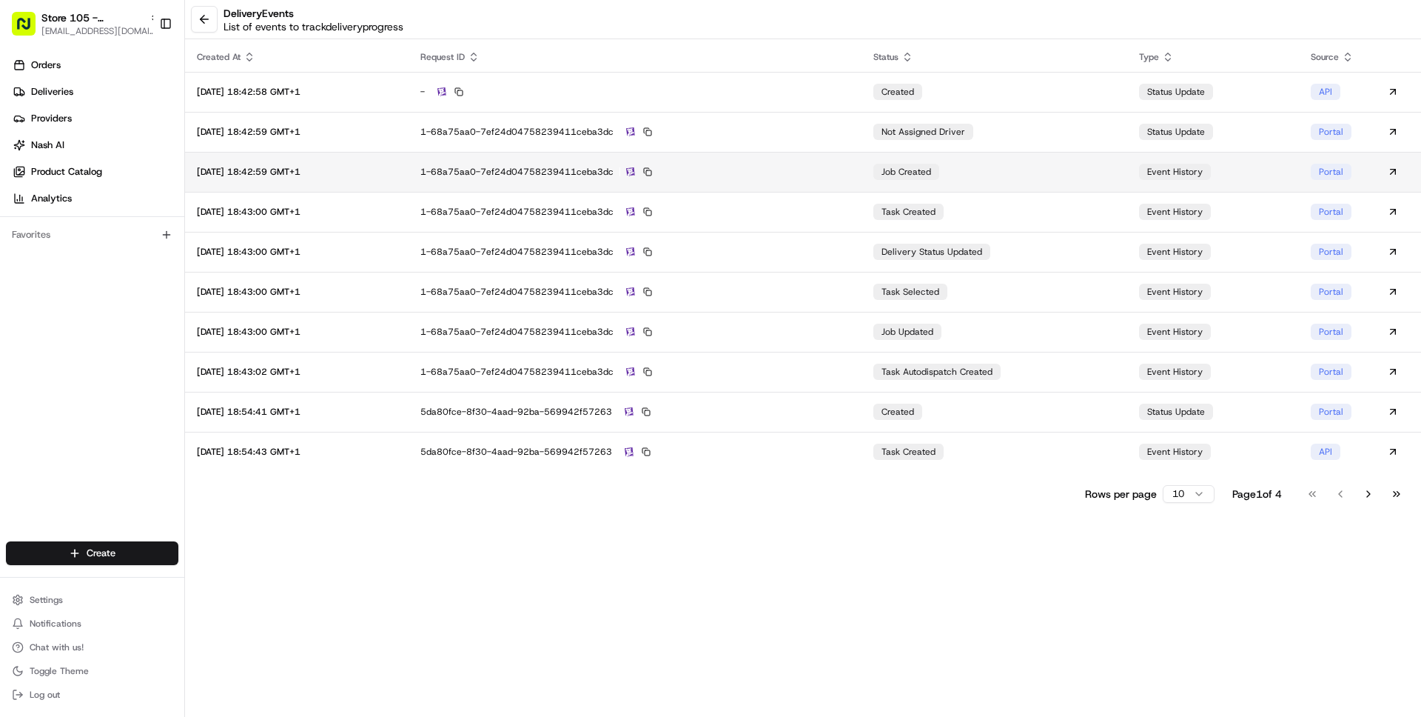
click at [847, 175] on div "1-68a75aa0-7ef24d04758239411ceba3dc" at bounding box center [634, 171] width 429 height 13
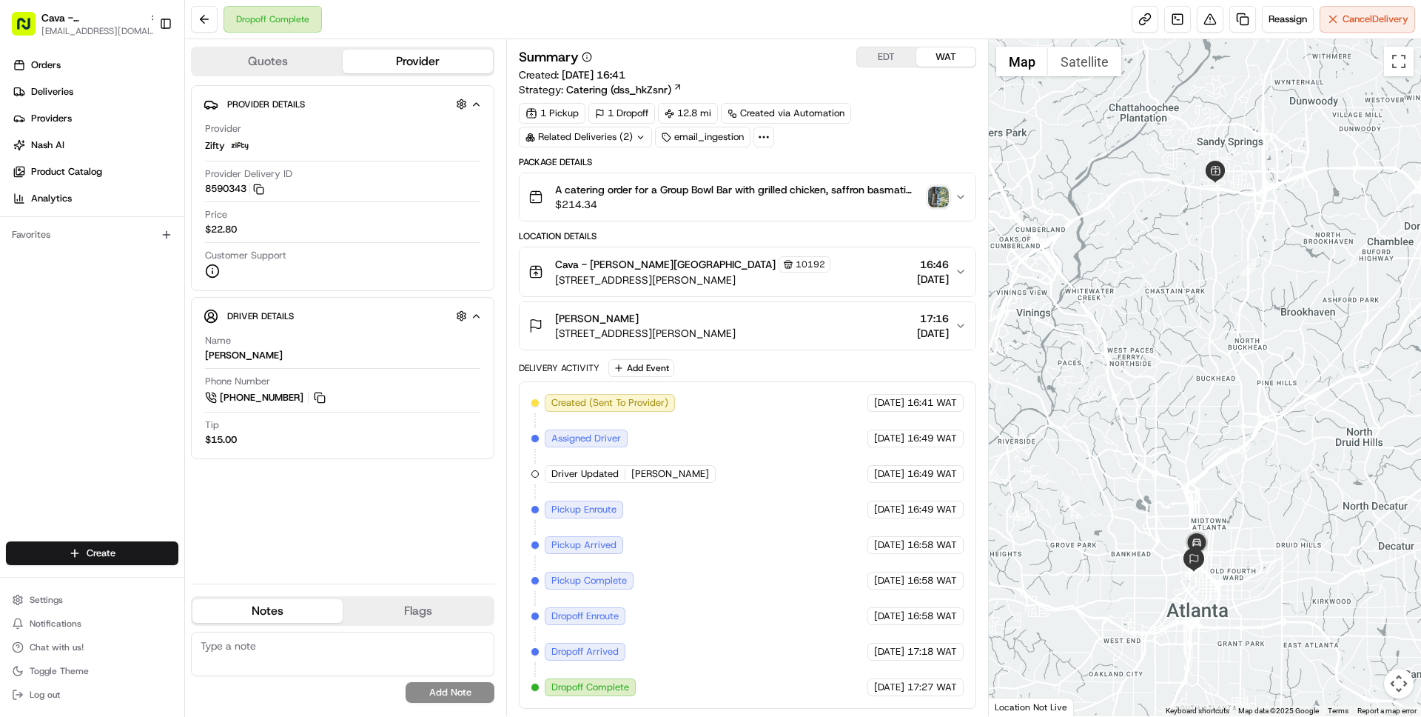
click at [736, 375] on div "Delivery Activity Add Event" at bounding box center [747, 368] width 457 height 18
click at [946, 201] on img "button" at bounding box center [938, 197] width 21 height 21
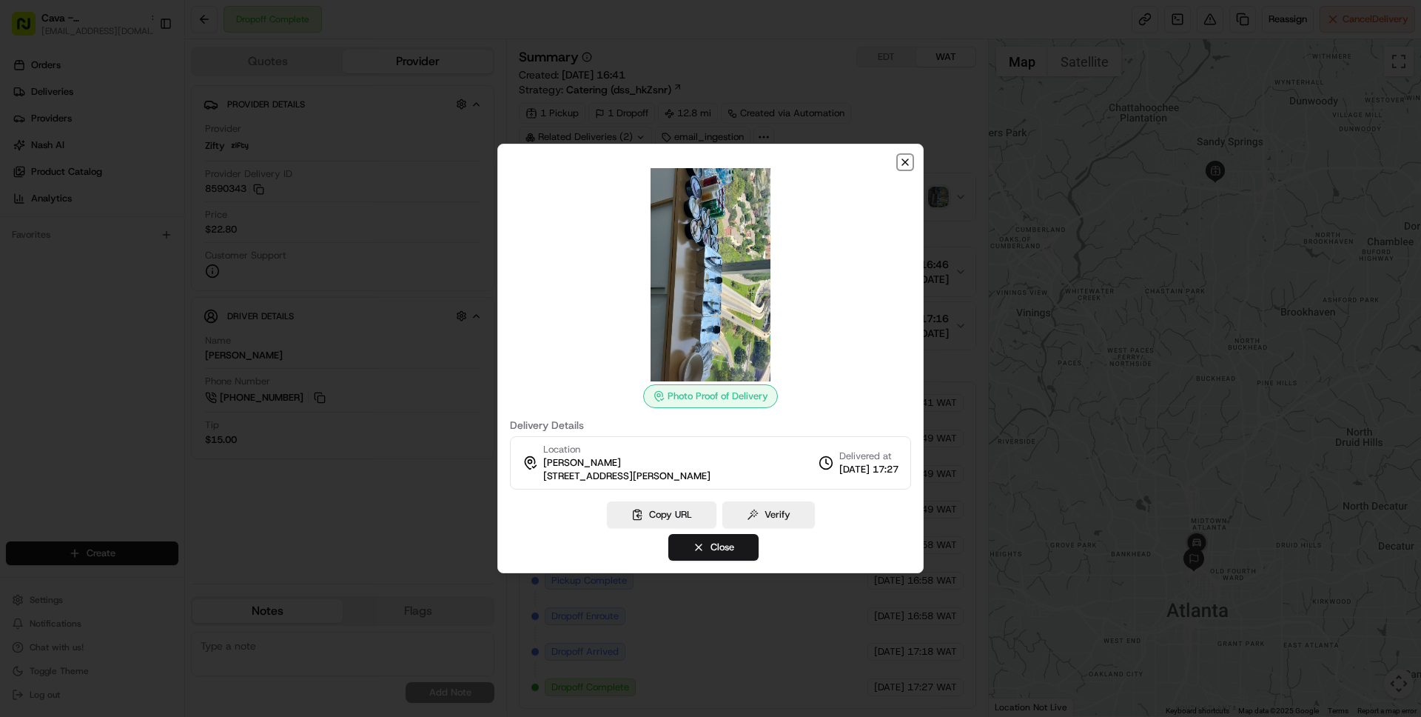
click at [908, 162] on icon "button" at bounding box center [905, 162] width 12 height 12
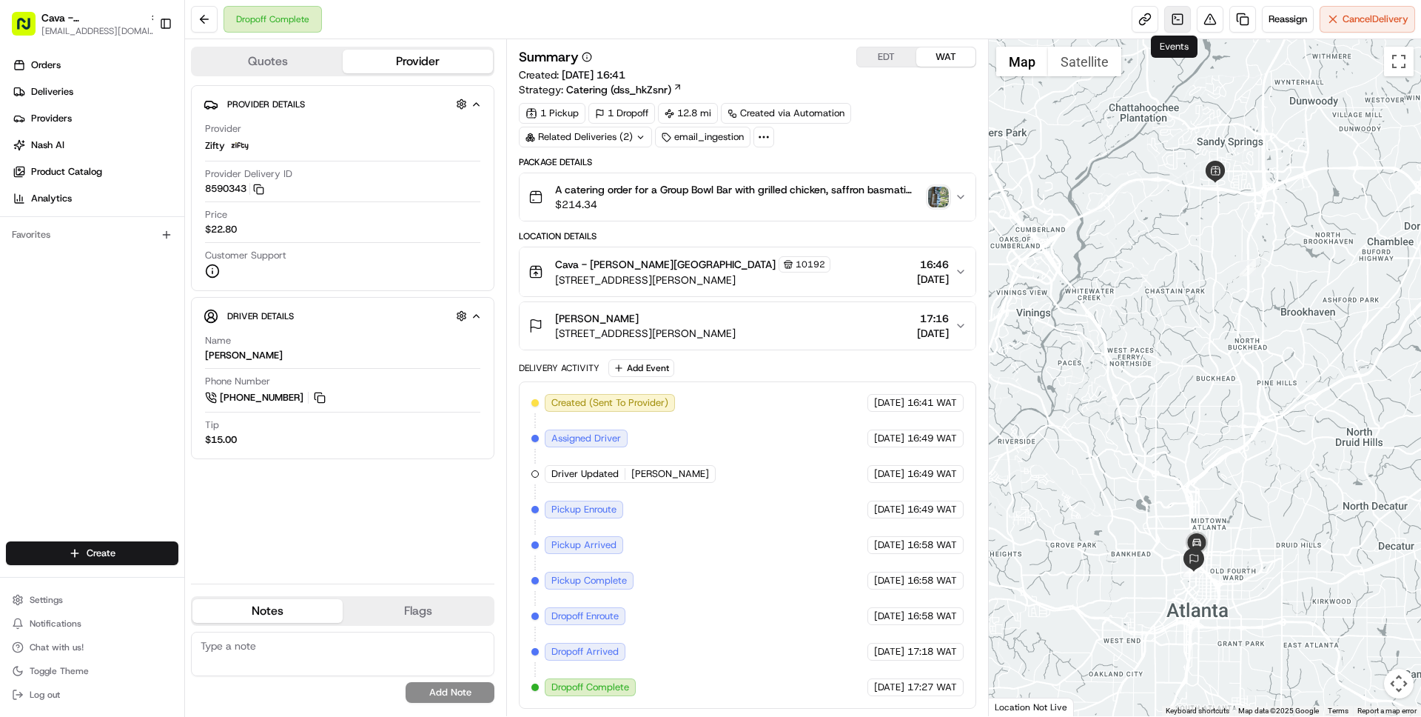
click at [1172, 21] on link at bounding box center [1177, 19] width 27 height 27
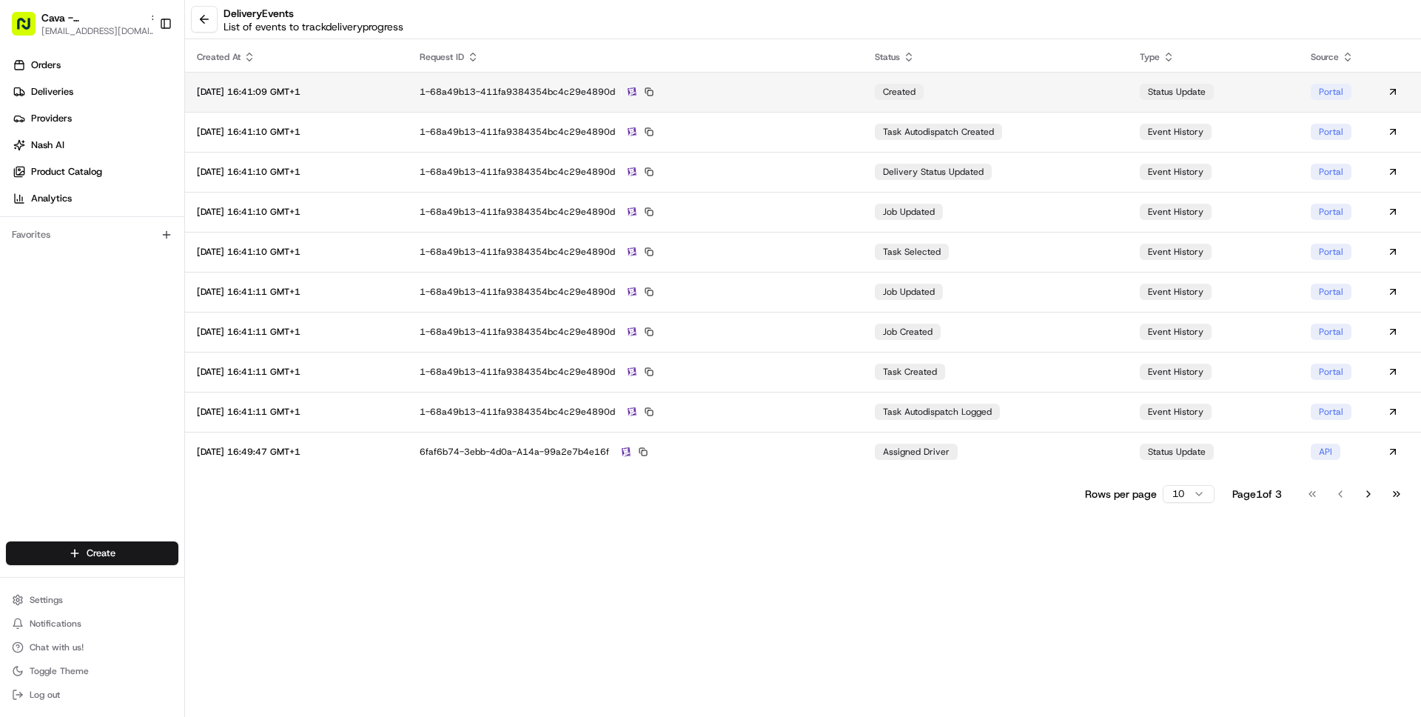
click at [848, 91] on div "1-68a49b13-411fa9384354bc4c29e4890d" at bounding box center [636, 91] width 432 height 13
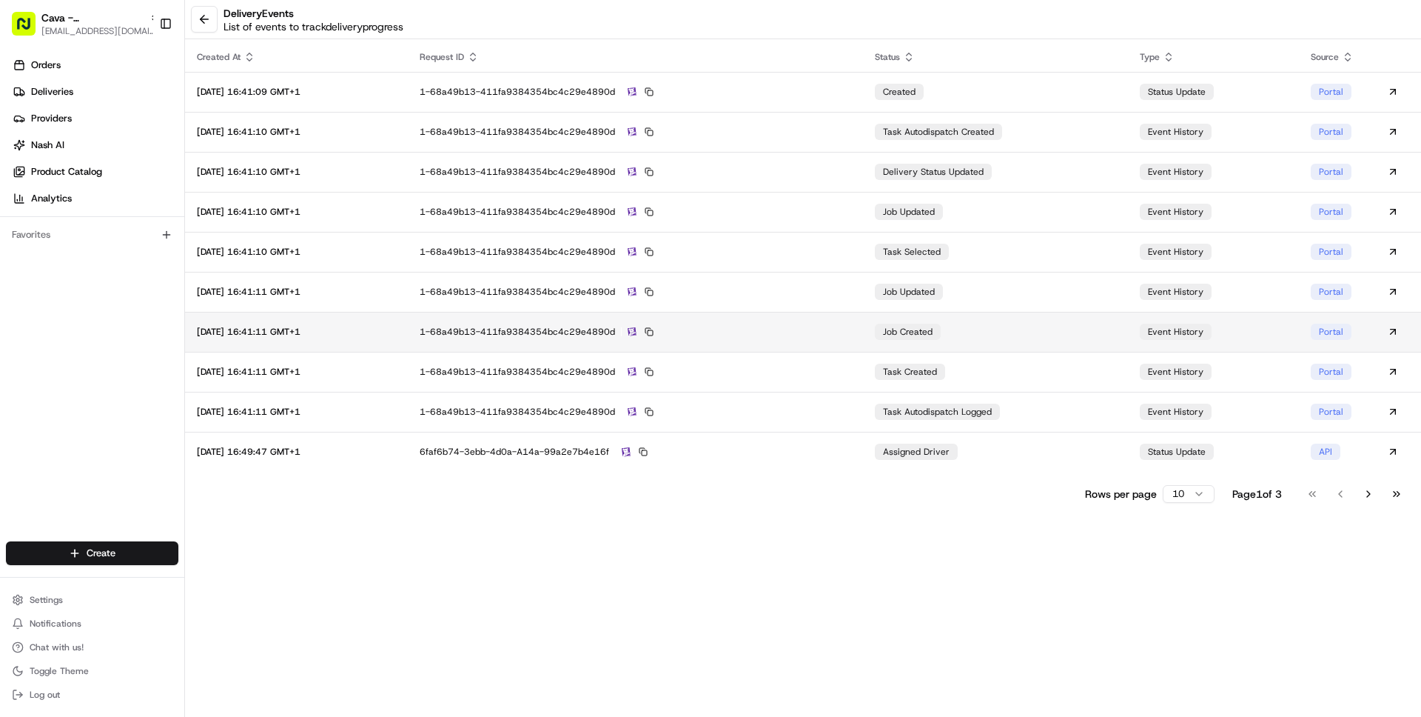
click at [827, 325] on div "1-68a49b13-411fa9384354bc4c29e4890d" at bounding box center [636, 331] width 432 height 13
click at [214, 18] on button at bounding box center [204, 19] width 27 height 27
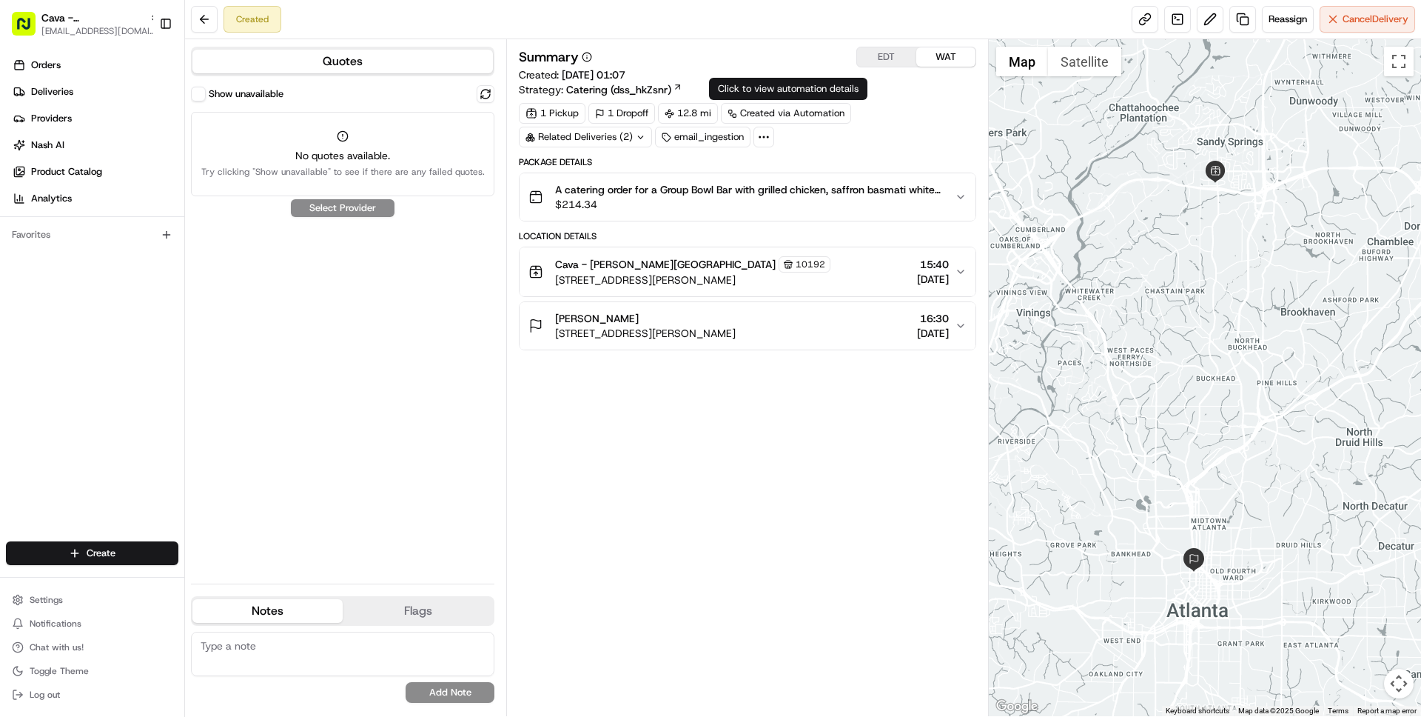
click span "$214.34"
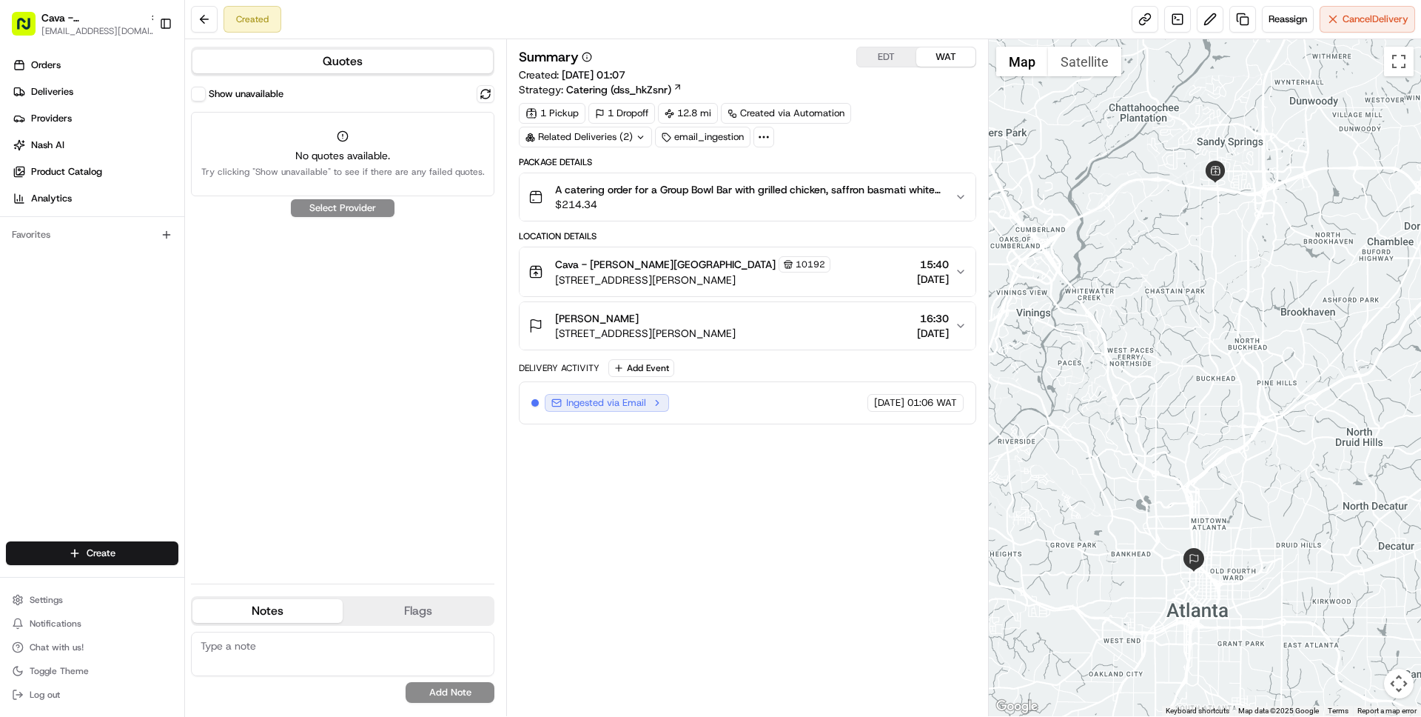
click at [652, 399] on icon "button" at bounding box center [657, 403] width 10 height 10
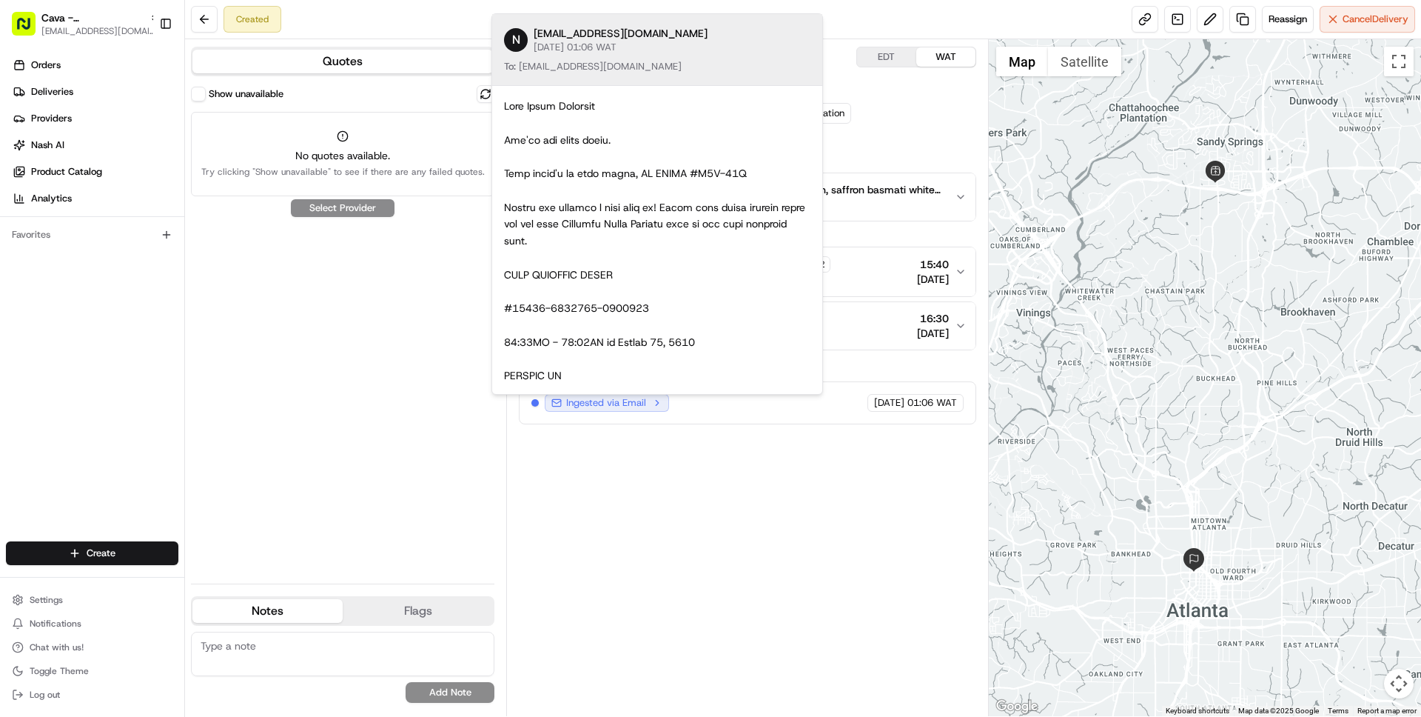
click at [687, 554] on div "Summary EDT WAT Created: 19/08/2025 01:07 Strategy: Catering (dss_hkZsnr) 1 Pic…" at bounding box center [747, 378] width 457 height 662
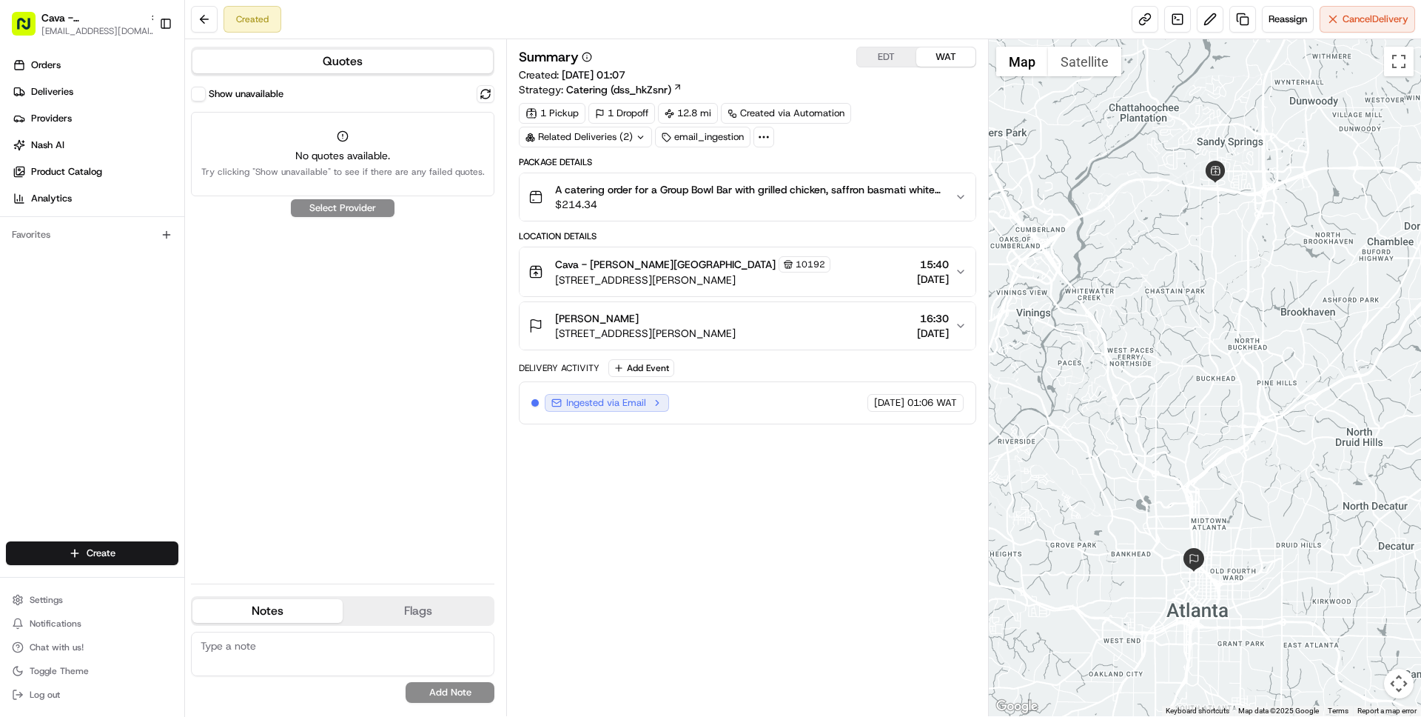
click at [641, 404] on span "Ingested via Email" at bounding box center [606, 402] width 80 height 13
click at [659, 404] on icon "button" at bounding box center [657, 403] width 10 height 10
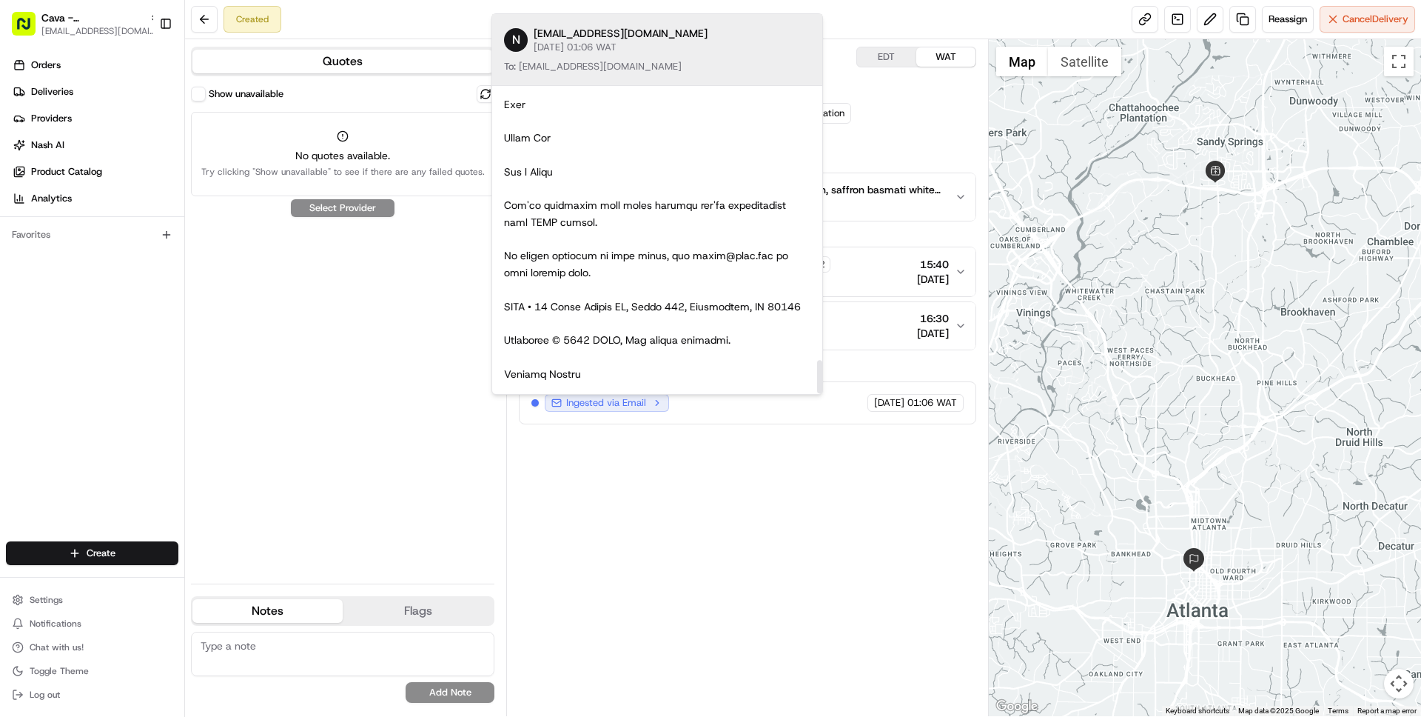
scroll to position [2343, 0]
click at [708, 570] on div "Summary EDT WAT Created: 19/08/2025 01:07 Strategy: Catering (dss_hkZsnr) 1 Pic…" at bounding box center [747, 378] width 457 height 662
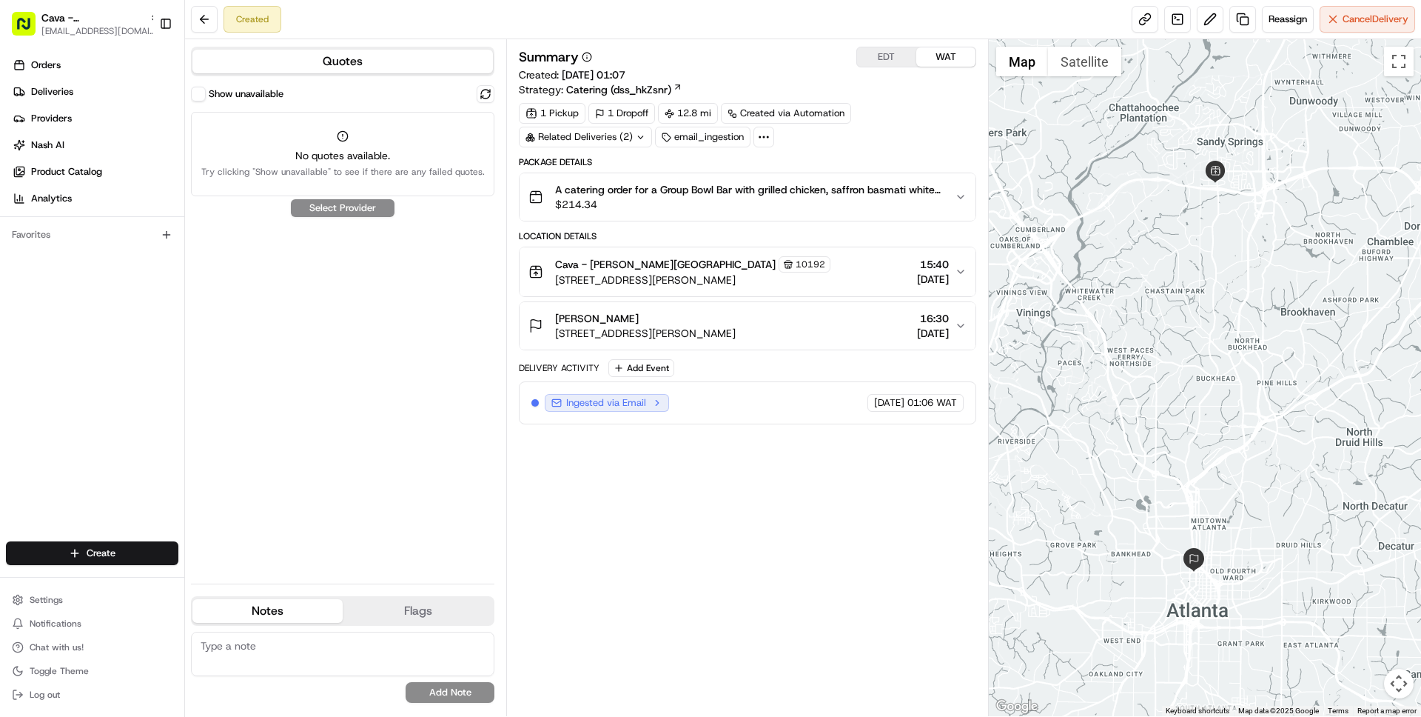
click at [635, 91] on span "Catering (dss_hkZsnr)" at bounding box center [618, 89] width 105 height 15
click at [777, 190] on span "A catering order for a Group Bowl Bar with grilled chicken, saffron basmati whi…" at bounding box center [748, 189] width 387 height 15
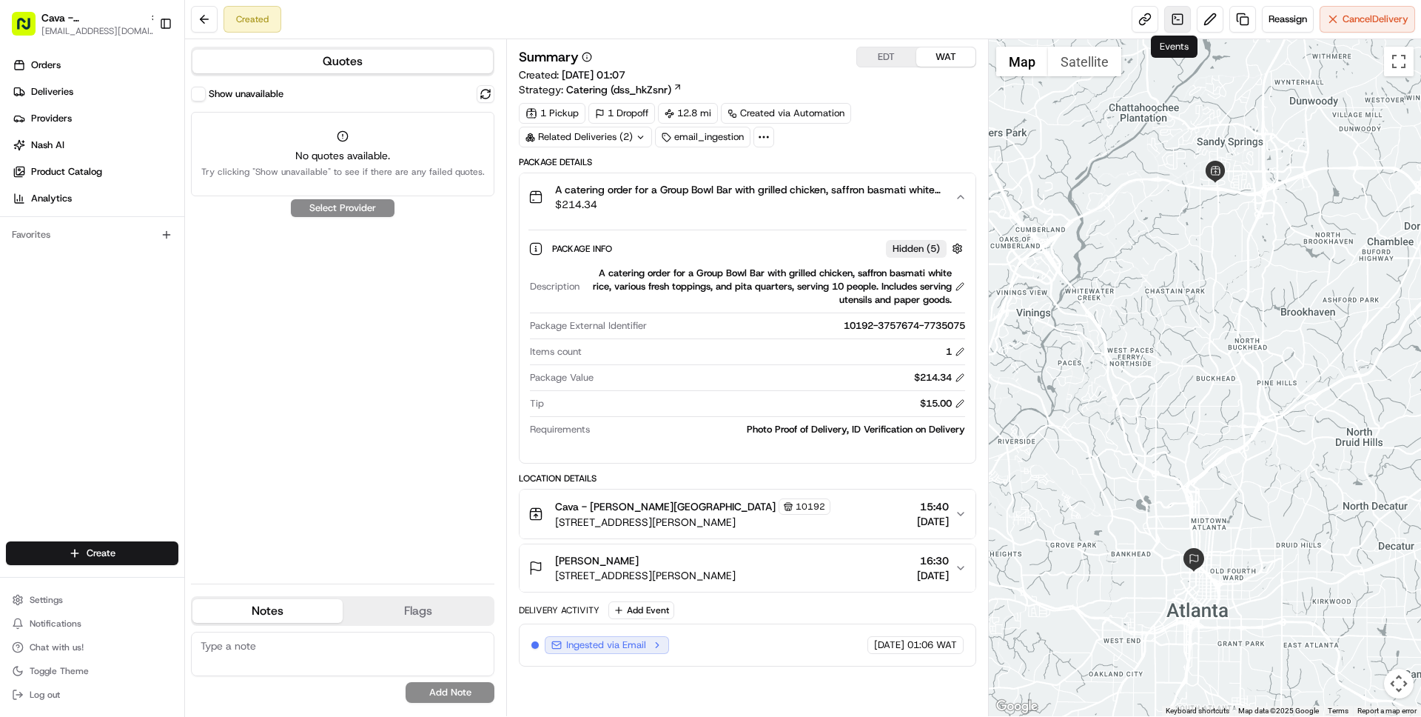
click at [1167, 16] on link at bounding box center [1177, 19] width 27 height 27
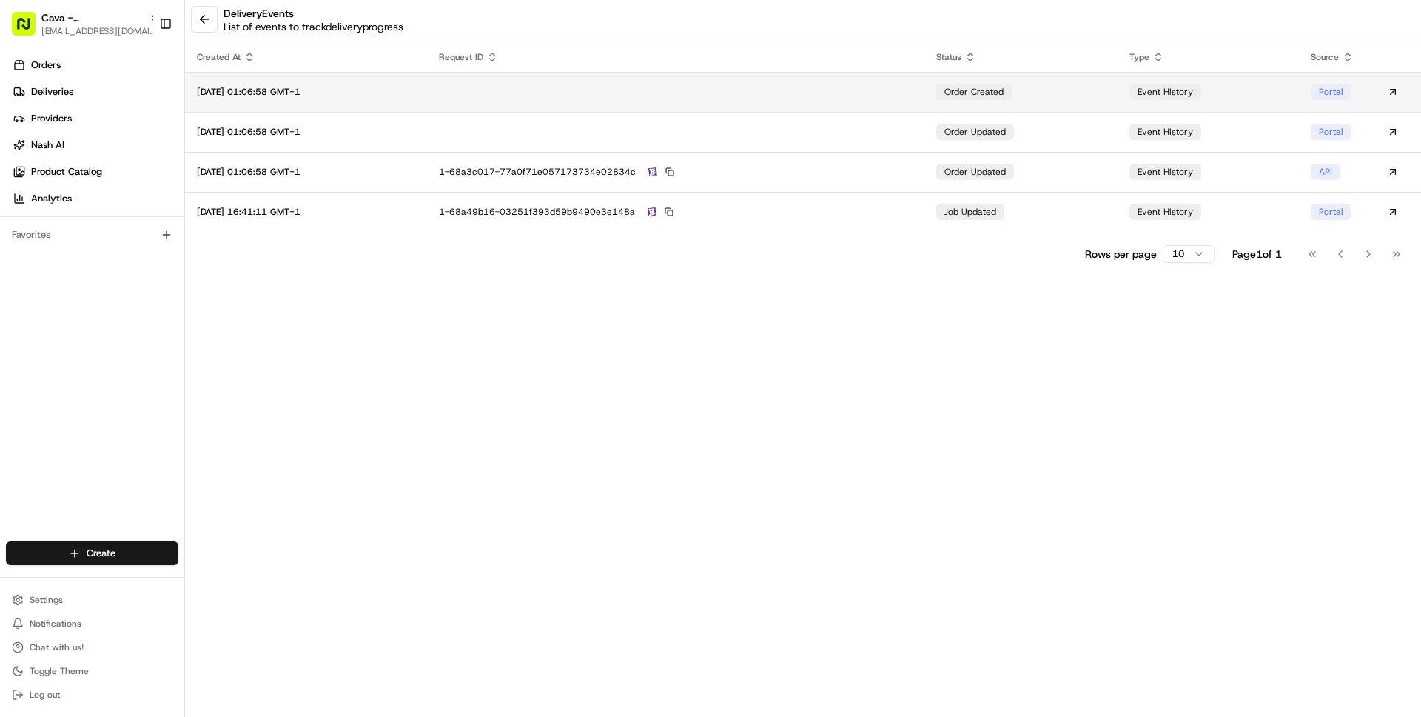
click at [899, 86] on td at bounding box center [675, 92] width 497 height 40
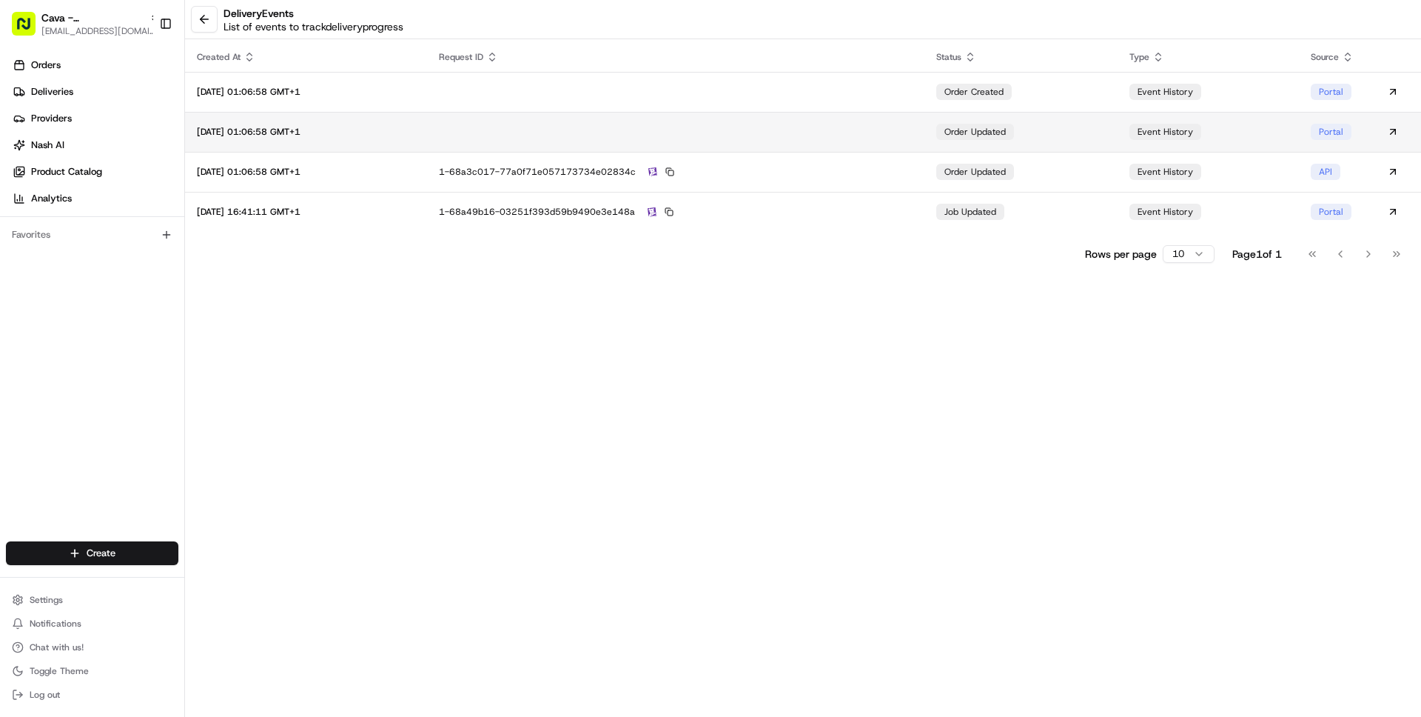
click at [885, 131] on td at bounding box center [675, 132] width 497 height 40
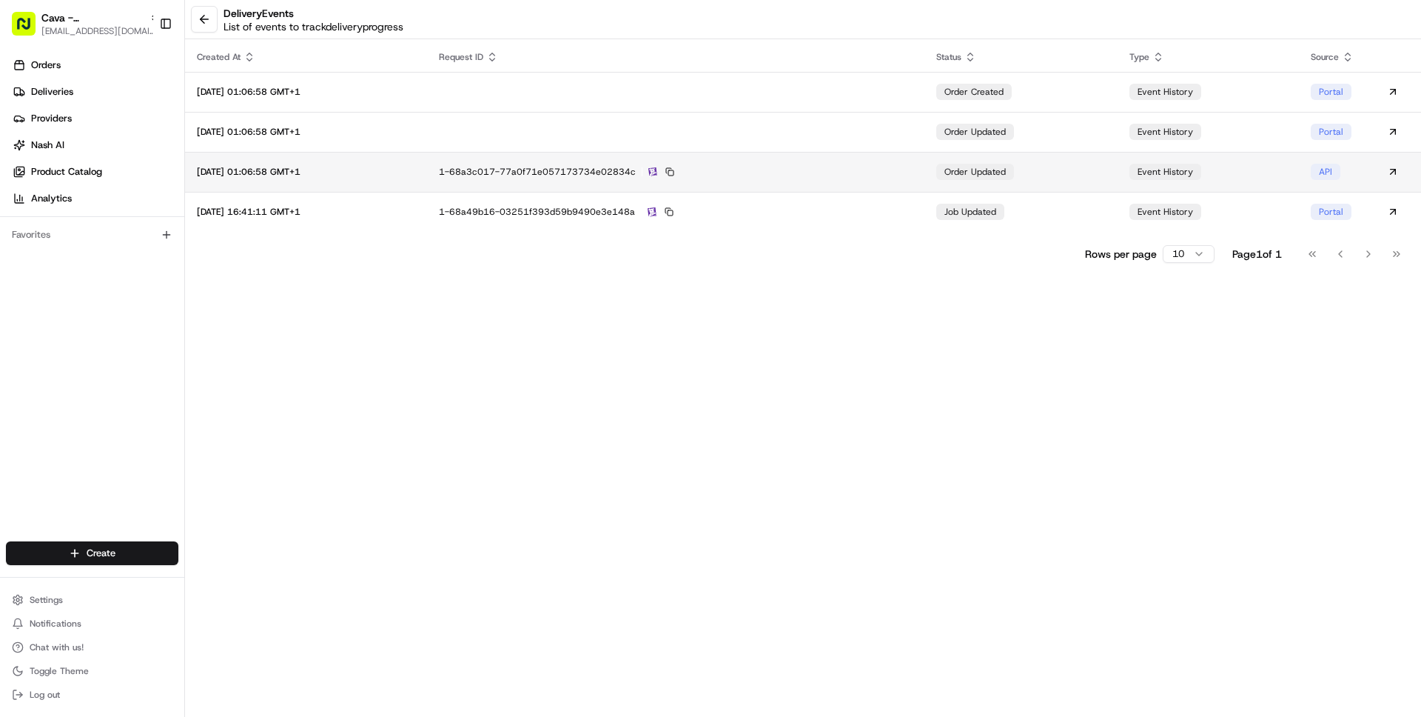
click at [875, 169] on div "1-68a3c017-77a0f71e057173734e02834c" at bounding box center [676, 171] width 474 height 13
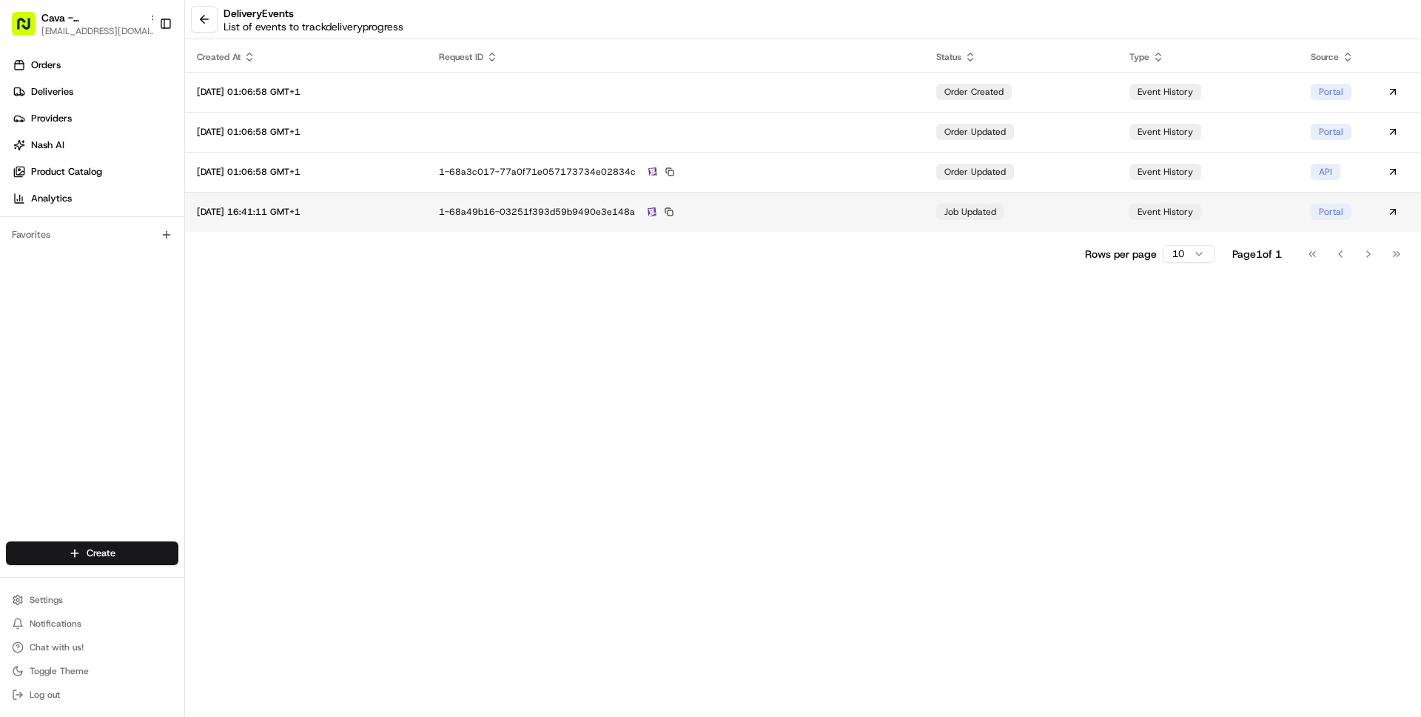
click at [779, 222] on td "1-68a49b16-03251f393d59b9490e3e148a" at bounding box center [675, 212] width 497 height 40
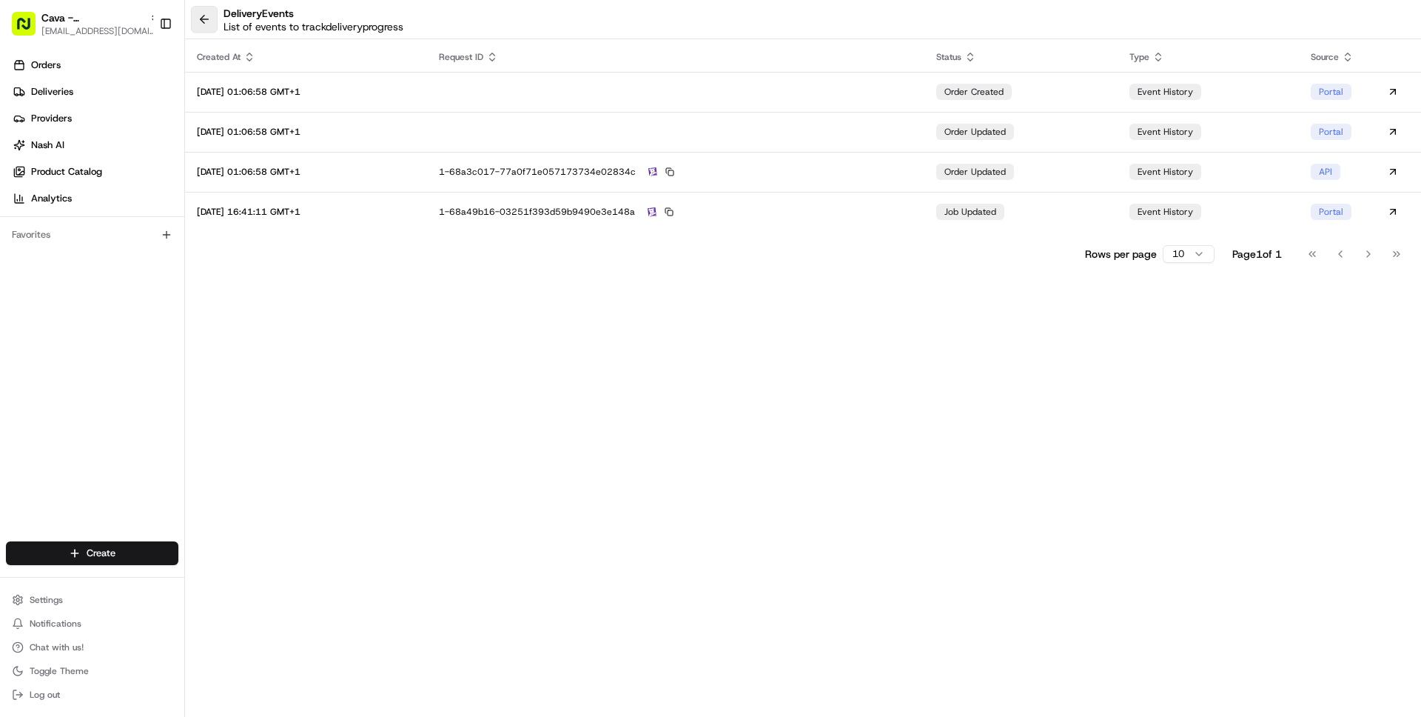
click at [200, 21] on button at bounding box center [204, 19] width 27 height 27
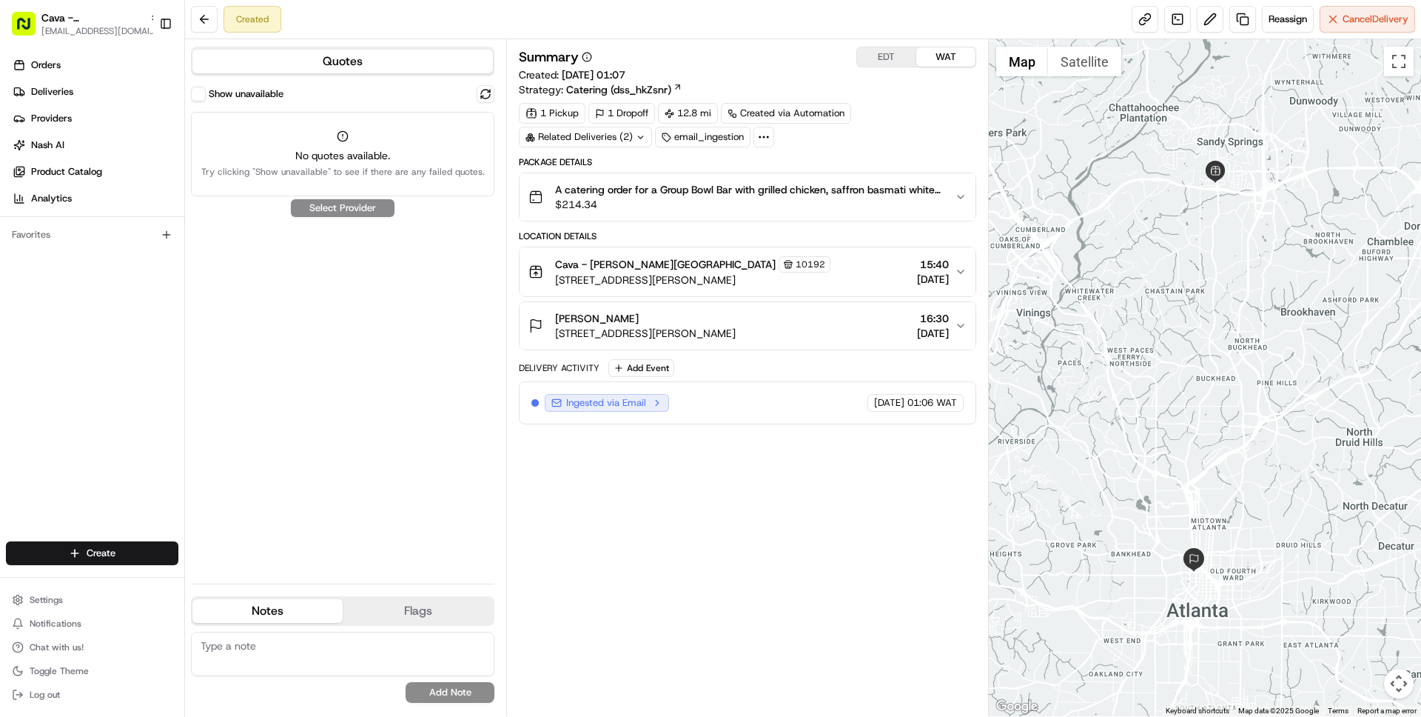
click at [647, 194] on span "A catering order for a Group Bowl Bar with grilled chicken, saffron basmati whi…" at bounding box center [748, 189] width 387 height 15
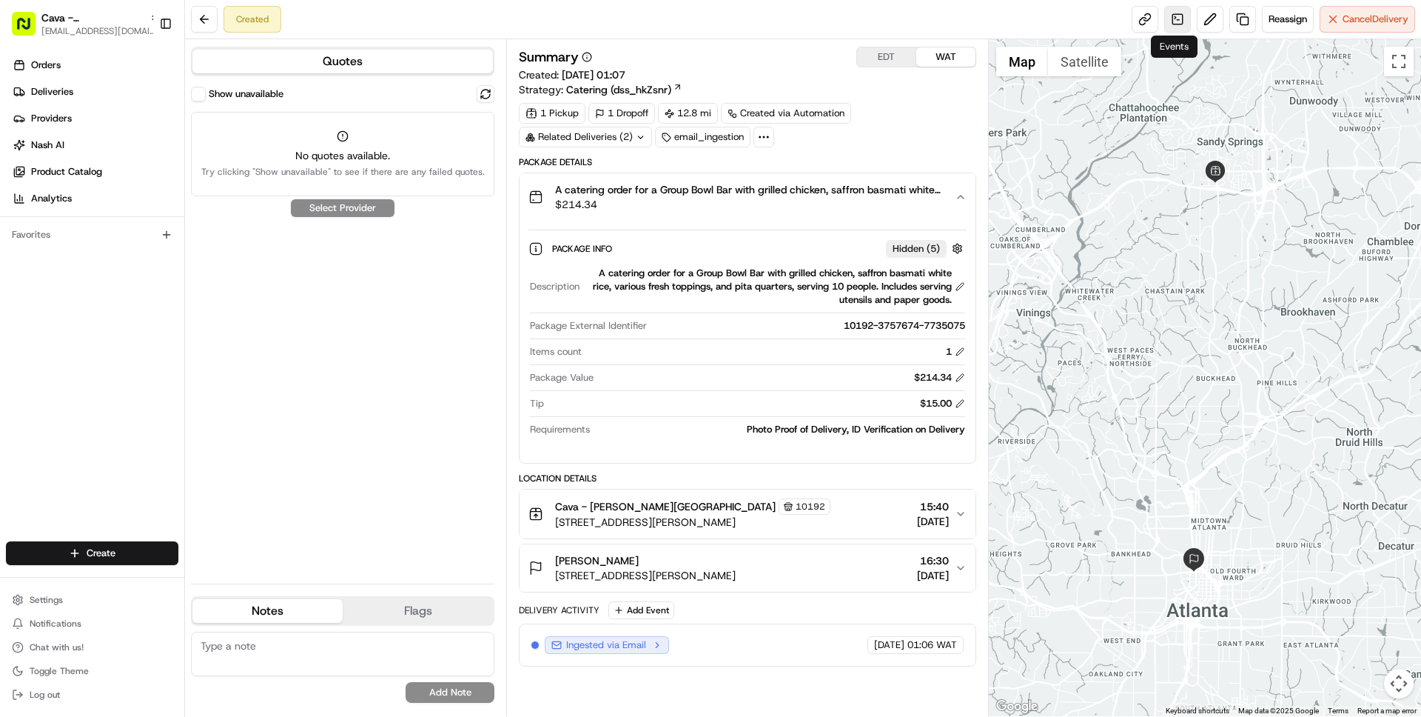
click at [1175, 24] on link at bounding box center [1177, 19] width 27 height 27
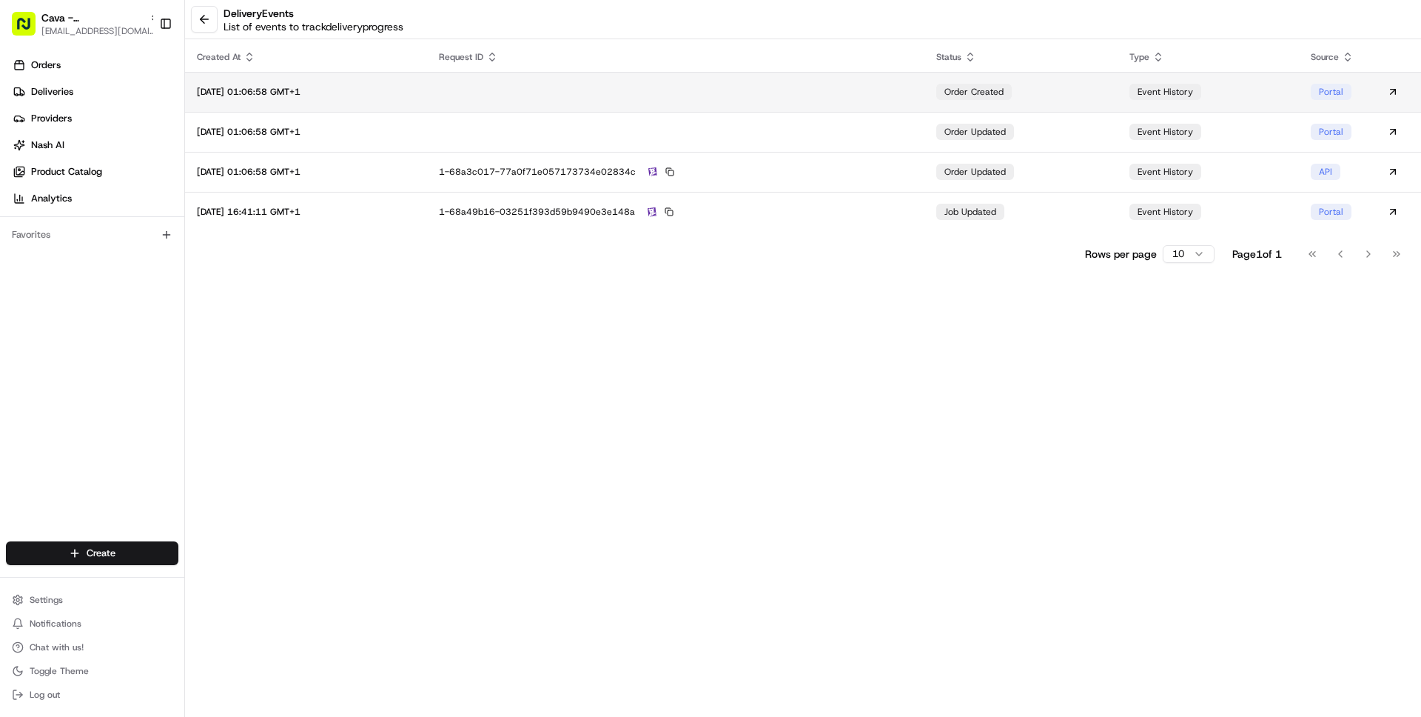
click at [1100, 82] on td "order created" at bounding box center [1021, 92] width 193 height 40
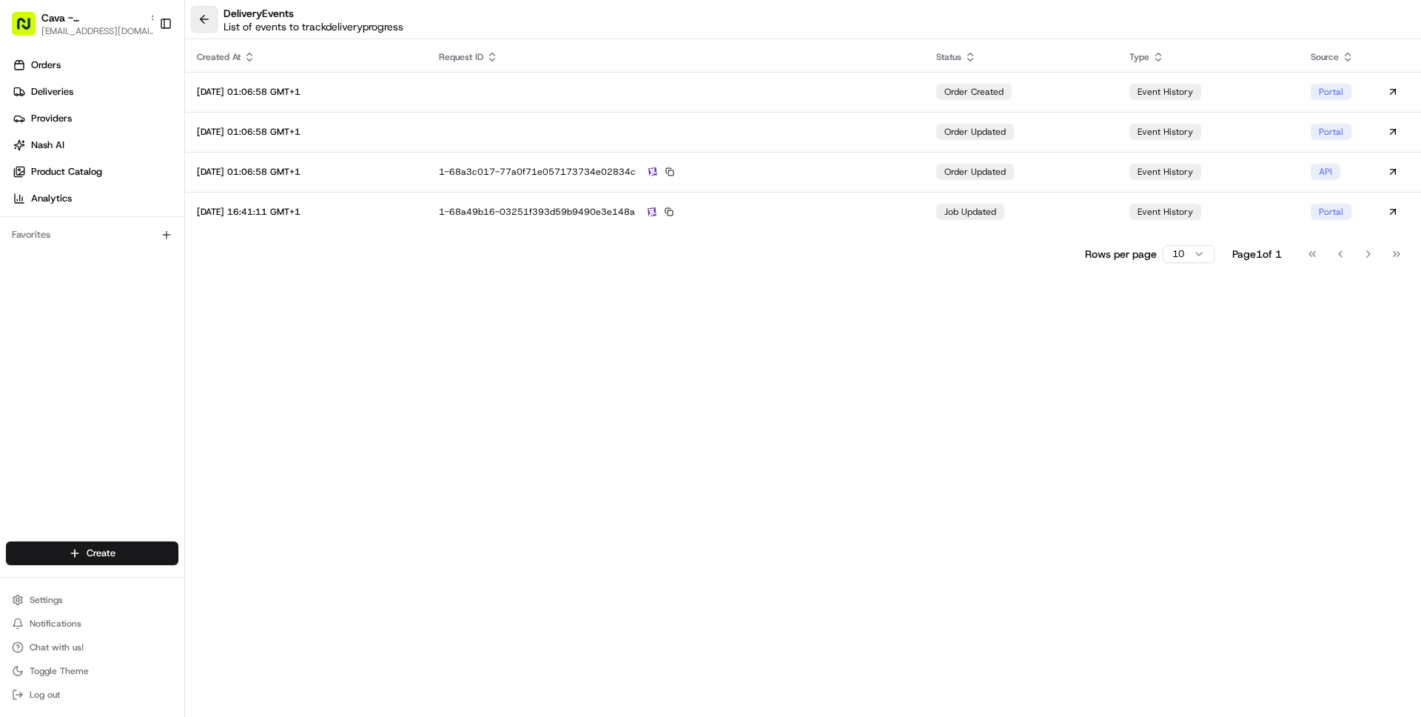
click at [213, 20] on button at bounding box center [204, 19] width 27 height 27
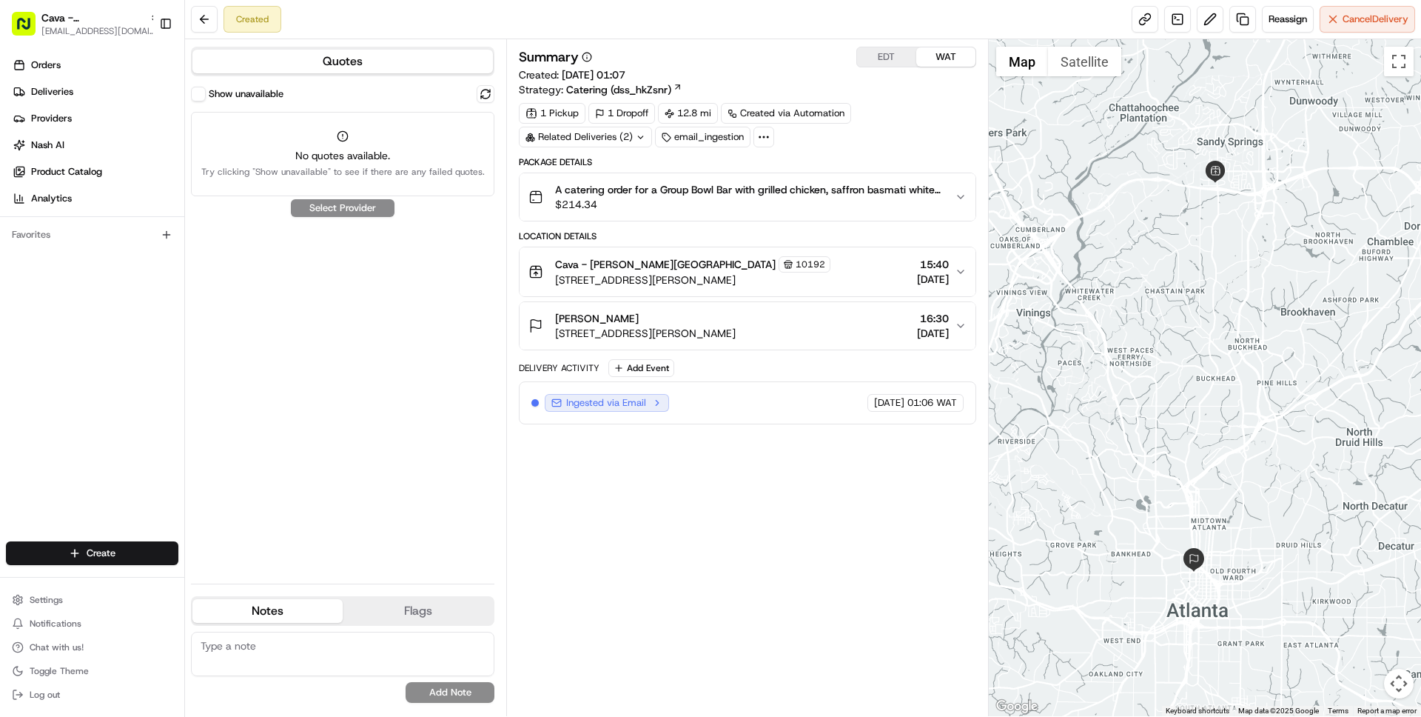
click at [568, 124] on div "1 Pickup 1 Dropoff 12.8 mi Created via Automation Related Deliveries (2) email_…" at bounding box center [747, 125] width 457 height 44
click at [568, 141] on div "Related Deliveries (2)" at bounding box center [585, 137] width 133 height 21
click at [598, 172] on span "ord_d9HVjHK8yGA4CjSDRgYJPA" at bounding box center [618, 170] width 147 height 13
click at [768, 195] on span "A catering order for a Group Bowl Bar with grilled chicken, saffron basmati whi…" at bounding box center [748, 189] width 387 height 15
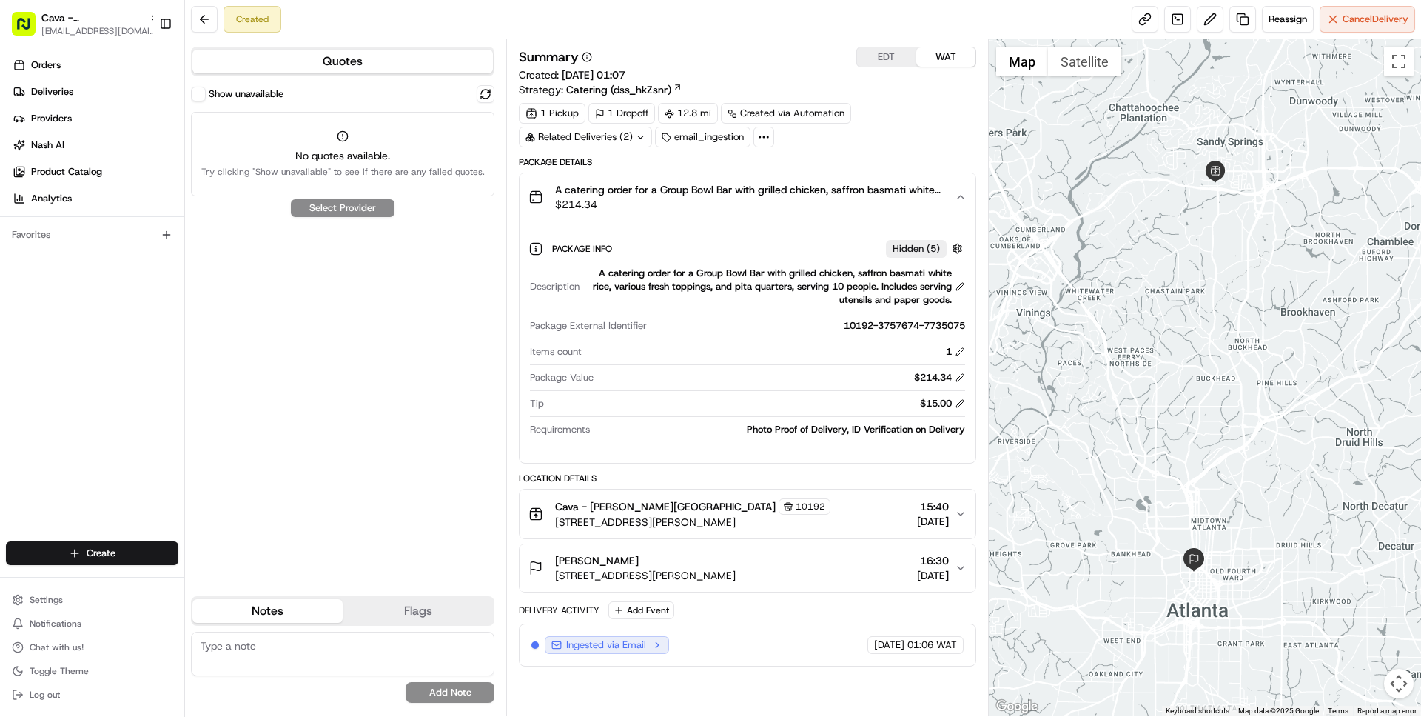
click at [856, 430] on div "Photo Proof of Delivery, ID Verification on Delivery" at bounding box center [780, 429] width 369 height 13
drag, startPoint x: 856, startPoint y: 430, endPoint x: 954, endPoint y: 422, distance: 98.0
click at [954, 423] on div "Photo Proof of Delivery, ID Verification on Delivery" at bounding box center [780, 429] width 369 height 13
copy div "ID Verification on Delivery"
click at [916, 201] on span "$214.34" at bounding box center [748, 204] width 387 height 15
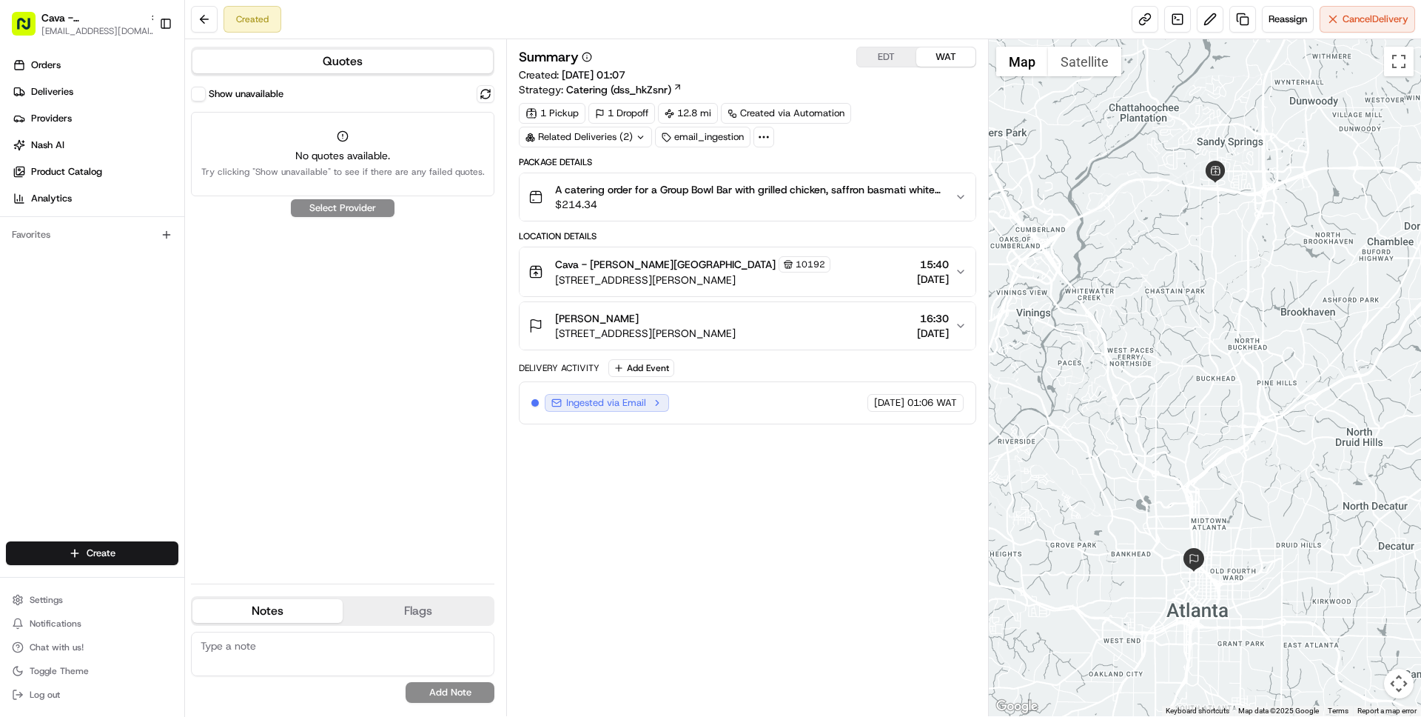
click at [863, 313] on div "EY Andraya Decordova 55 Ivan Allen Jr Blvd NW, Atlanta, GA 30308, USA 16:30 19/…" at bounding box center [742, 326] width 426 height 30
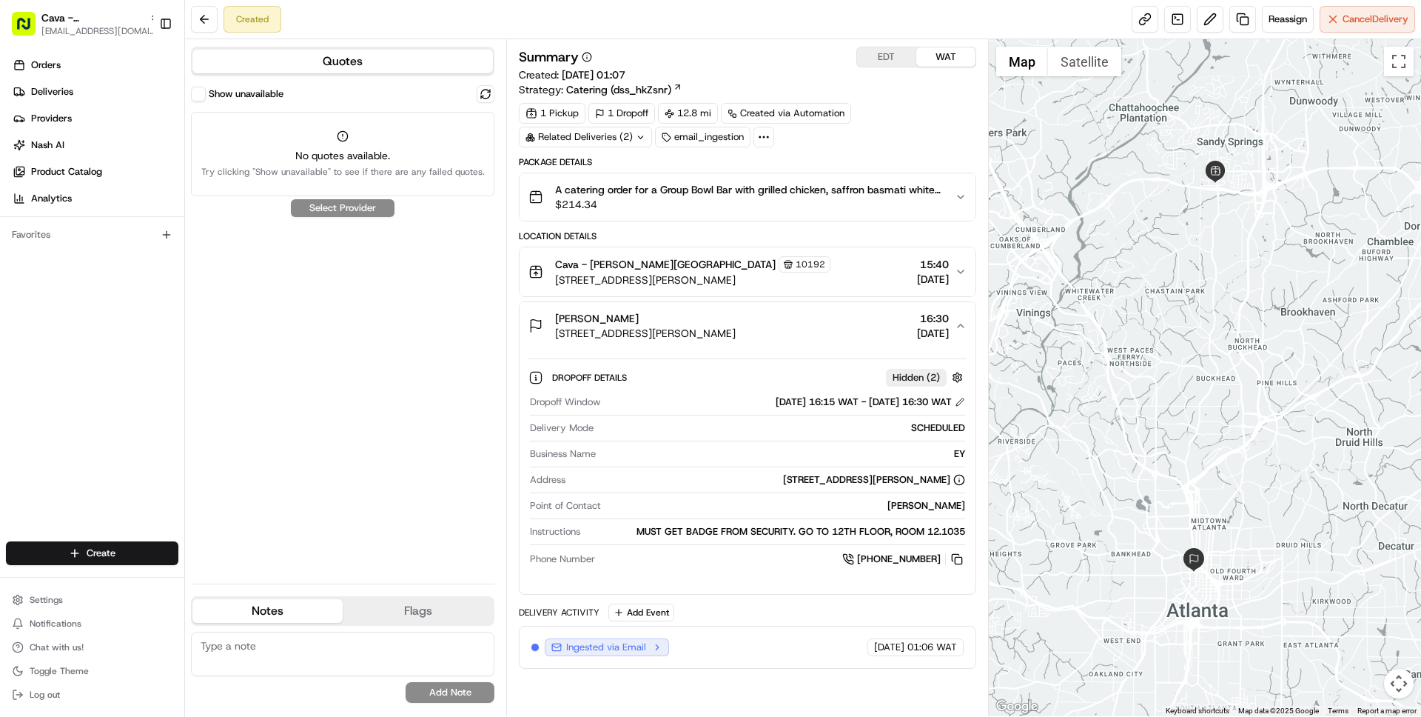
click at [863, 313] on div "EY Andraya Decordova 55 Ivan Allen Jr Blvd NW, Atlanta, GA 30308, USA 16:30 19/…" at bounding box center [742, 326] width 426 height 30
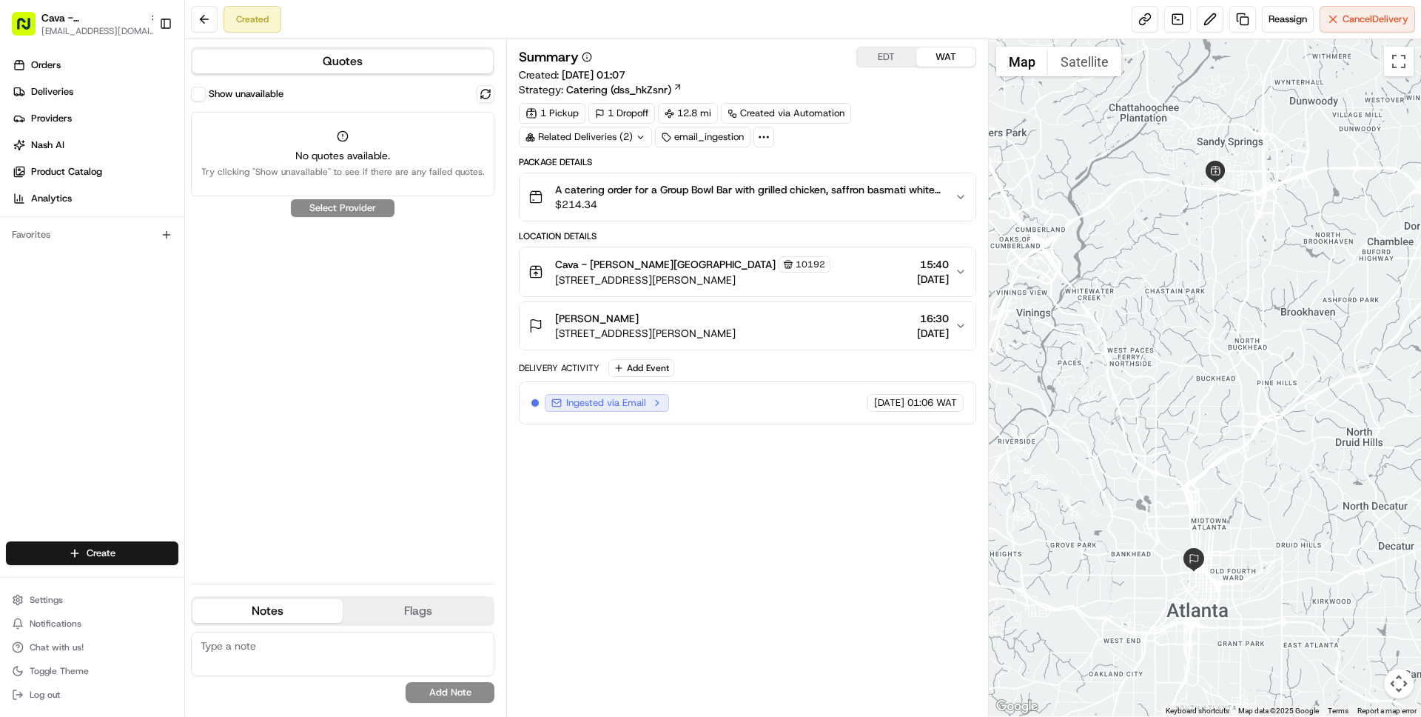
click at [666, 87] on span "Catering (dss_hkZsnr)" at bounding box center [618, 89] width 105 height 15
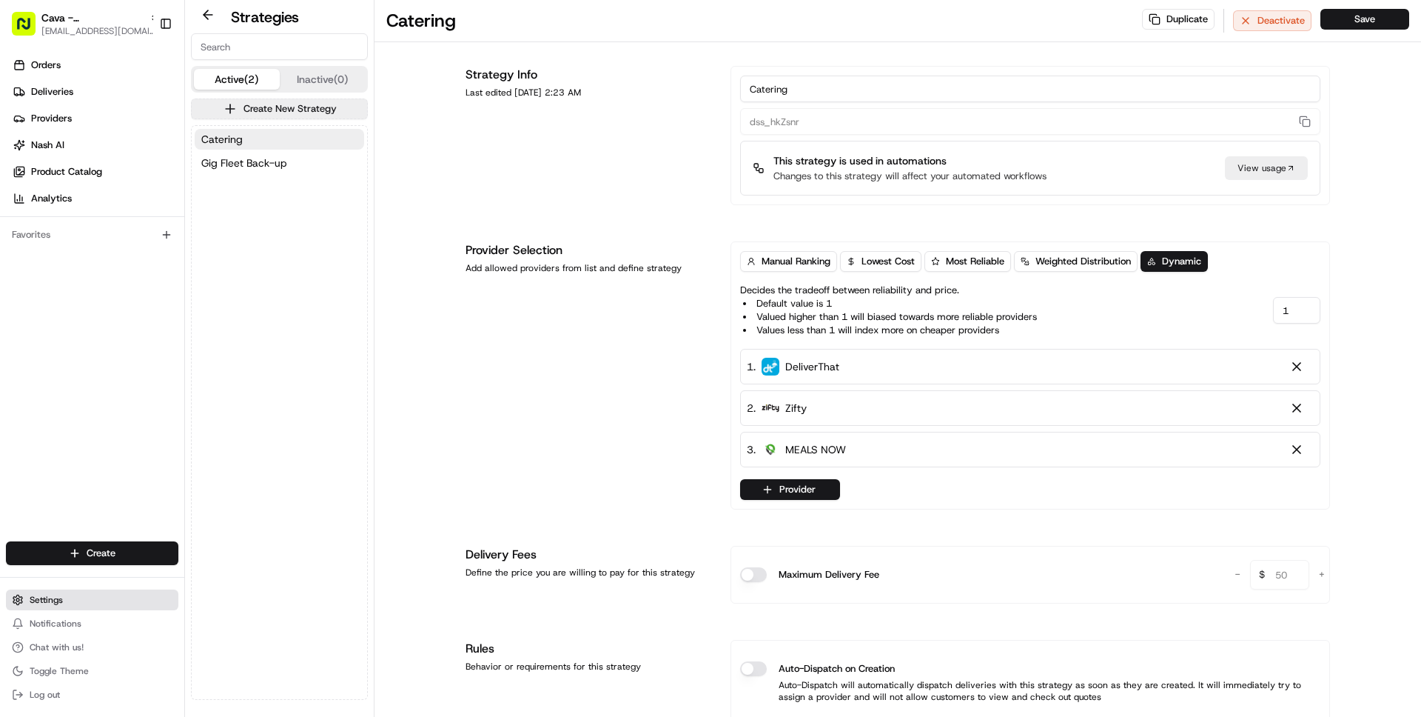
click at [39, 594] on span "Settings" at bounding box center [46, 600] width 33 height 12
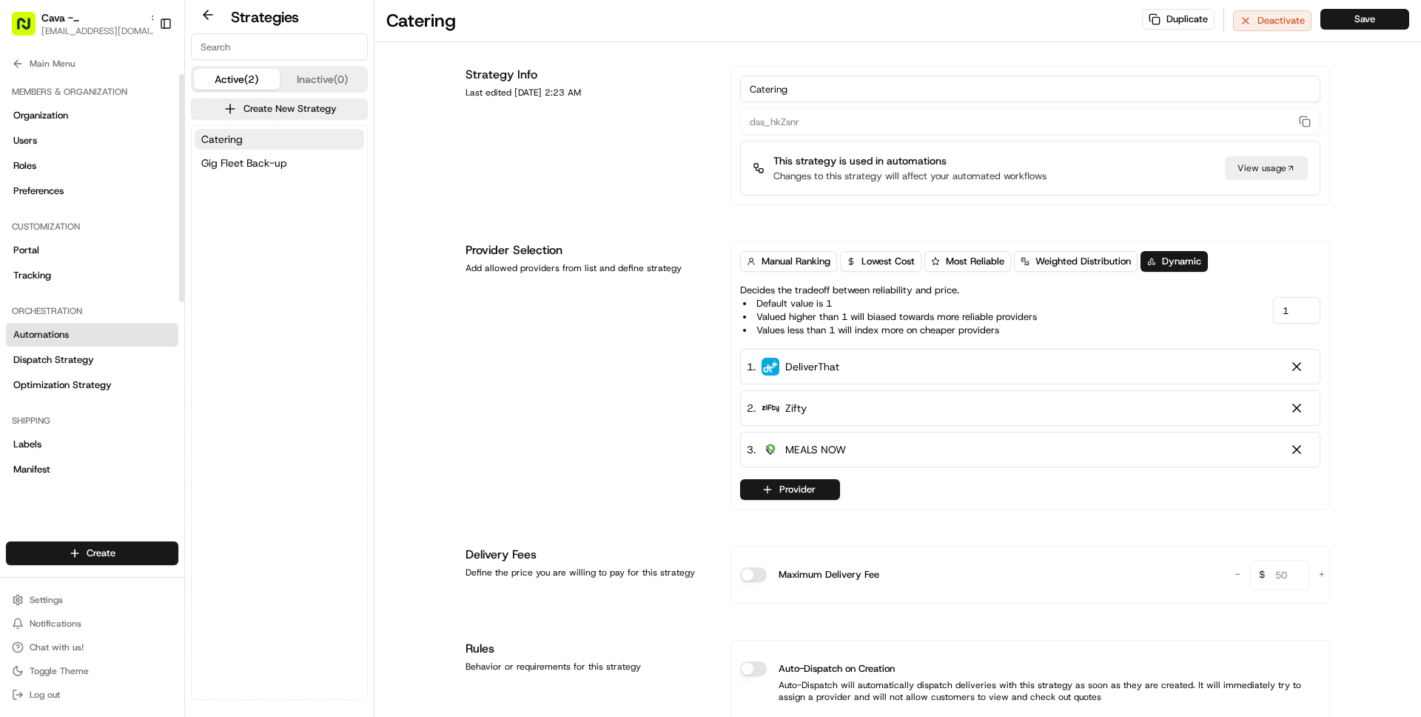
click at [47, 338] on span "Automations" at bounding box center [41, 334] width 56 height 13
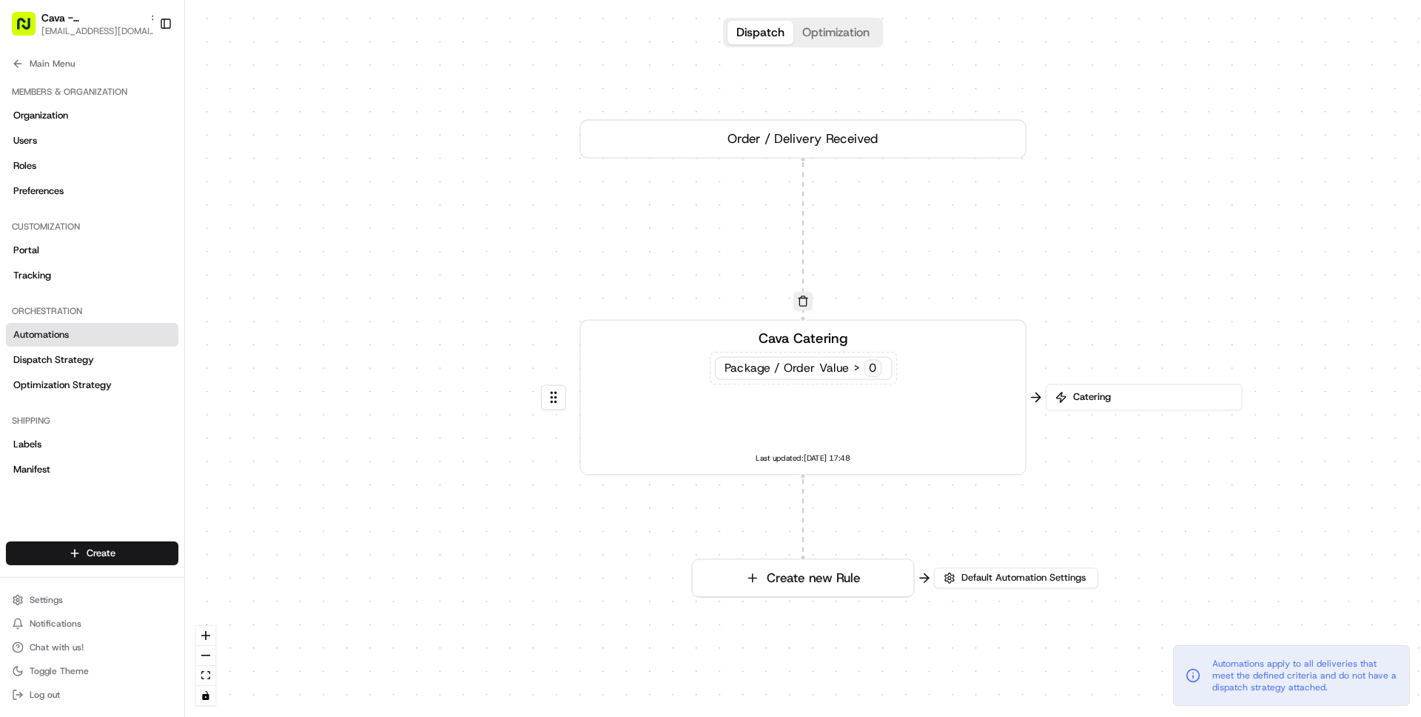
click at [1083, 390] on span "Catering" at bounding box center [1151, 396] width 163 height 13
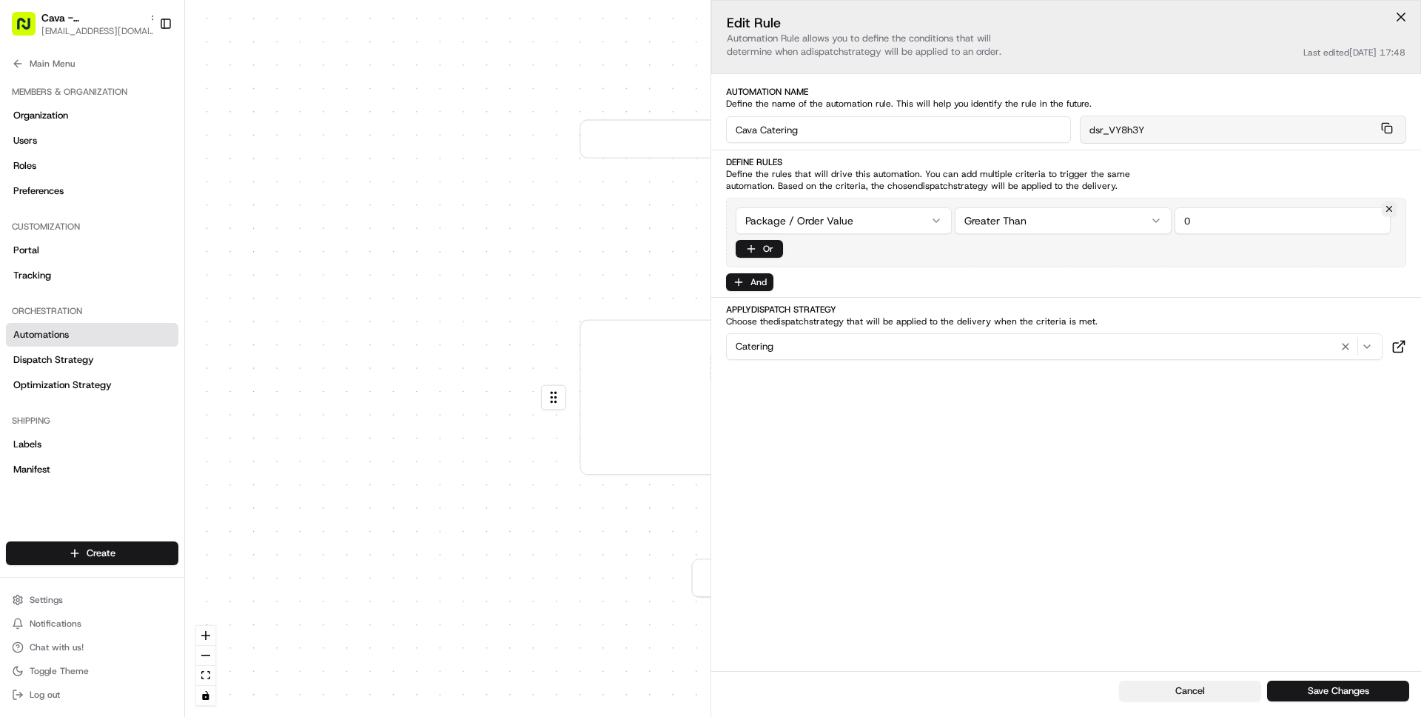
click at [1151, 694] on button "Cancel" at bounding box center [1190, 690] width 142 height 21
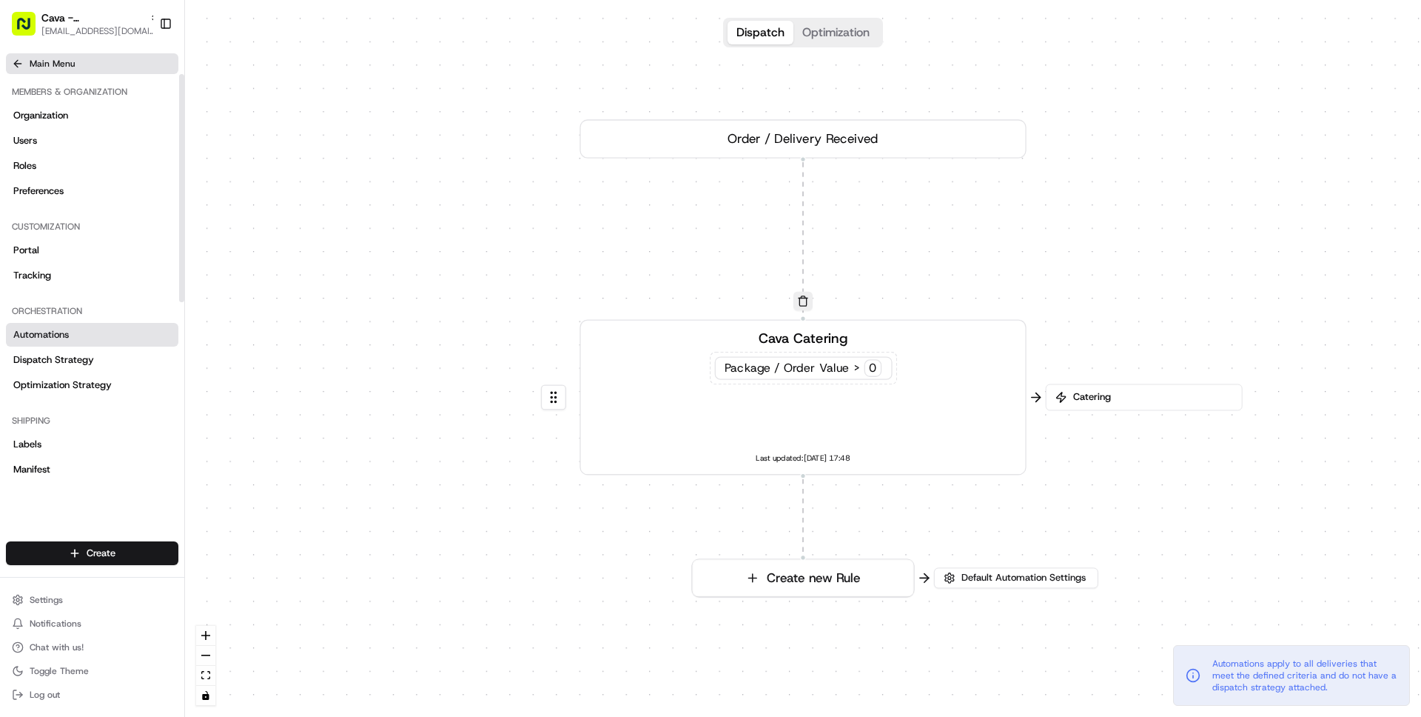
click at [50, 63] on span "Main Menu" at bounding box center [52, 64] width 45 height 12
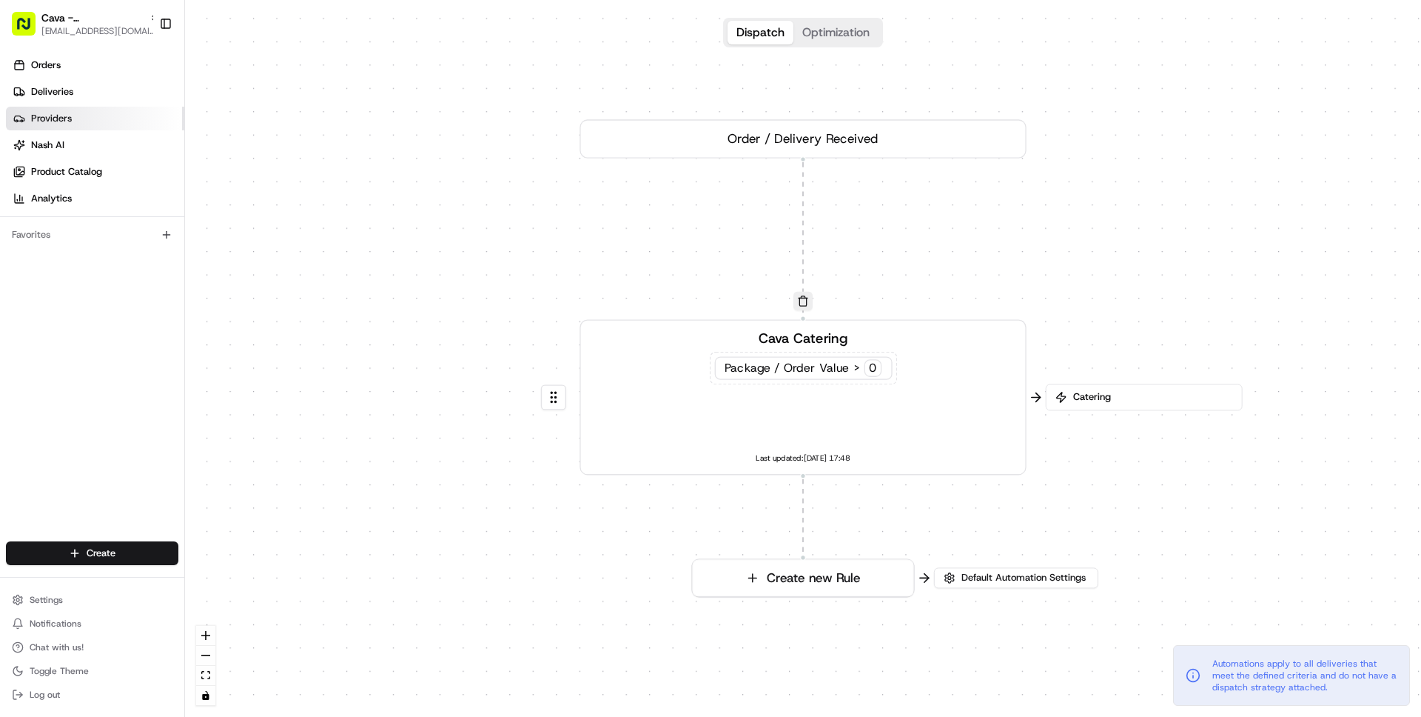
click at [55, 114] on span "Providers" at bounding box center [51, 118] width 41 height 13
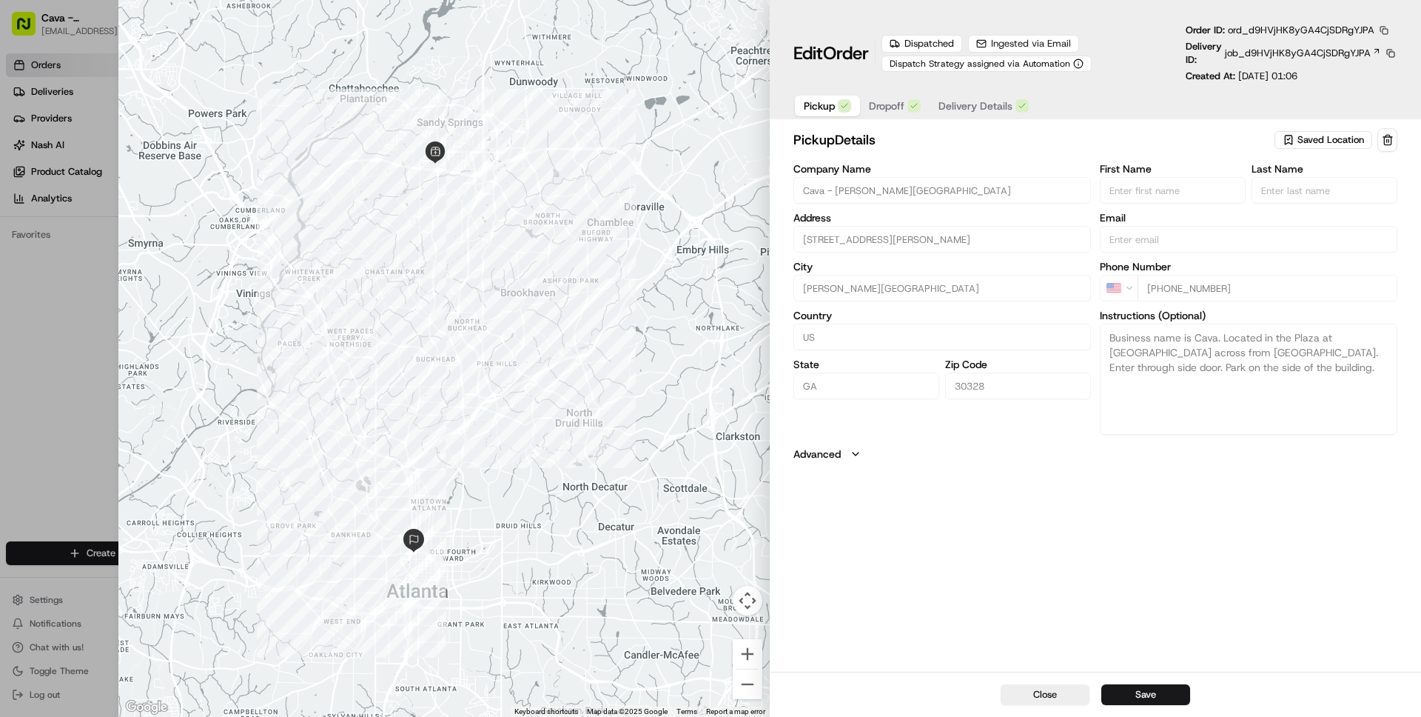
click at [1388, 29] on button "button" at bounding box center [1384, 30] width 13 height 13
click at [1325, 50] on button "Copy ID" at bounding box center [1350, 53] width 135 height 18
click at [1046, 688] on button "Close" at bounding box center [1045, 694] width 89 height 21
type input "+1"
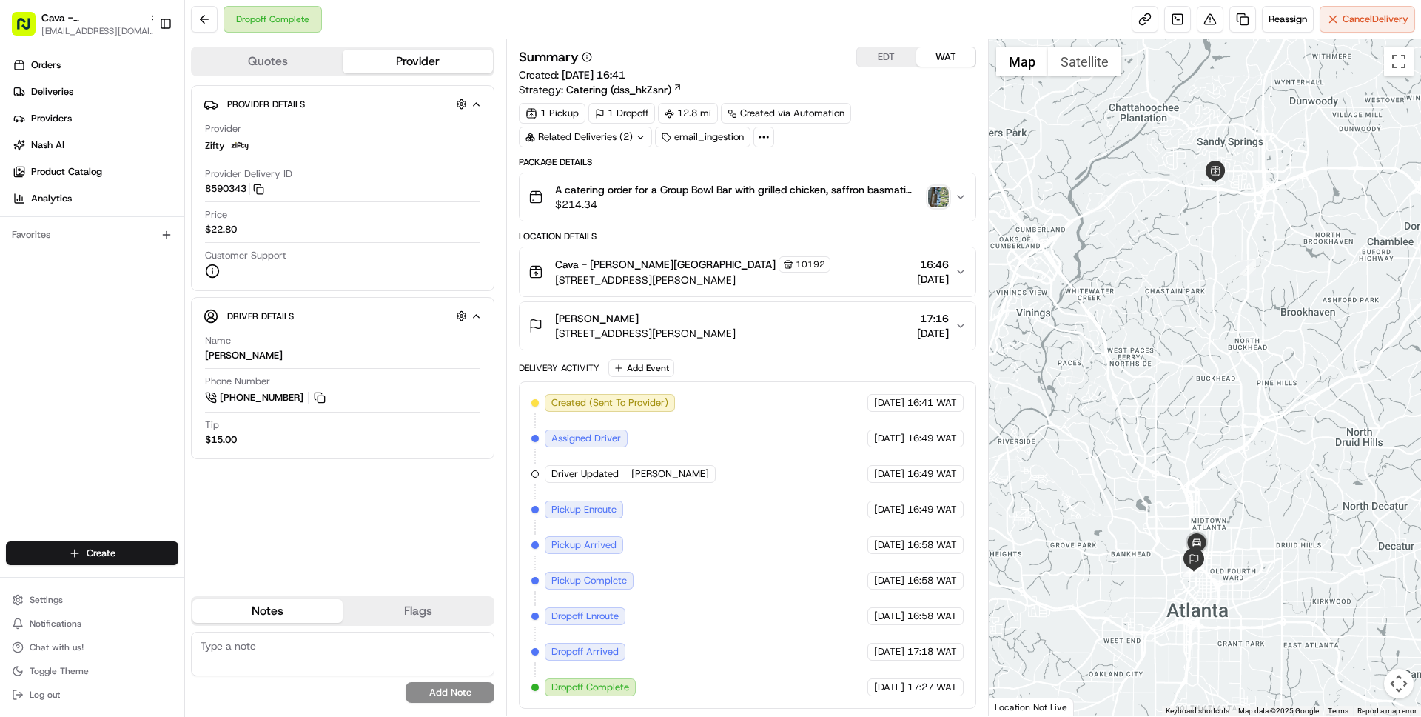
click at [782, 264] on div "Cava - [PERSON_NAME][GEOGRAPHIC_DATA] 10192" at bounding box center [692, 264] width 275 height 16
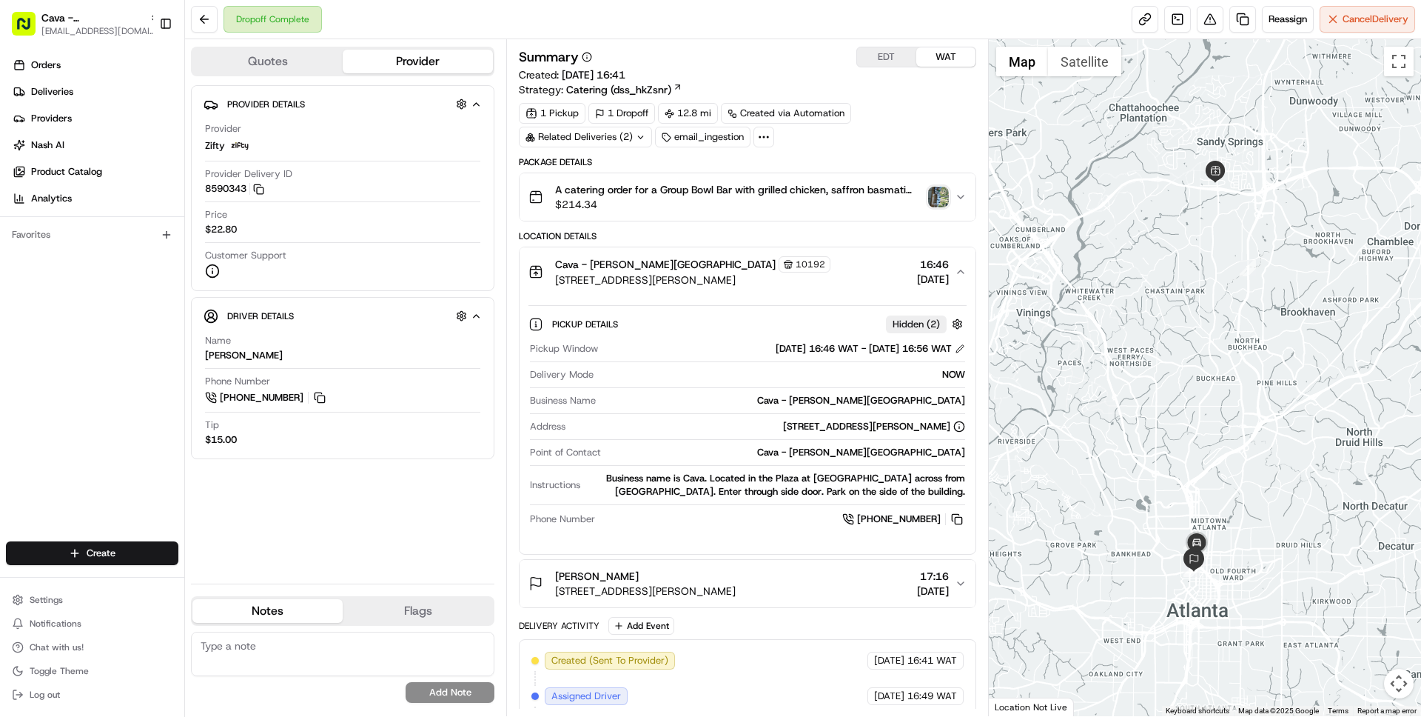
click at [782, 264] on div "Cava - [PERSON_NAME][GEOGRAPHIC_DATA] 10192" at bounding box center [692, 264] width 275 height 16
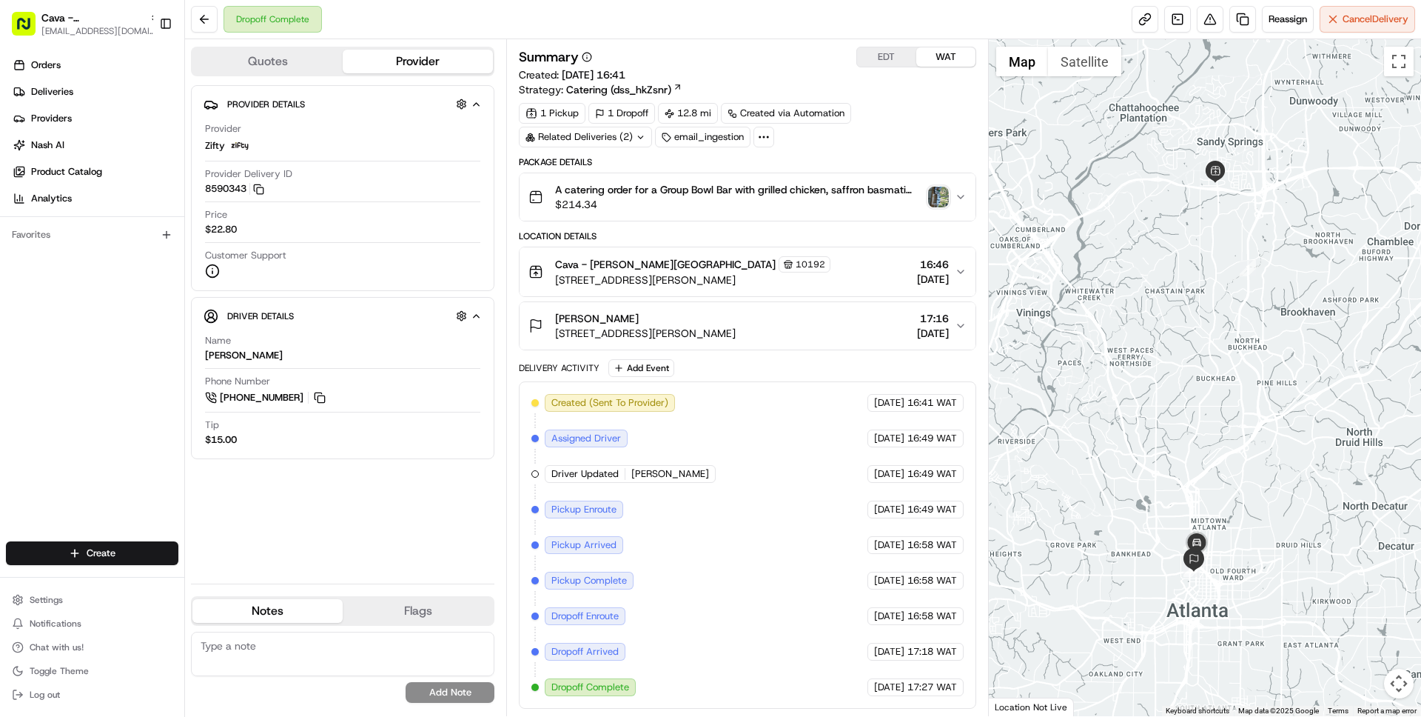
click at [811, 312] on div "[PERSON_NAME] [STREET_ADDRESS][PERSON_NAME] 17:16 [DATE]" at bounding box center [742, 326] width 426 height 30
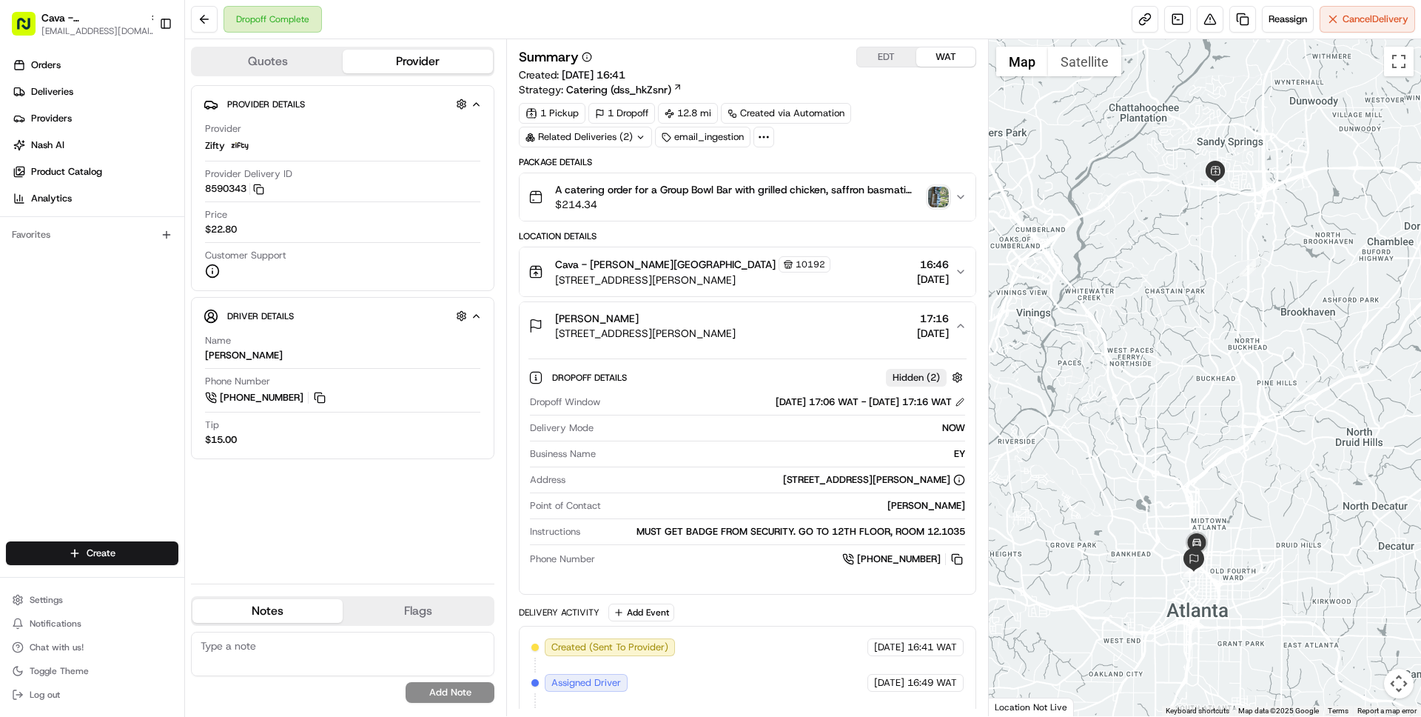
click at [811, 313] on div "[PERSON_NAME] [STREET_ADDRESS][PERSON_NAME] 17:16 [DATE]" at bounding box center [742, 326] width 426 height 30
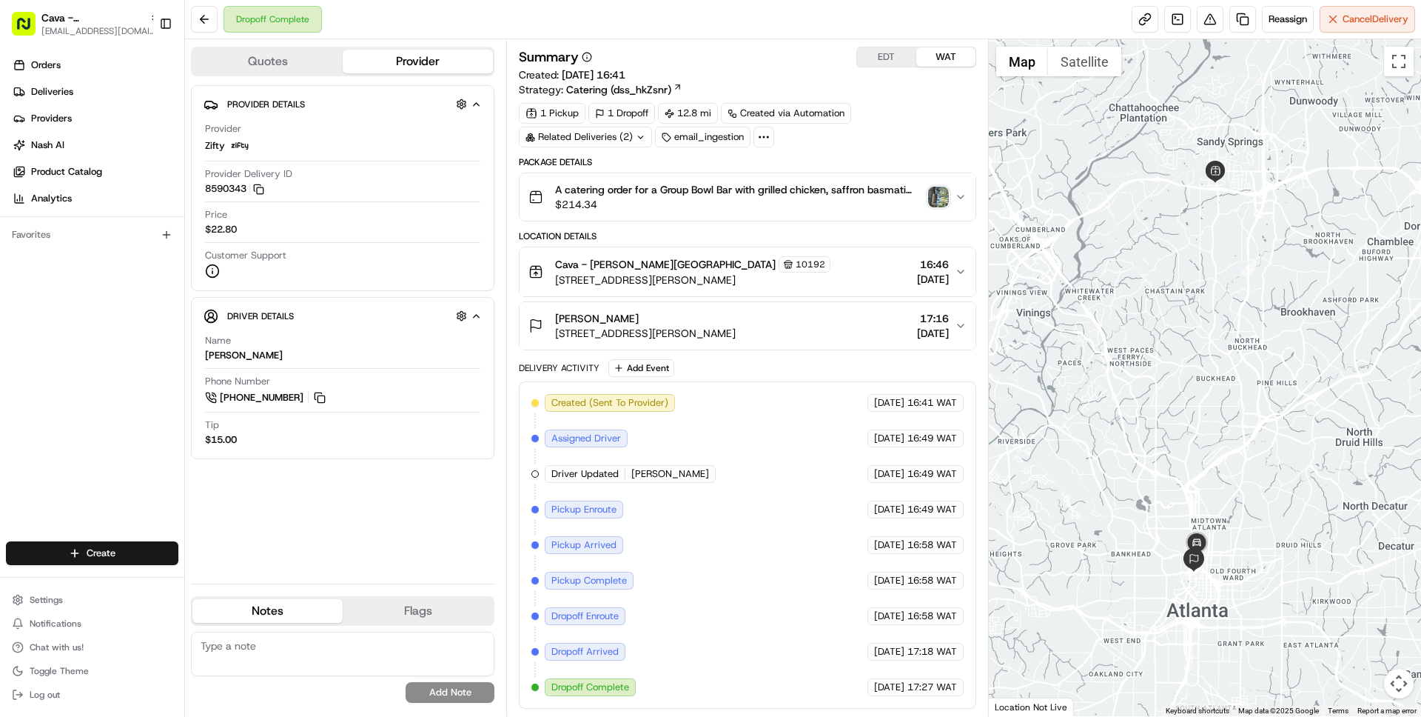
click at [853, 257] on div "Cava - Sandy Springs 10192 5840 Roswell Rd, Sandy Springs, GA 30328, US 16:46 1…" at bounding box center [742, 271] width 426 height 31
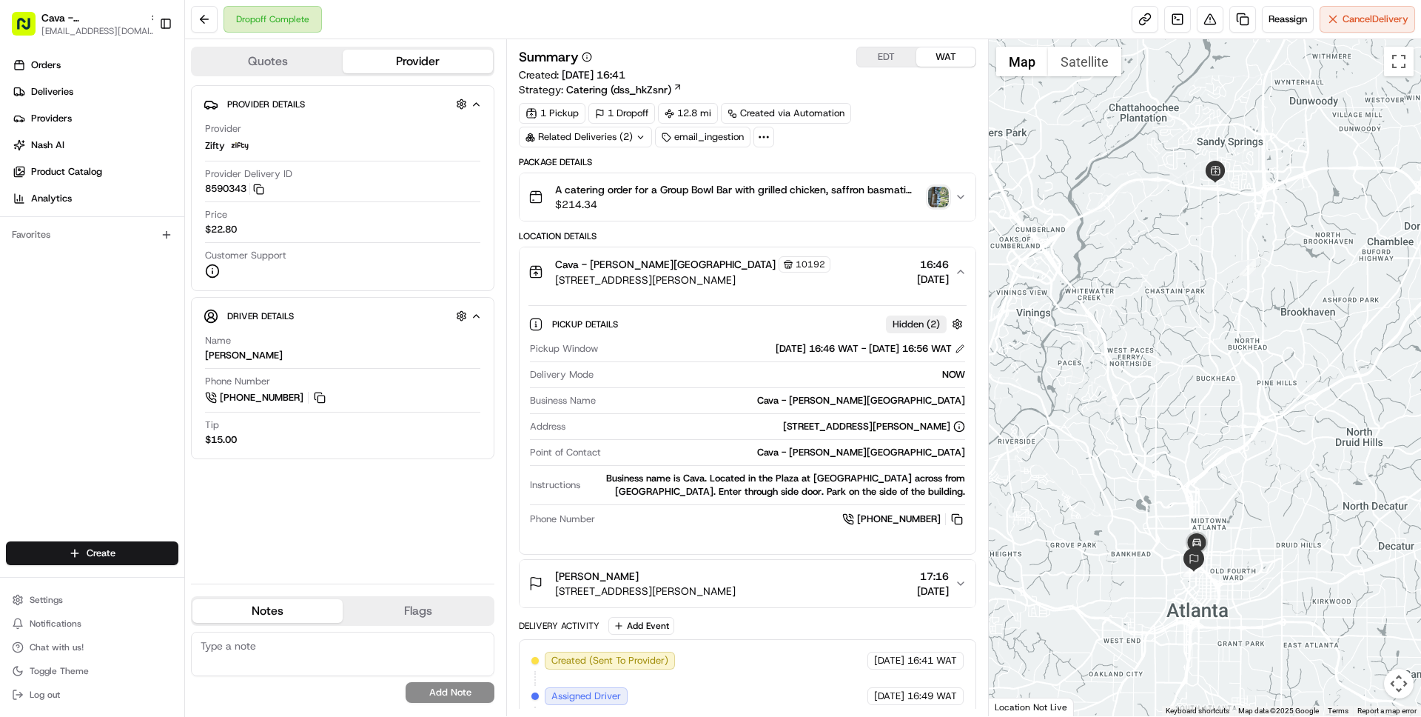
click at [853, 256] on div "Cava - Sandy Springs 10192 5840 Roswell Rd, Sandy Springs, GA 30328, US 16:46 1…" at bounding box center [742, 271] width 426 height 31
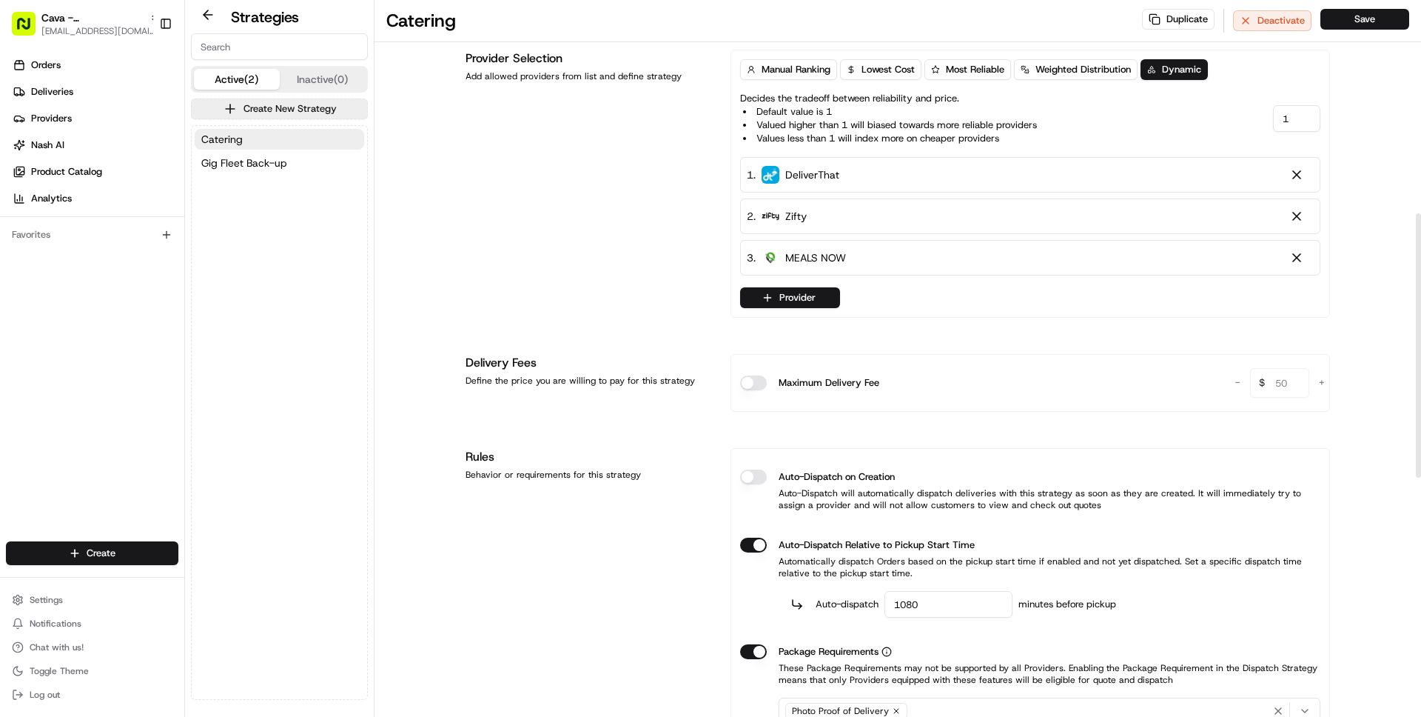
scroll to position [30, 0]
